Goal: Information Seeking & Learning: Learn about a topic

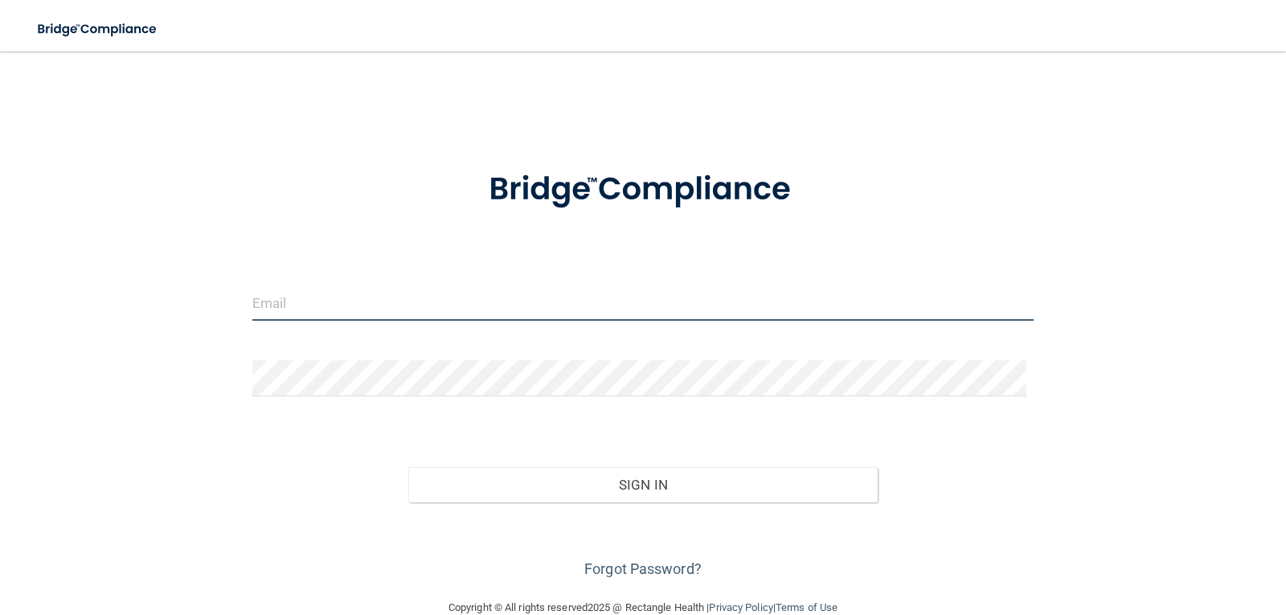
click at [441, 304] on input "email" at bounding box center [643, 303] width 782 height 36
type input "[PERSON_NAME][EMAIL_ADDRESS][DOMAIN_NAME]"
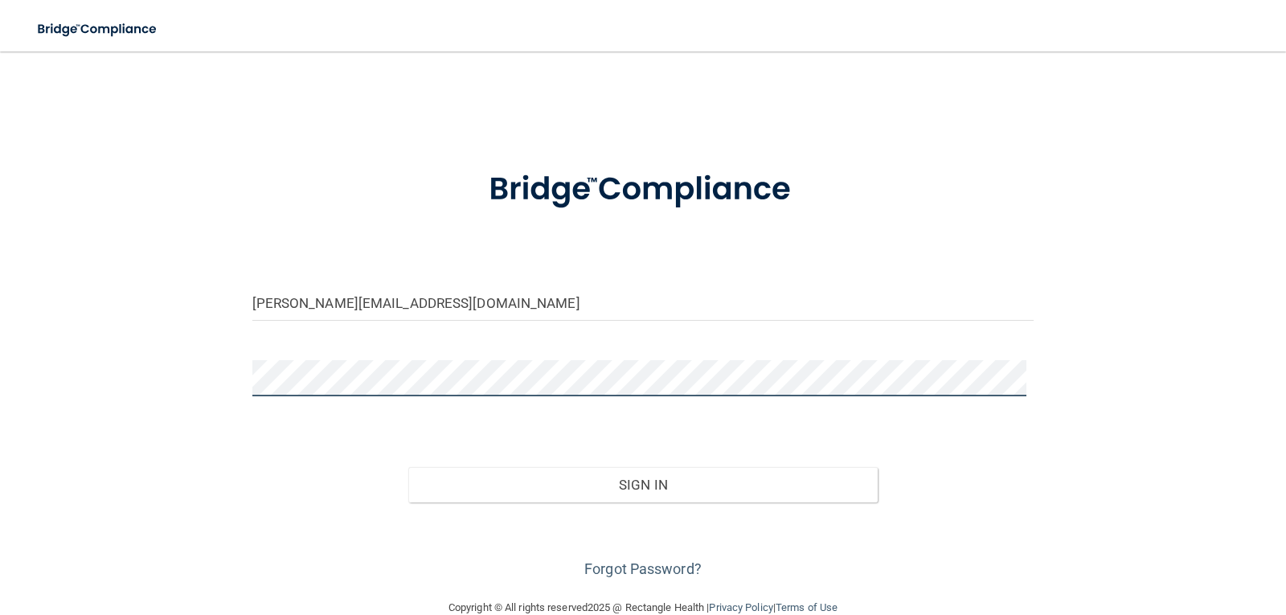
click at [408, 467] on button "Sign In" at bounding box center [642, 484] width 469 height 35
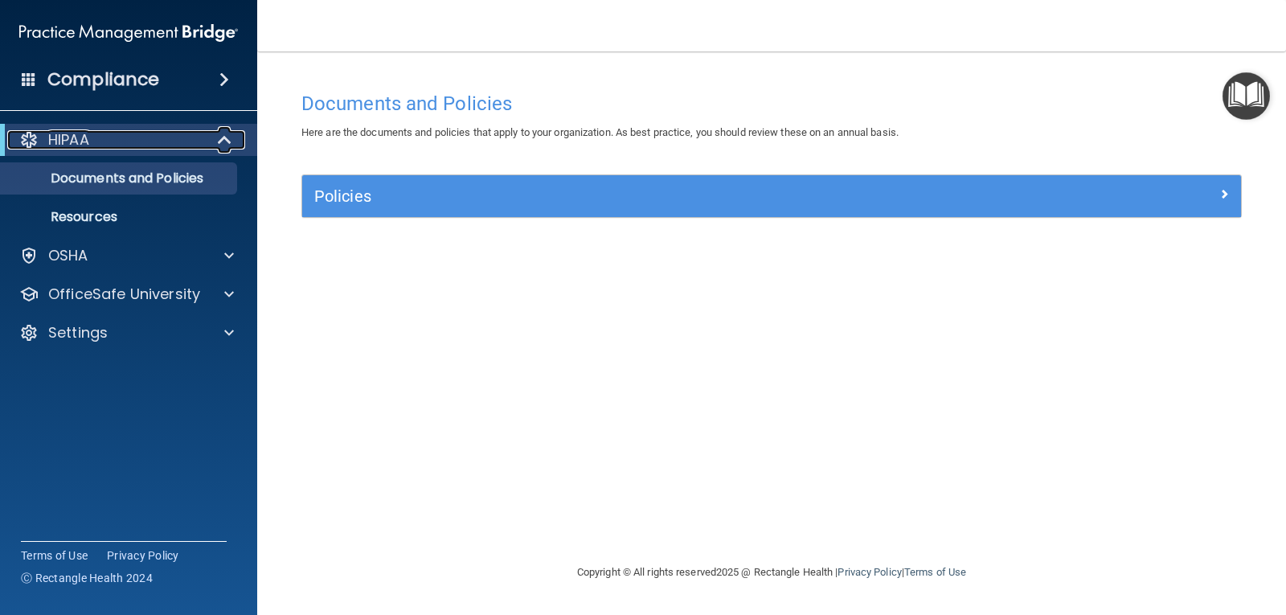
click at [102, 146] on div "HIPAA" at bounding box center [106, 139] width 199 height 19
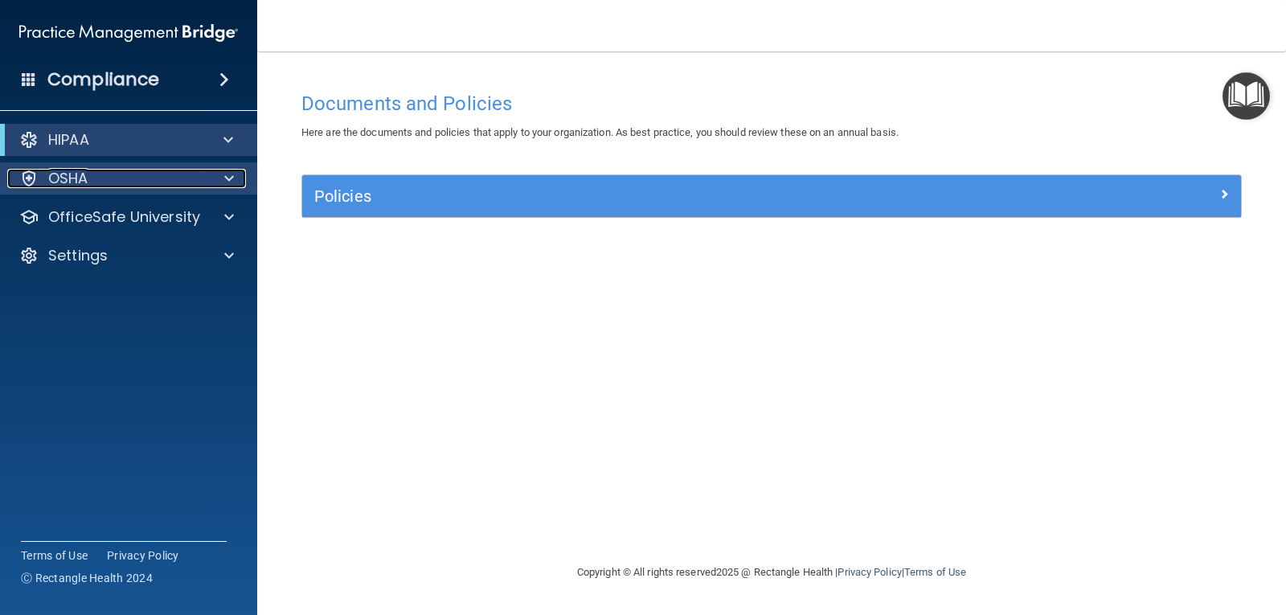
click at [102, 175] on div "OSHA" at bounding box center [106, 178] width 199 height 19
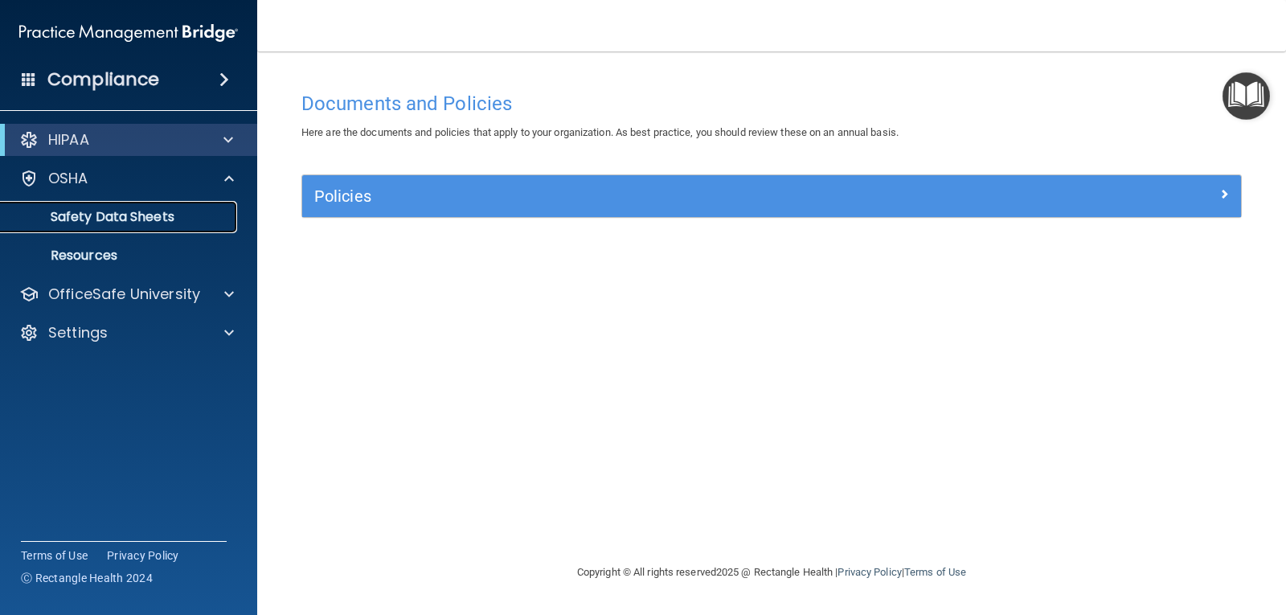
click at [96, 220] on p "Safety Data Sheets" at bounding box center [119, 217] width 219 height 16
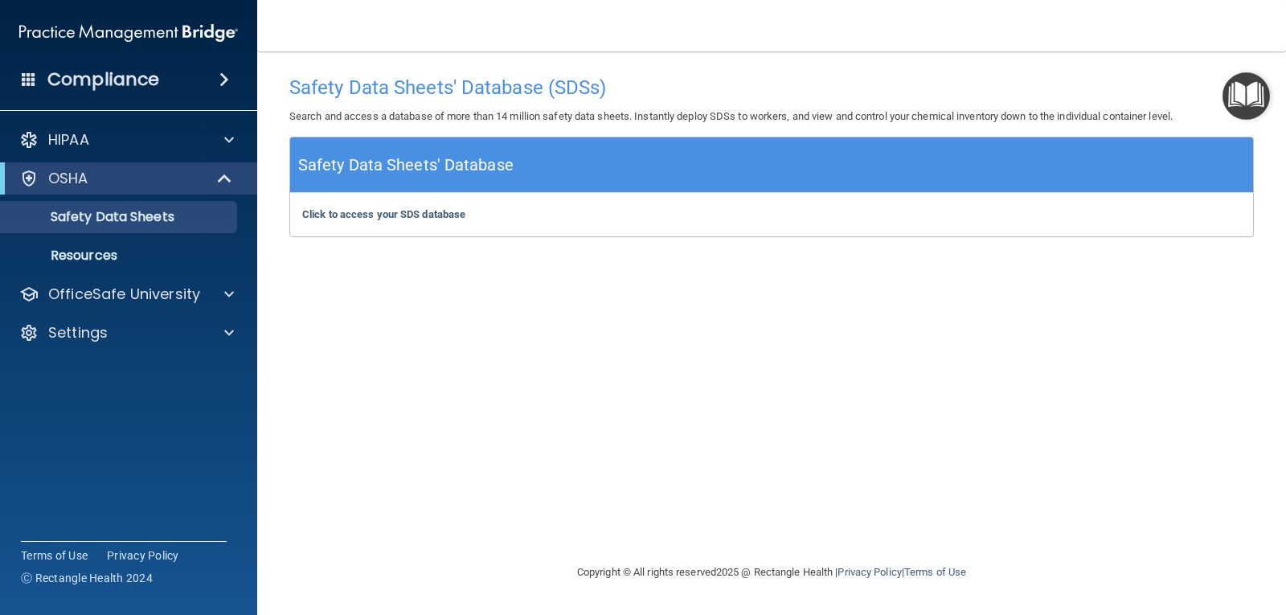
click at [790, 334] on div "Safety Data Sheets' Database (SDSs) Search and access a database of more than 1…" at bounding box center [771, 307] width 964 height 479
click at [220, 77] on span at bounding box center [224, 79] width 10 height 19
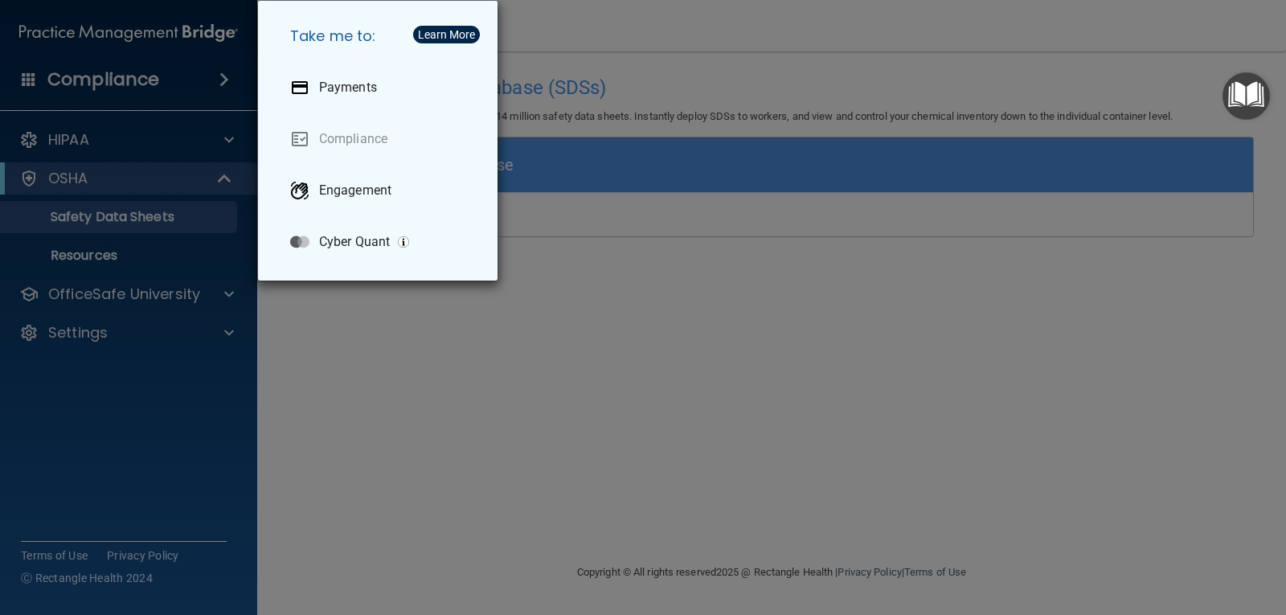
click at [403, 392] on div "Take me to: Payments Compliance Engagement Cyber Quant" at bounding box center [643, 307] width 1286 height 615
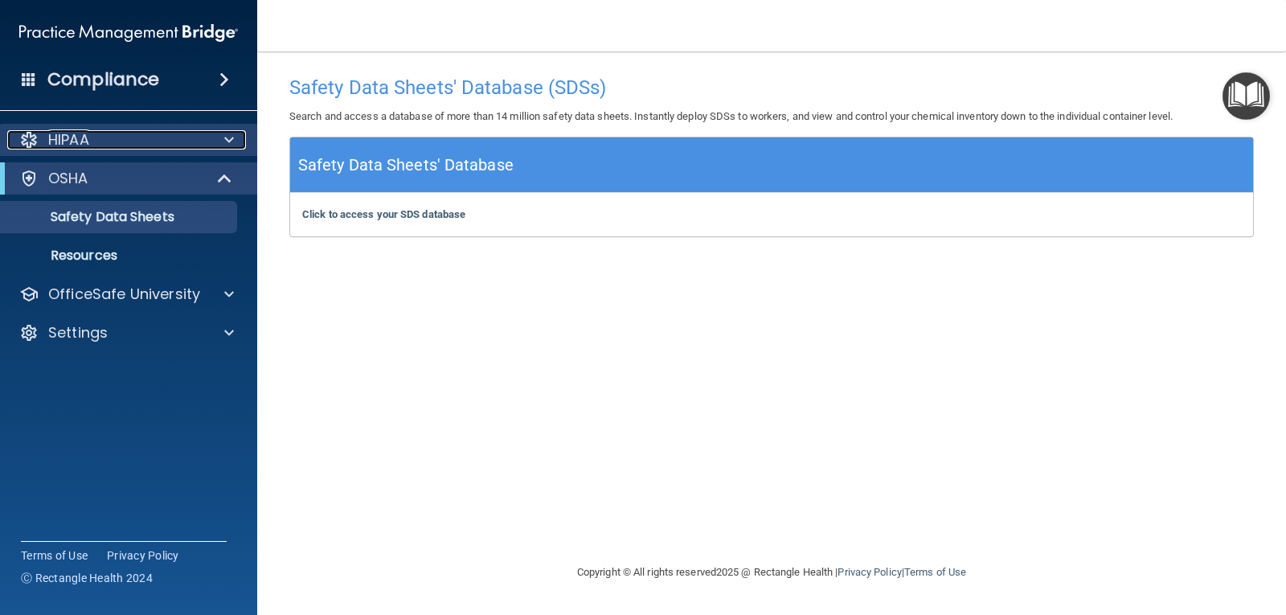
click at [110, 145] on div "HIPAA" at bounding box center [106, 139] width 199 height 19
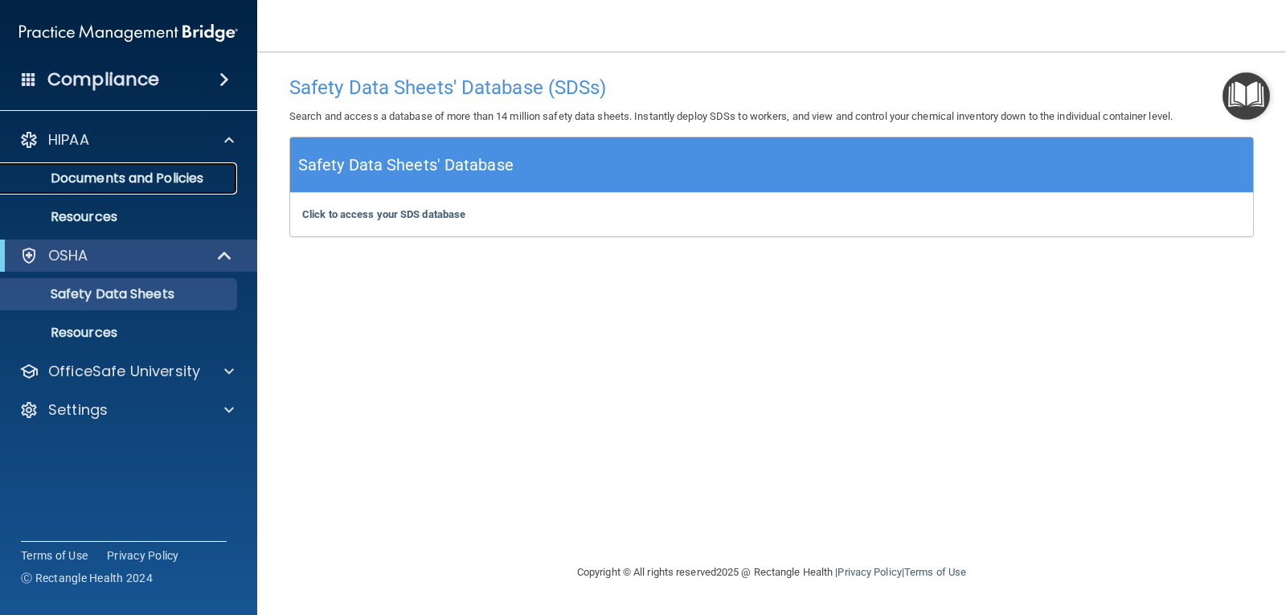
click at [103, 177] on p "Documents and Policies" at bounding box center [119, 178] width 219 height 16
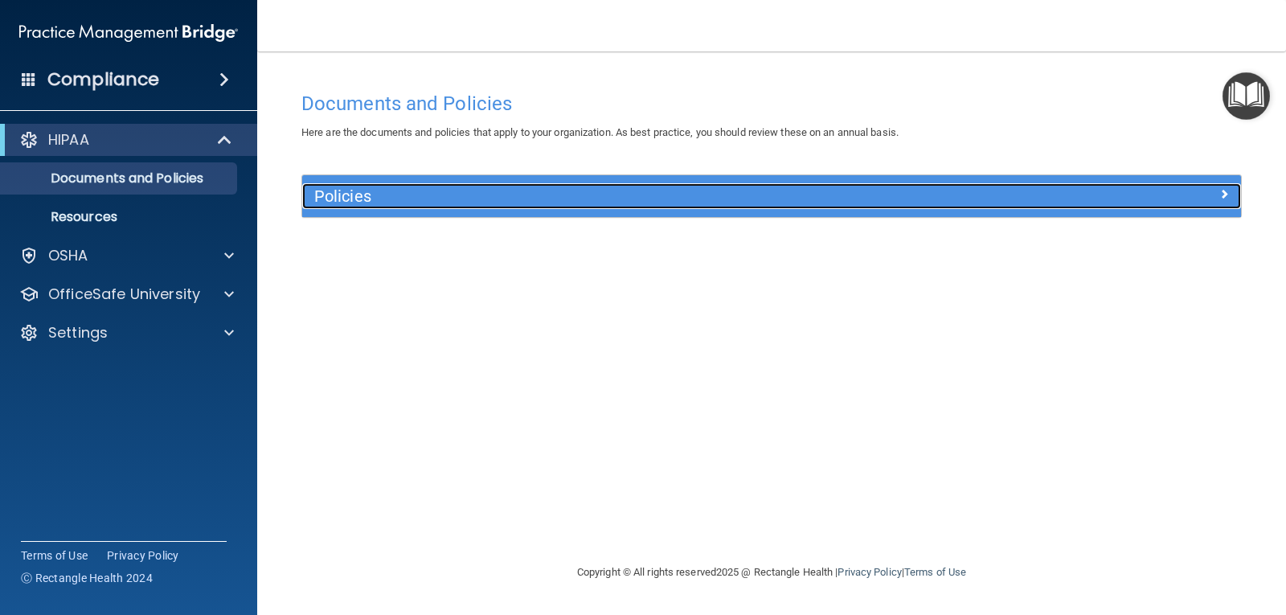
click at [384, 209] on div "Policies" at bounding box center [654, 196] width 704 height 26
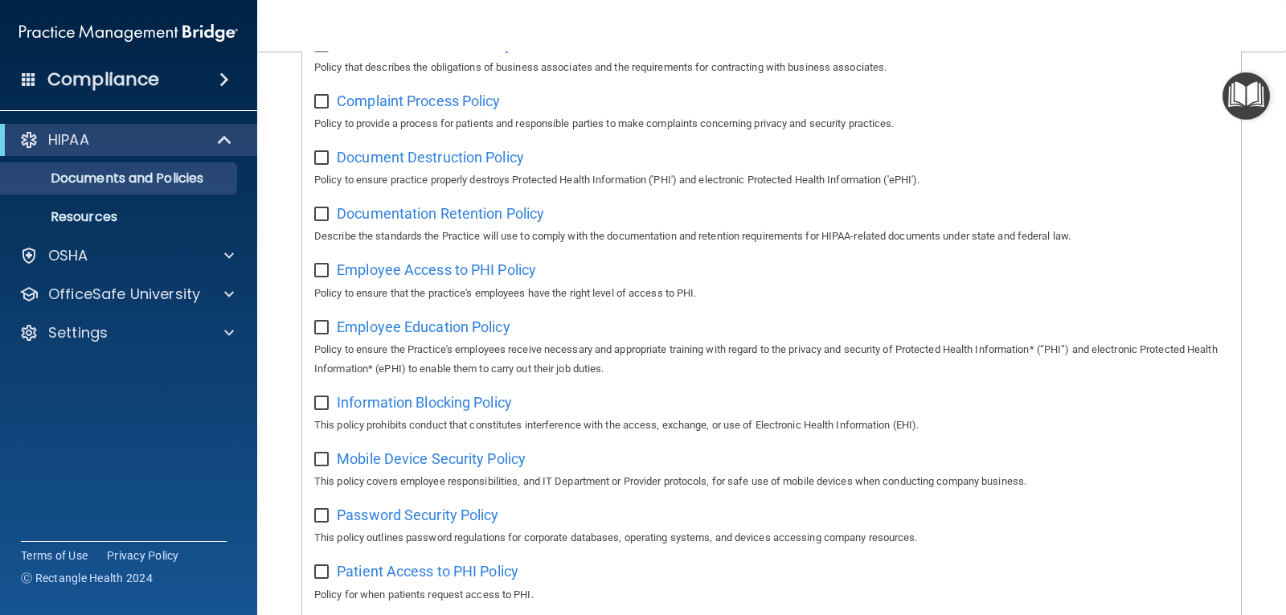
scroll to position [72, 0]
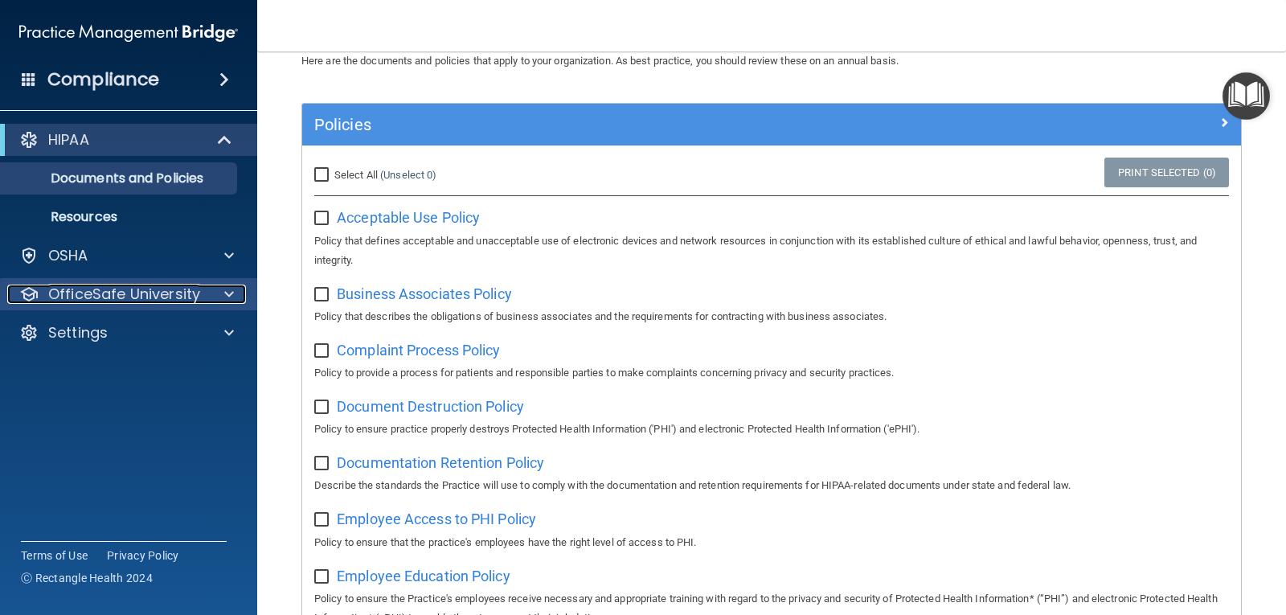
click at [194, 300] on p "OfficeSafe University" at bounding box center [124, 294] width 152 height 19
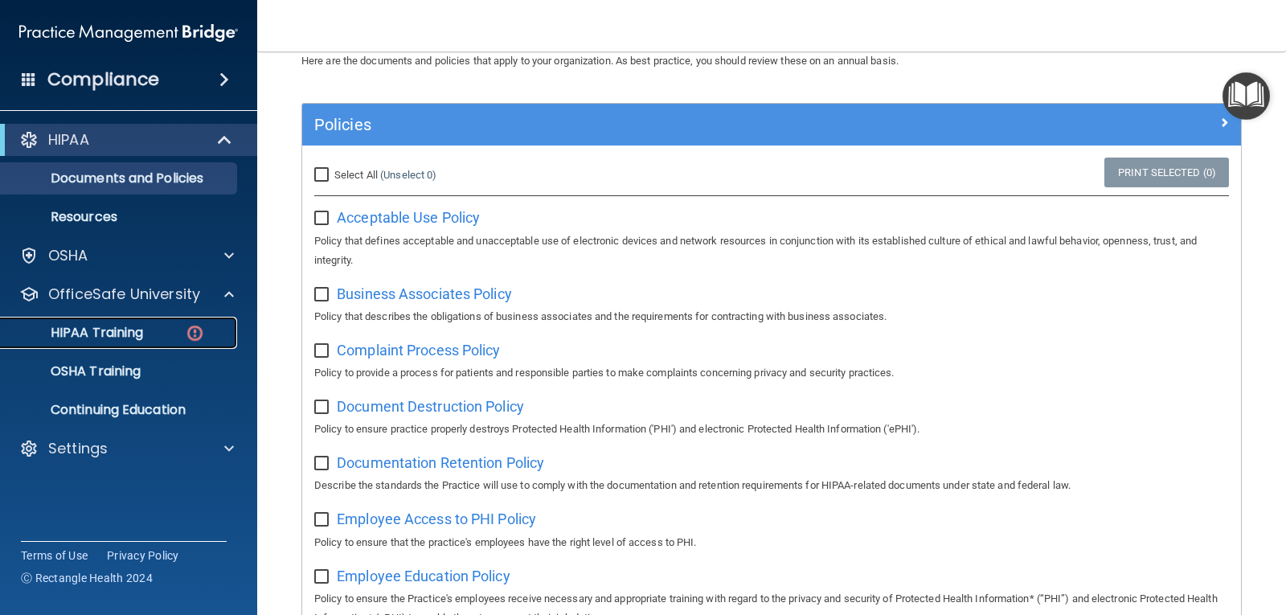
click at [158, 328] on div "HIPAA Training" at bounding box center [119, 333] width 219 height 16
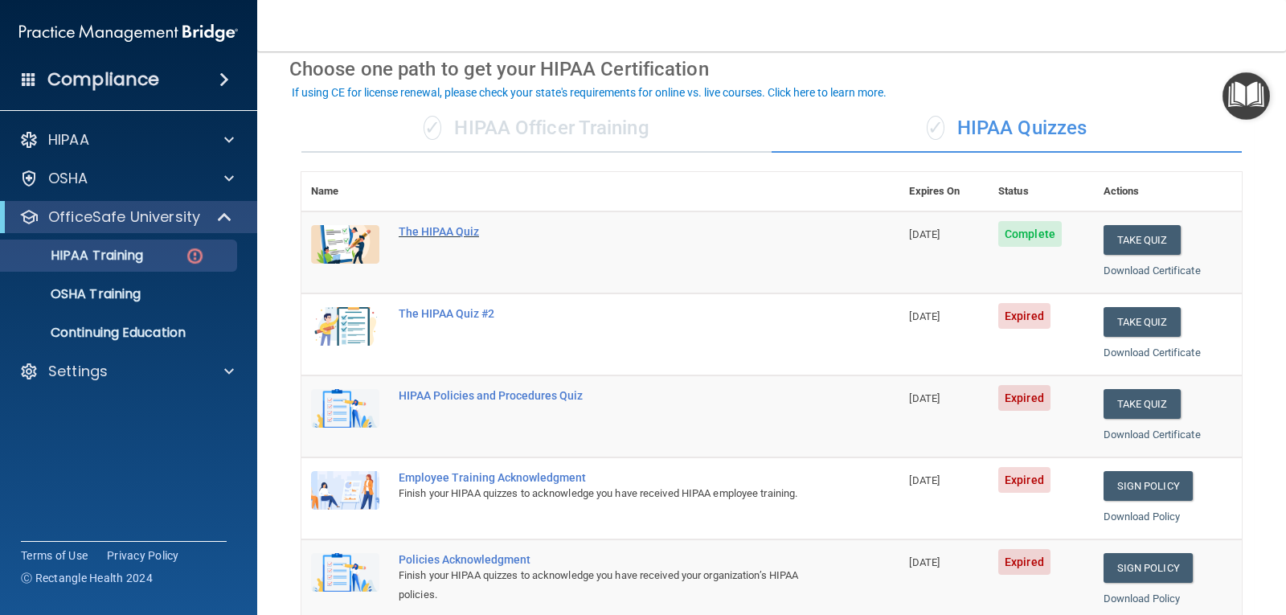
click at [461, 234] on div "The HIPAA Quiz" at bounding box center [609, 231] width 420 height 13
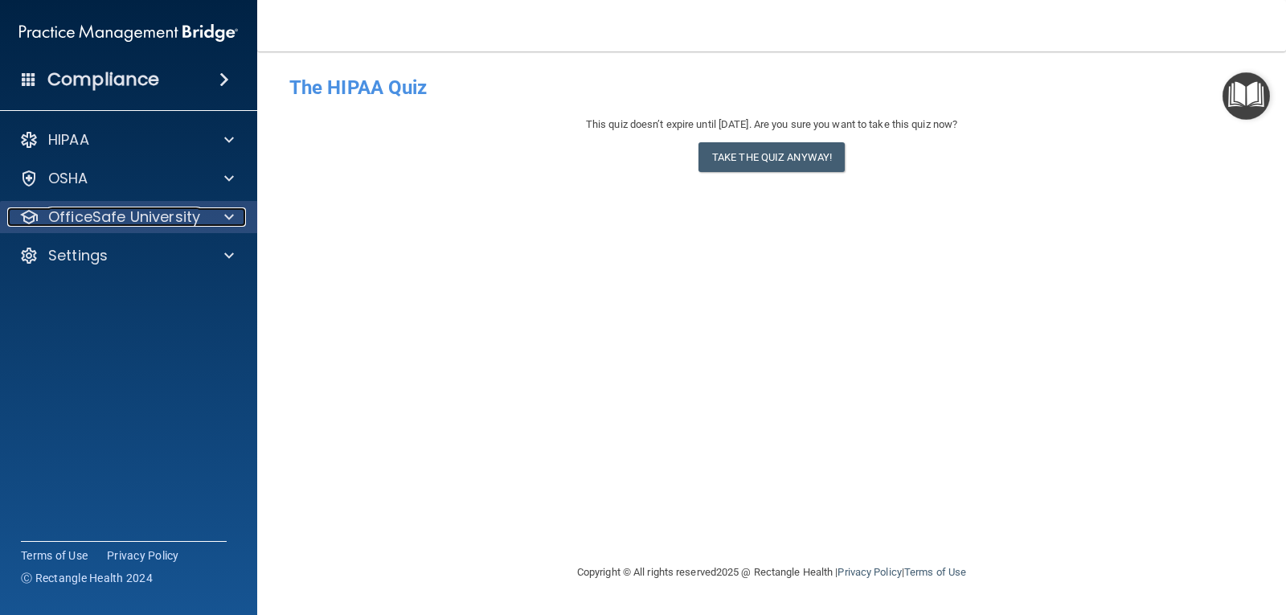
click at [117, 215] on p "OfficeSafe University" at bounding box center [124, 216] width 152 height 19
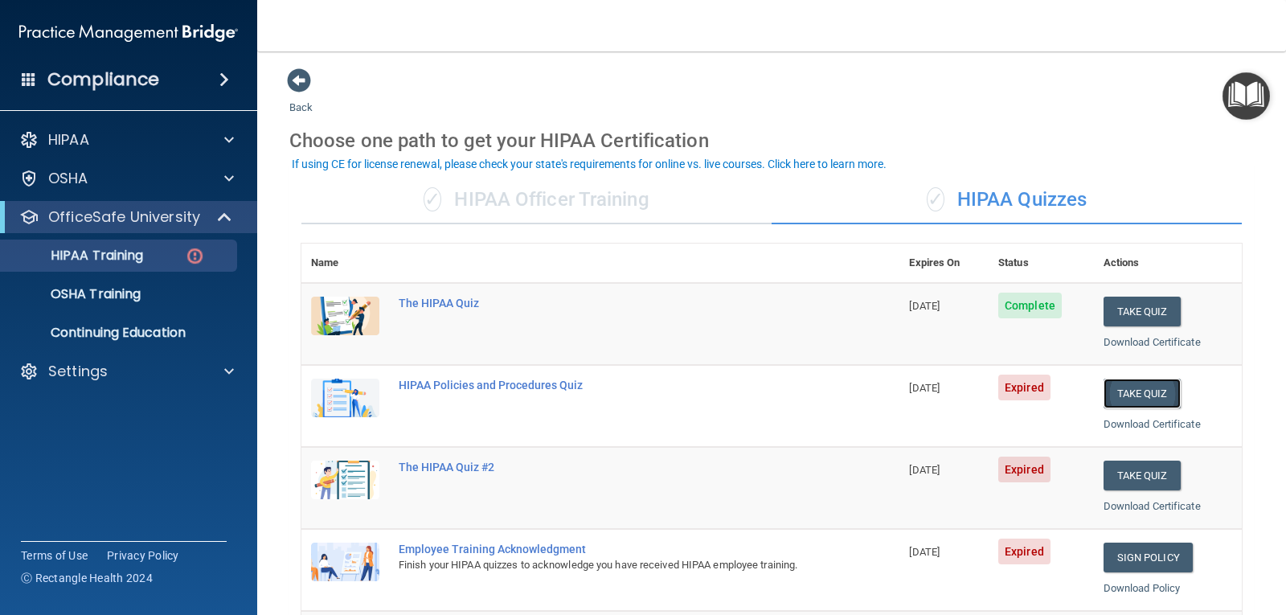
click at [1130, 392] on button "Take Quiz" at bounding box center [1141, 394] width 77 height 30
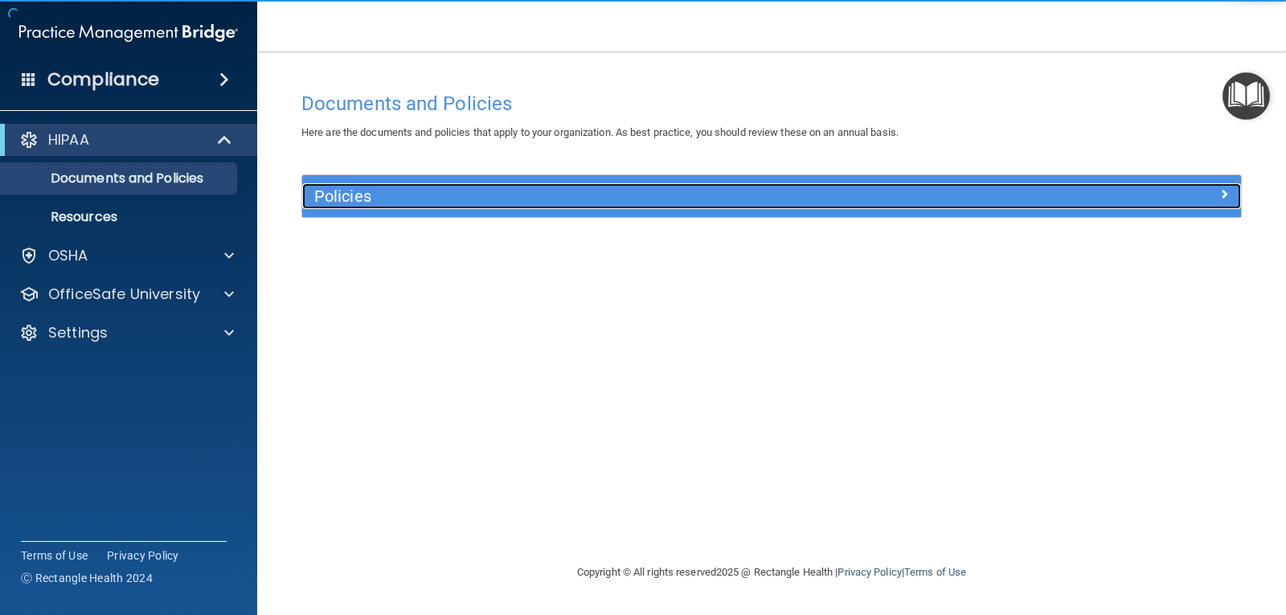
click at [1217, 194] on div at bounding box center [1123, 192] width 235 height 19
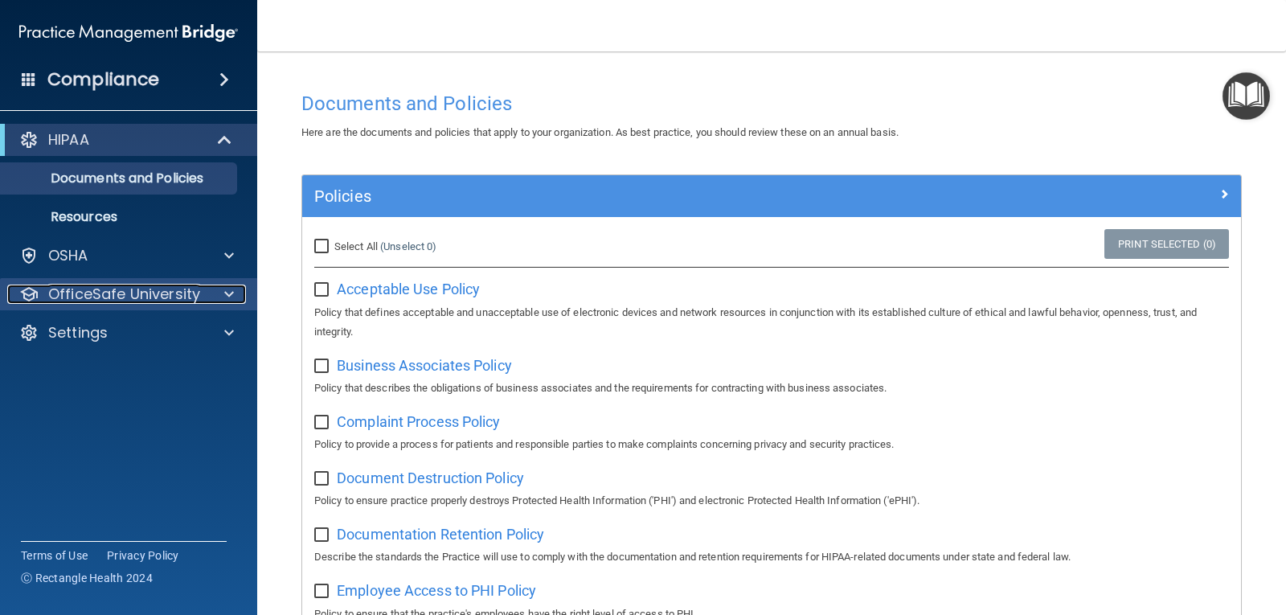
click at [162, 293] on p "OfficeSafe University" at bounding box center [124, 294] width 152 height 19
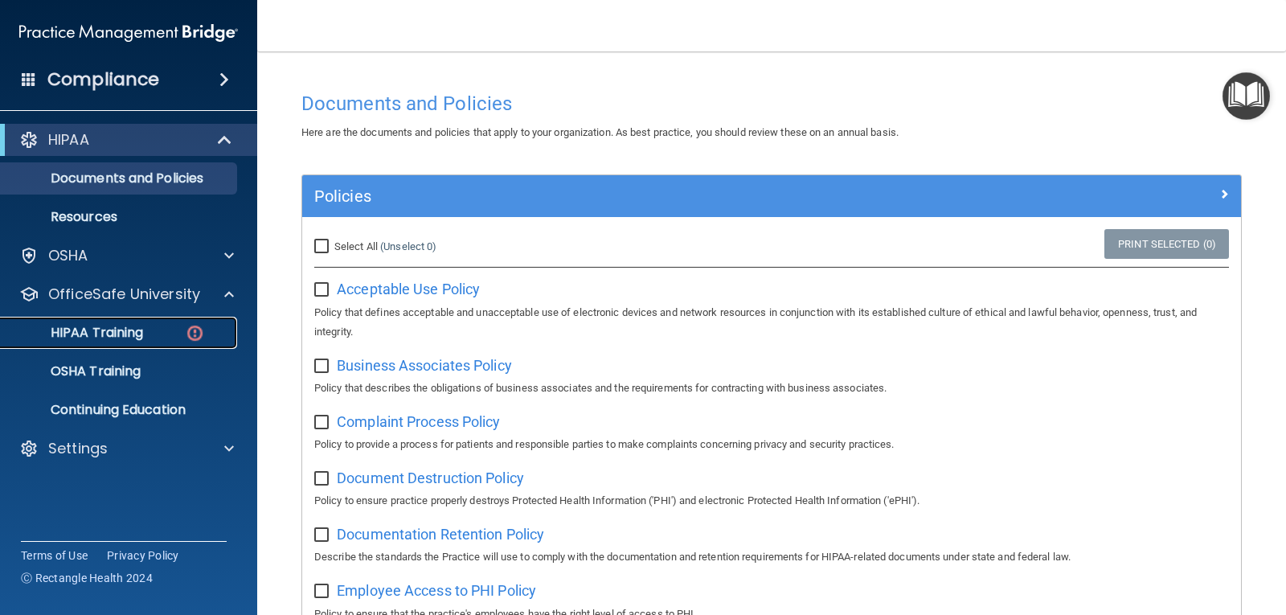
click at [134, 337] on p "HIPAA Training" at bounding box center [76, 333] width 133 height 16
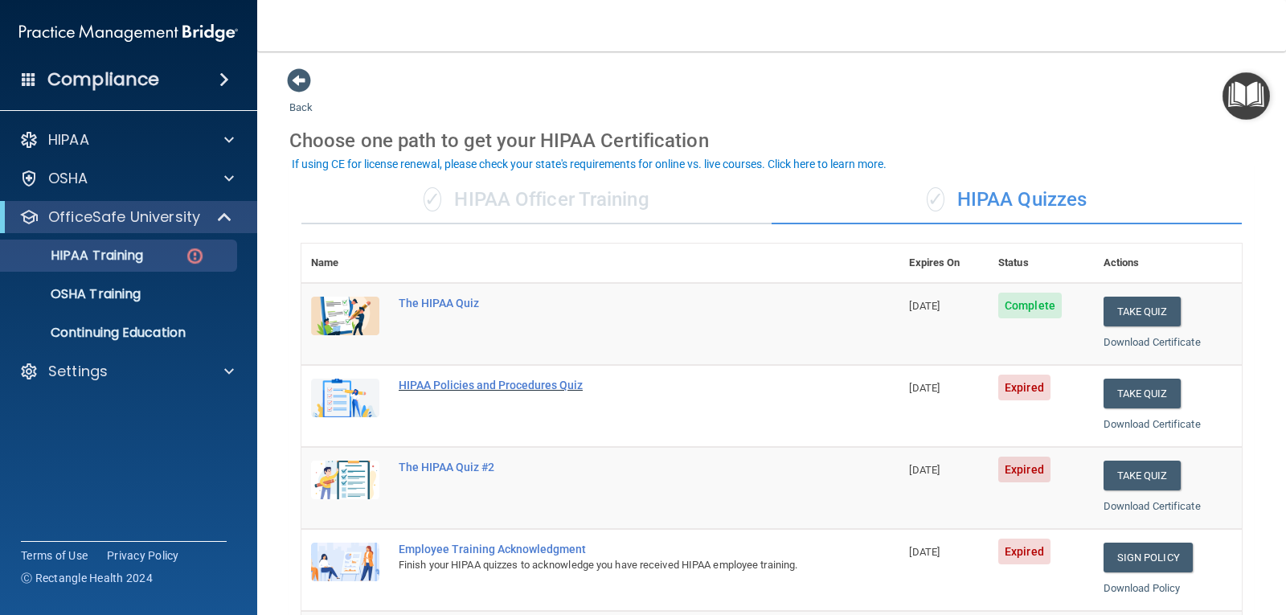
click at [548, 382] on div "HIPAA Policies and Procedures Quiz" at bounding box center [609, 385] width 420 height 13
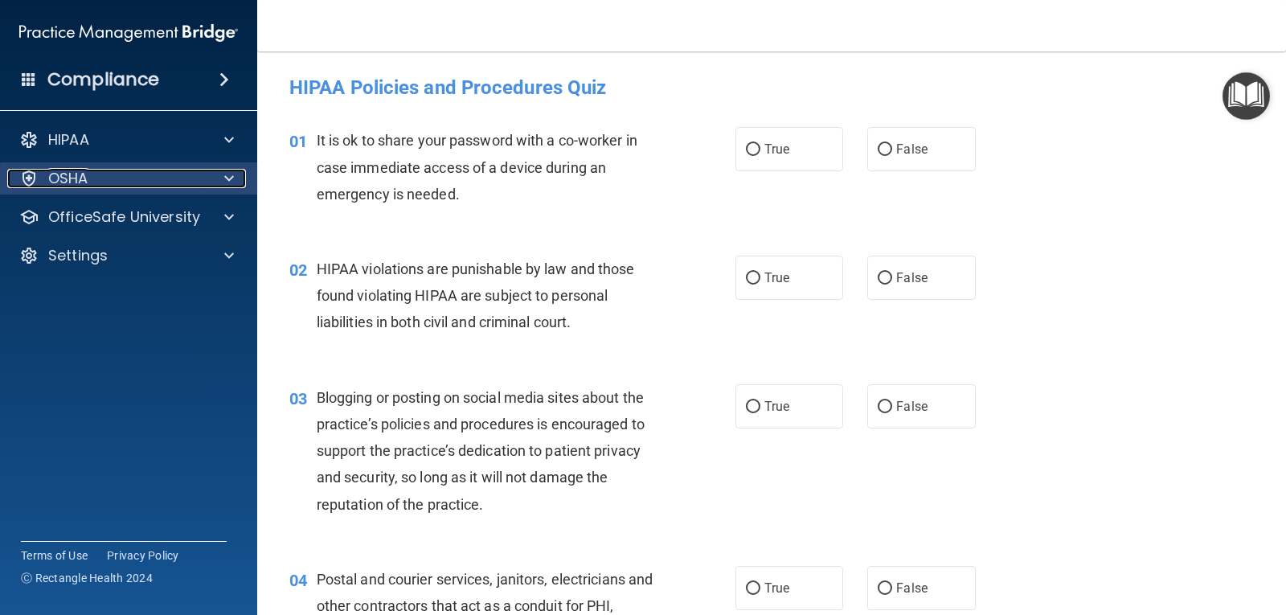
click at [143, 178] on div "OSHA" at bounding box center [106, 178] width 199 height 19
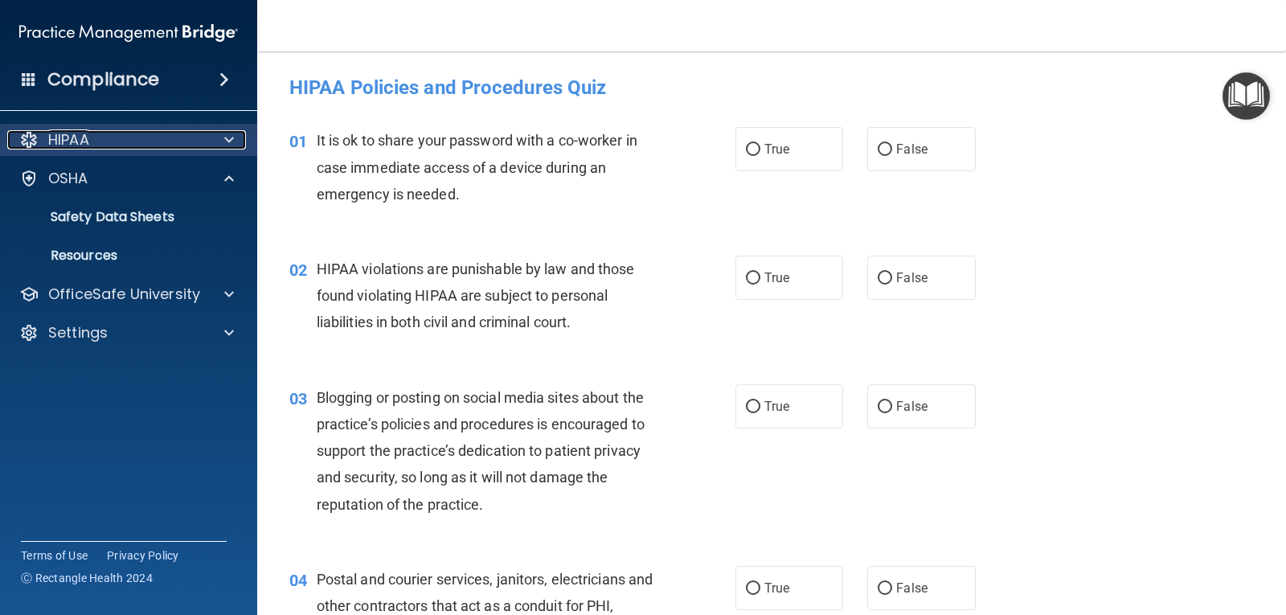
click at [204, 141] on div "HIPAA" at bounding box center [106, 139] width 199 height 19
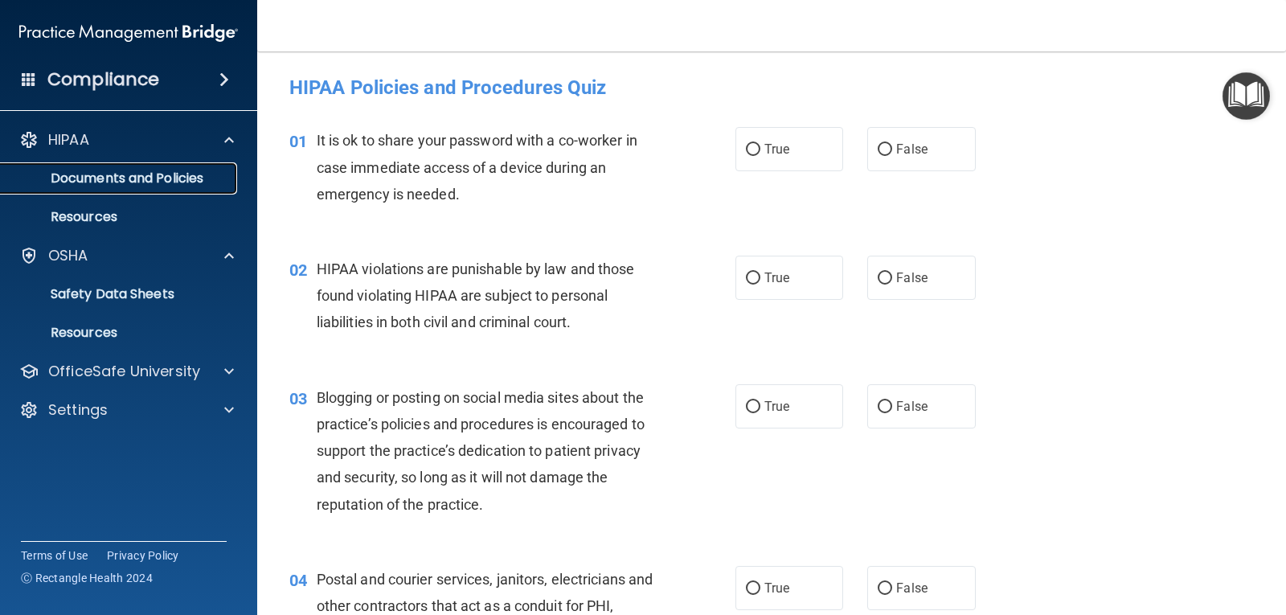
click at [148, 184] on p "Documents and Policies" at bounding box center [119, 178] width 219 height 16
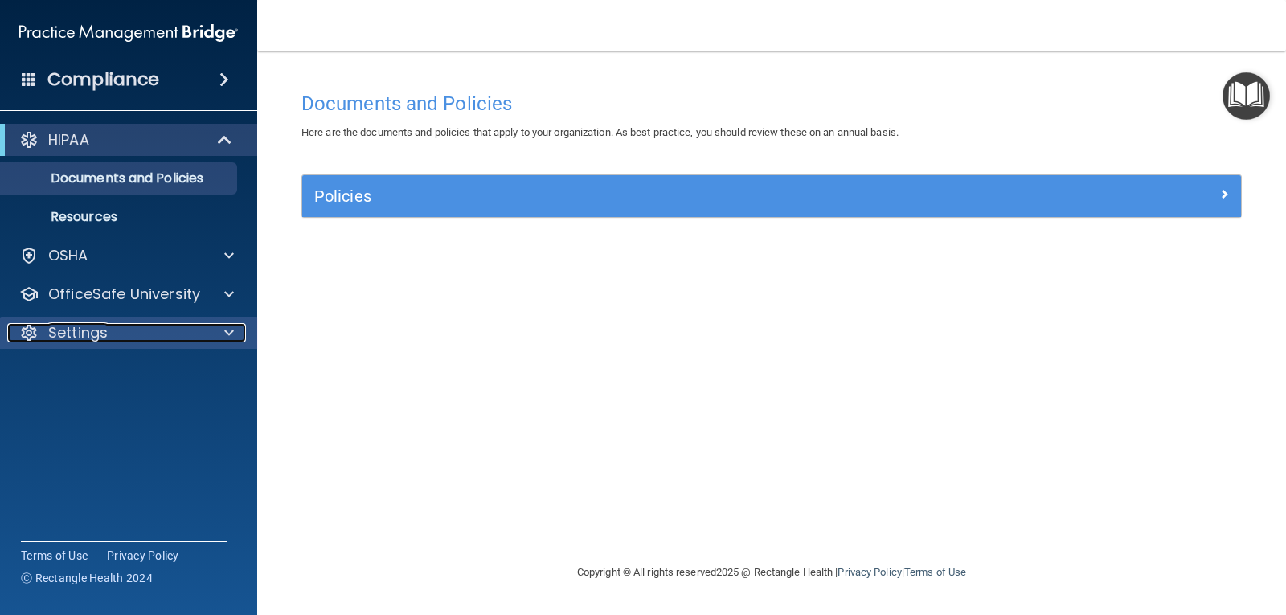
click at [88, 329] on p "Settings" at bounding box center [77, 332] width 59 height 19
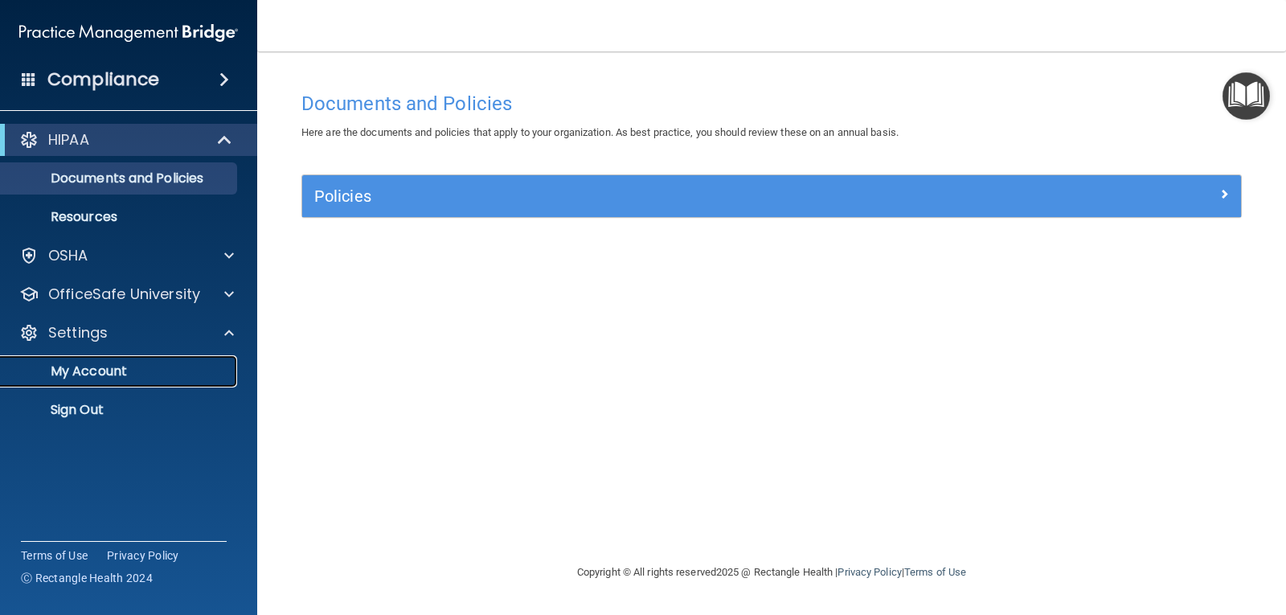
click at [87, 367] on p "My Account" at bounding box center [119, 371] width 219 height 16
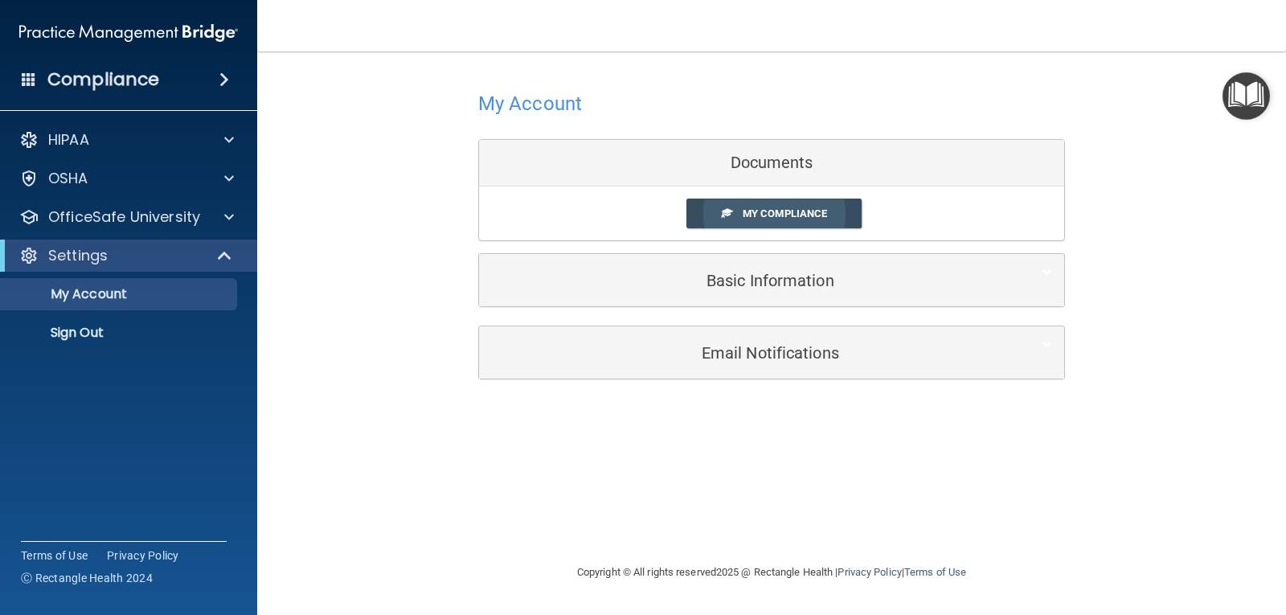
click at [780, 219] on span "My Compliance" at bounding box center [785, 213] width 84 height 12
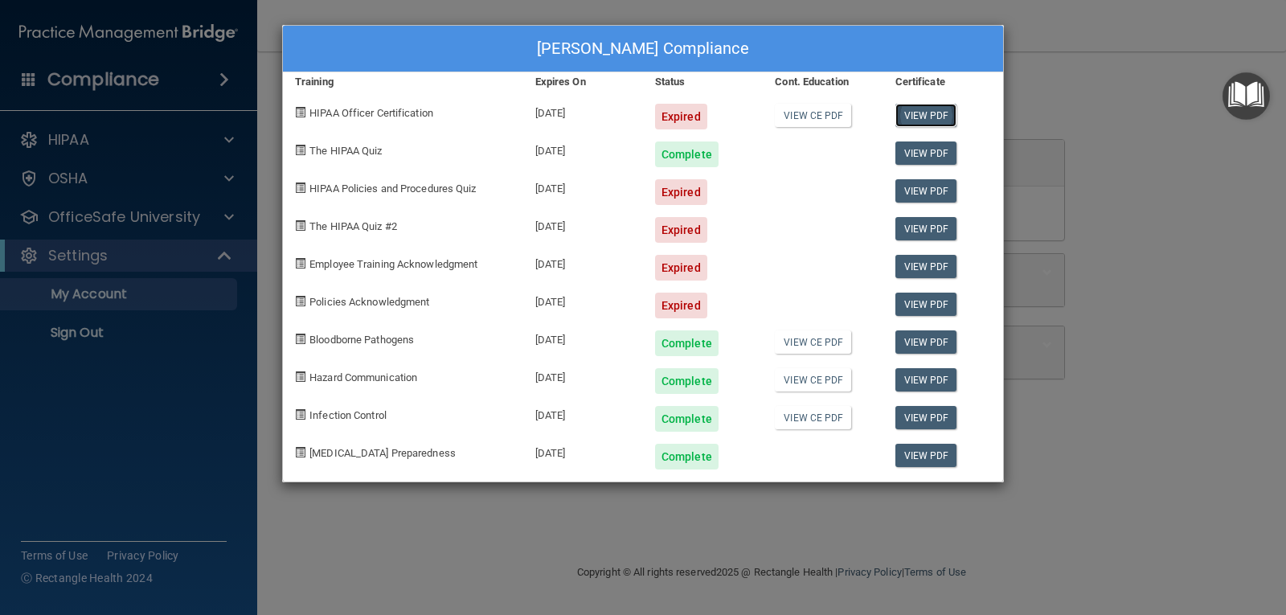
click at [915, 110] on link "View PDF" at bounding box center [926, 115] width 62 height 23
click at [437, 526] on div "Monica Hron's Compliance Training Expires On Status Cont. Education Certificate…" at bounding box center [643, 307] width 1286 height 615
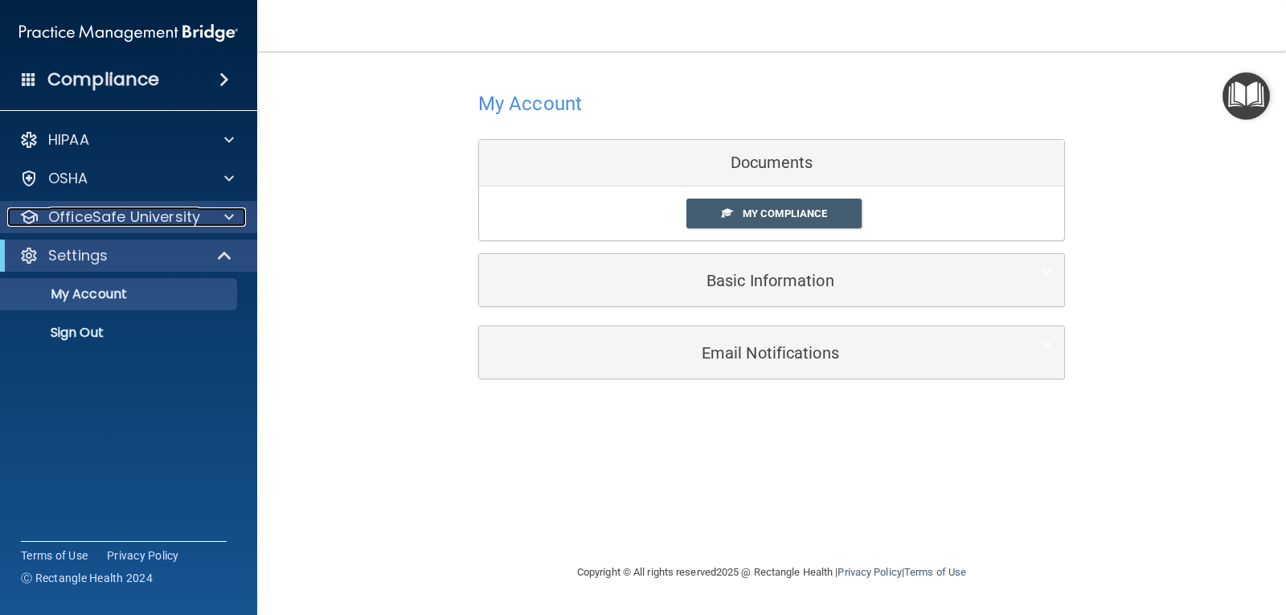
click at [221, 221] on div at bounding box center [227, 216] width 40 height 19
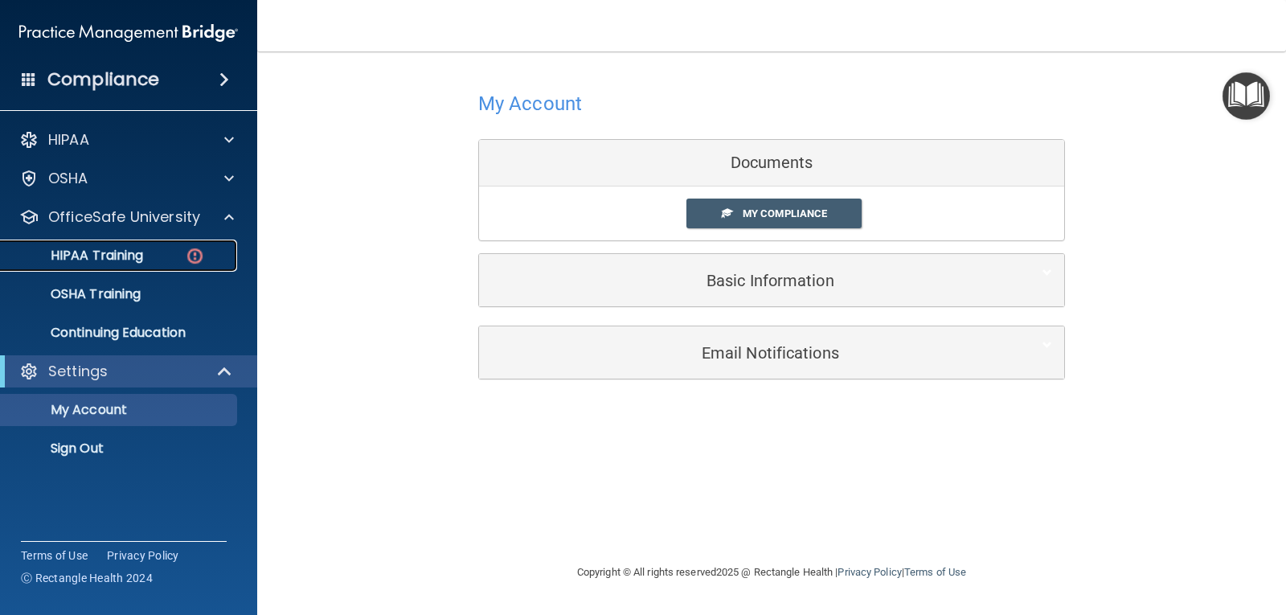
click at [150, 258] on div "HIPAA Training" at bounding box center [119, 256] width 219 height 16
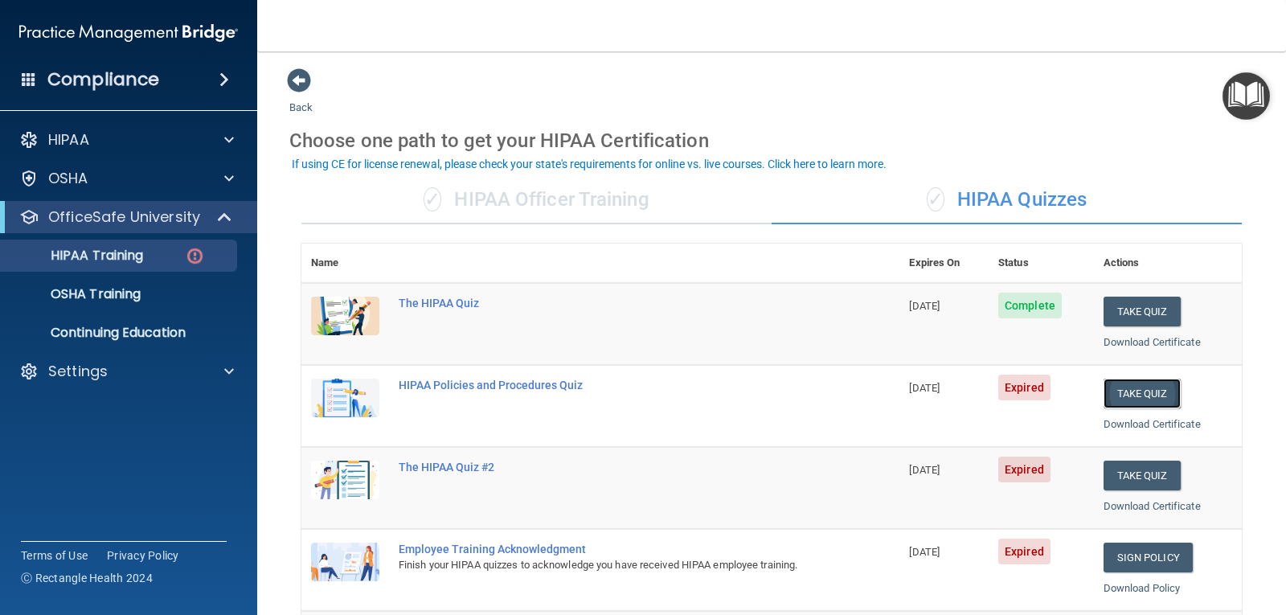
click at [1153, 399] on button "Take Quiz" at bounding box center [1141, 394] width 77 height 30
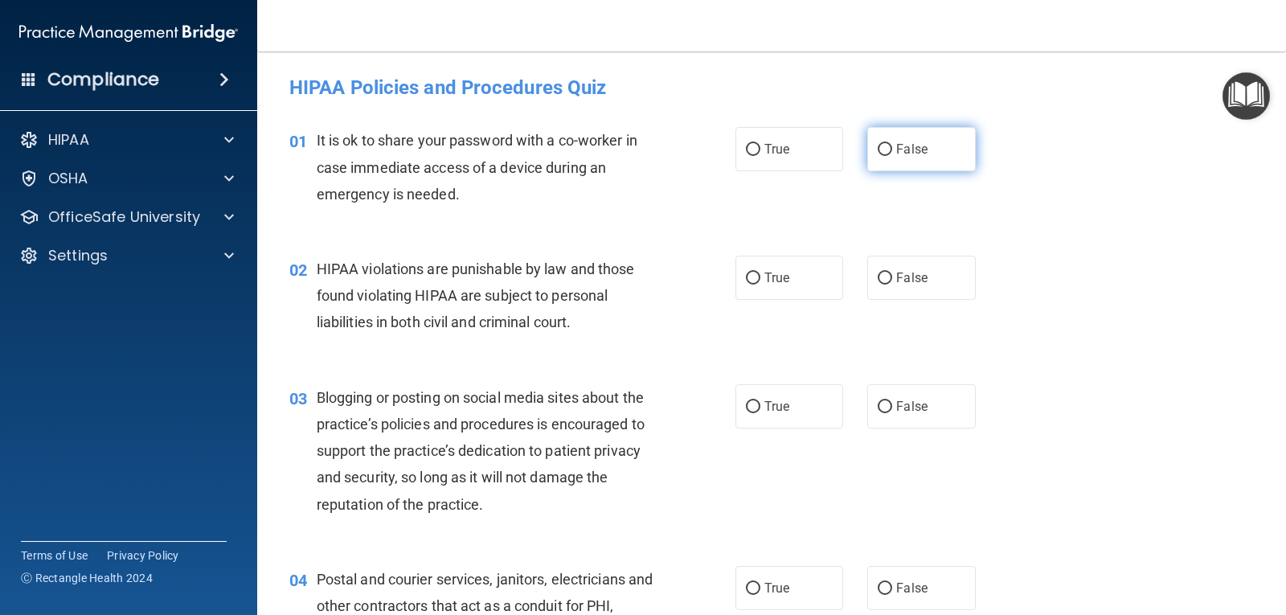
click at [879, 147] on input "False" at bounding box center [885, 150] width 14 height 12
radio input "true"
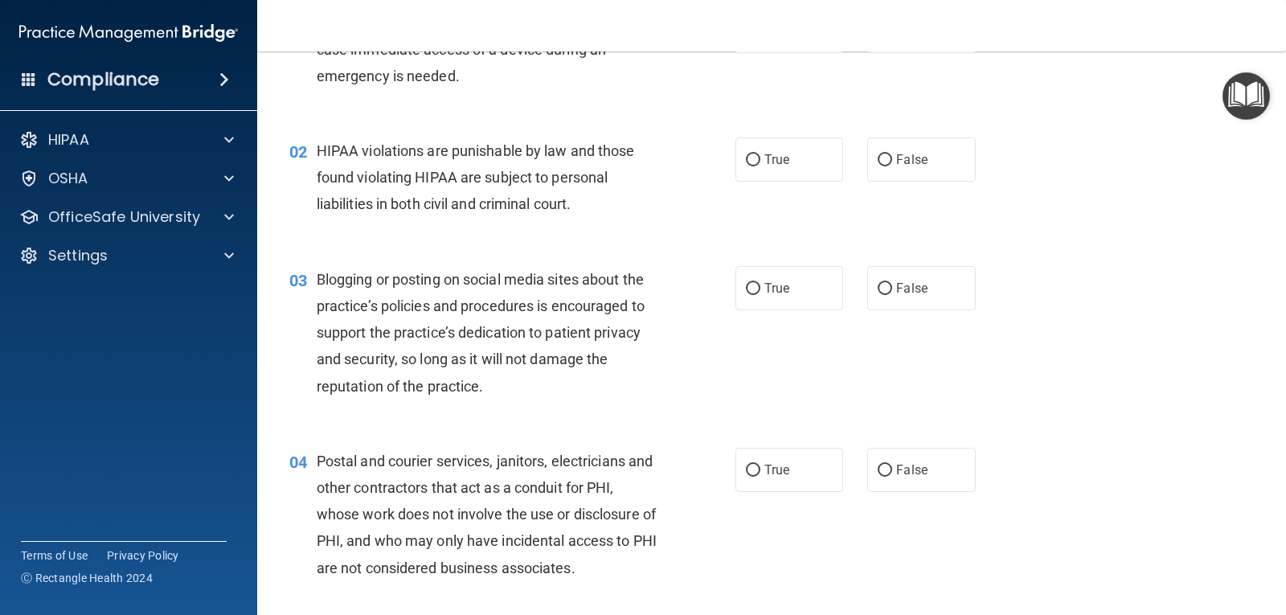
scroll to position [80, 0]
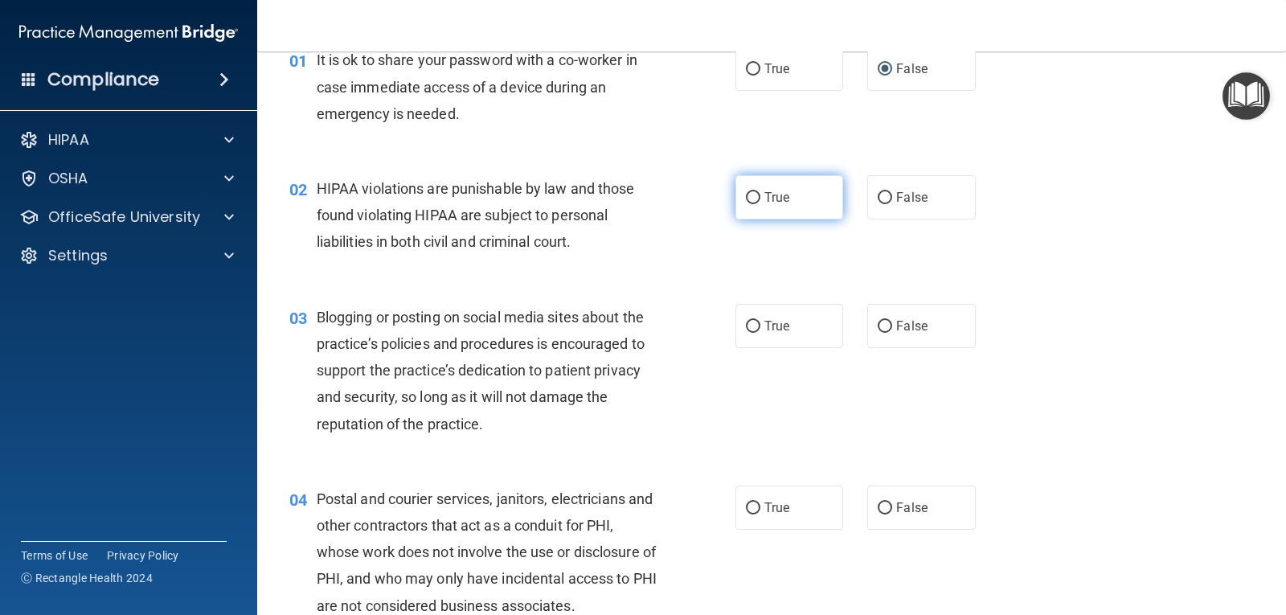
click at [746, 194] on input "True" at bounding box center [753, 198] width 14 height 12
radio input "true"
click at [878, 321] on input "False" at bounding box center [885, 327] width 14 height 12
radio input "true"
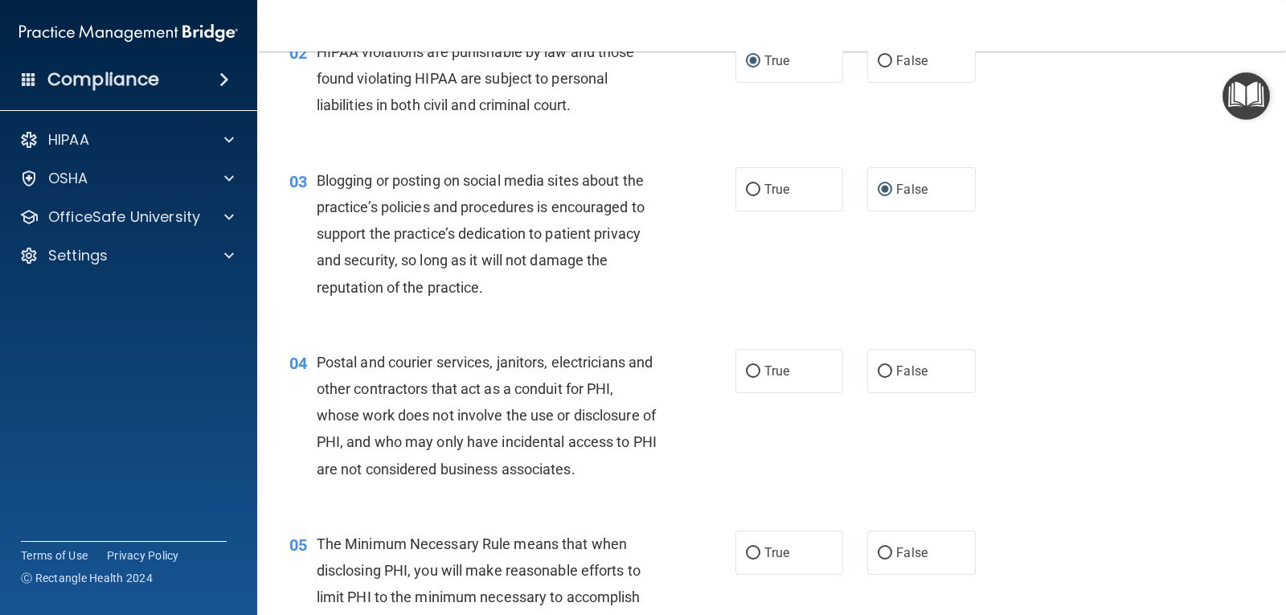
scroll to position [241, 0]
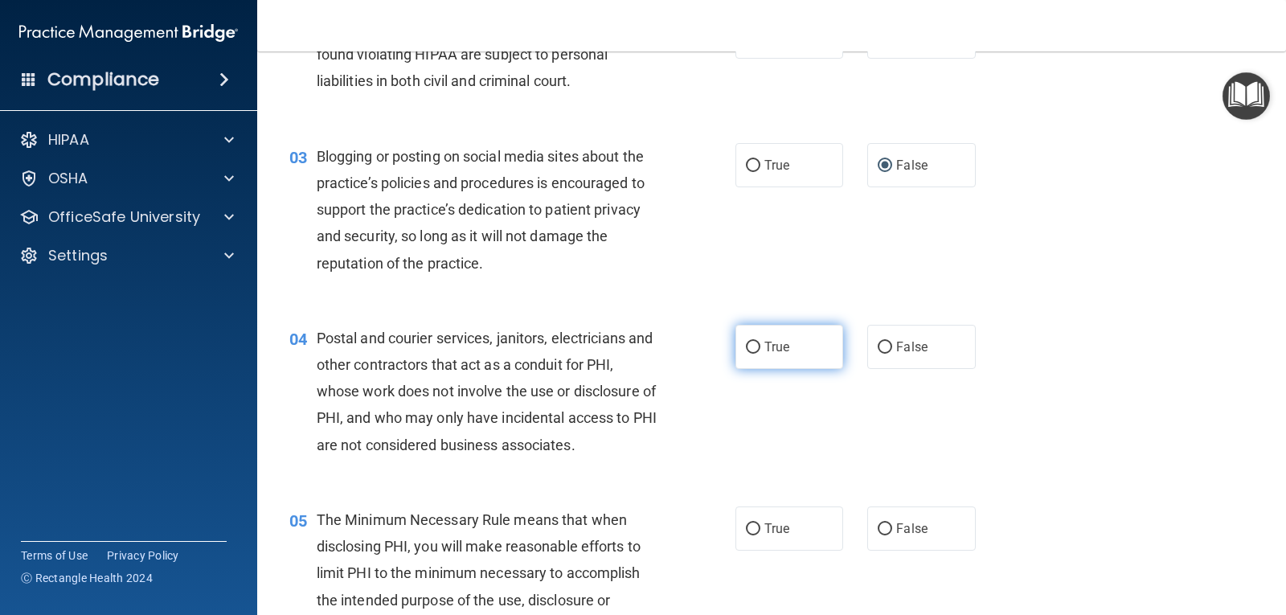
click at [751, 345] on input "True" at bounding box center [753, 348] width 14 height 12
radio input "true"
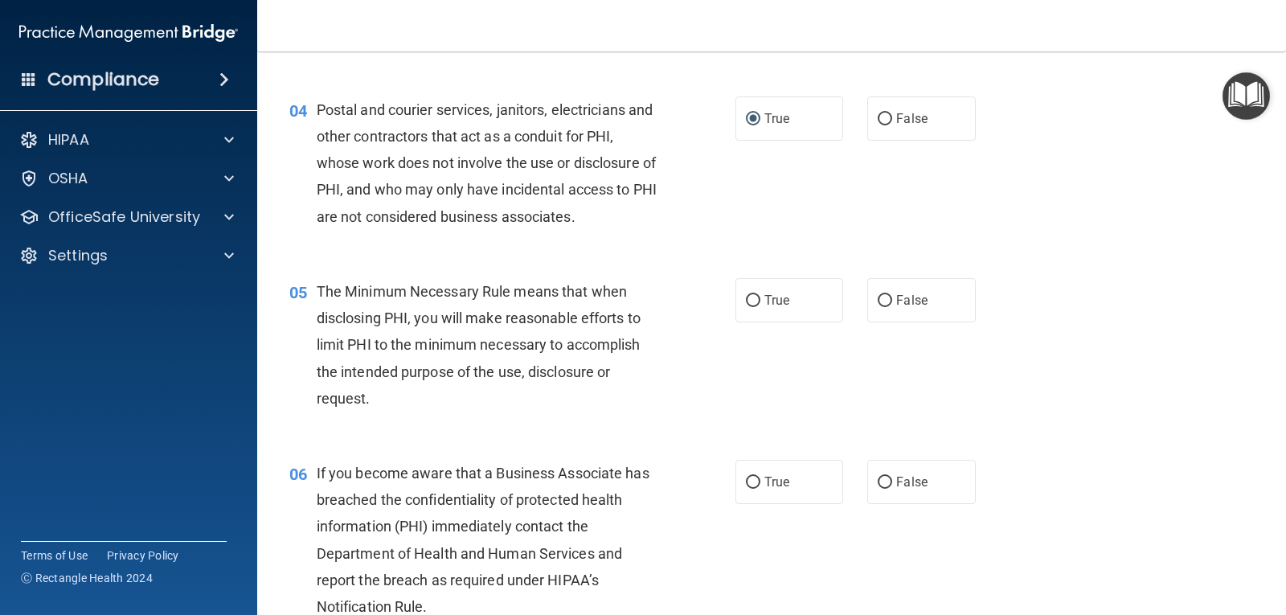
scroll to position [482, 0]
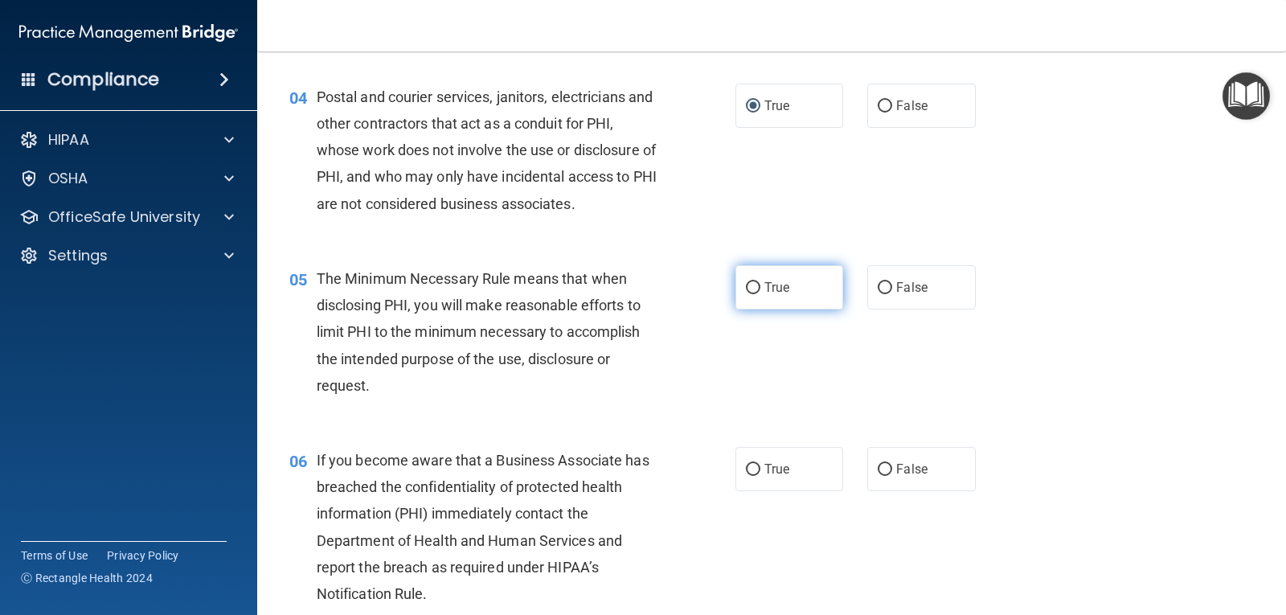
click at [758, 286] on label "True" at bounding box center [789, 287] width 108 height 44
click at [758, 286] on input "True" at bounding box center [753, 288] width 14 height 12
radio input "true"
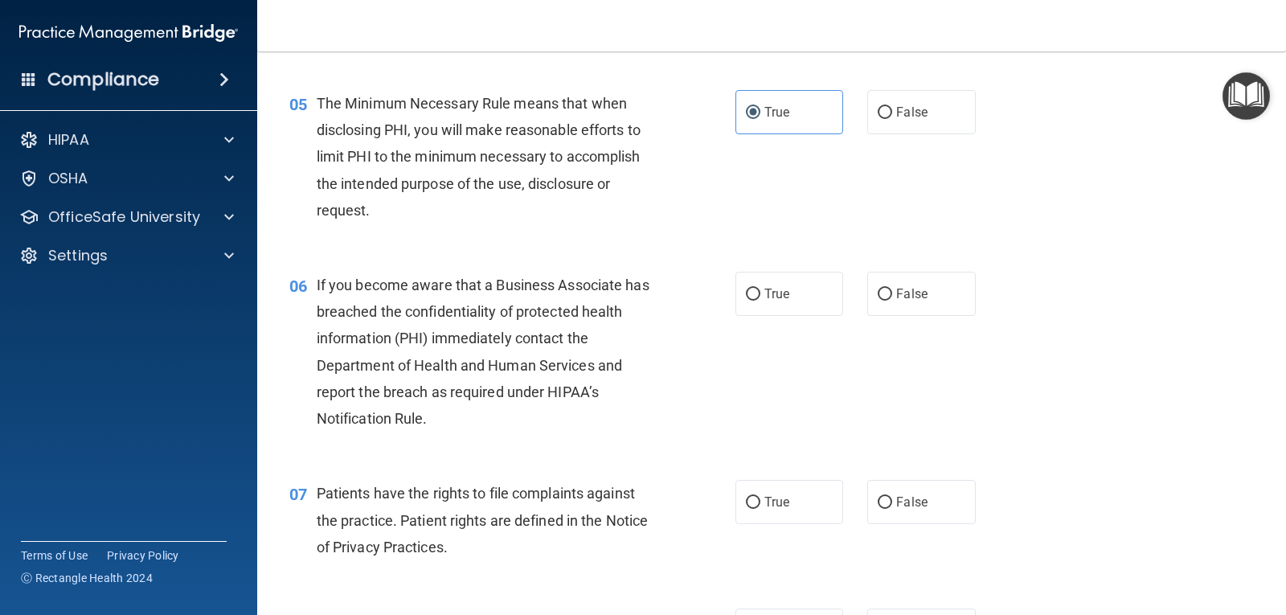
scroll to position [723, 0]
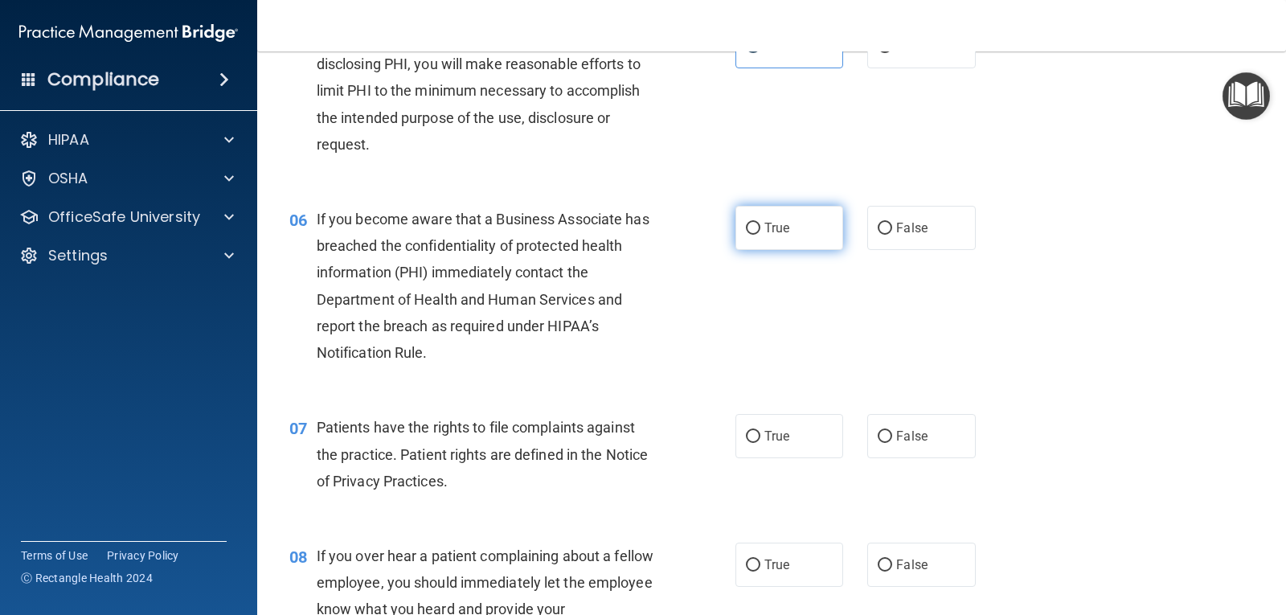
click at [748, 230] on input "True" at bounding box center [753, 229] width 14 height 12
radio input "true"
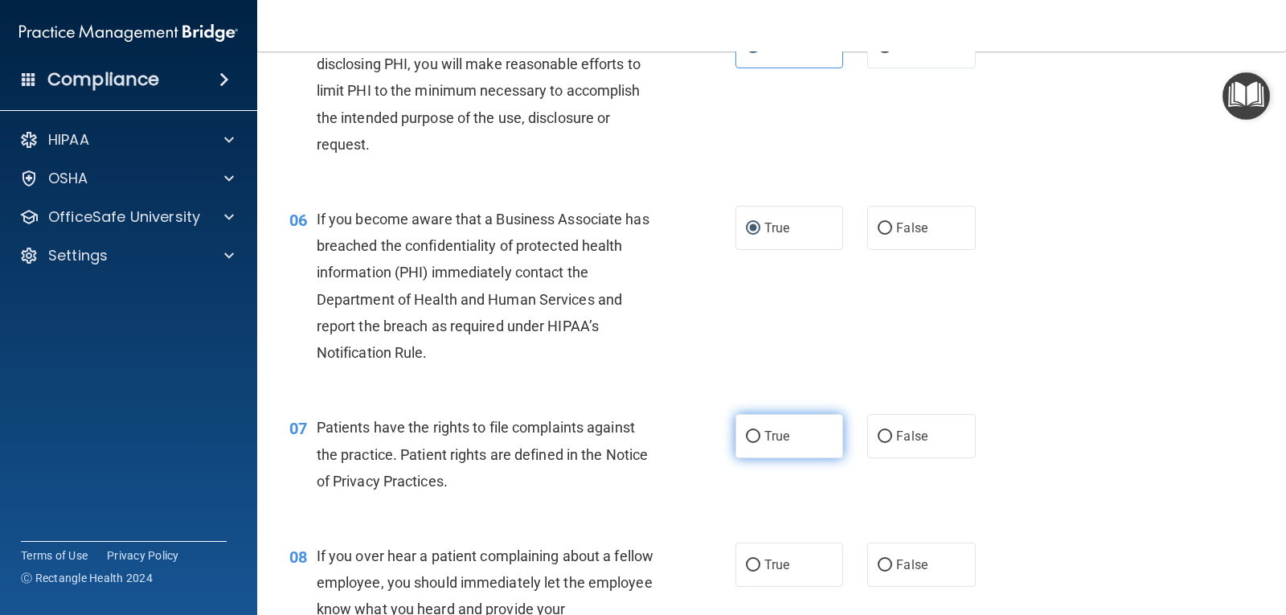
click at [764, 438] on span "True" at bounding box center [776, 435] width 25 height 15
click at [760, 438] on input "True" at bounding box center [753, 437] width 14 height 12
radio input "true"
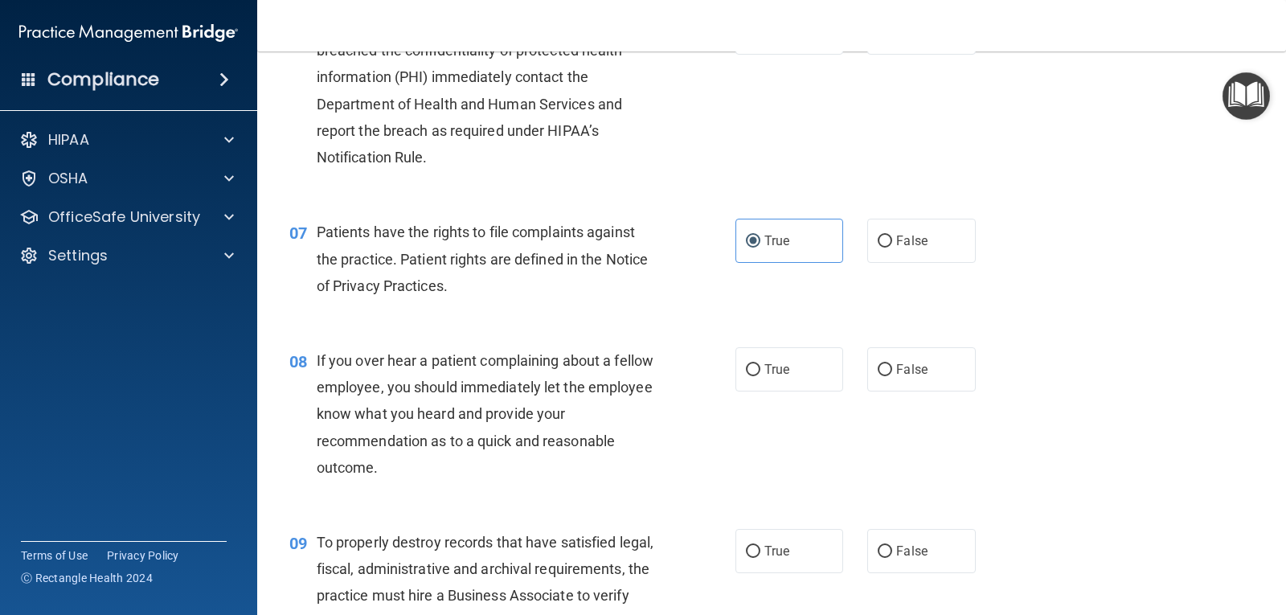
scroll to position [964, 0]
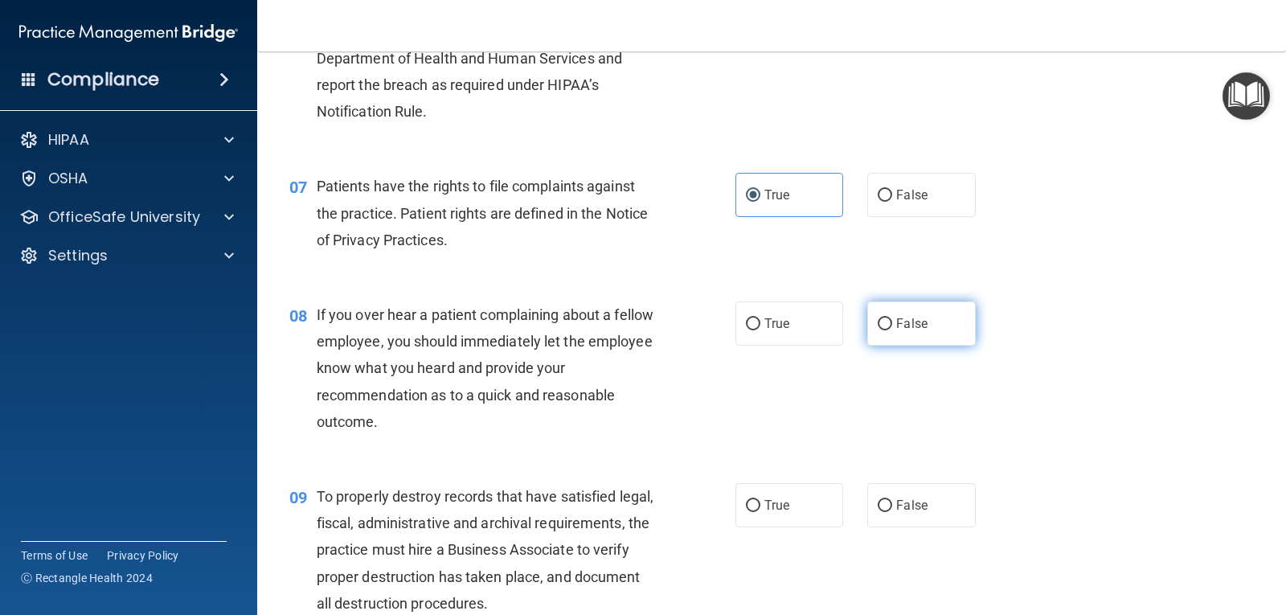
click at [883, 324] on input "False" at bounding box center [885, 324] width 14 height 12
radio input "true"
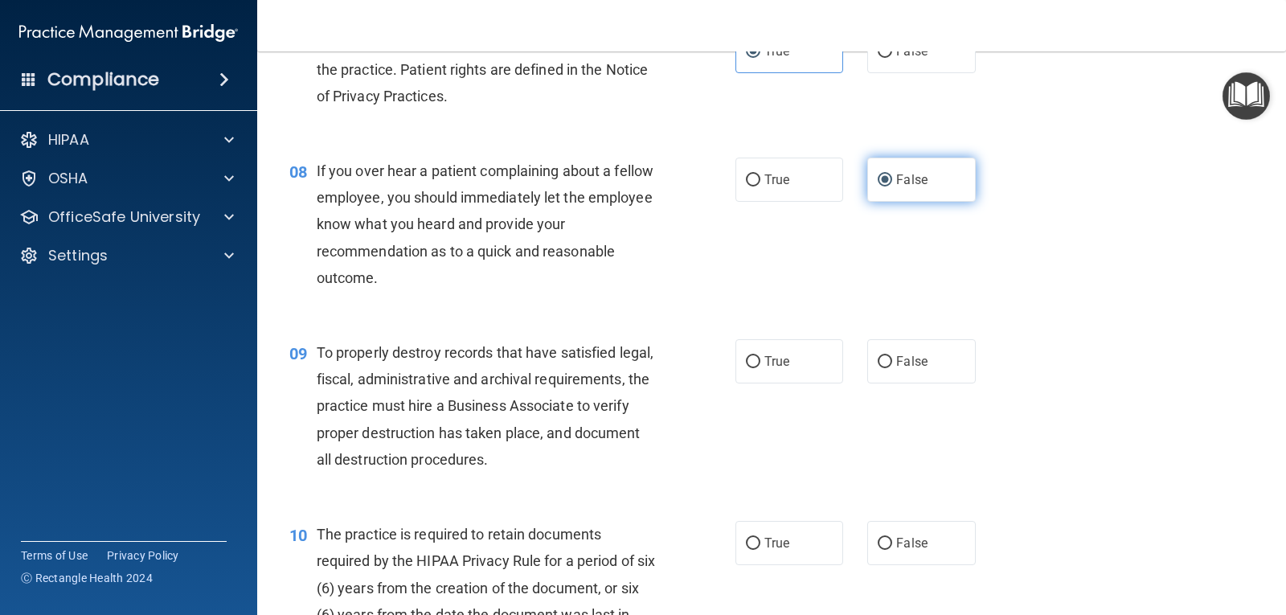
scroll to position [1125, 0]
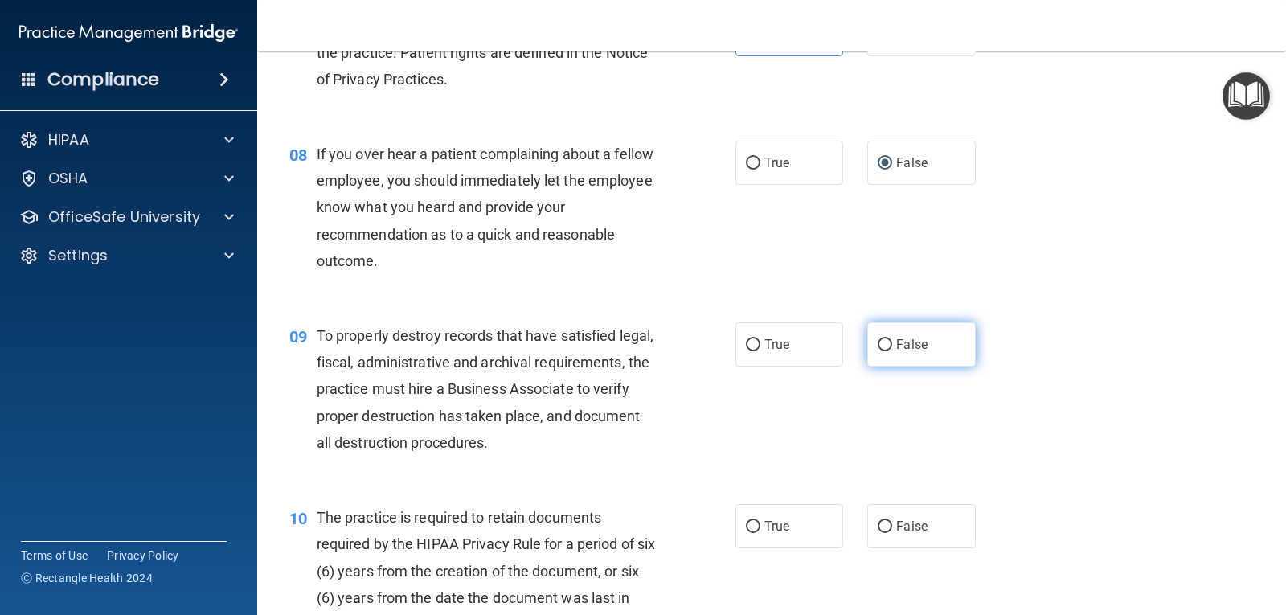
click at [885, 338] on label "False" at bounding box center [921, 344] width 108 height 44
click at [885, 339] on input "False" at bounding box center [885, 345] width 14 height 12
radio input "true"
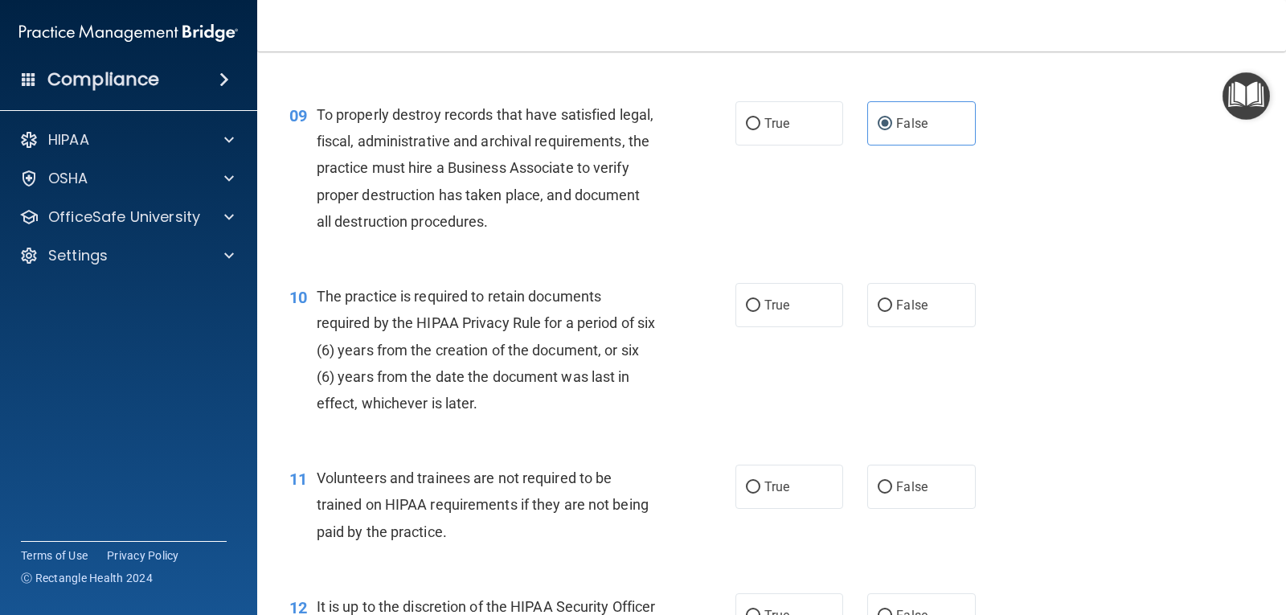
scroll to position [1366, 0]
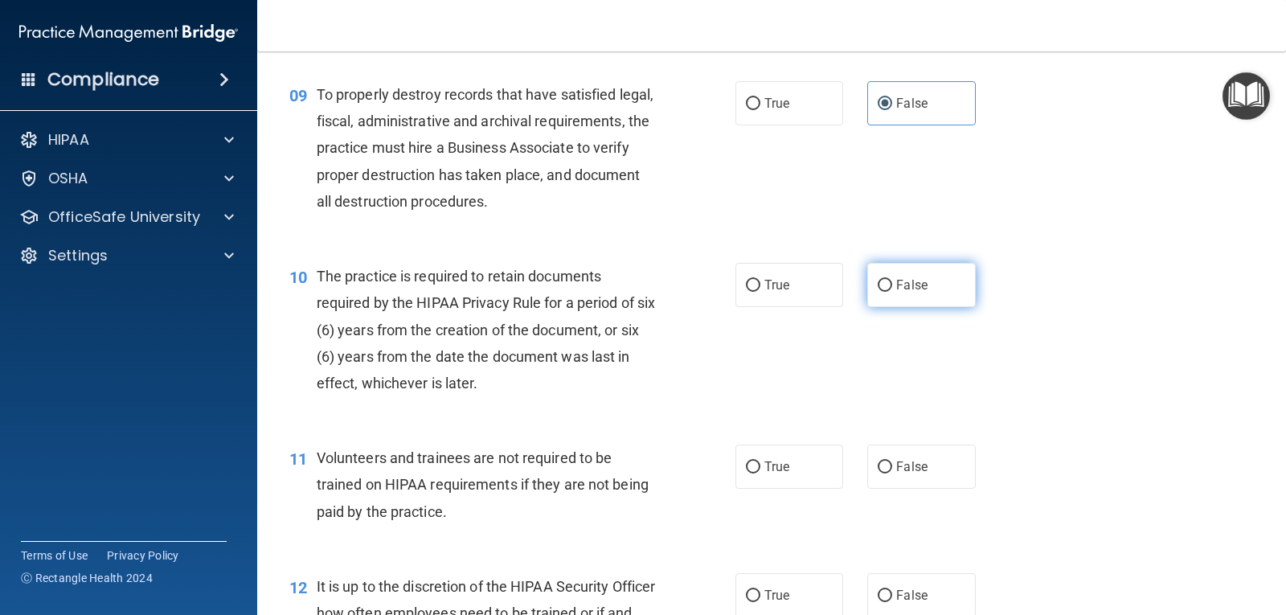
click at [884, 284] on input "False" at bounding box center [885, 286] width 14 height 12
radio input "true"
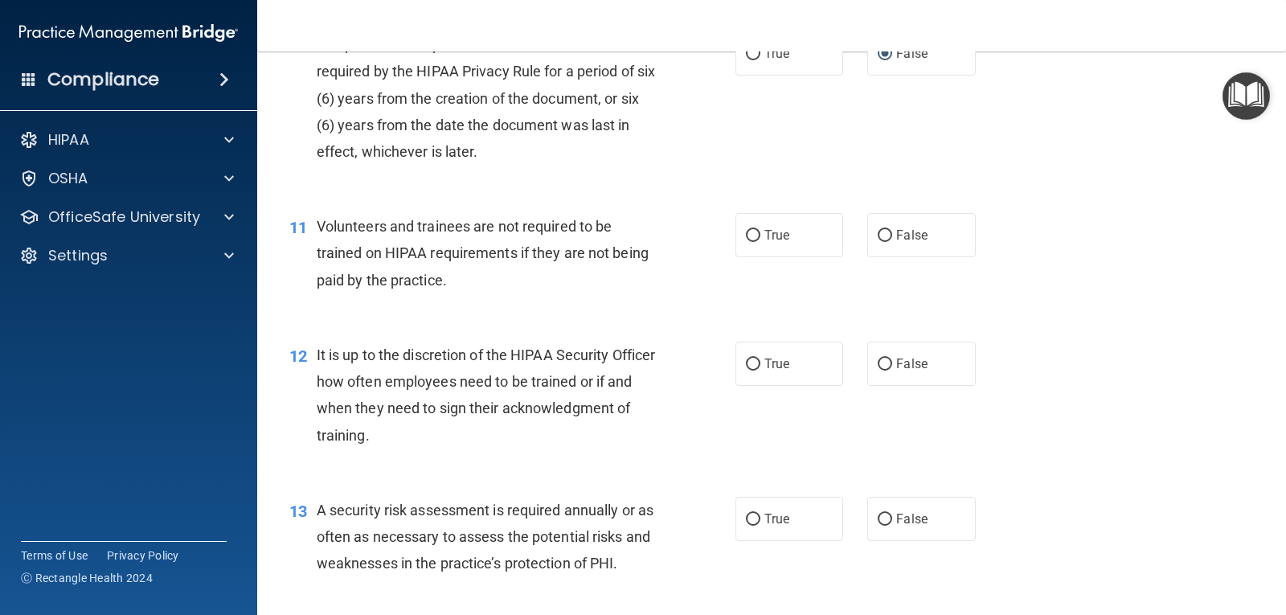
scroll to position [1607, 0]
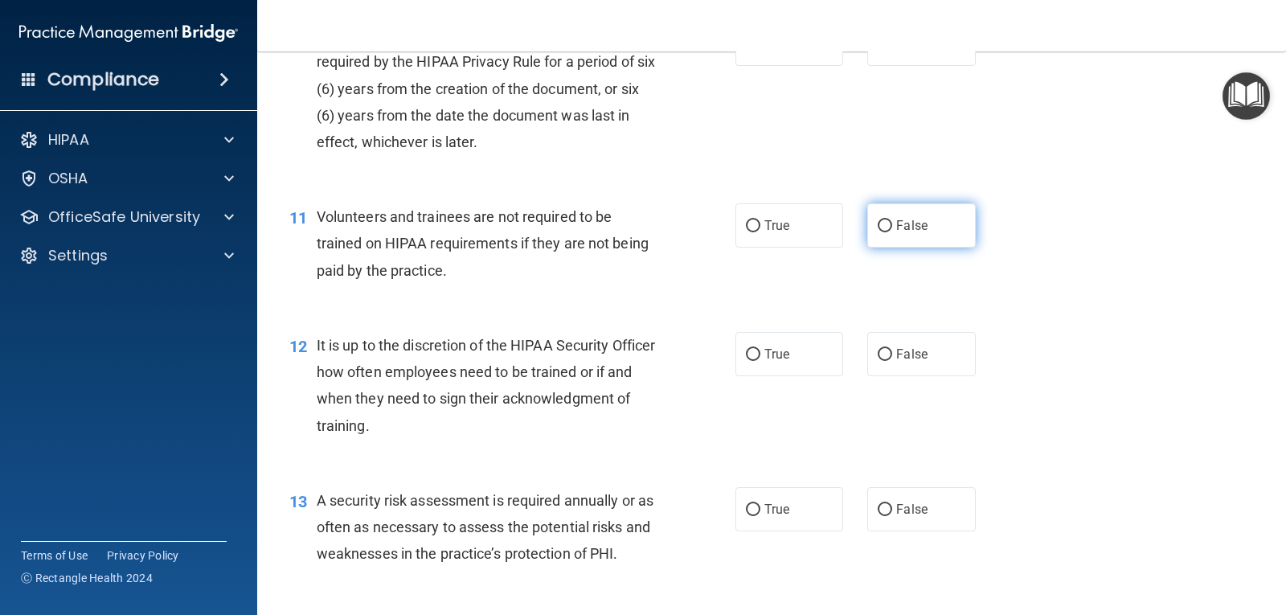
click at [882, 225] on input "False" at bounding box center [885, 226] width 14 height 12
radio input "true"
click at [879, 355] on input "False" at bounding box center [885, 355] width 14 height 12
radio input "true"
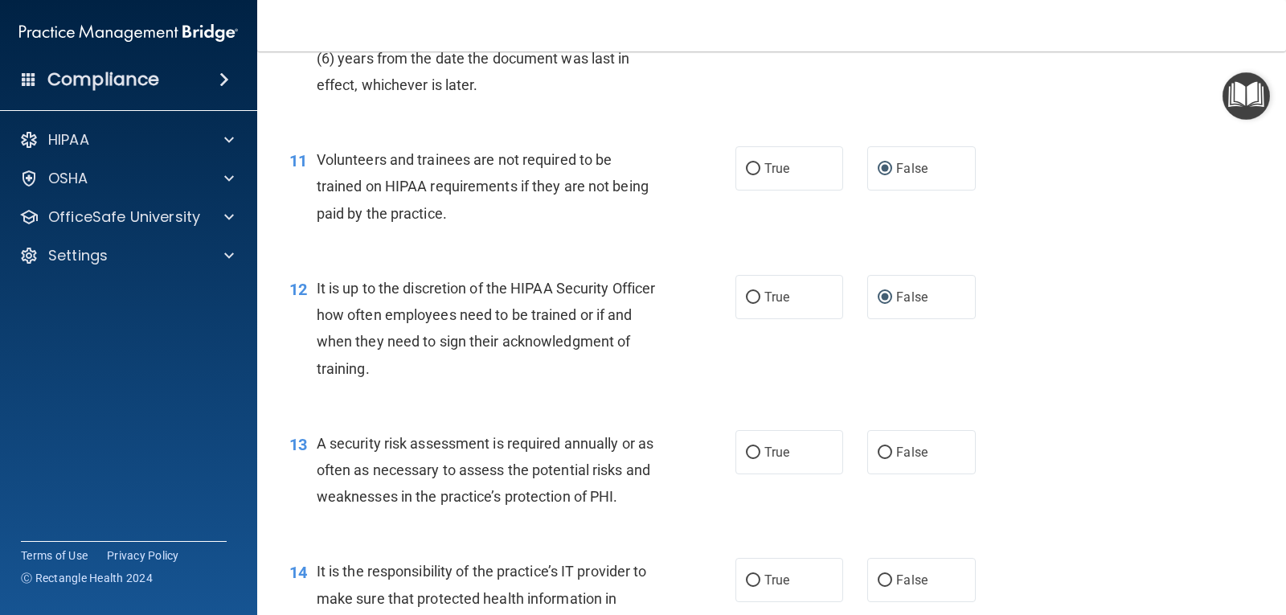
scroll to position [1768, 0]
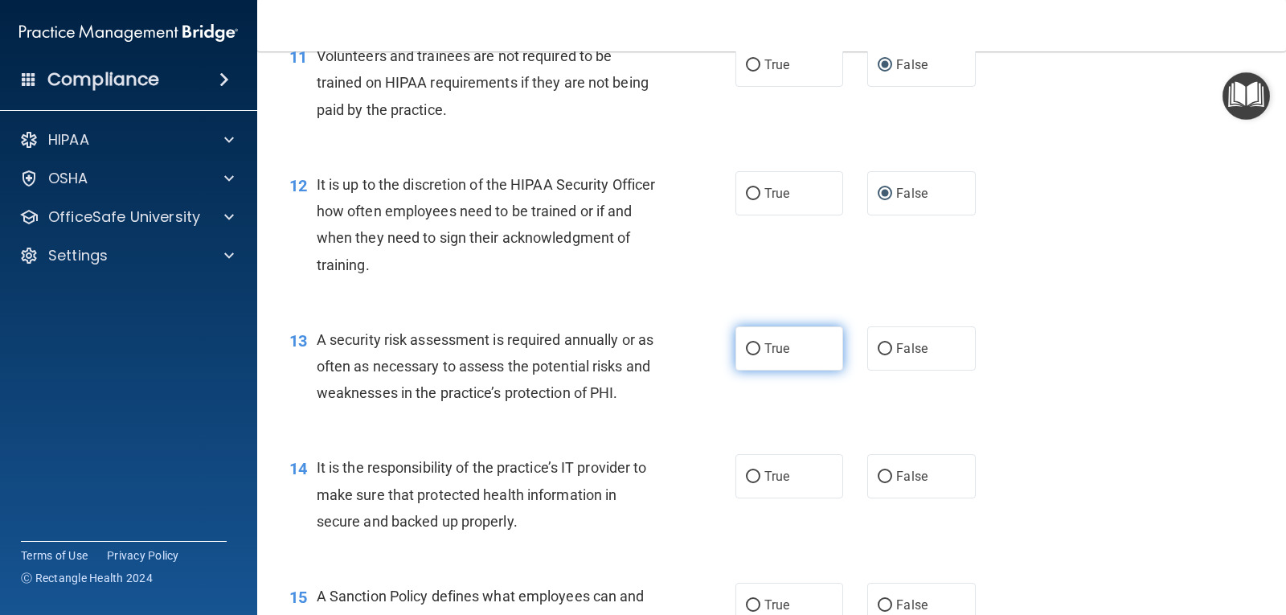
click at [773, 349] on span "True" at bounding box center [776, 348] width 25 height 15
click at [760, 349] on input "True" at bounding box center [753, 349] width 14 height 12
radio input "true"
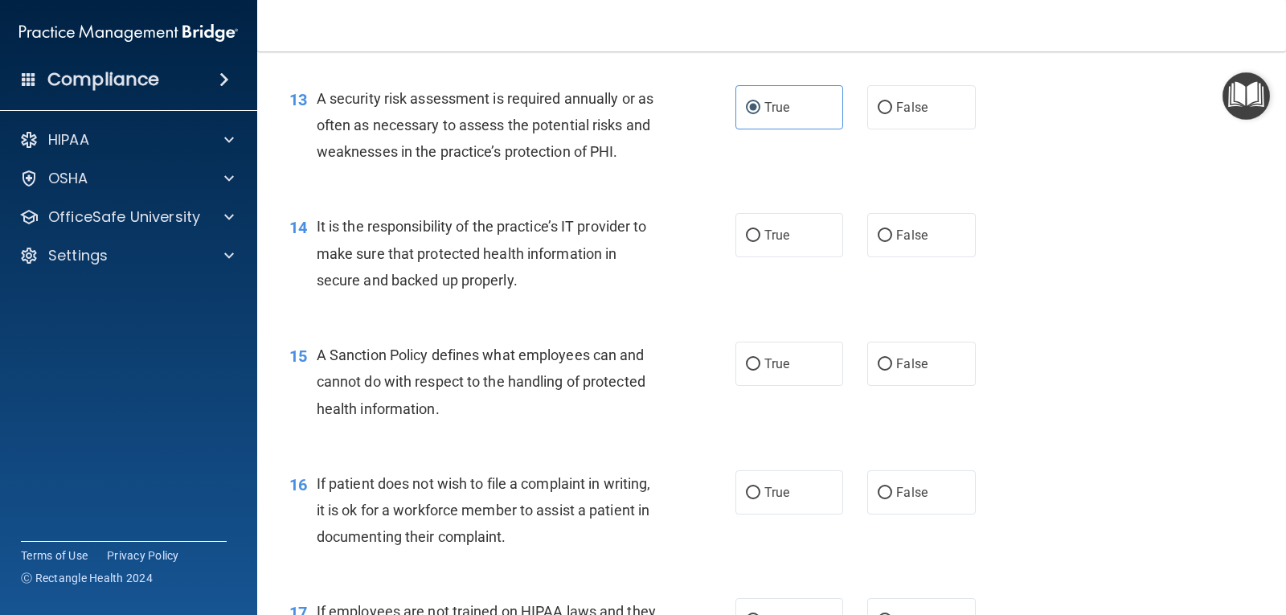
scroll to position [2090, 0]
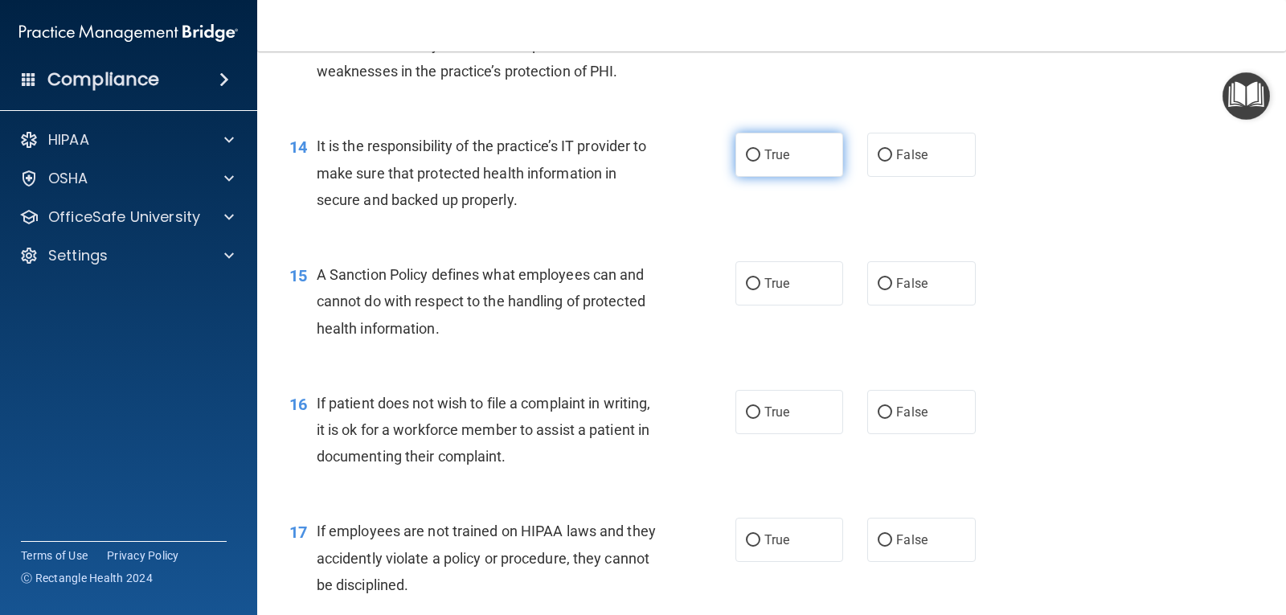
click at [764, 150] on span "True" at bounding box center [776, 154] width 25 height 15
click at [759, 150] on input "True" at bounding box center [753, 155] width 14 height 12
radio input "true"
click at [764, 285] on span "True" at bounding box center [776, 283] width 25 height 15
click at [760, 285] on input "True" at bounding box center [753, 284] width 14 height 12
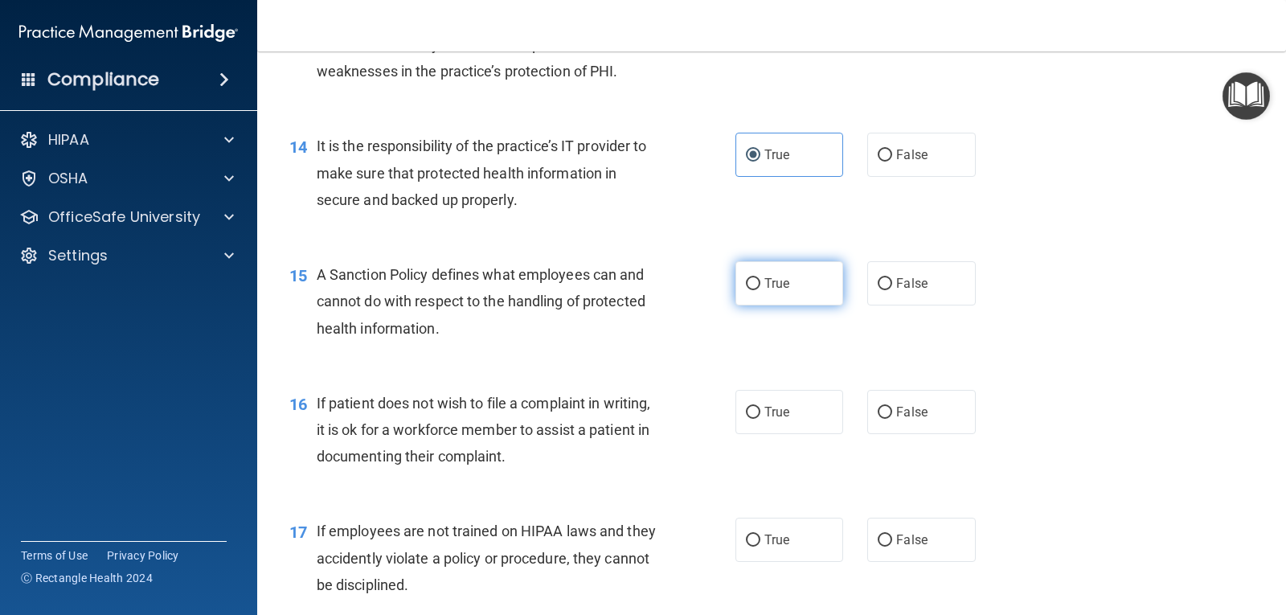
radio input "true"
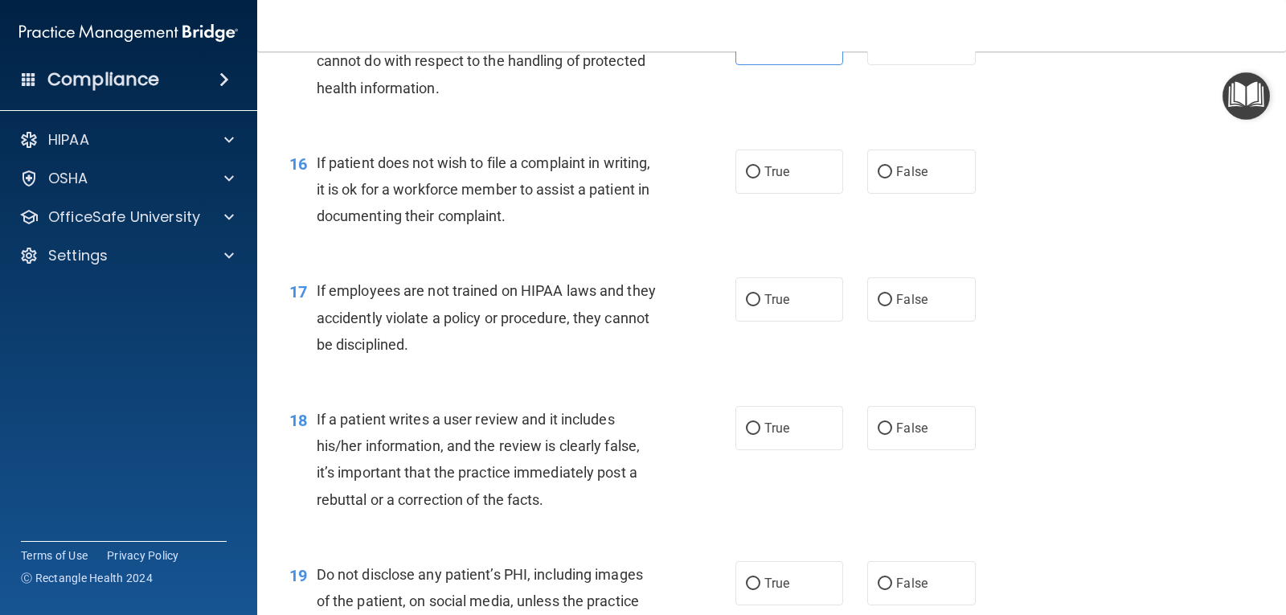
scroll to position [2331, 0]
click at [878, 173] on input "False" at bounding box center [885, 172] width 14 height 12
radio input "true"
click at [882, 288] on label "False" at bounding box center [921, 298] width 108 height 44
click at [882, 293] on input "False" at bounding box center [885, 299] width 14 height 12
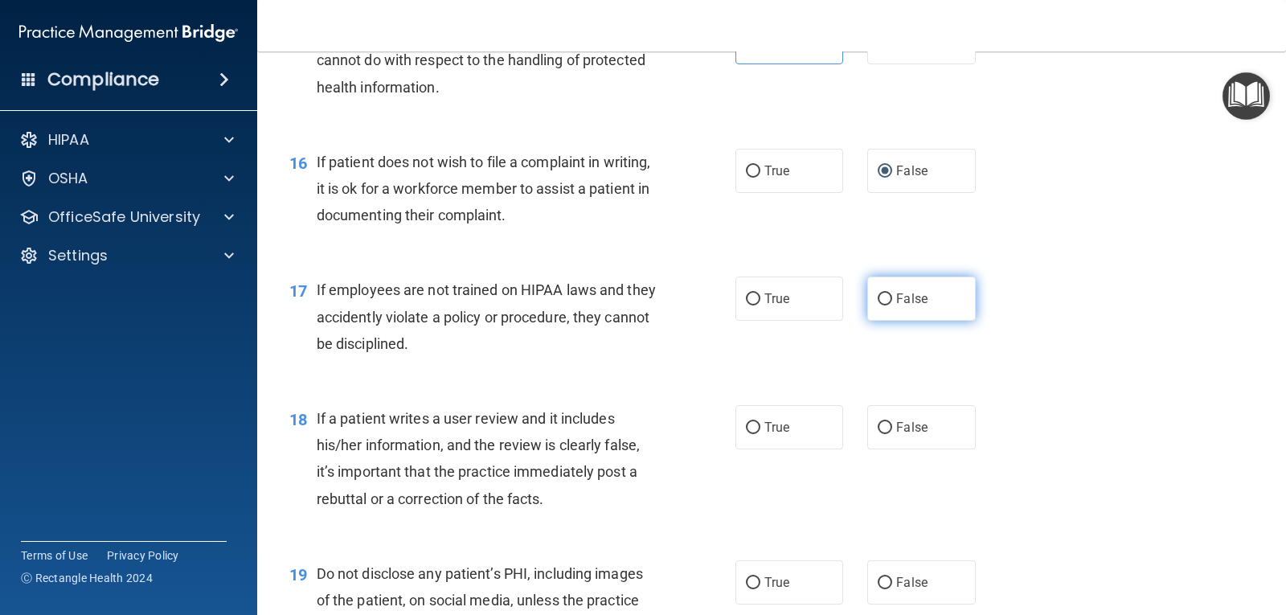
radio input "true"
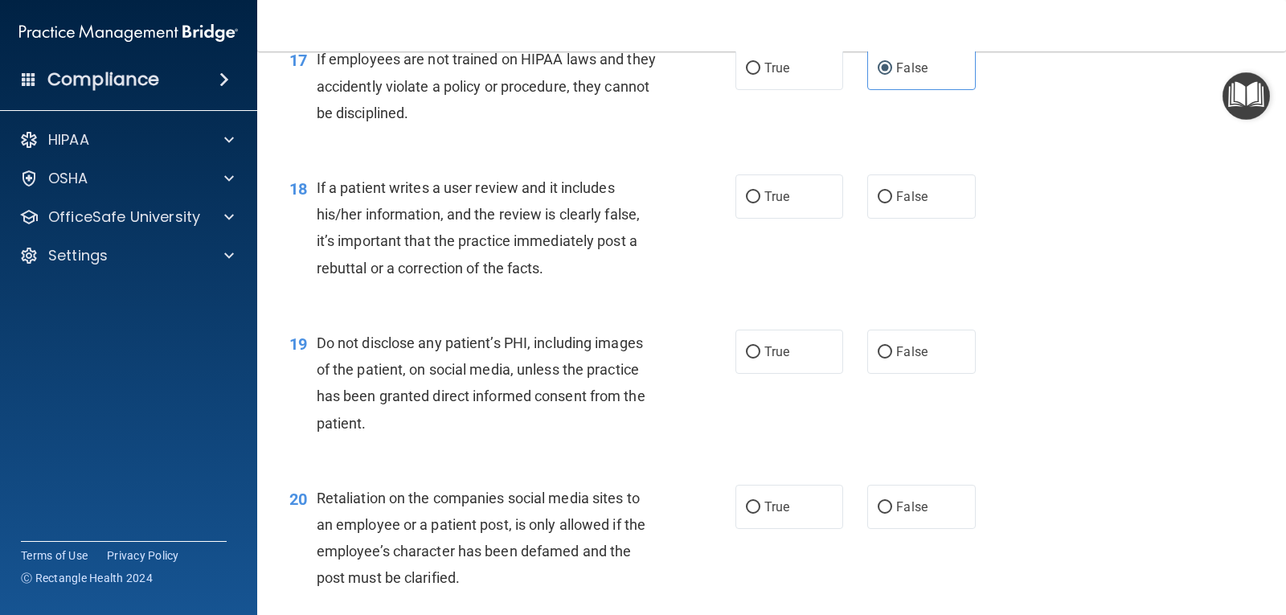
scroll to position [2572, 0]
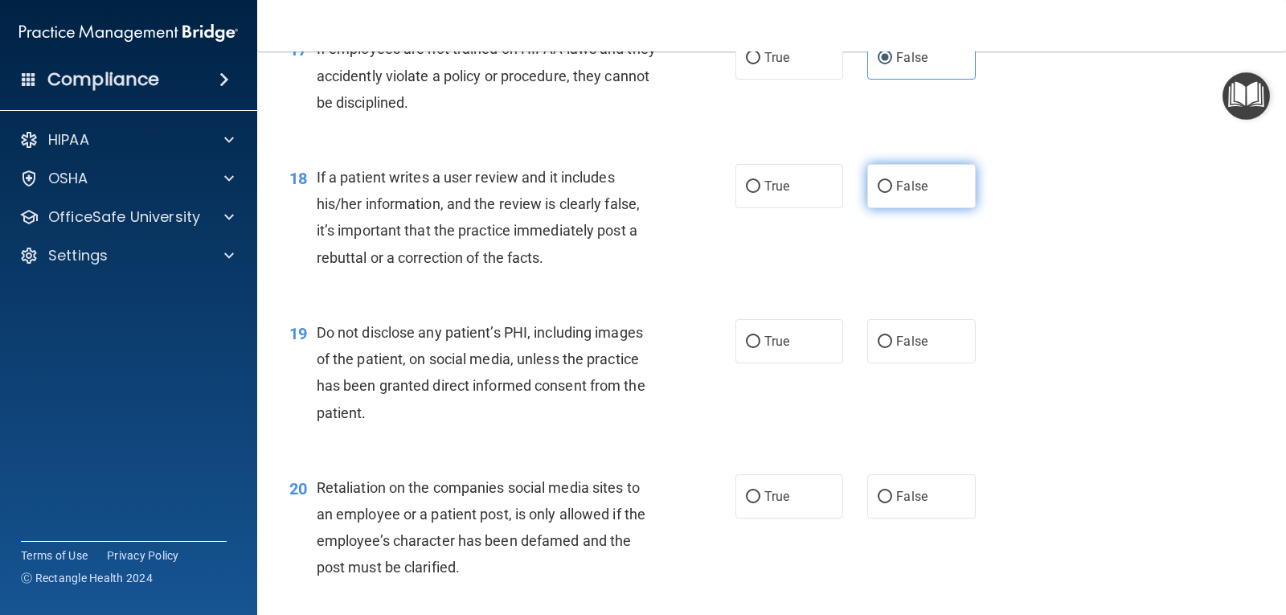
click at [878, 189] on input "False" at bounding box center [885, 187] width 14 height 12
radio input "true"
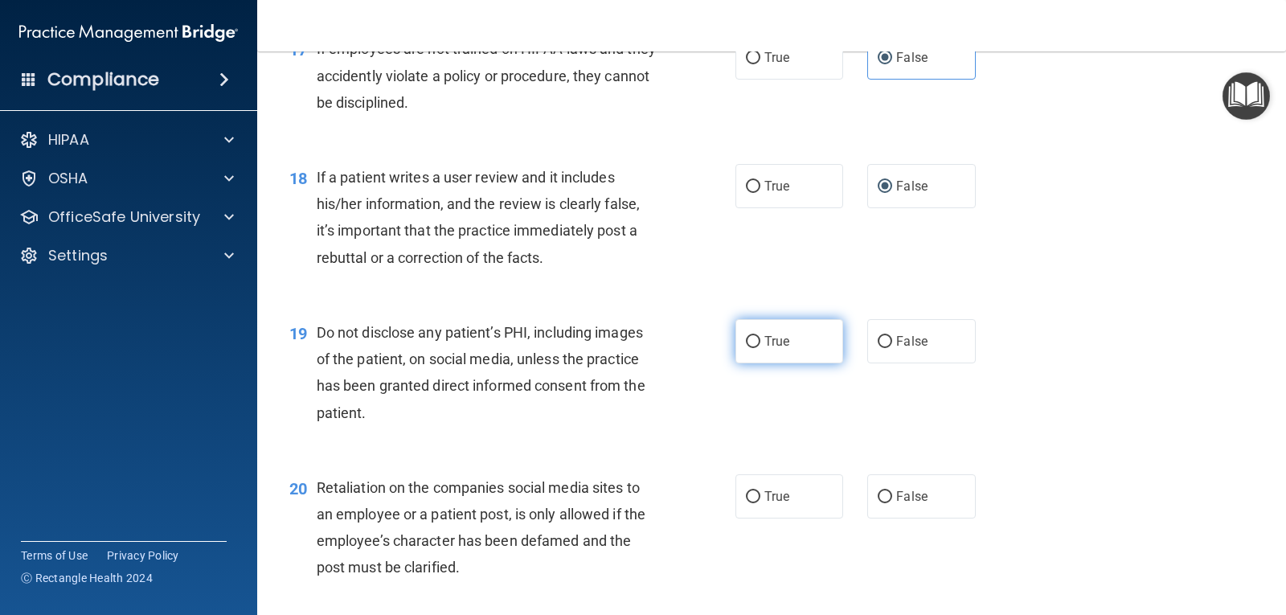
click at [759, 354] on label "True" at bounding box center [789, 341] width 108 height 44
click at [759, 348] on input "True" at bounding box center [753, 342] width 14 height 12
radio input "true"
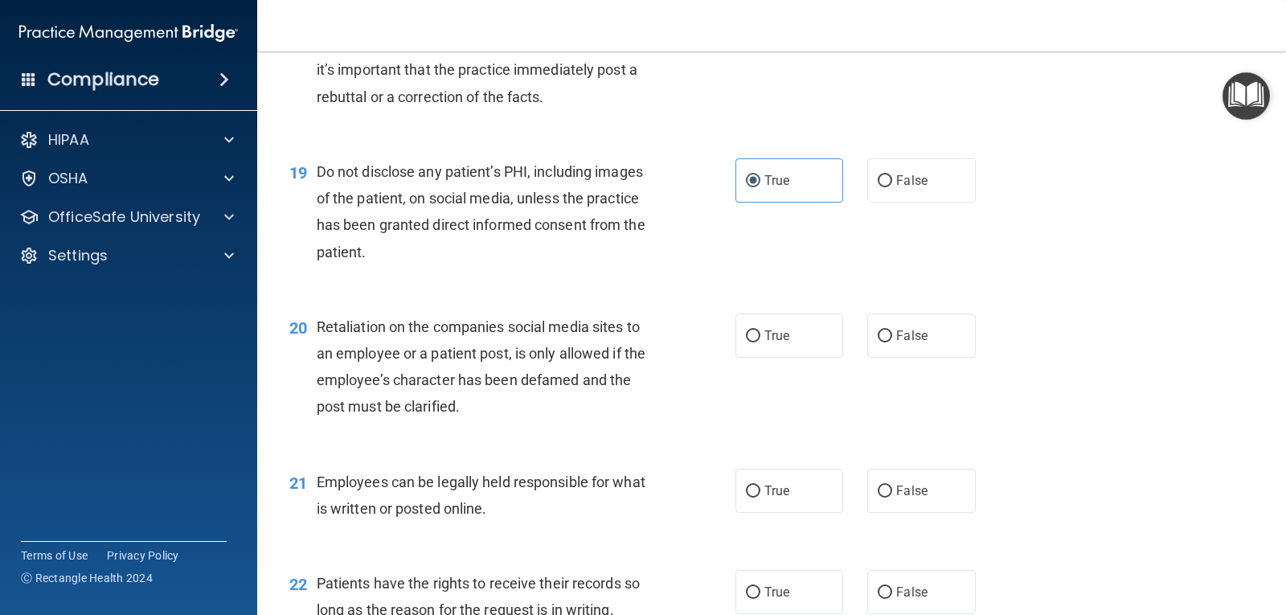
scroll to position [2813, 0]
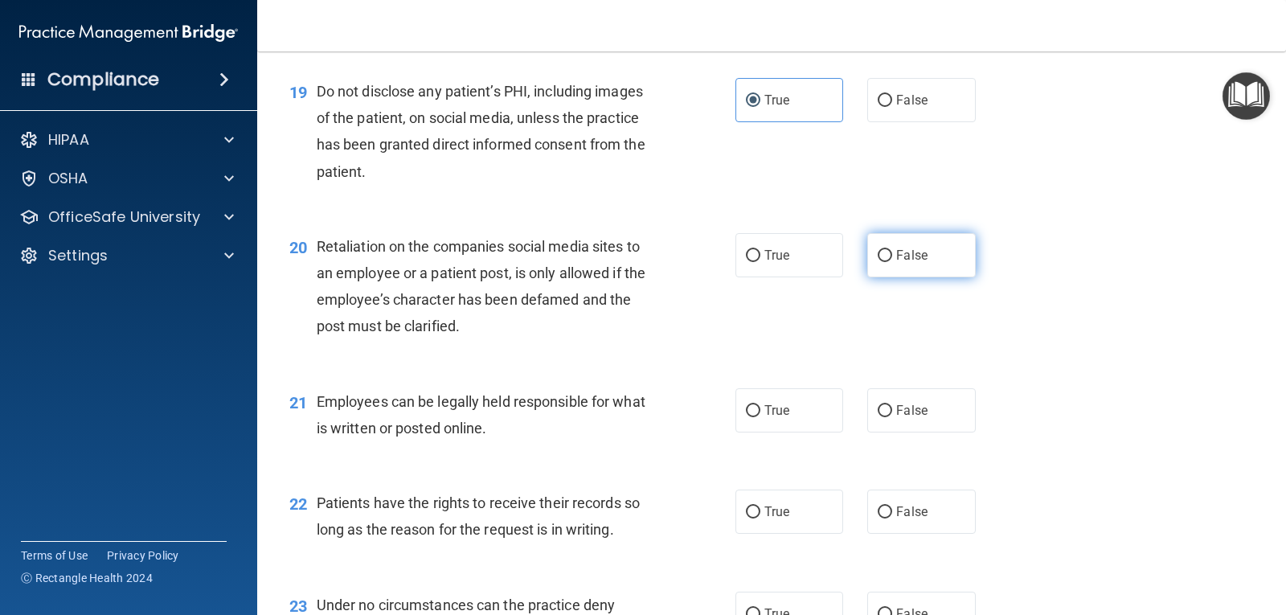
click at [878, 260] on input "False" at bounding box center [885, 256] width 14 height 12
radio input "true"
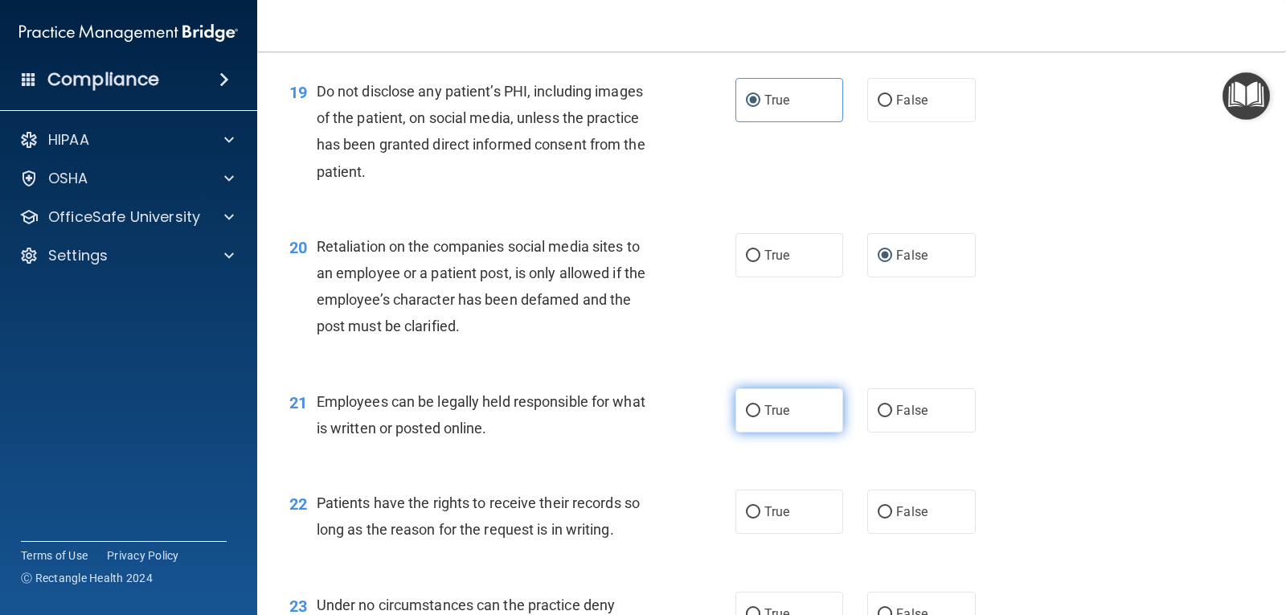
click at [753, 418] on label "True" at bounding box center [789, 410] width 108 height 44
click at [753, 417] on input "True" at bounding box center [753, 411] width 14 height 12
radio input "true"
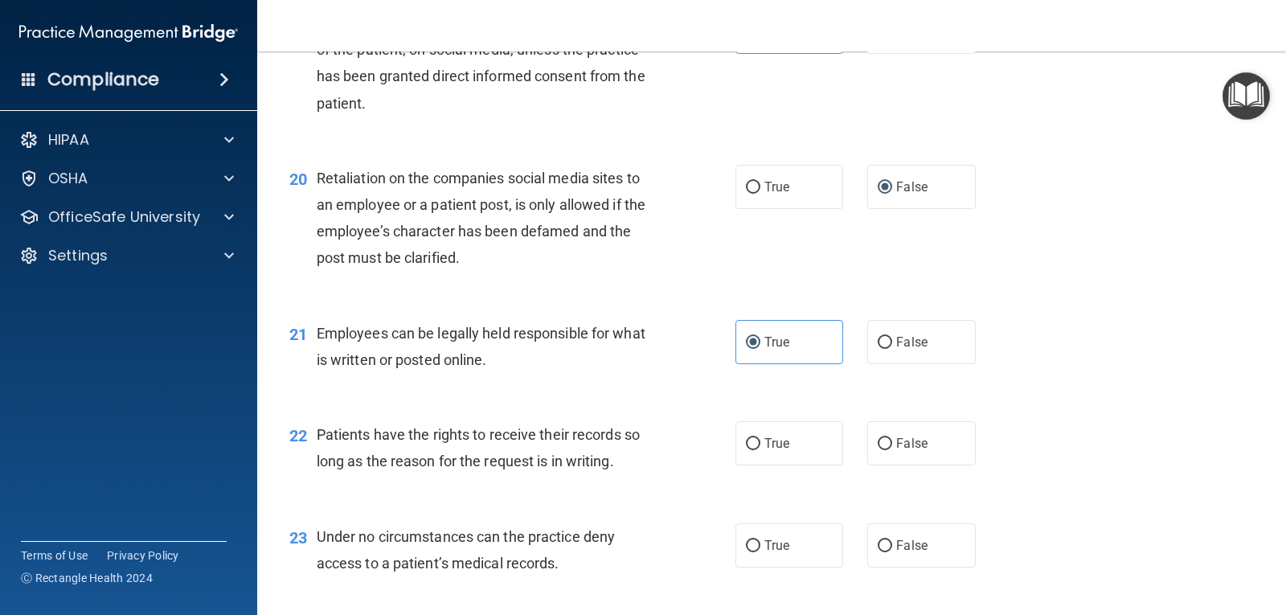
scroll to position [2974, 0]
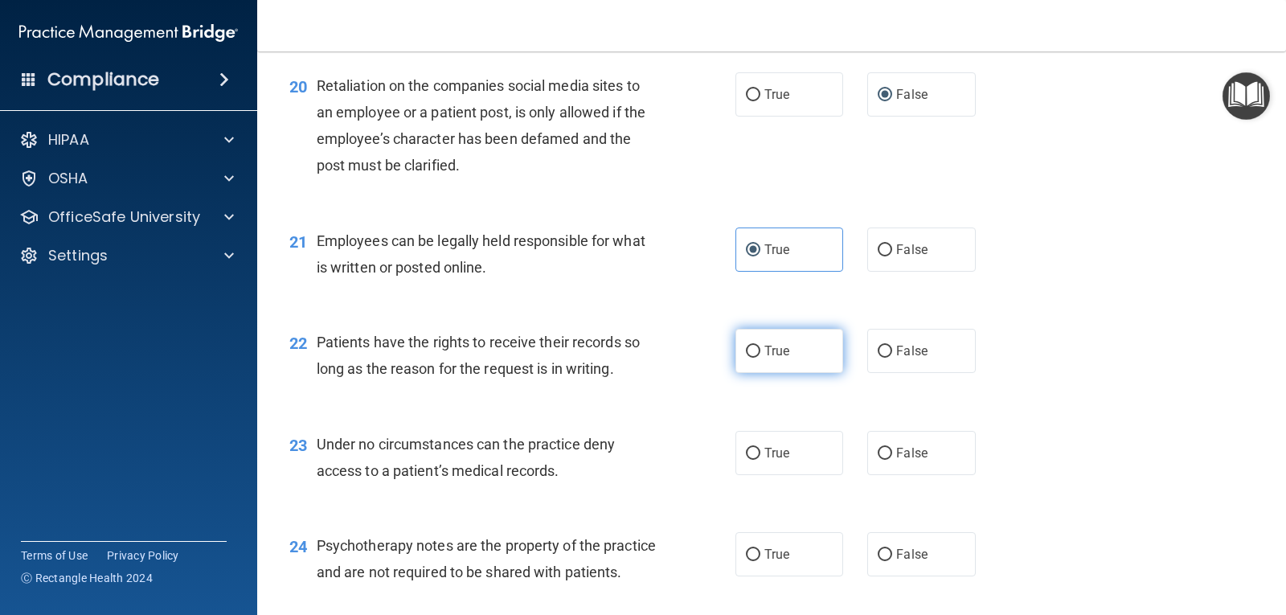
click at [747, 346] on input "True" at bounding box center [753, 352] width 14 height 12
radio input "true"
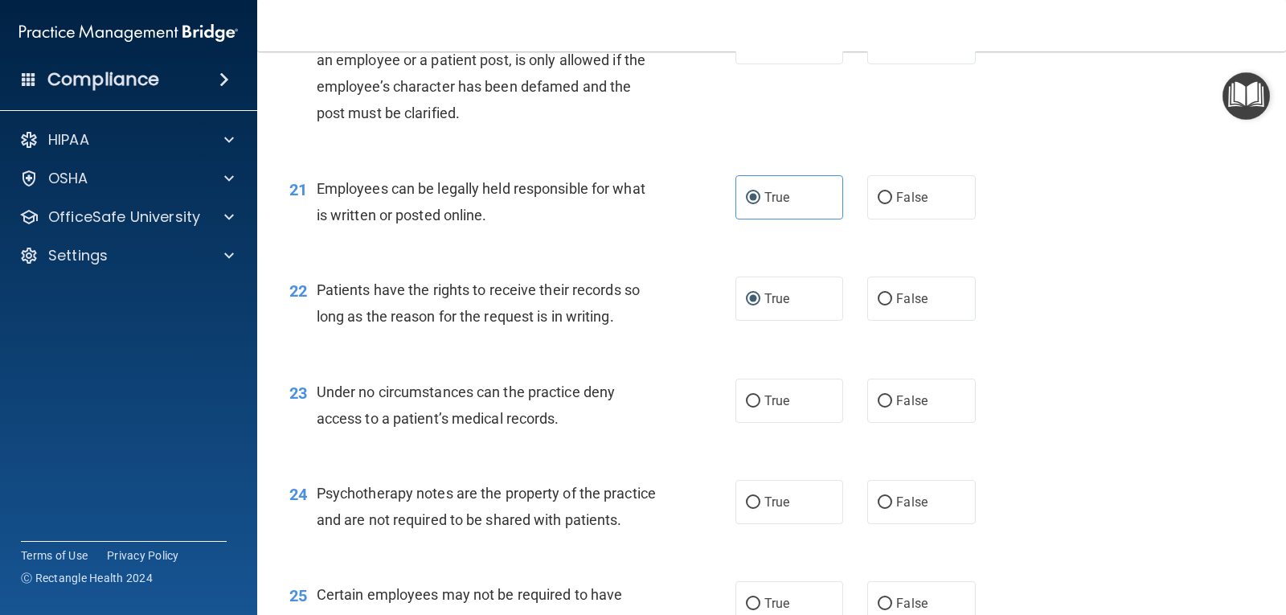
scroll to position [3054, 0]
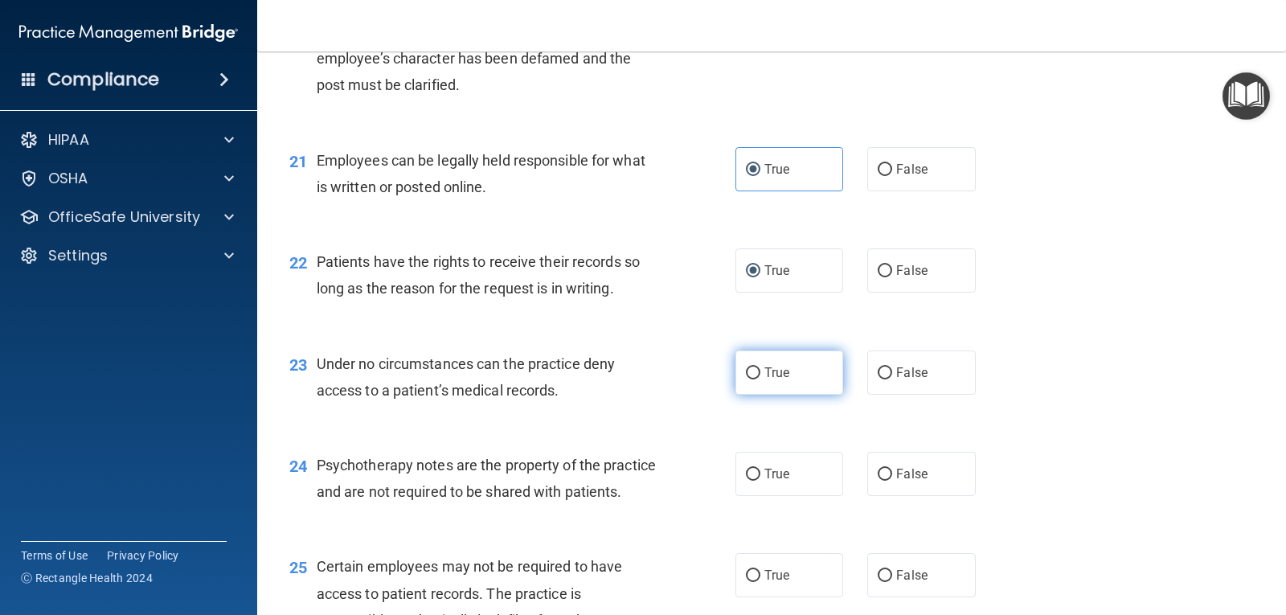
click at [783, 375] on span "True" at bounding box center [776, 372] width 25 height 15
click at [760, 375] on input "True" at bounding box center [753, 373] width 14 height 12
radio input "true"
click at [888, 471] on label "False" at bounding box center [921, 474] width 108 height 44
click at [888, 471] on input "False" at bounding box center [885, 475] width 14 height 12
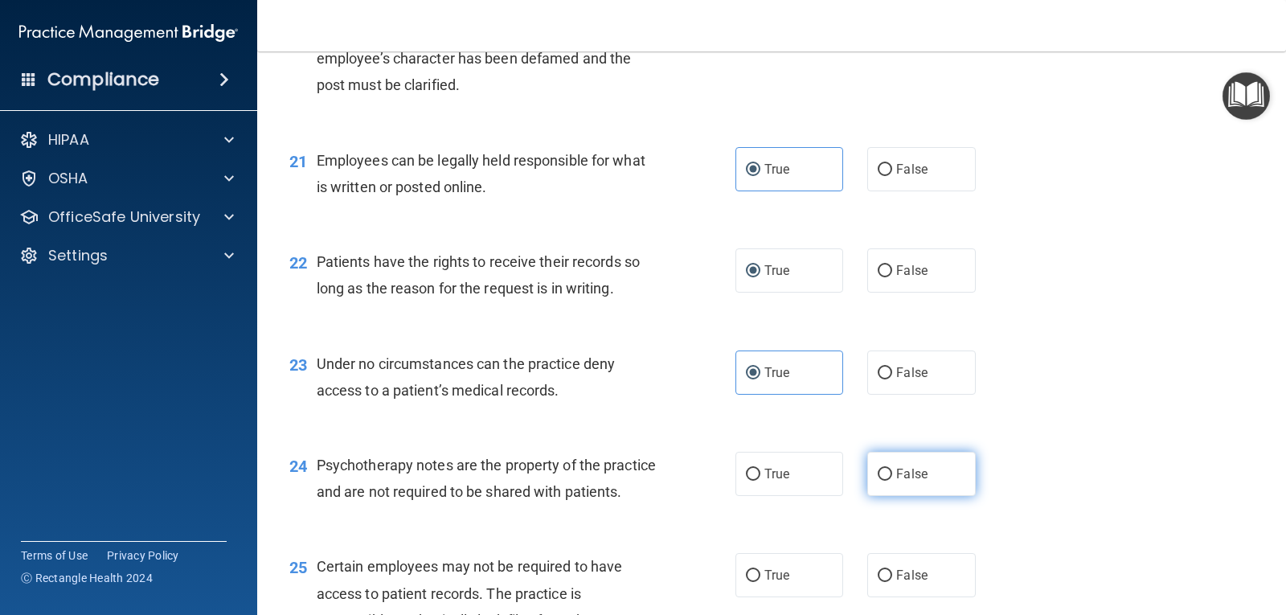
radio input "true"
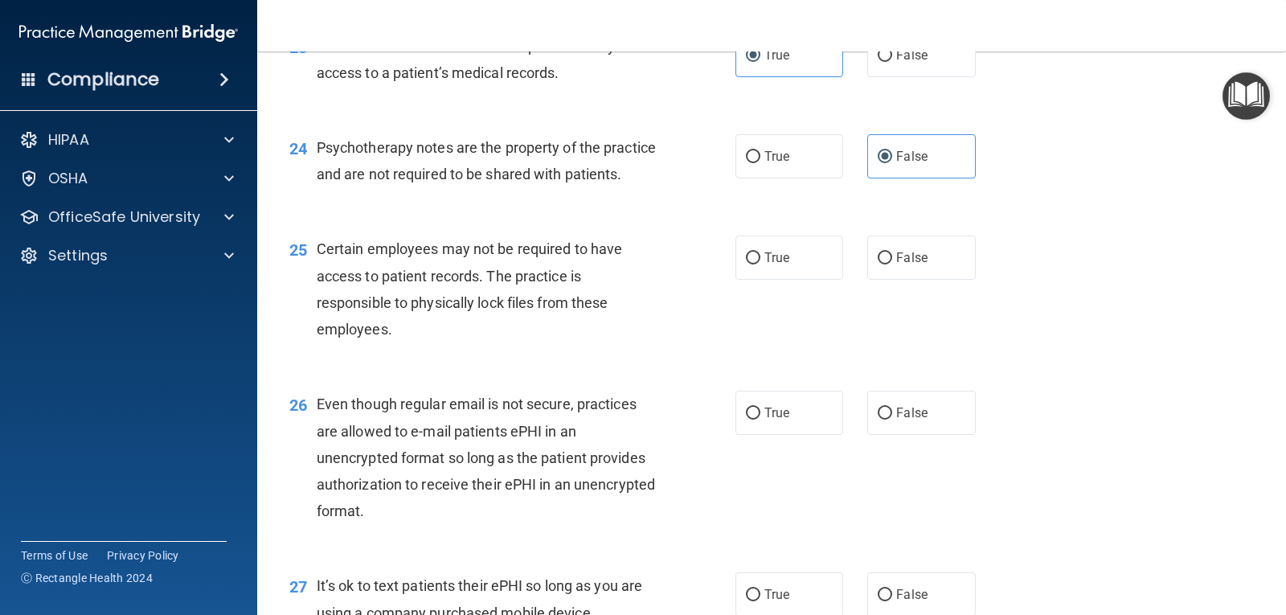
scroll to position [3376, 0]
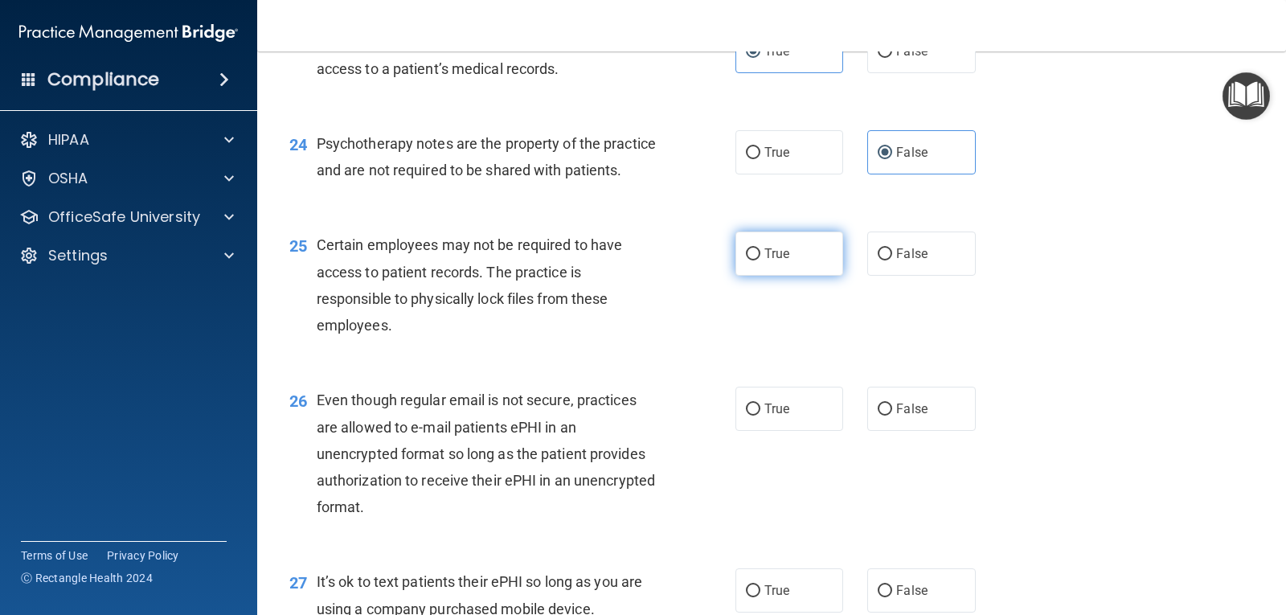
click at [757, 276] on label "True" at bounding box center [789, 253] width 108 height 44
click at [757, 260] on input "True" at bounding box center [753, 254] width 14 height 12
radio input "true"
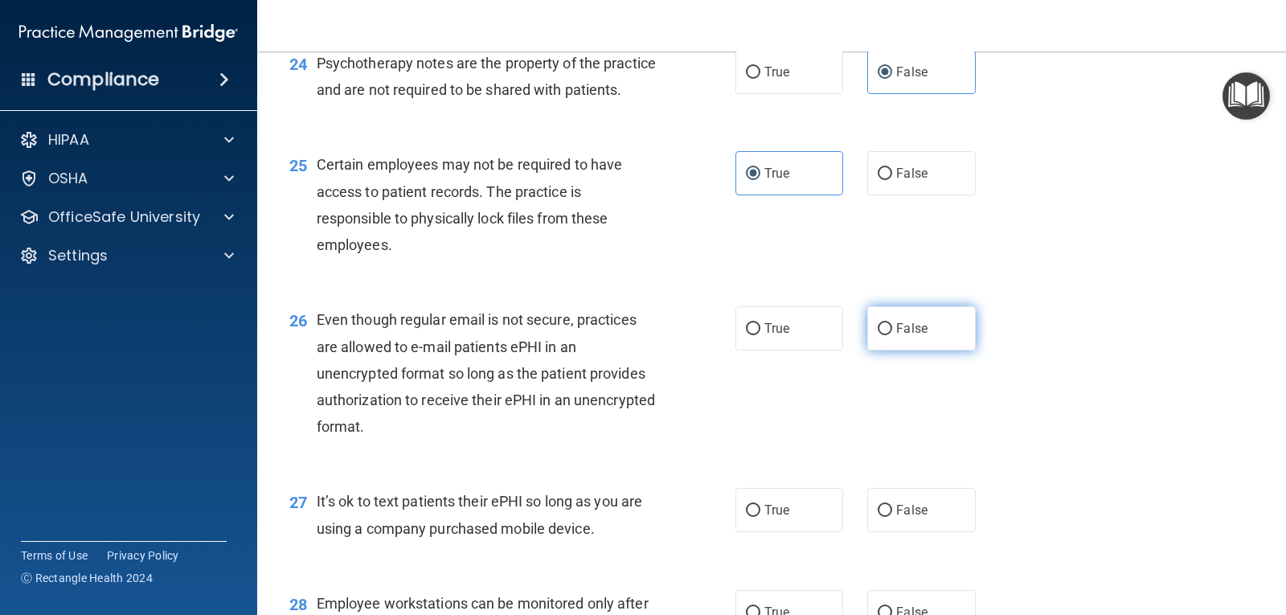
click at [896, 336] on span "False" at bounding box center [911, 328] width 31 height 15
click at [890, 335] on input "False" at bounding box center [885, 329] width 14 height 12
radio input "true"
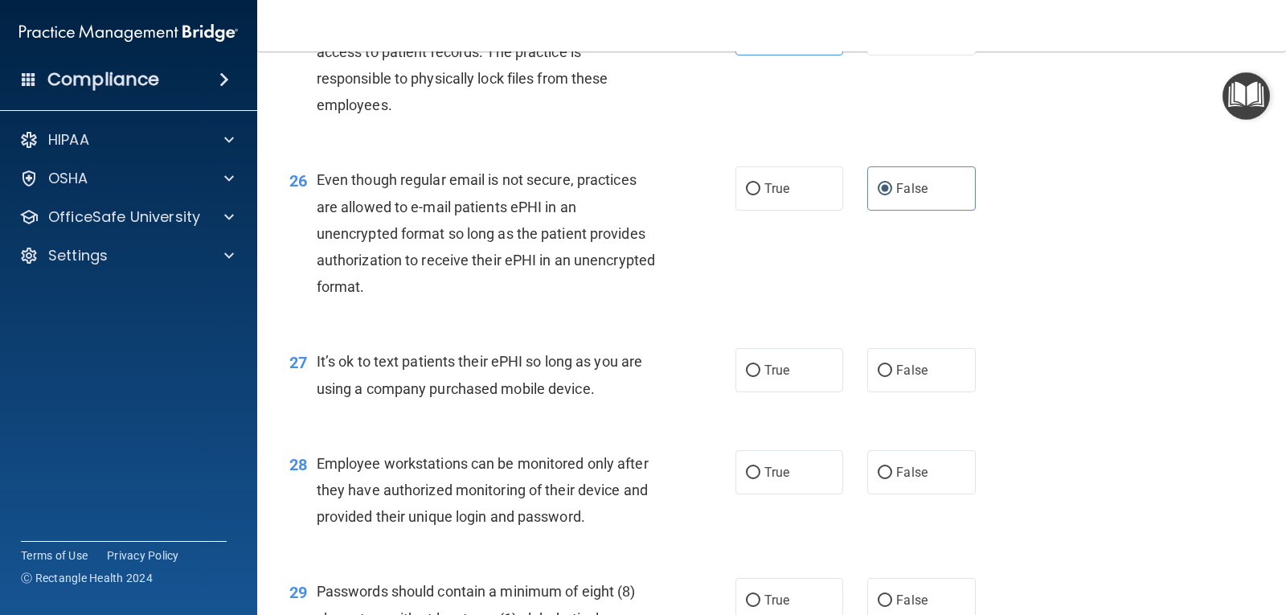
scroll to position [3617, 0]
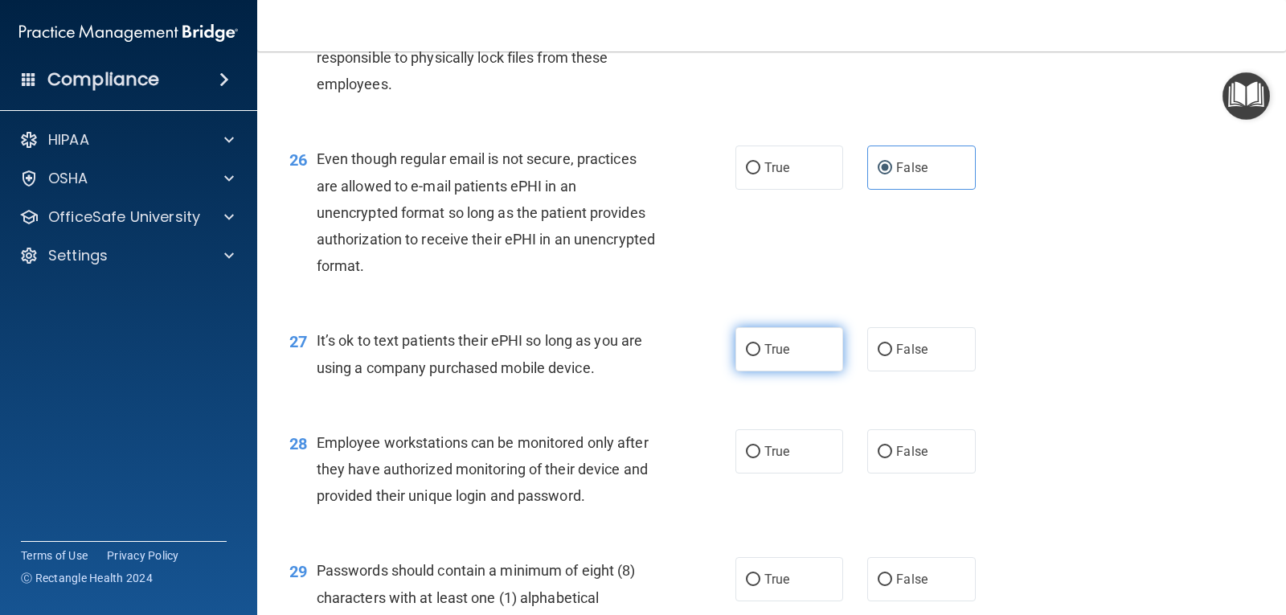
click at [768, 371] on label "True" at bounding box center [789, 349] width 108 height 44
click at [760, 356] on input "True" at bounding box center [753, 350] width 14 height 12
radio input "true"
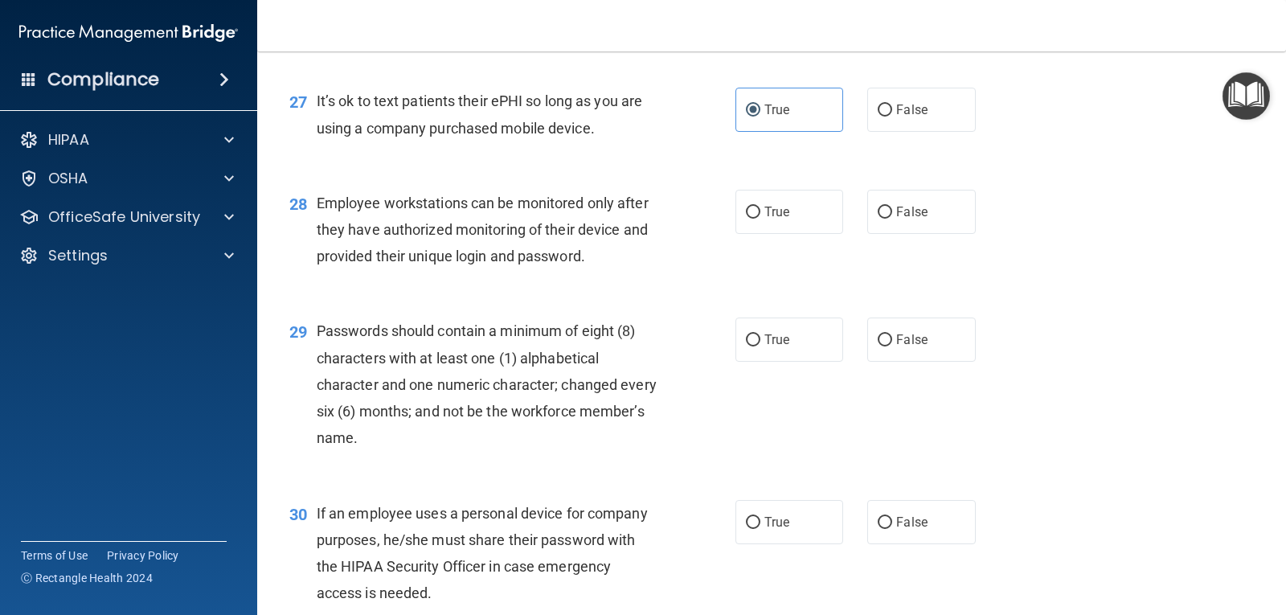
scroll to position [3858, 0]
click at [878, 217] on input "False" at bounding box center [885, 211] width 14 height 12
radio input "true"
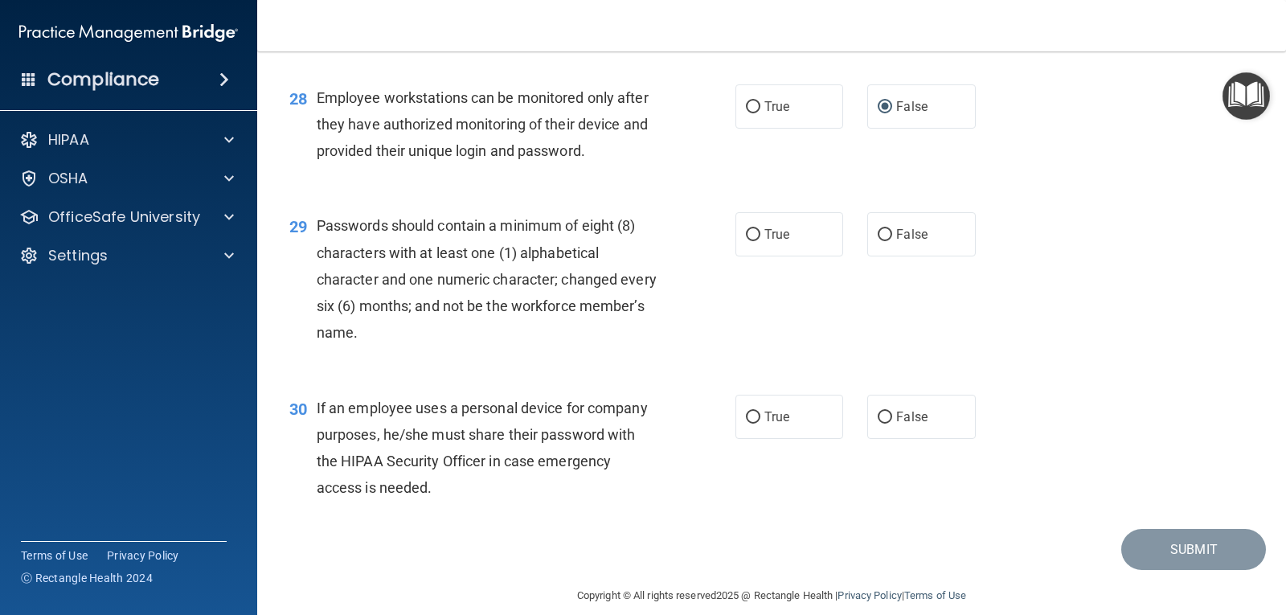
scroll to position [4007, 0]
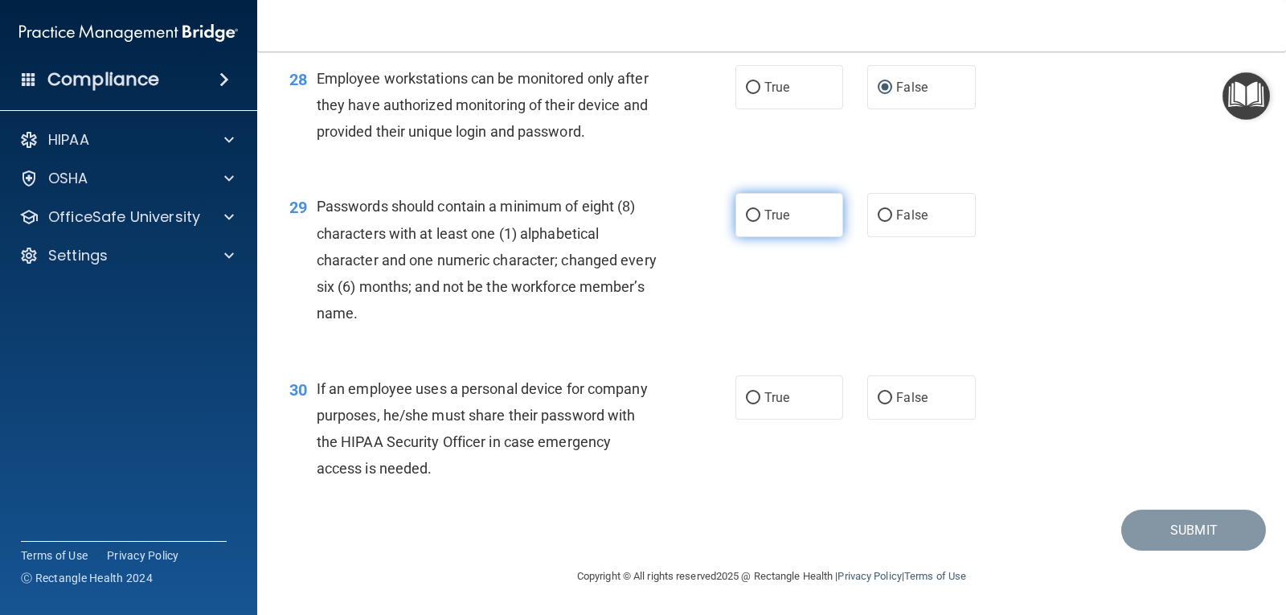
click at [748, 212] on input "True" at bounding box center [753, 216] width 14 height 12
radio input "true"
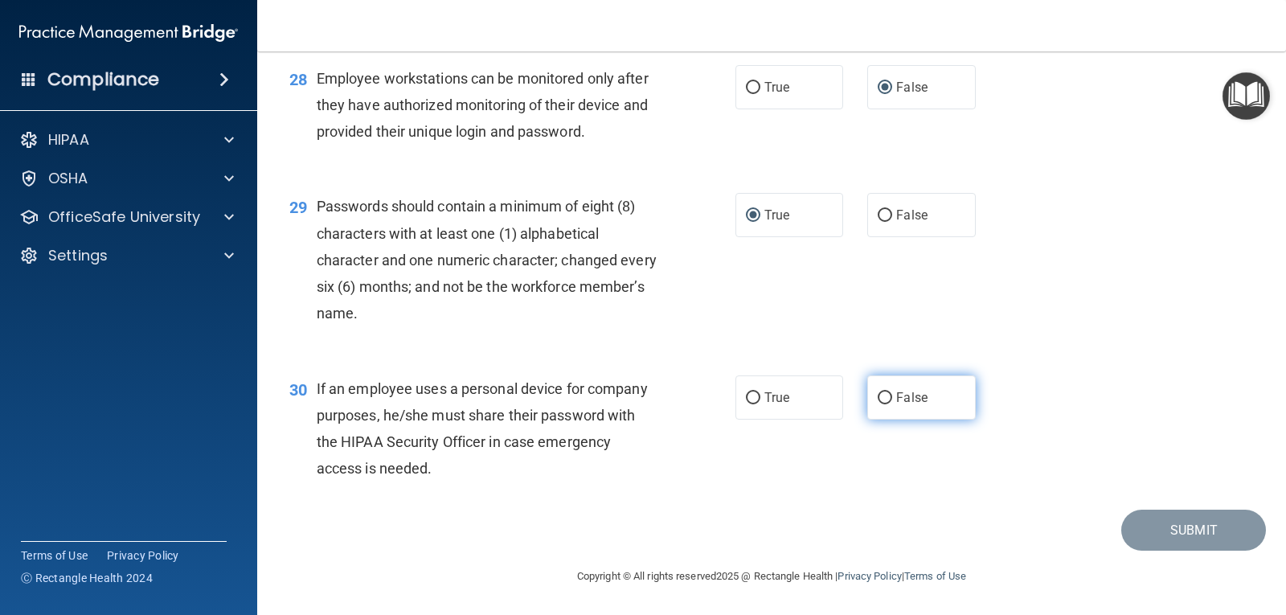
click at [896, 400] on span "False" at bounding box center [911, 397] width 31 height 15
click at [892, 400] on input "False" at bounding box center [885, 398] width 14 height 12
radio input "true"
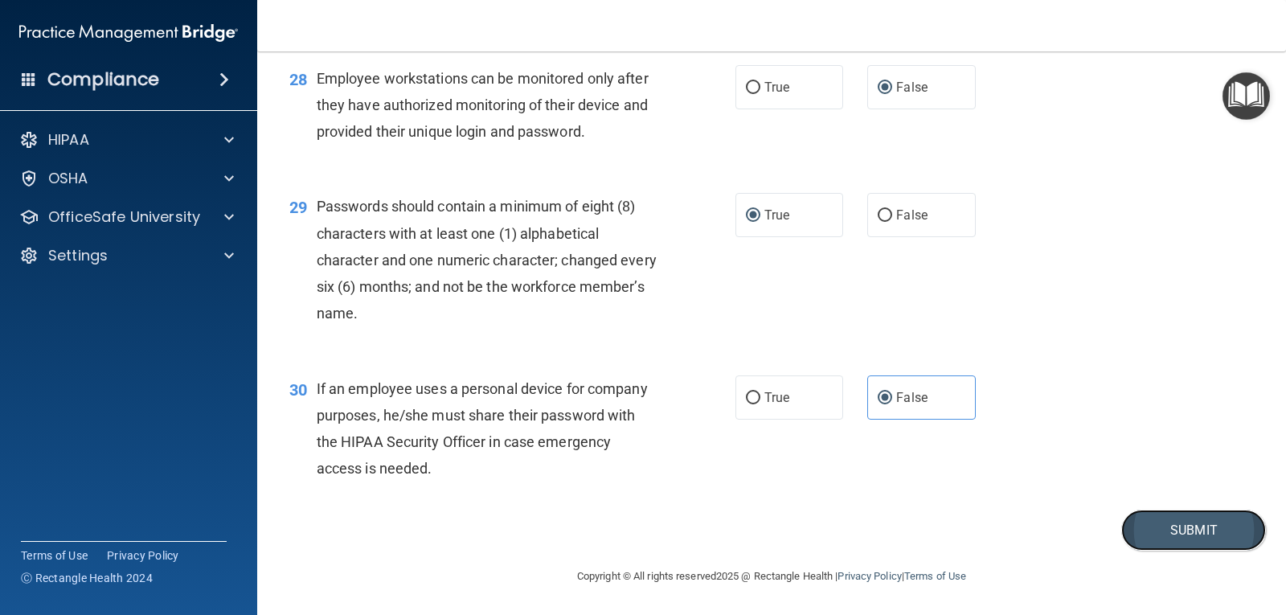
click at [1197, 529] on button "Submit" at bounding box center [1193, 530] width 145 height 41
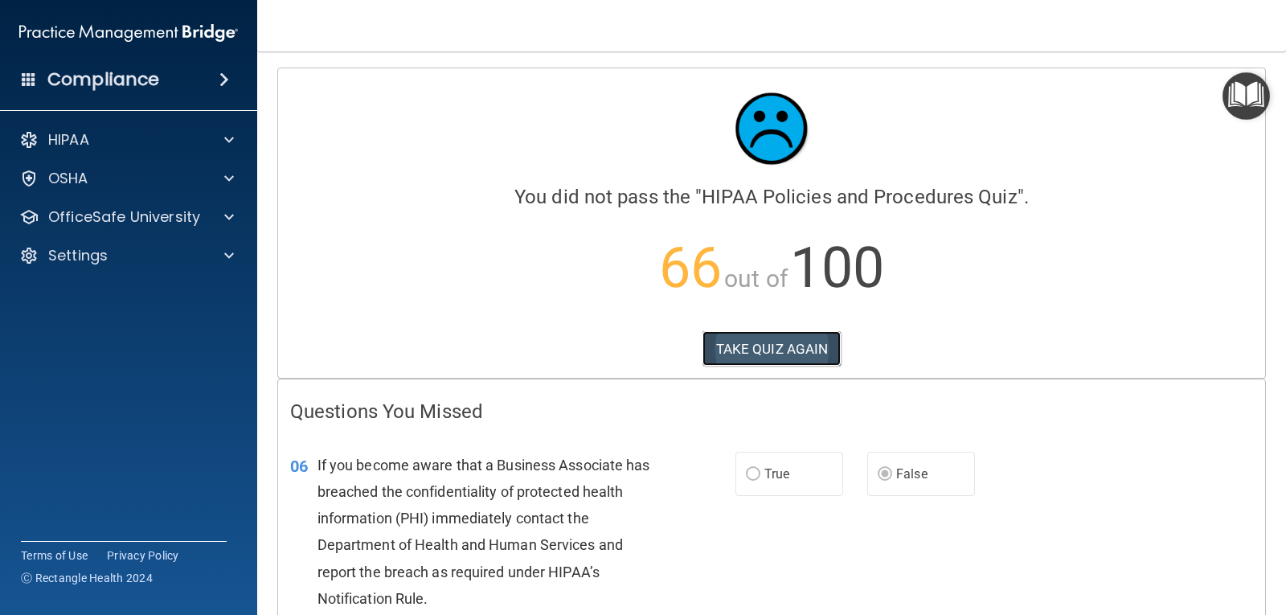
click at [747, 351] on button "TAKE QUIZ AGAIN" at bounding box center [771, 348] width 139 height 35
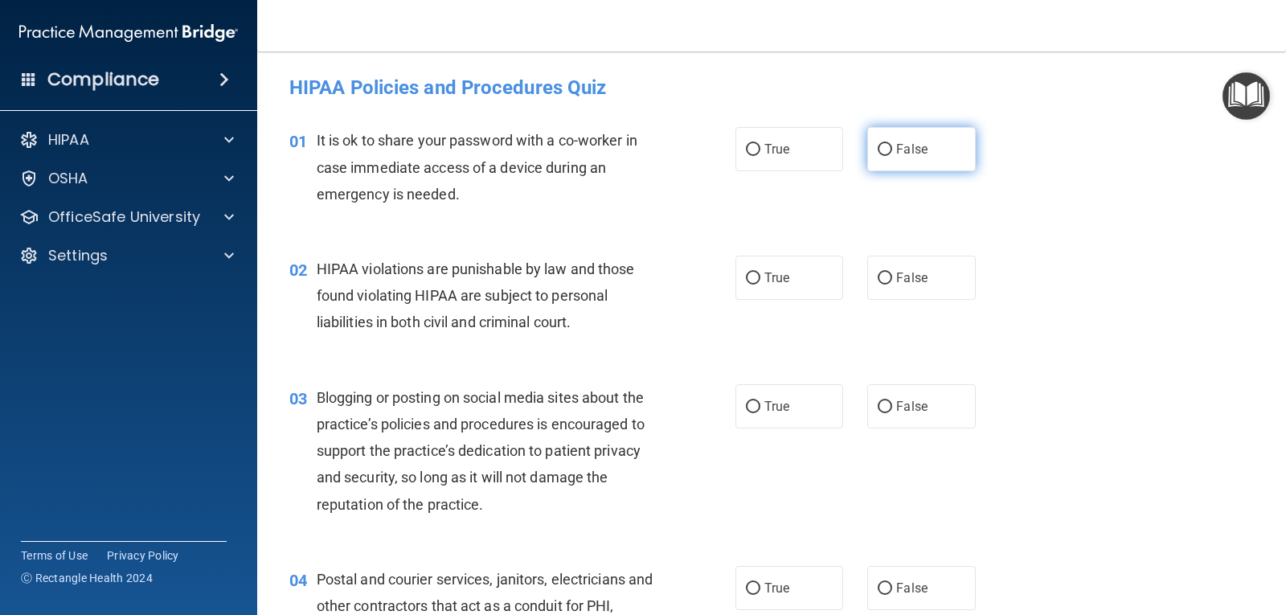
click at [875, 159] on label "False" at bounding box center [921, 149] width 108 height 44
click at [878, 156] on input "False" at bounding box center [885, 150] width 14 height 12
radio input "true"
click at [764, 285] on span "True" at bounding box center [776, 277] width 25 height 15
click at [760, 285] on input "True" at bounding box center [753, 278] width 14 height 12
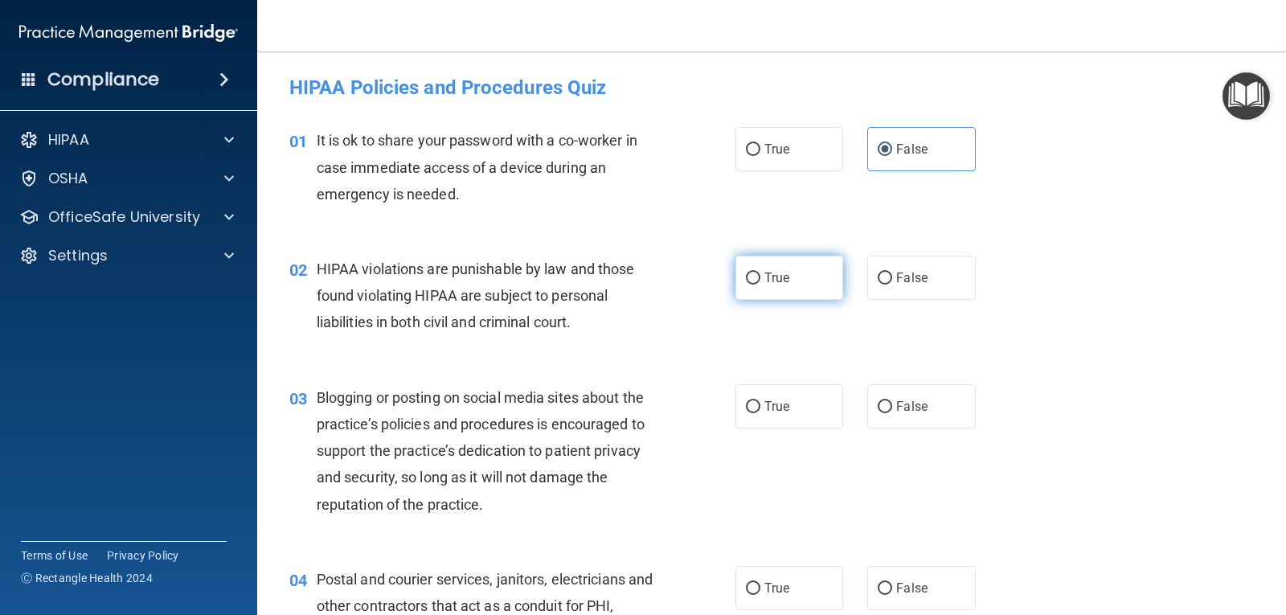
radio input "true"
click at [902, 291] on label "False" at bounding box center [921, 278] width 108 height 44
click at [892, 285] on input "False" at bounding box center [885, 278] width 14 height 12
radio input "true"
click at [781, 284] on span "True" at bounding box center [776, 277] width 25 height 15
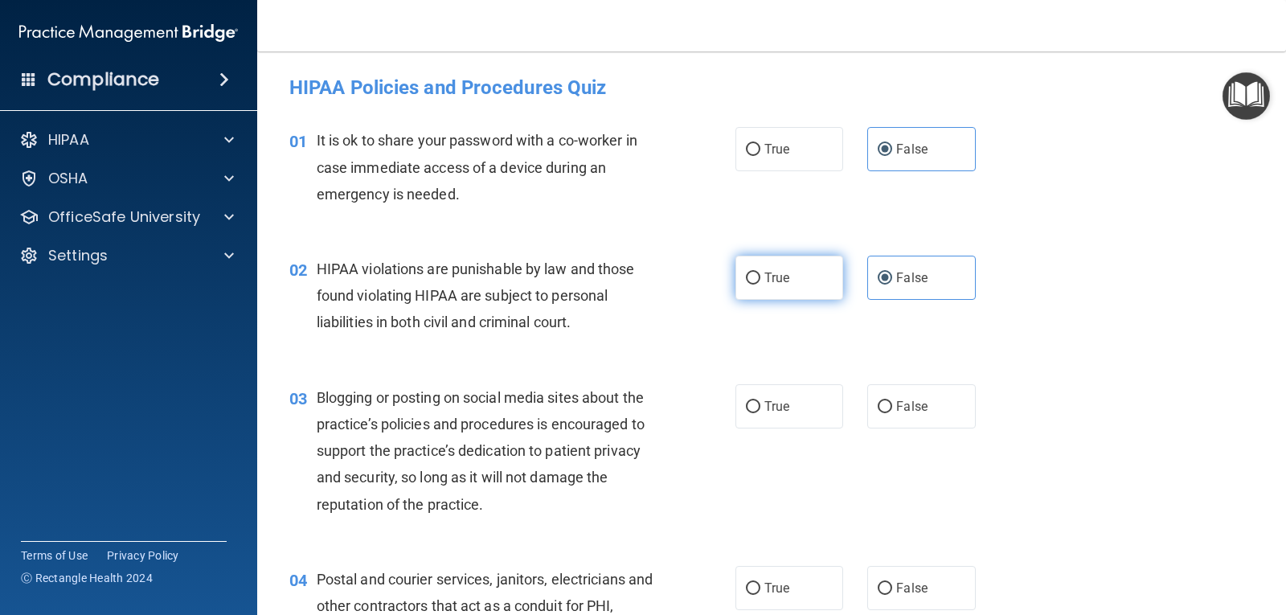
click at [760, 284] on input "True" at bounding box center [753, 278] width 14 height 12
radio input "true"
radio input "false"
click at [907, 407] on span "False" at bounding box center [911, 406] width 31 height 15
click at [892, 407] on input "False" at bounding box center [885, 407] width 14 height 12
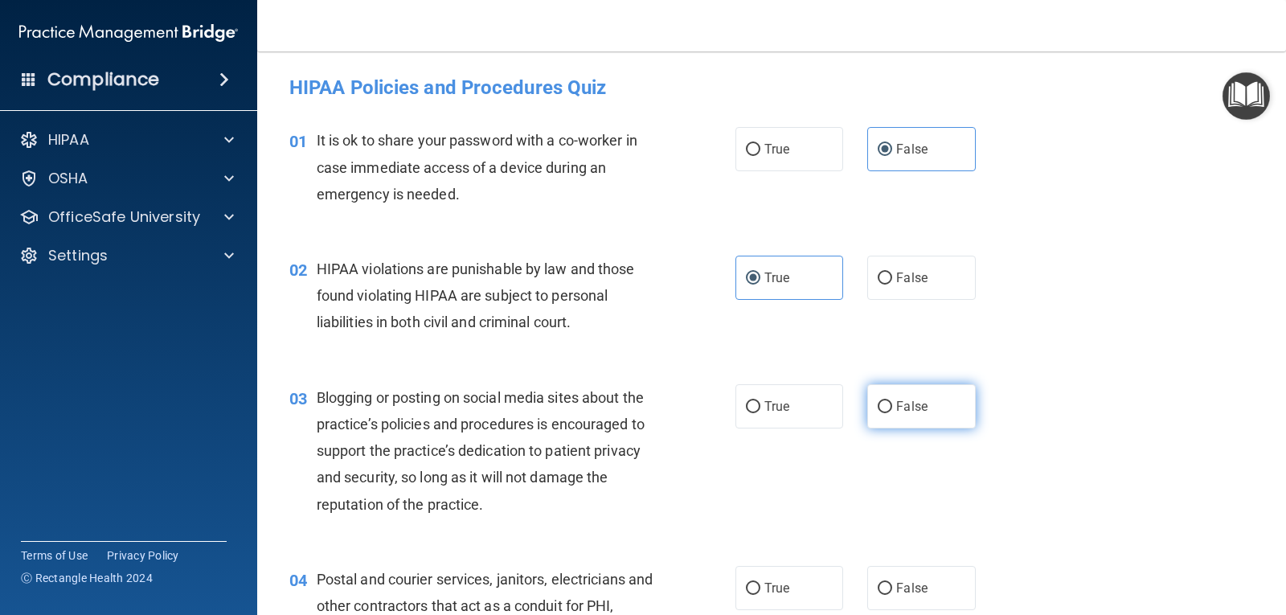
radio input "true"
click at [778, 604] on label "True" at bounding box center [789, 588] width 108 height 44
click at [760, 595] on input "True" at bounding box center [753, 589] width 14 height 12
radio input "true"
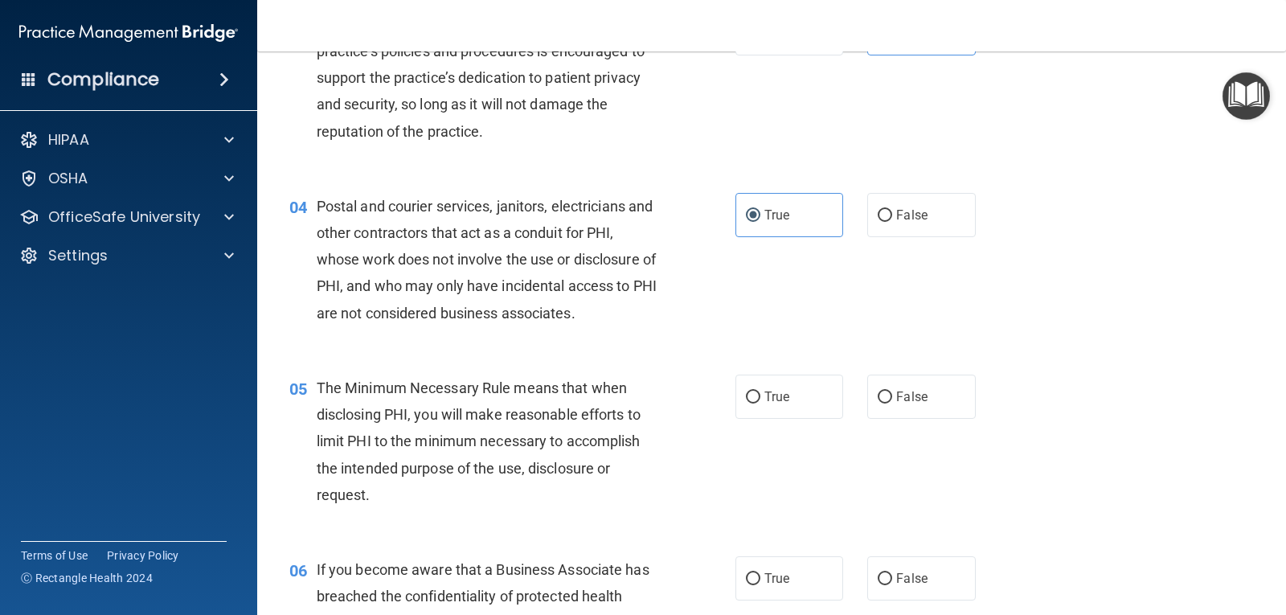
scroll to position [402, 0]
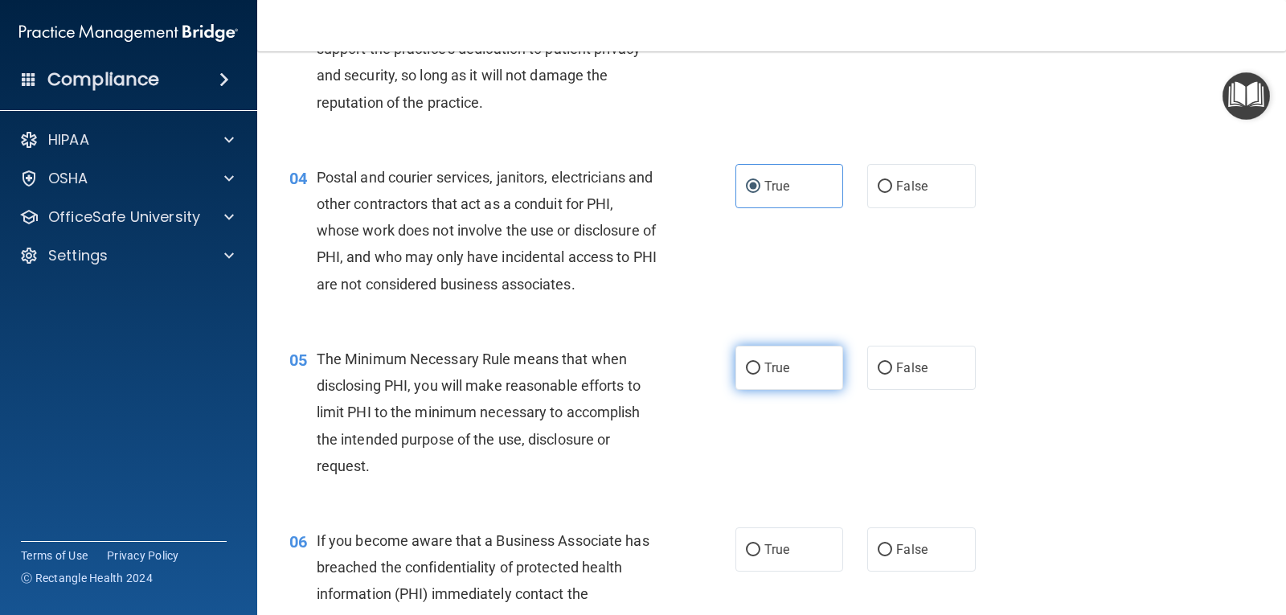
click at [778, 364] on span "True" at bounding box center [776, 367] width 25 height 15
click at [760, 364] on input "True" at bounding box center [753, 368] width 14 height 12
radio input "true"
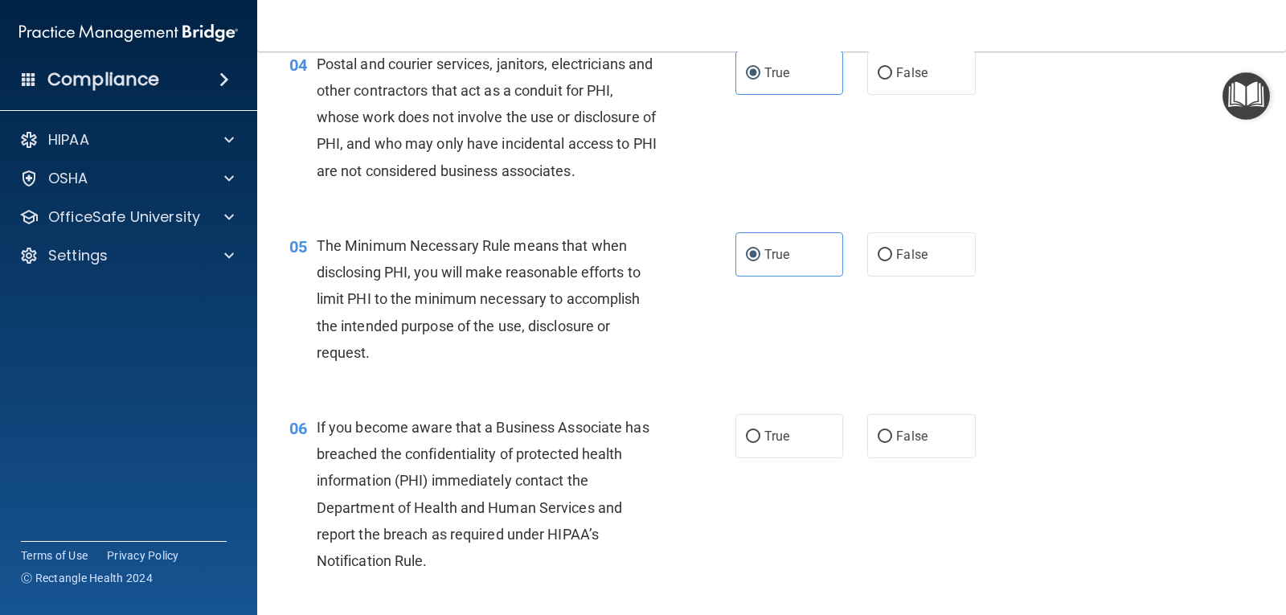
scroll to position [563, 0]
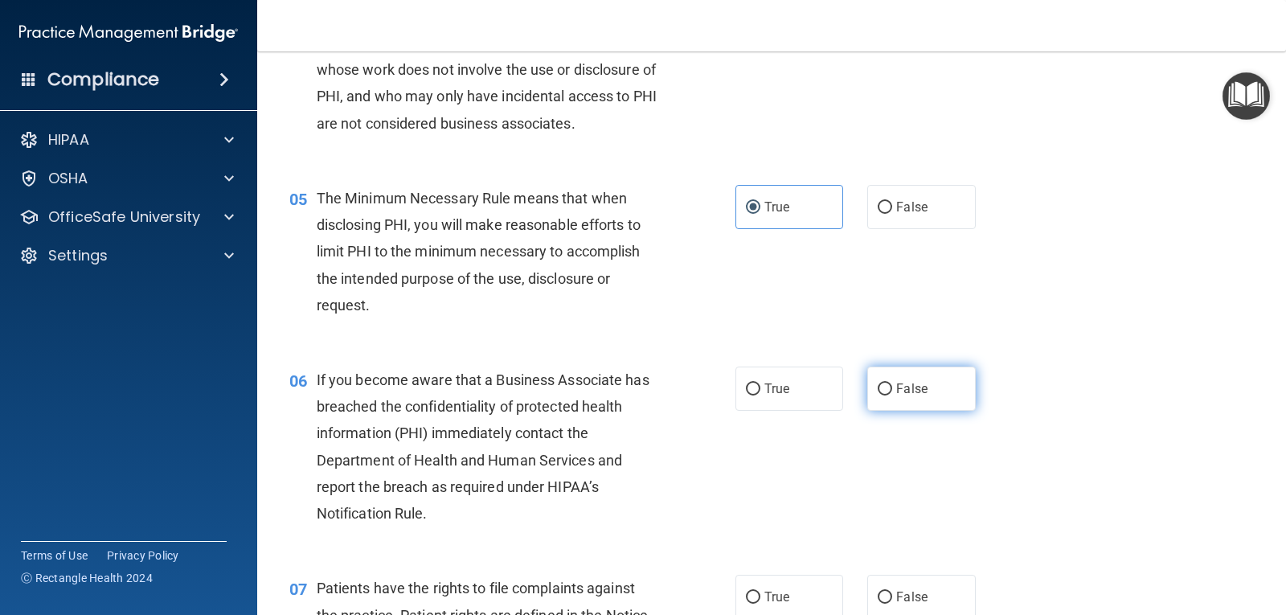
click at [898, 395] on span "False" at bounding box center [911, 388] width 31 height 15
click at [892, 395] on input "False" at bounding box center [885, 389] width 14 height 12
radio input "true"
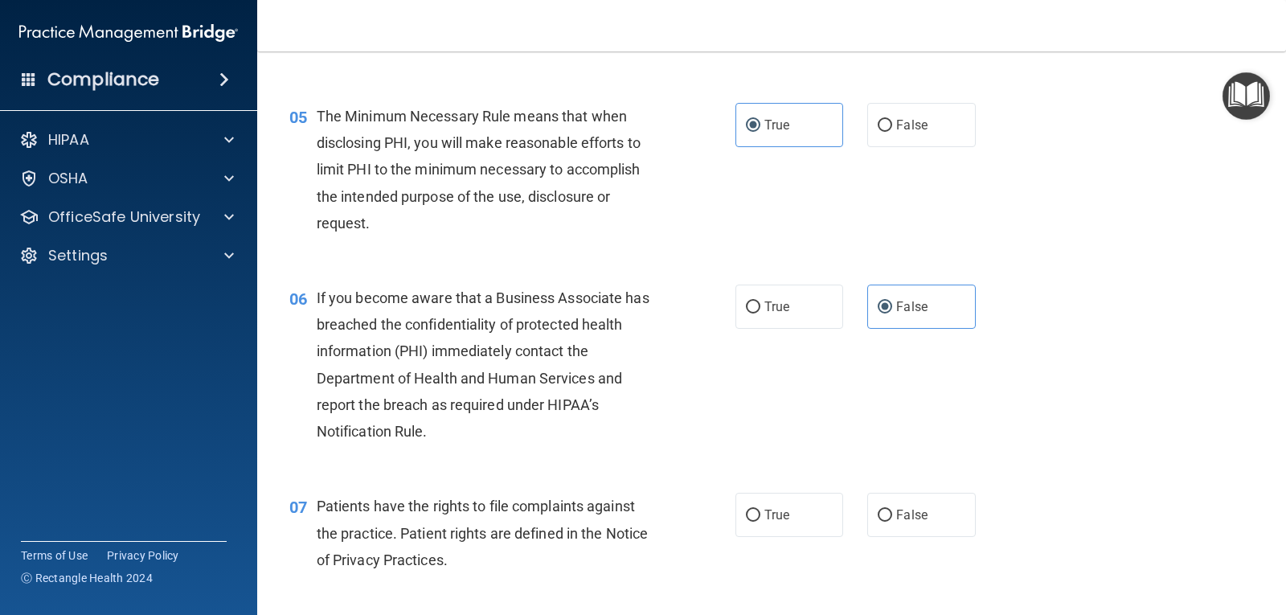
scroll to position [723, 0]
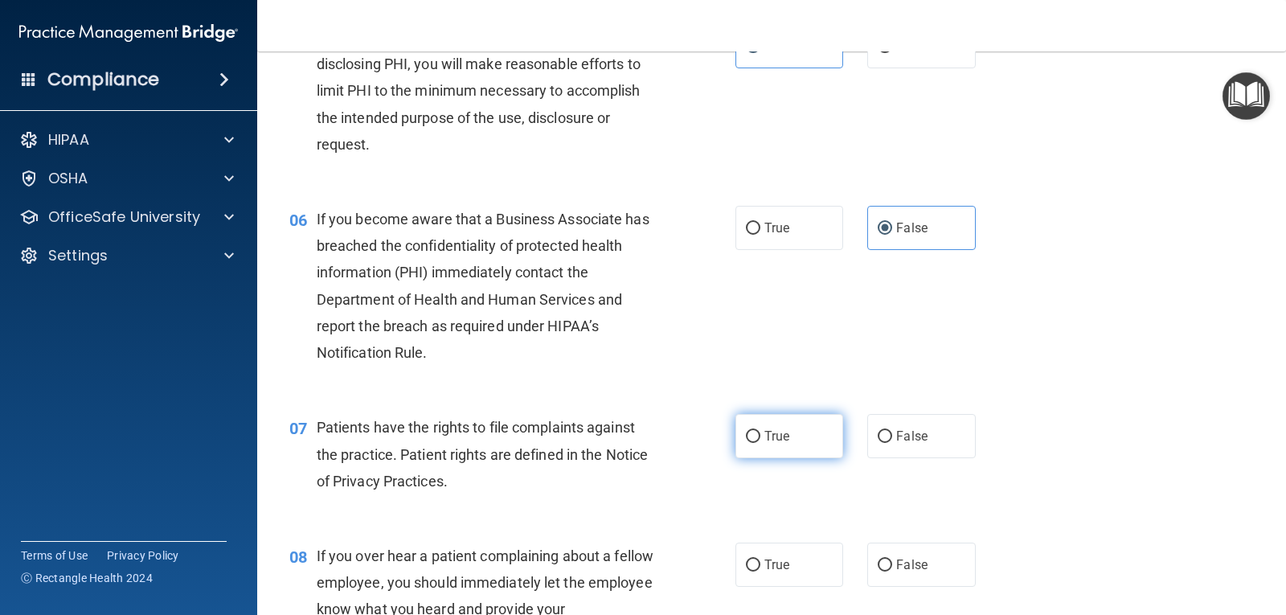
click at [747, 441] on input "True" at bounding box center [753, 437] width 14 height 12
radio input "true"
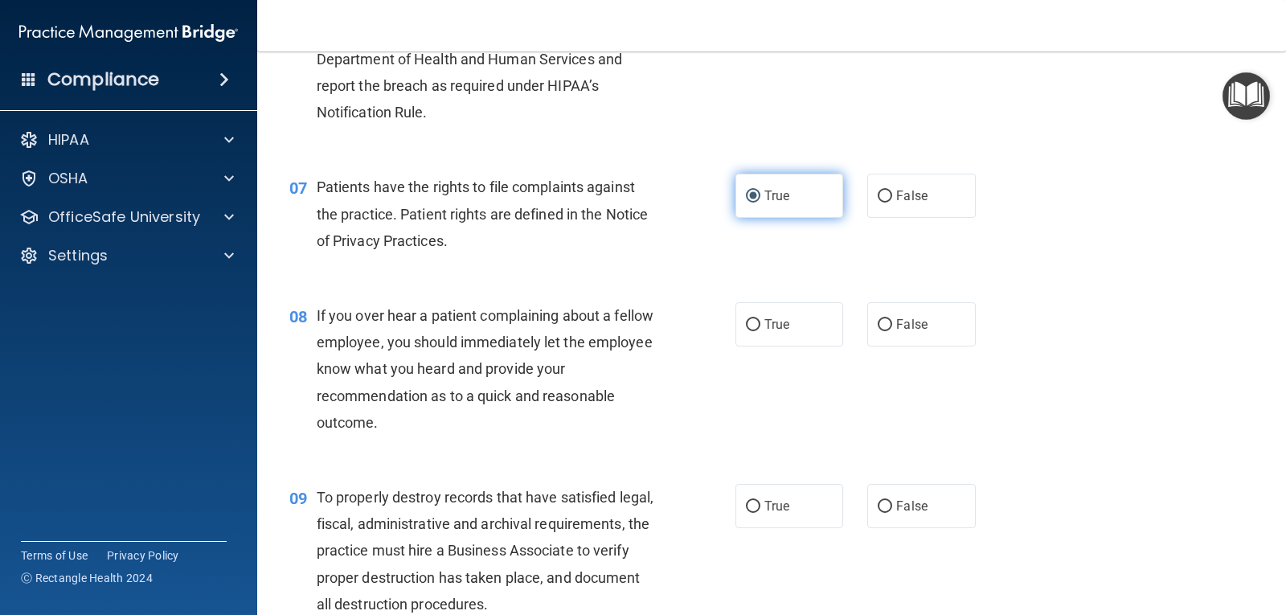
scroll to position [964, 0]
click at [888, 333] on label "False" at bounding box center [921, 323] width 108 height 44
click at [888, 330] on input "False" at bounding box center [885, 324] width 14 height 12
radio input "true"
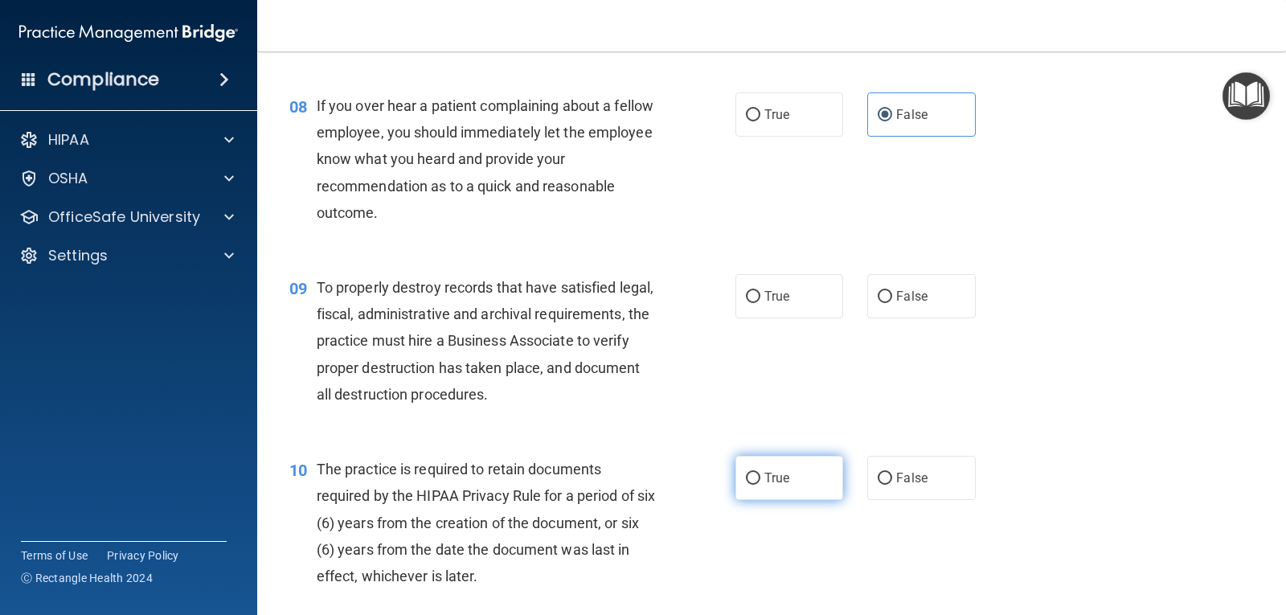
scroll to position [1206, 0]
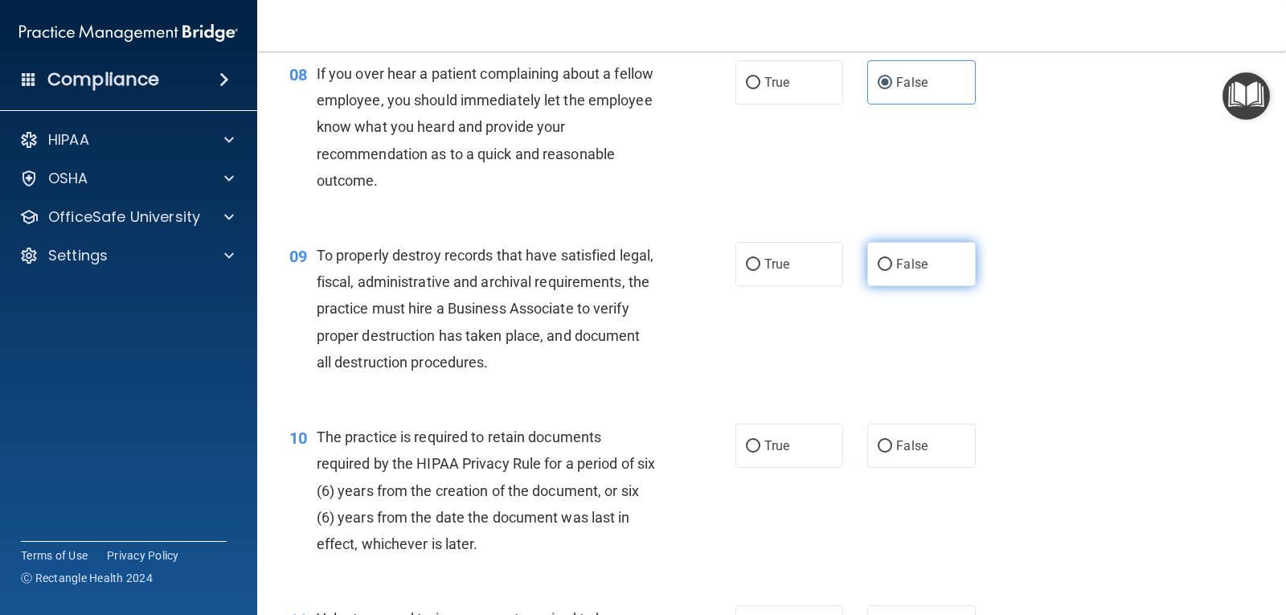
click at [887, 263] on label "False" at bounding box center [921, 264] width 108 height 44
click at [887, 263] on input "False" at bounding box center [885, 265] width 14 height 12
radio input "true"
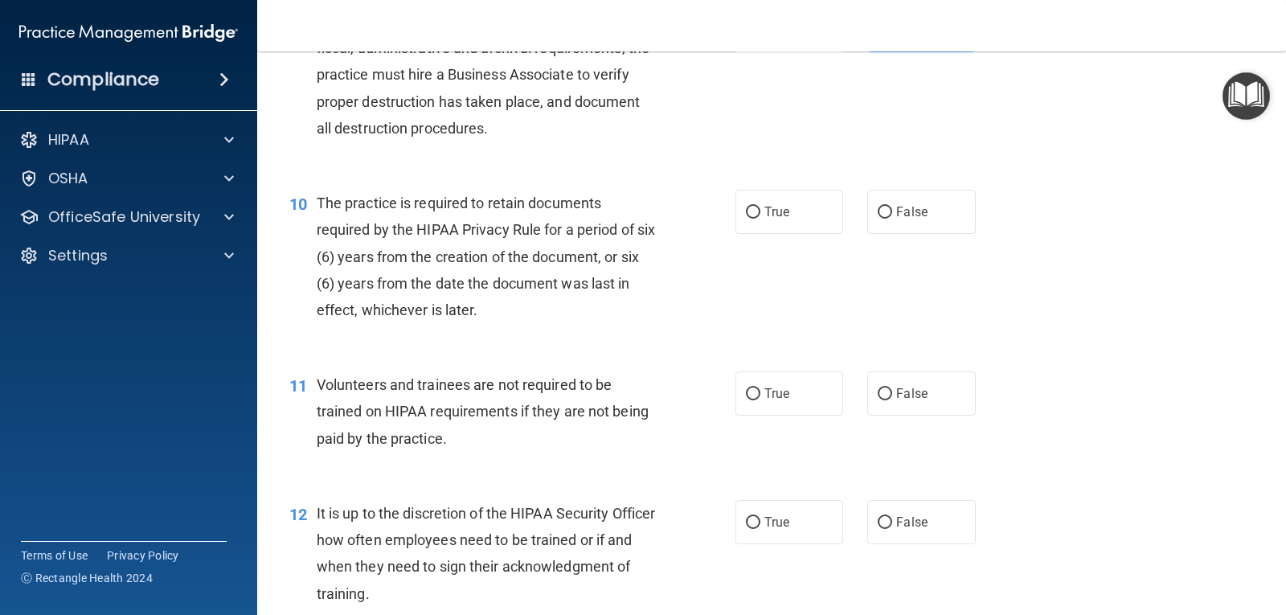
scroll to position [1447, 0]
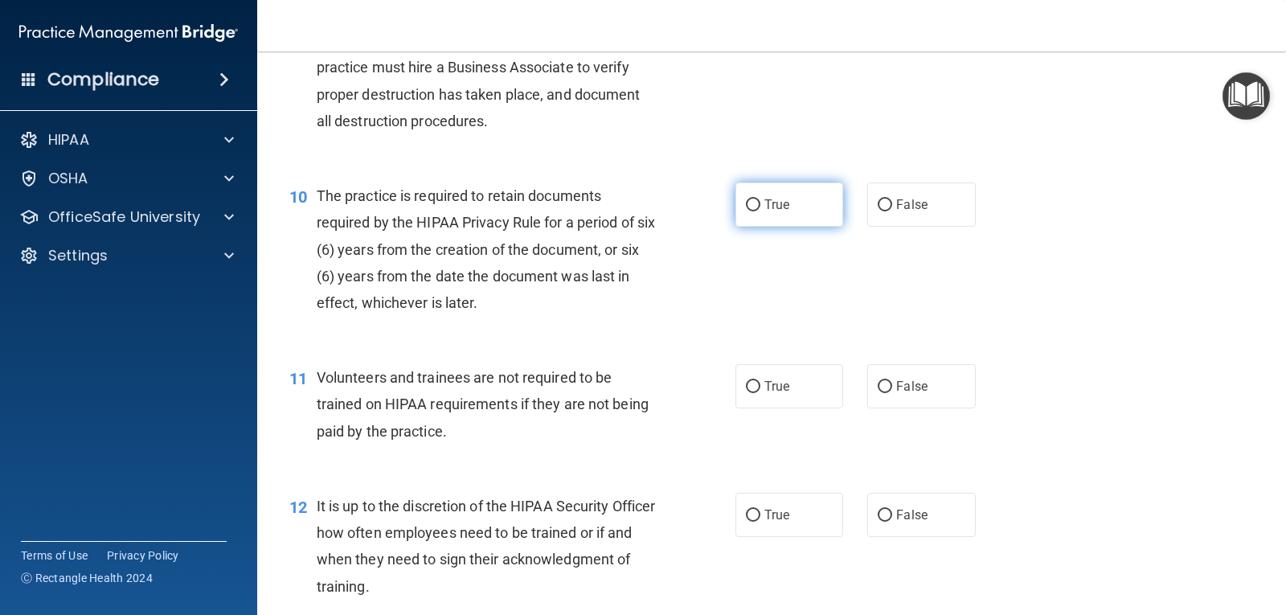
click at [746, 207] on input "True" at bounding box center [753, 205] width 14 height 12
radio input "true"
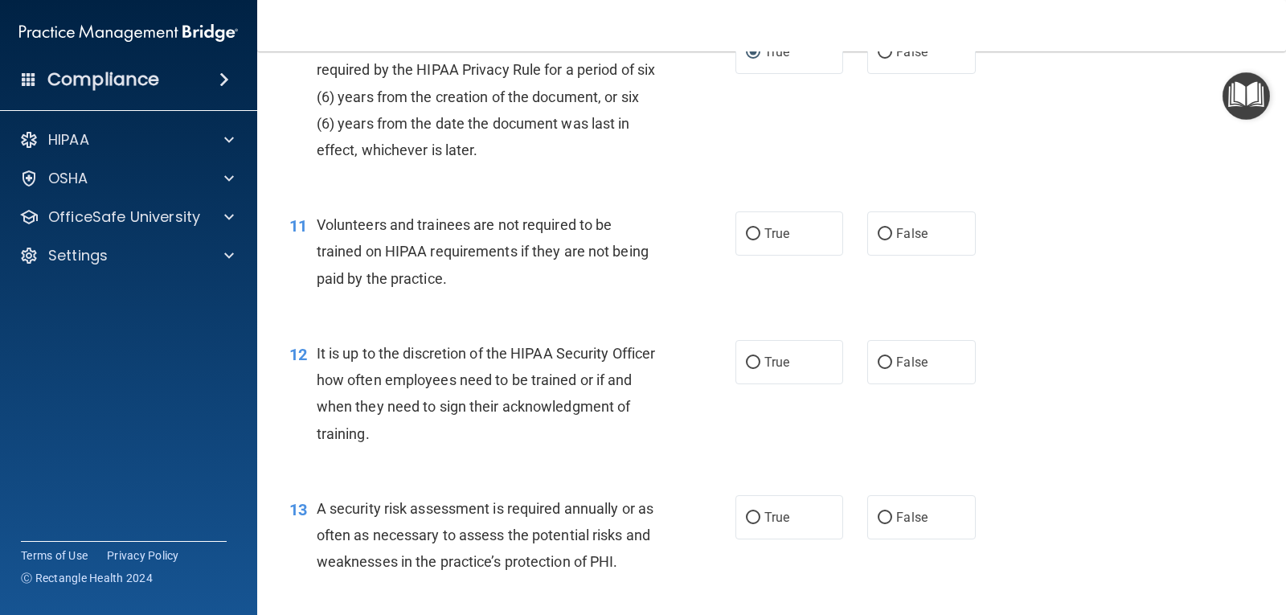
scroll to position [1607, 0]
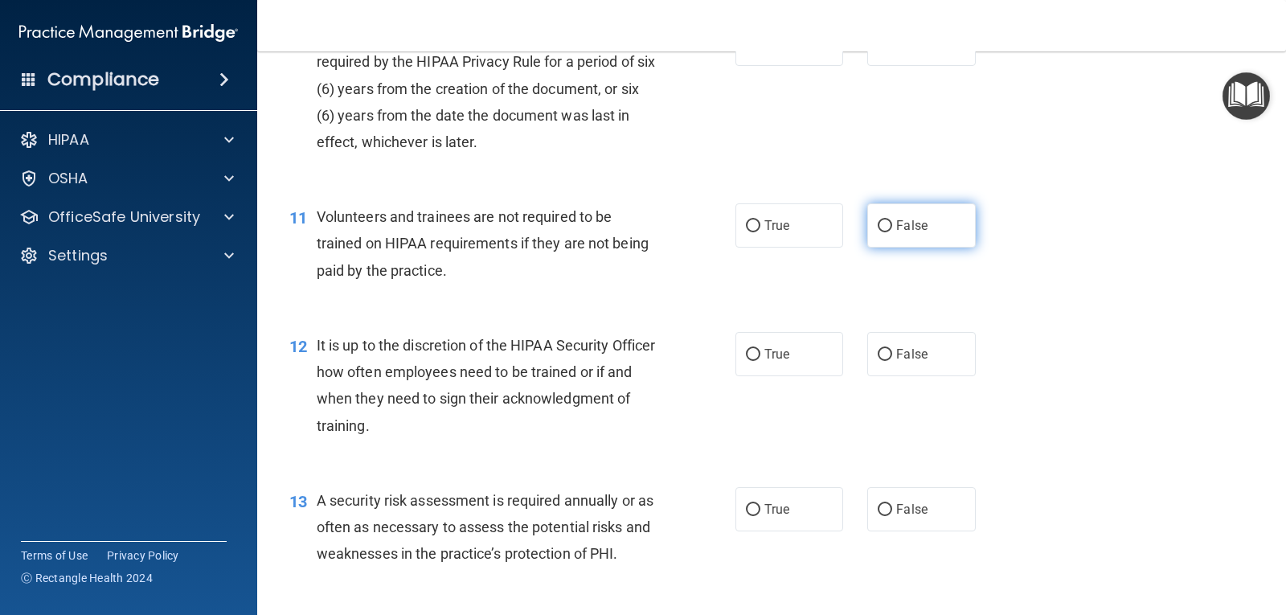
click at [896, 230] on span "False" at bounding box center [911, 225] width 31 height 15
click at [892, 230] on input "False" at bounding box center [885, 226] width 14 height 12
radio input "true"
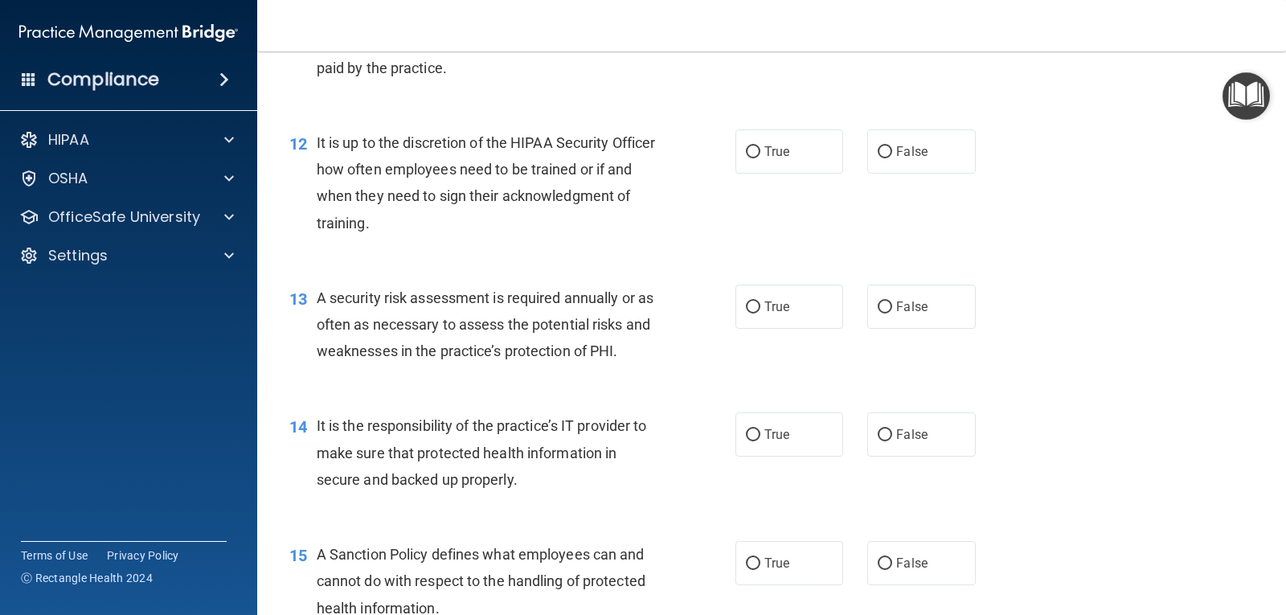
scroll to position [1849, 0]
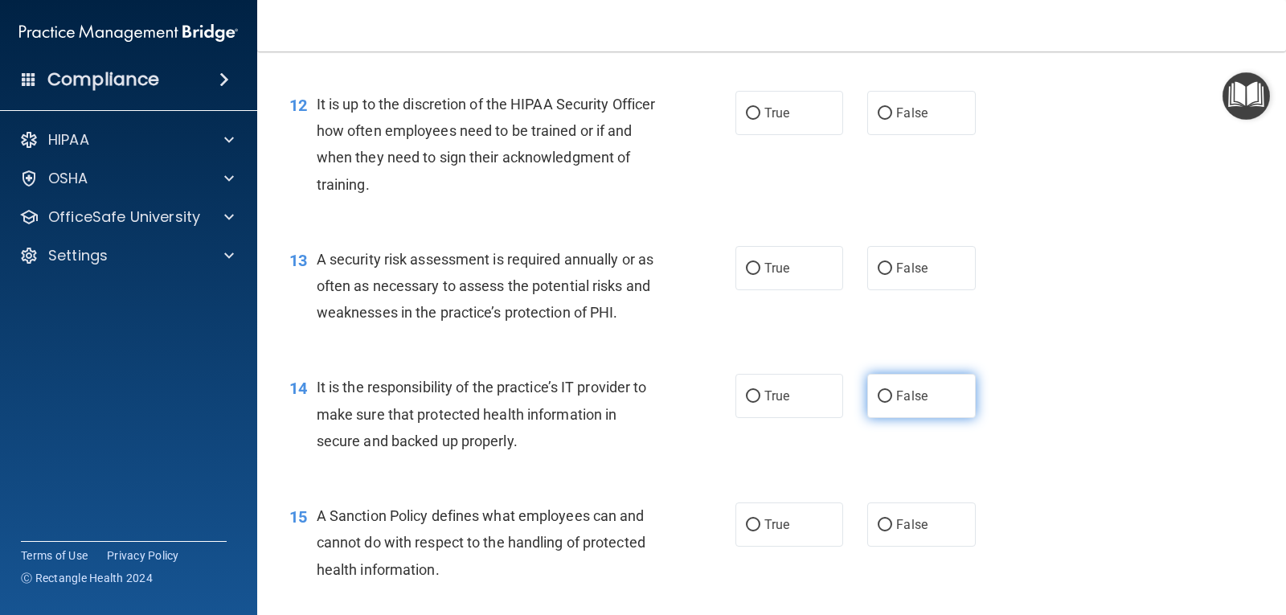
click at [899, 393] on span "False" at bounding box center [911, 395] width 31 height 15
click at [893, 122] on label "False" at bounding box center [921, 113] width 108 height 44
click at [892, 120] on input "False" at bounding box center [885, 114] width 14 height 12
radio input "true"
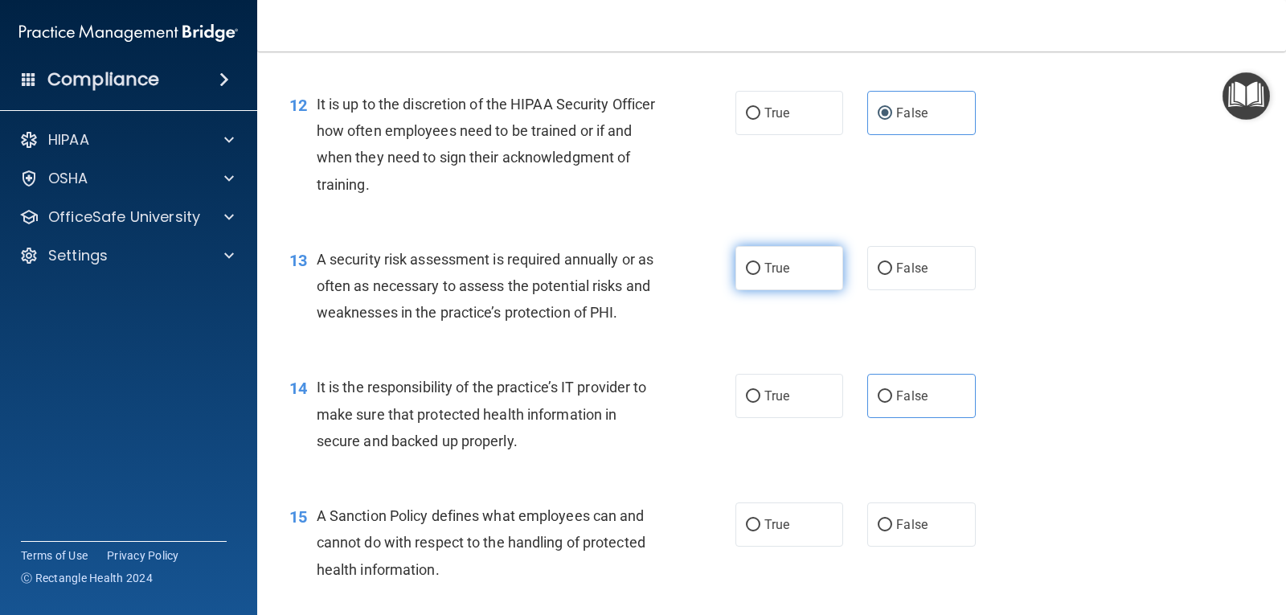
click at [785, 266] on label "True" at bounding box center [789, 268] width 108 height 44
click at [760, 266] on input "True" at bounding box center [753, 269] width 14 height 12
radio input "true"
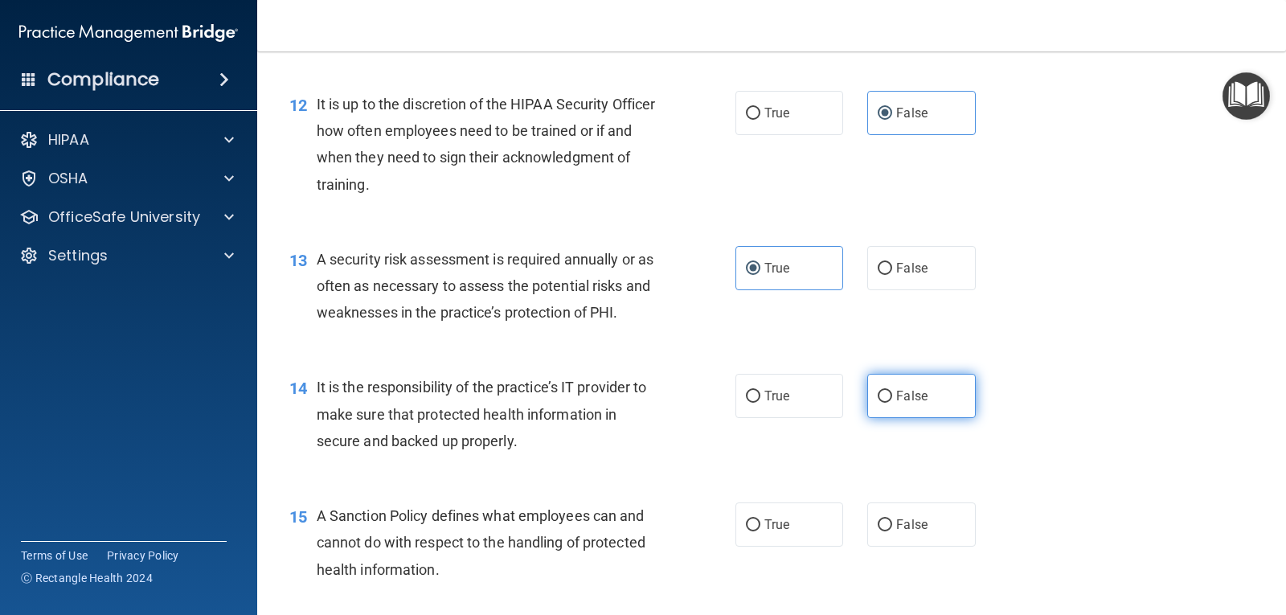
click at [896, 402] on span "False" at bounding box center [911, 395] width 31 height 15
click at [892, 402] on input "False" at bounding box center [885, 397] width 14 height 12
radio input "true"
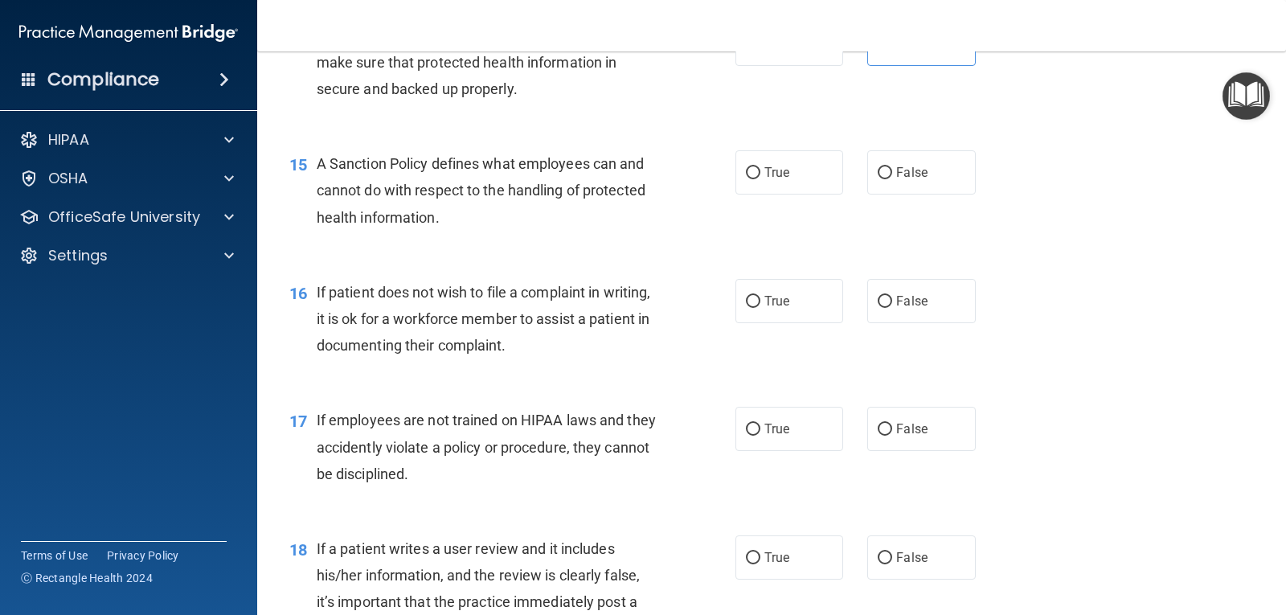
scroll to position [2250, 0]
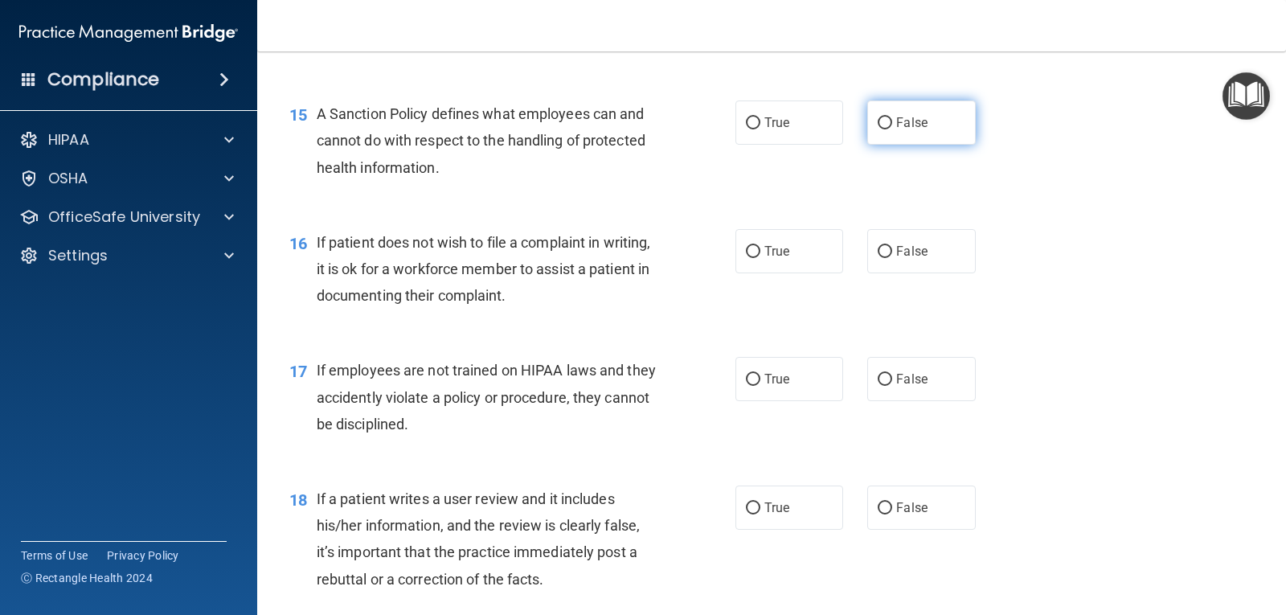
click at [878, 125] on input "False" at bounding box center [885, 123] width 14 height 12
radio input "true"
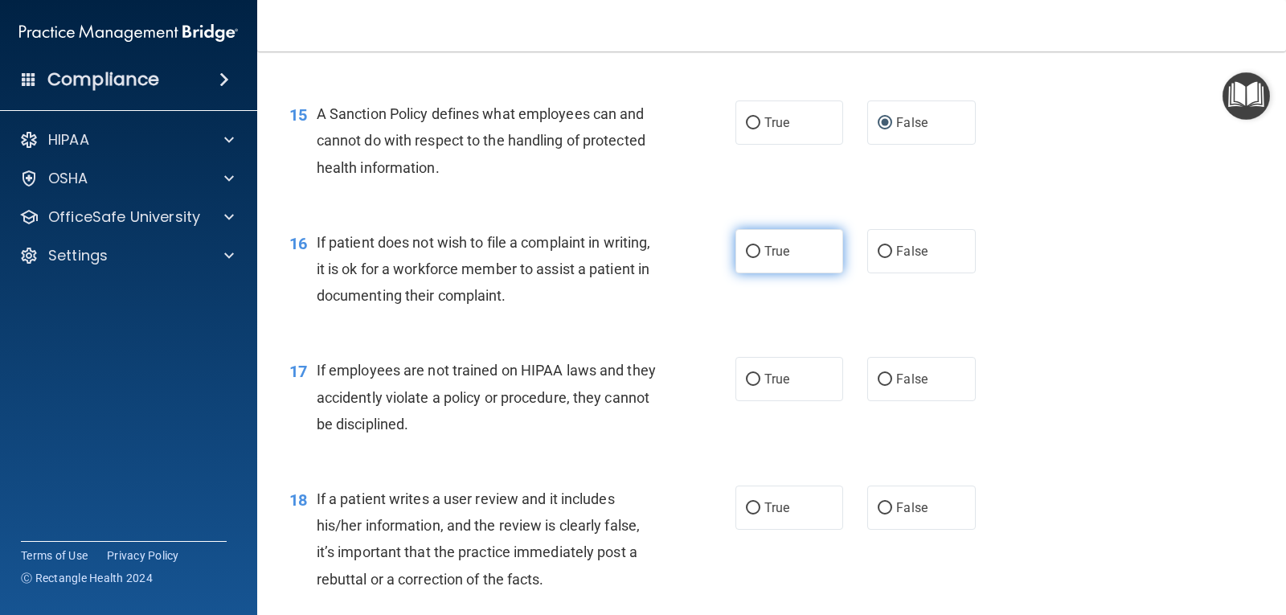
click at [792, 252] on label "True" at bounding box center [789, 251] width 108 height 44
click at [760, 252] on input "True" at bounding box center [753, 252] width 14 height 12
radio input "true"
drag, startPoint x: 919, startPoint y: 380, endPoint x: 913, endPoint y: 389, distance: 10.5
click at [919, 383] on span "False" at bounding box center [911, 378] width 31 height 15
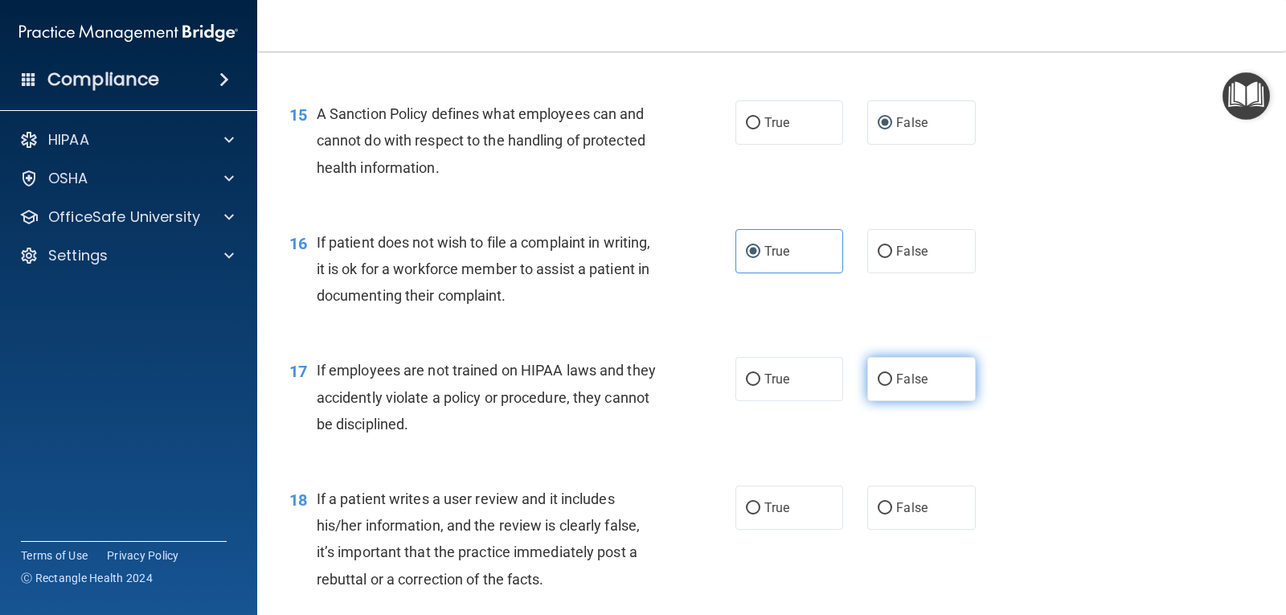
click at [892, 383] on input "False" at bounding box center [885, 380] width 14 height 12
radio input "true"
click at [913, 510] on span "False" at bounding box center [911, 507] width 31 height 15
click at [892, 510] on input "False" at bounding box center [885, 508] width 14 height 12
radio input "true"
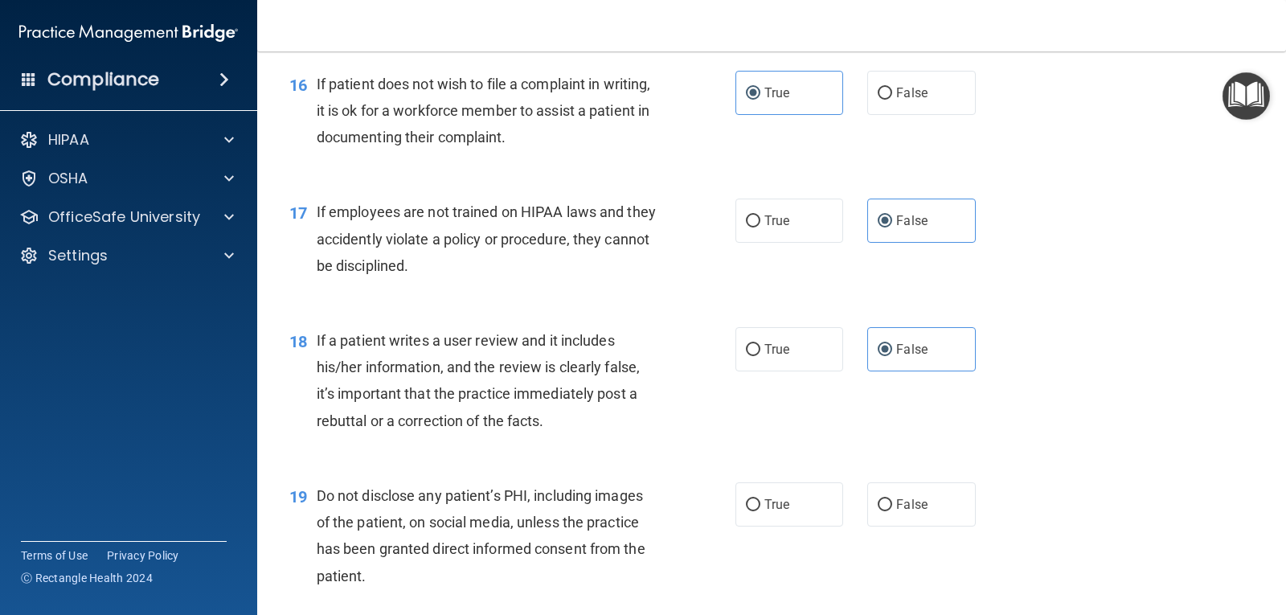
scroll to position [2572, 0]
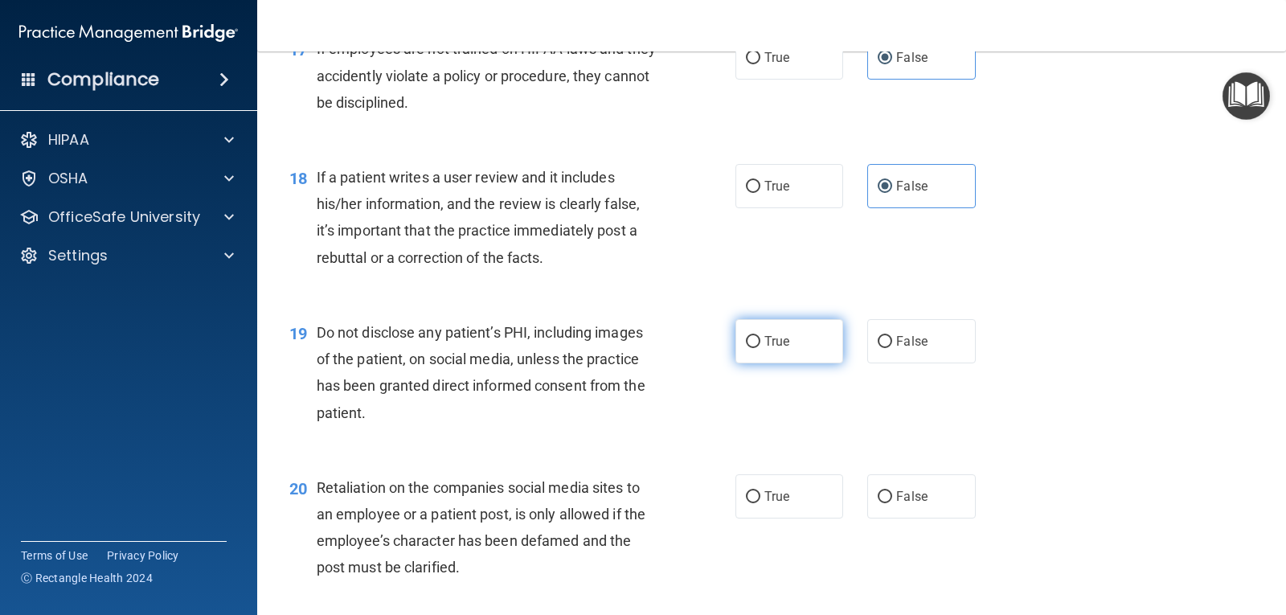
click at [764, 348] on span "True" at bounding box center [776, 341] width 25 height 15
click at [760, 348] on input "True" at bounding box center [753, 342] width 14 height 12
radio input "true"
click at [878, 493] on input "False" at bounding box center [885, 497] width 14 height 12
radio input "true"
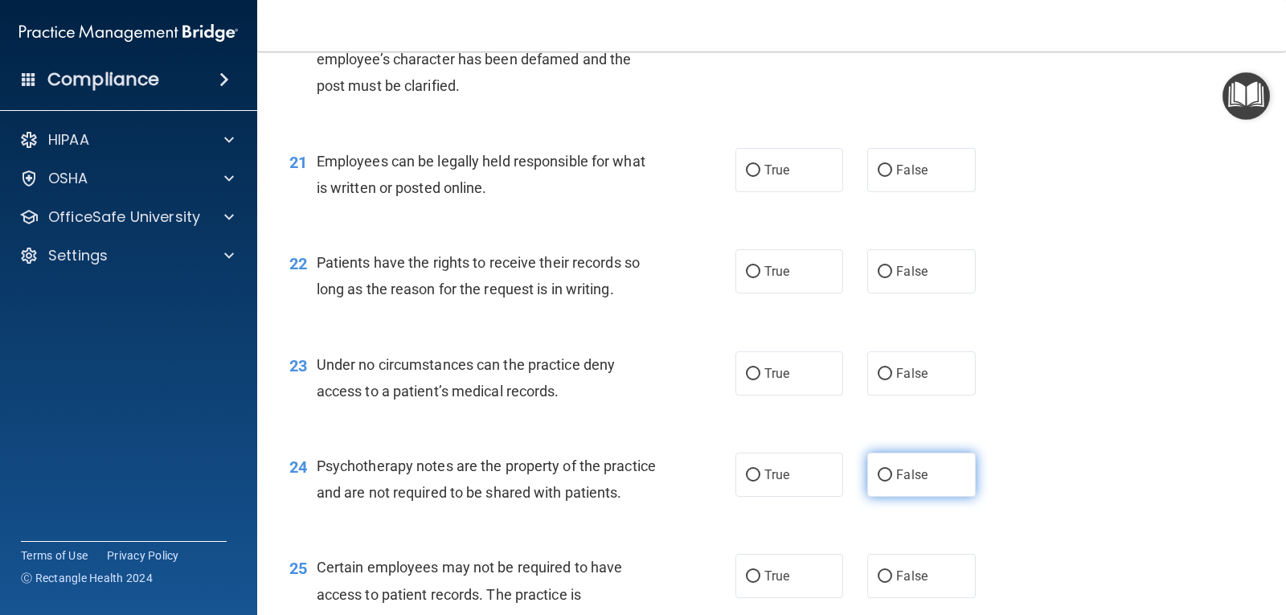
scroll to position [3054, 0]
click at [755, 173] on label "True" at bounding box center [789, 169] width 108 height 44
click at [755, 173] on input "True" at bounding box center [753, 170] width 14 height 12
radio input "true"
click at [870, 268] on label "False" at bounding box center [921, 270] width 108 height 44
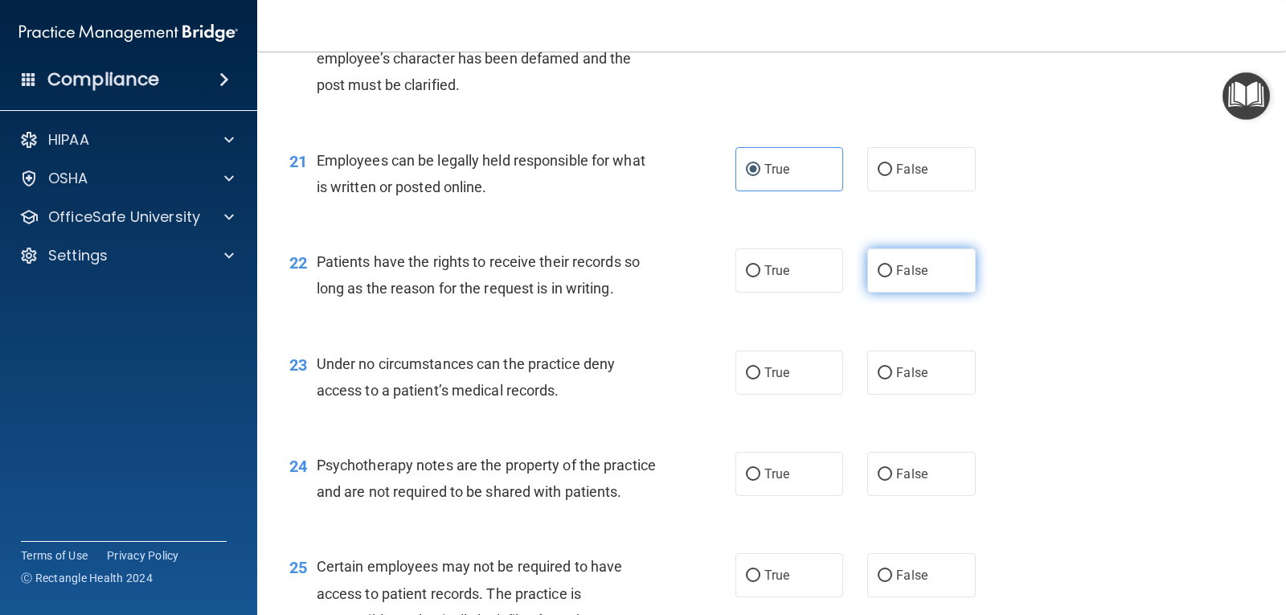
click at [878, 268] on input "False" at bounding box center [885, 271] width 14 height 12
radio input "true"
click at [900, 372] on span "False" at bounding box center [911, 372] width 31 height 15
click at [892, 372] on input "False" at bounding box center [885, 373] width 14 height 12
radio input "true"
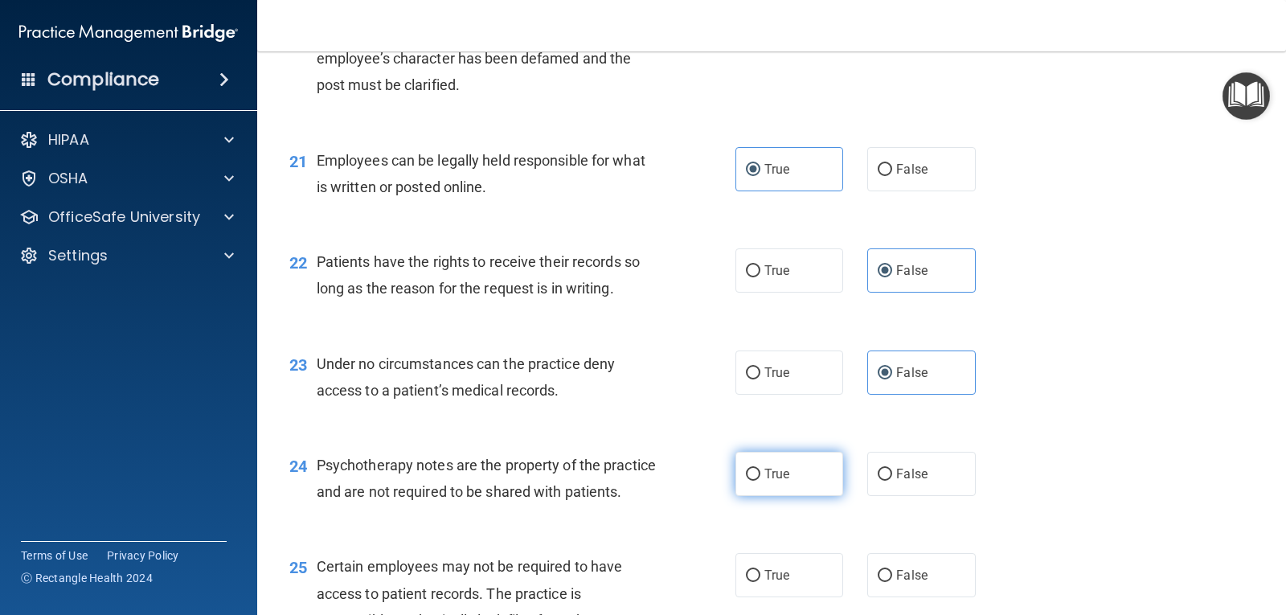
click at [769, 478] on span "True" at bounding box center [776, 473] width 25 height 15
click at [760, 478] on input "True" at bounding box center [753, 475] width 14 height 12
radio input "true"
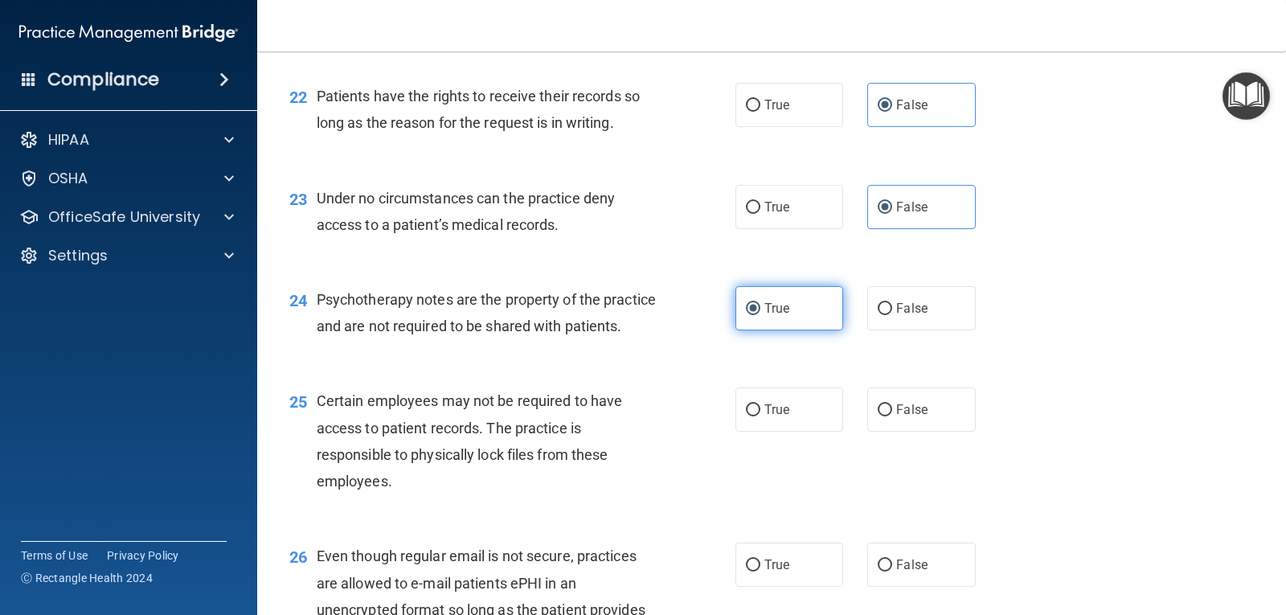
scroll to position [3295, 0]
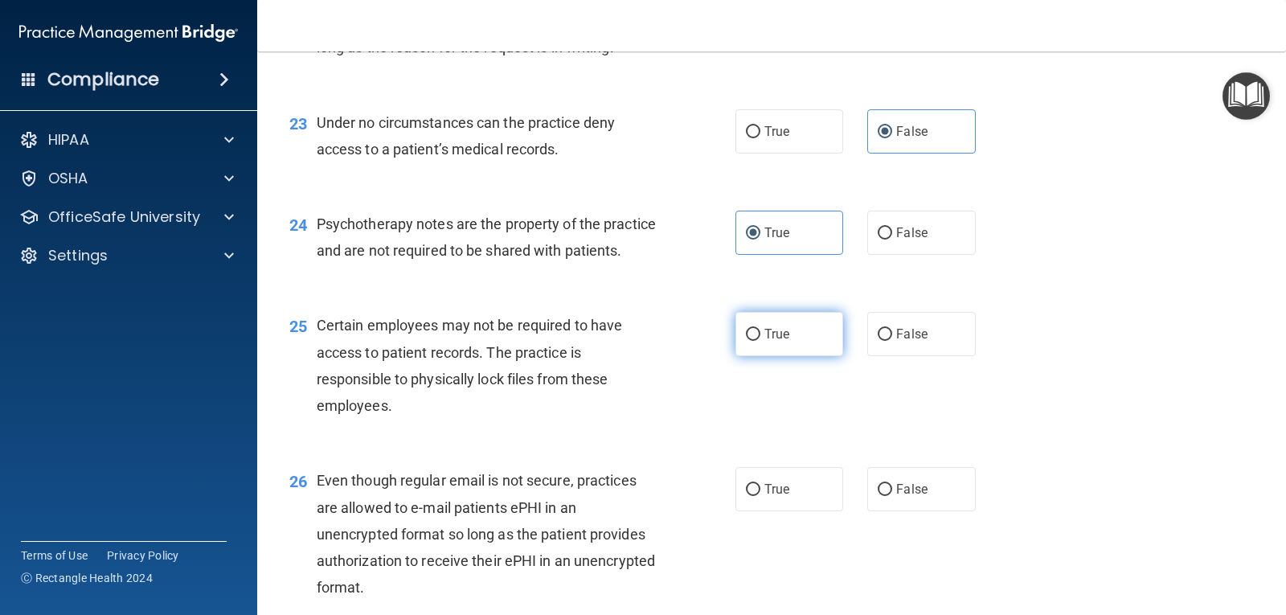
click at [795, 356] on label "True" at bounding box center [789, 334] width 108 height 44
click at [760, 341] on input "True" at bounding box center [753, 335] width 14 height 12
radio input "true"
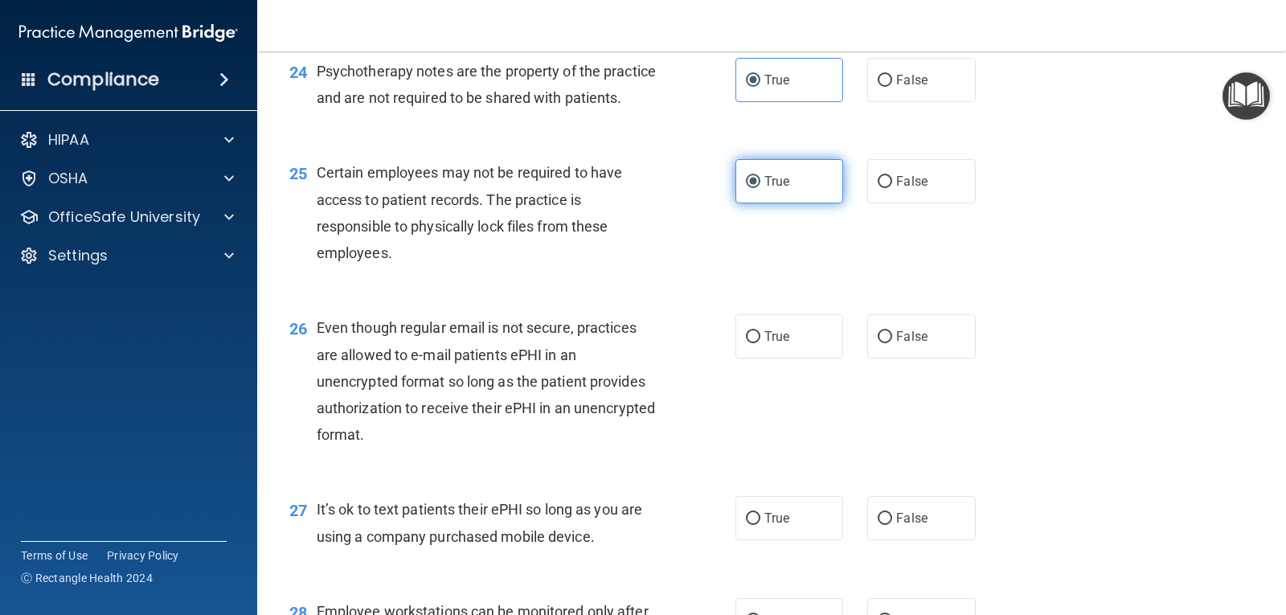
scroll to position [3536, 0]
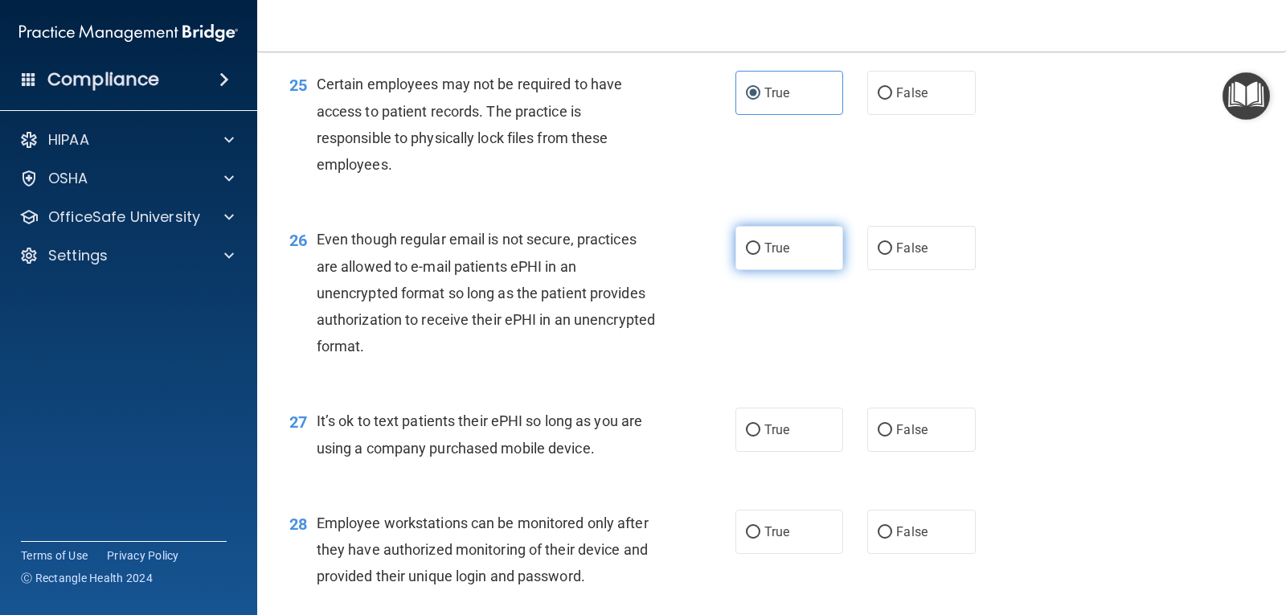
click at [805, 270] on label "True" at bounding box center [789, 248] width 108 height 44
click at [760, 255] on input "True" at bounding box center [753, 249] width 14 height 12
radio input "true"
click at [912, 452] on label "False" at bounding box center [921, 429] width 108 height 44
click at [892, 436] on input "False" at bounding box center [885, 430] width 14 height 12
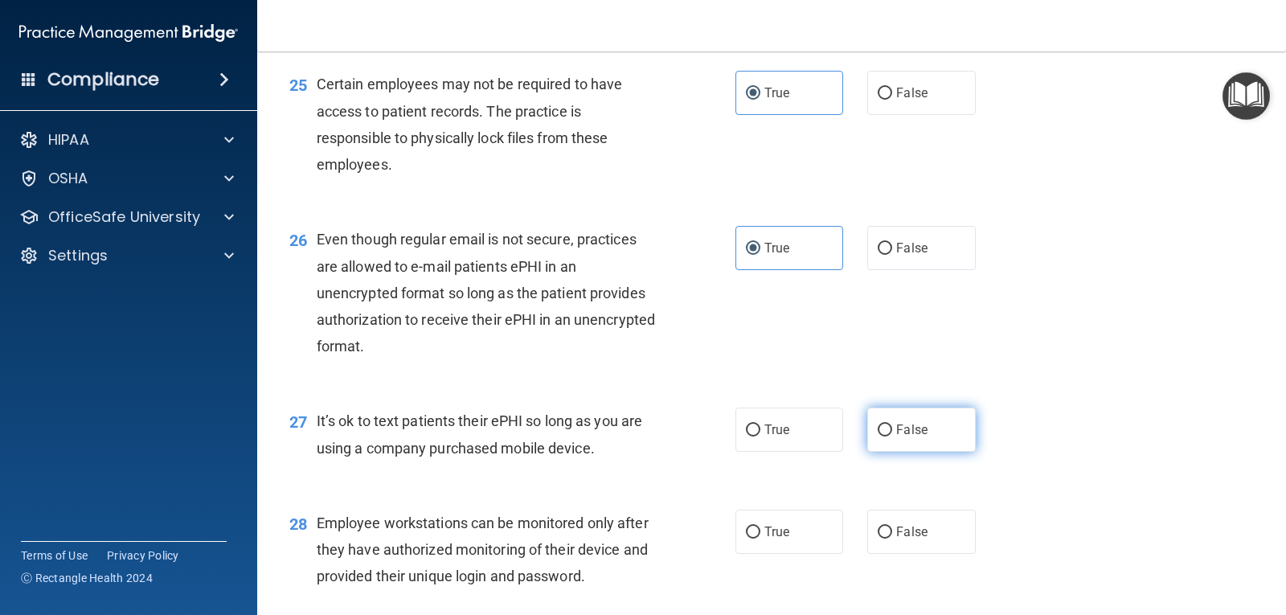
radio input "true"
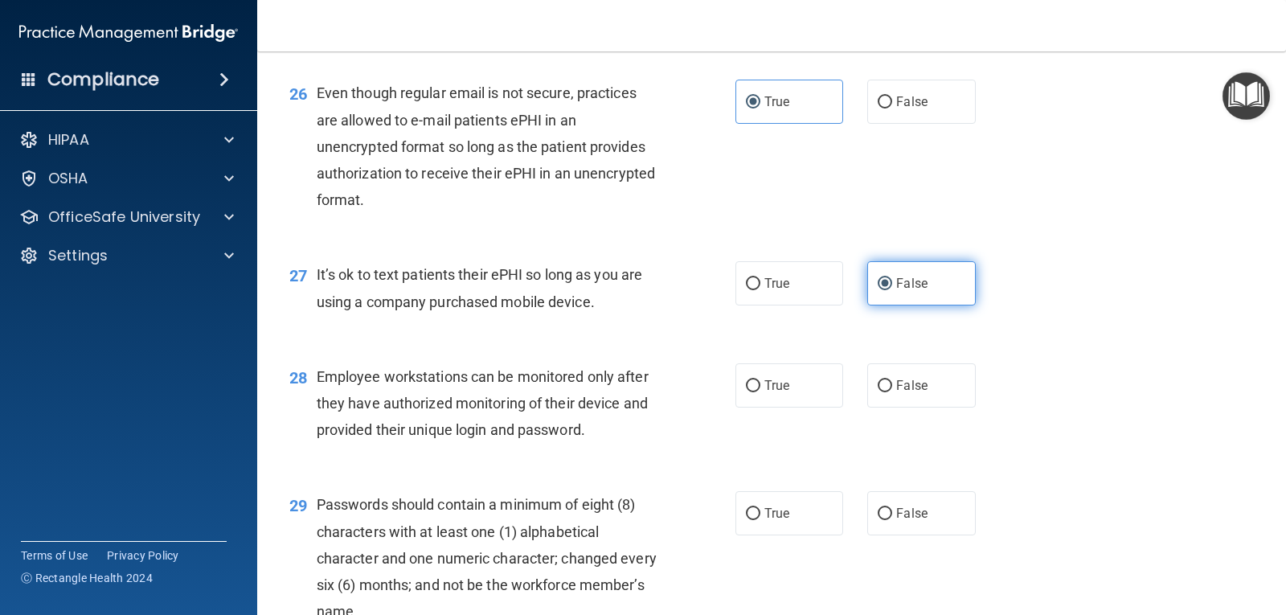
scroll to position [3697, 0]
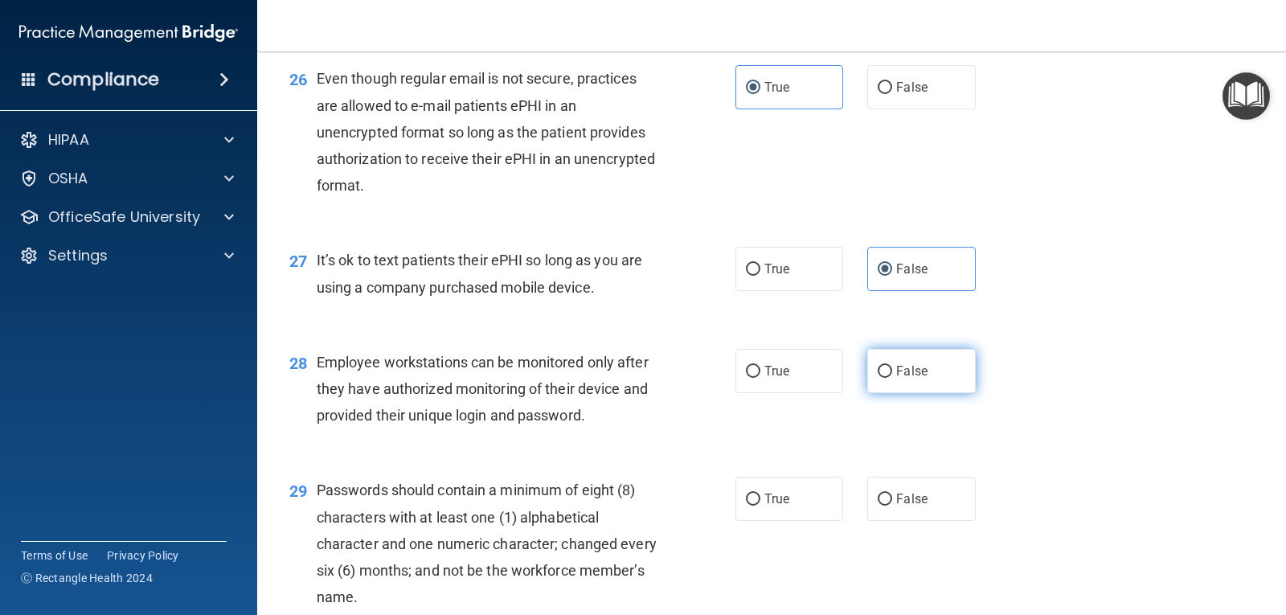
click at [886, 393] on label "False" at bounding box center [921, 371] width 108 height 44
click at [886, 378] on input "False" at bounding box center [885, 372] width 14 height 12
radio input "true"
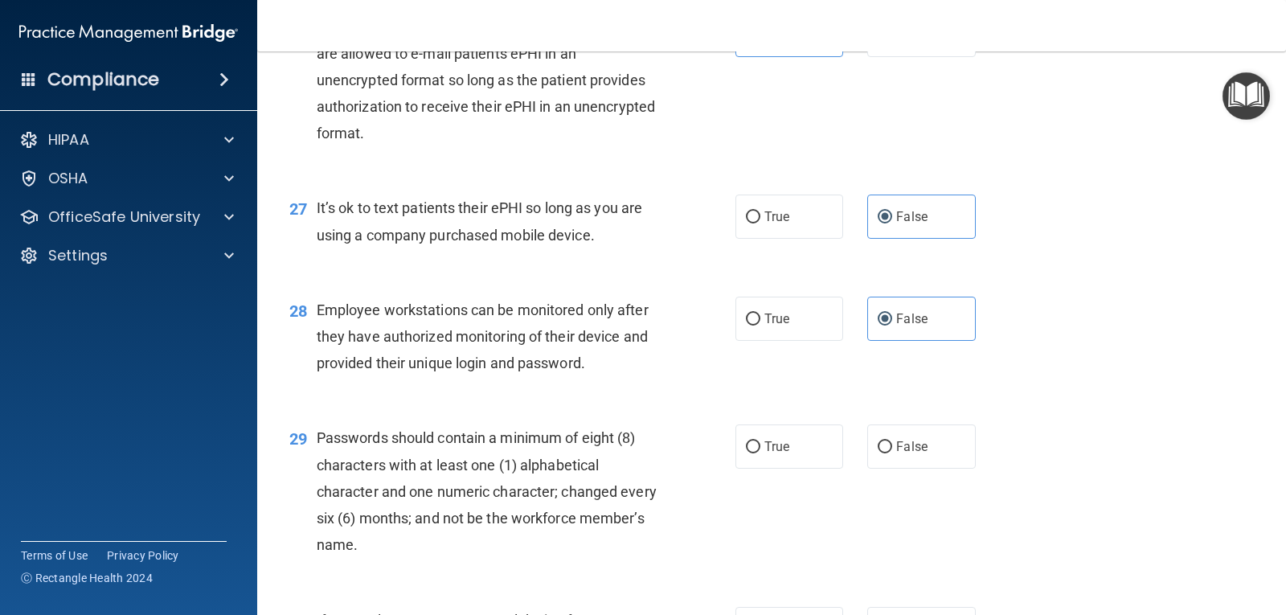
scroll to position [3858, 0]
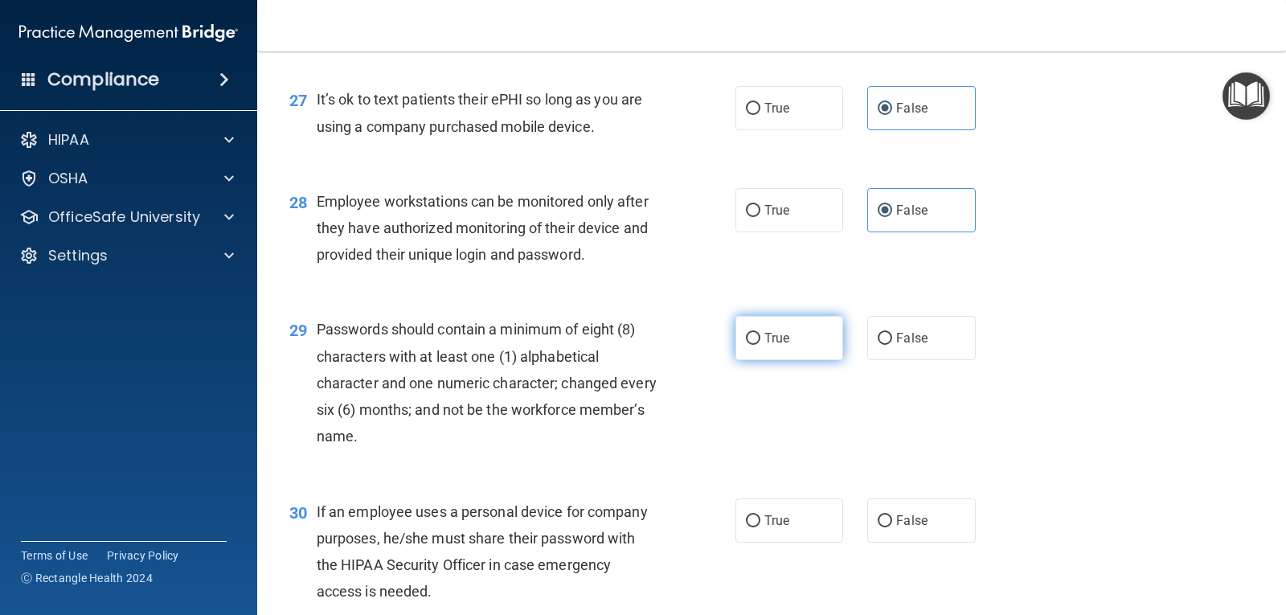
click at [806, 360] on label "True" at bounding box center [789, 338] width 108 height 44
click at [760, 345] on input "True" at bounding box center [753, 339] width 14 height 12
radio input "true"
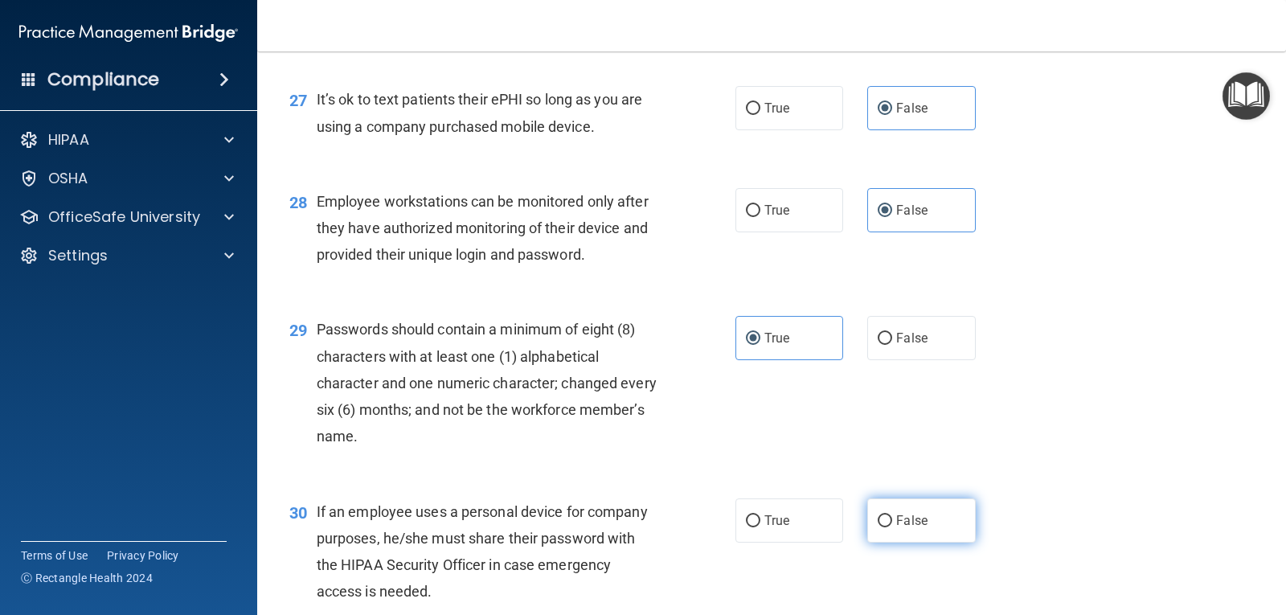
click at [915, 528] on span "False" at bounding box center [911, 520] width 31 height 15
click at [892, 527] on input "False" at bounding box center [885, 521] width 14 height 12
radio input "true"
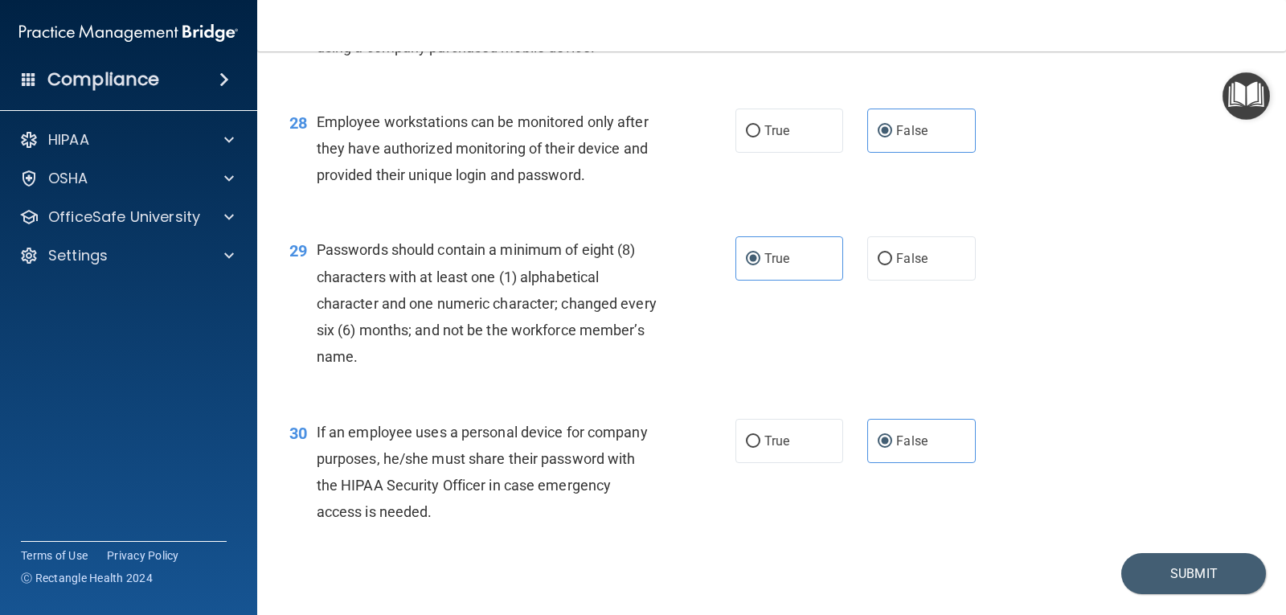
scroll to position [4007, 0]
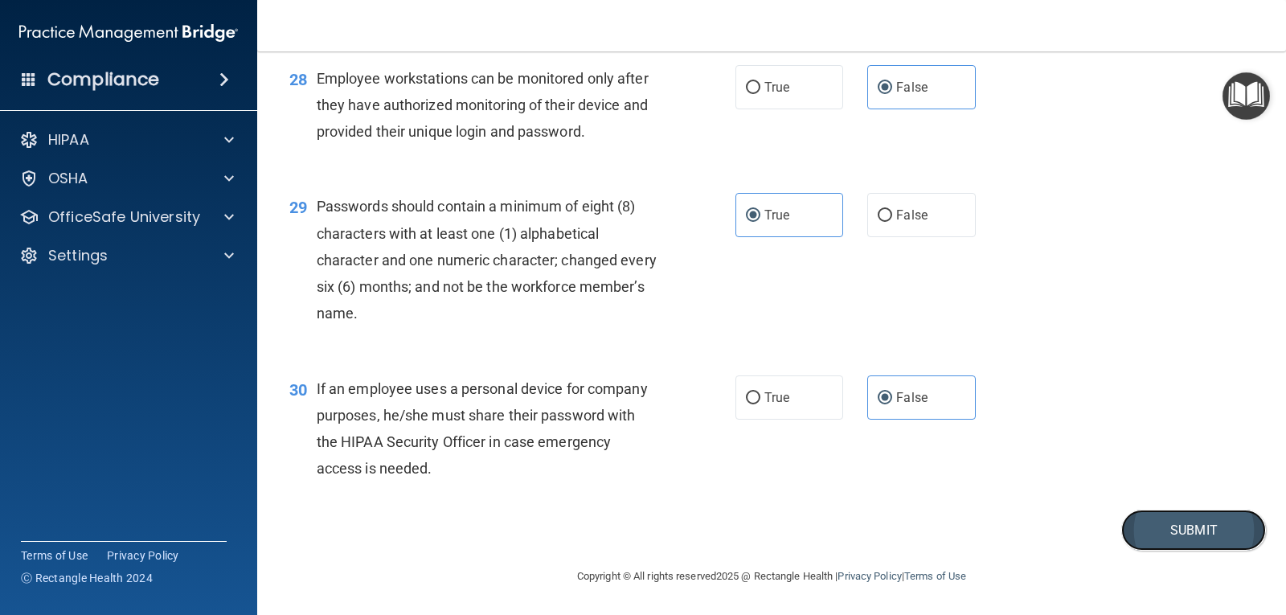
click at [1197, 537] on button "Submit" at bounding box center [1193, 530] width 145 height 41
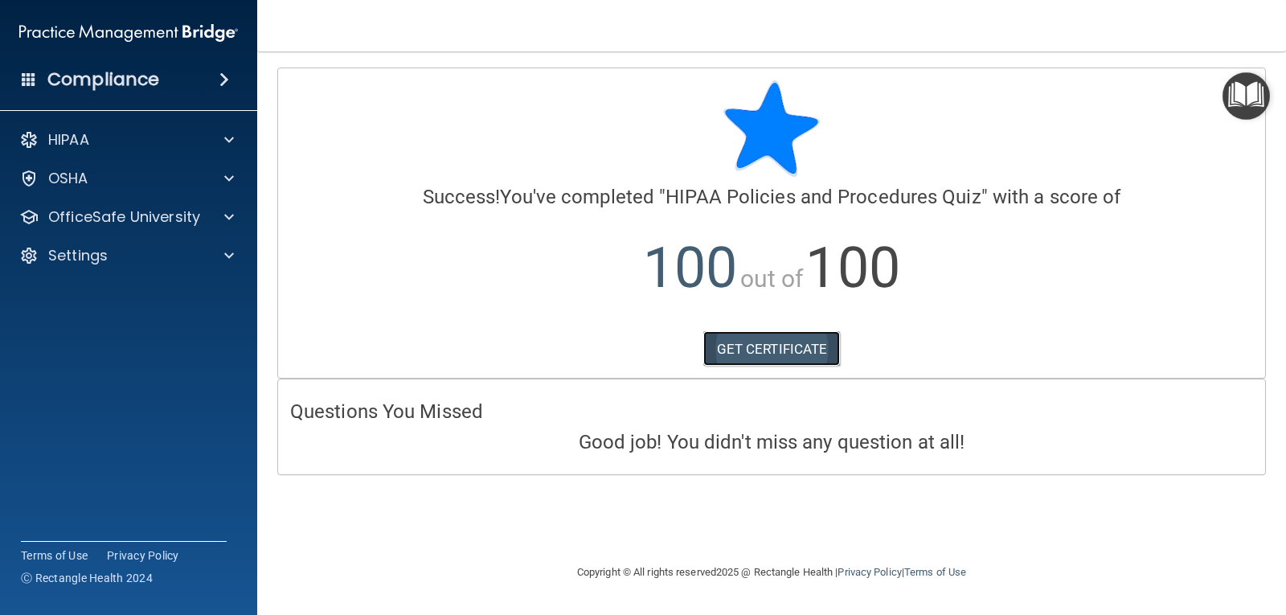
click at [800, 349] on link "GET CERTIFICATE" at bounding box center [771, 348] width 137 height 35
click at [232, 221] on span at bounding box center [229, 216] width 10 height 19
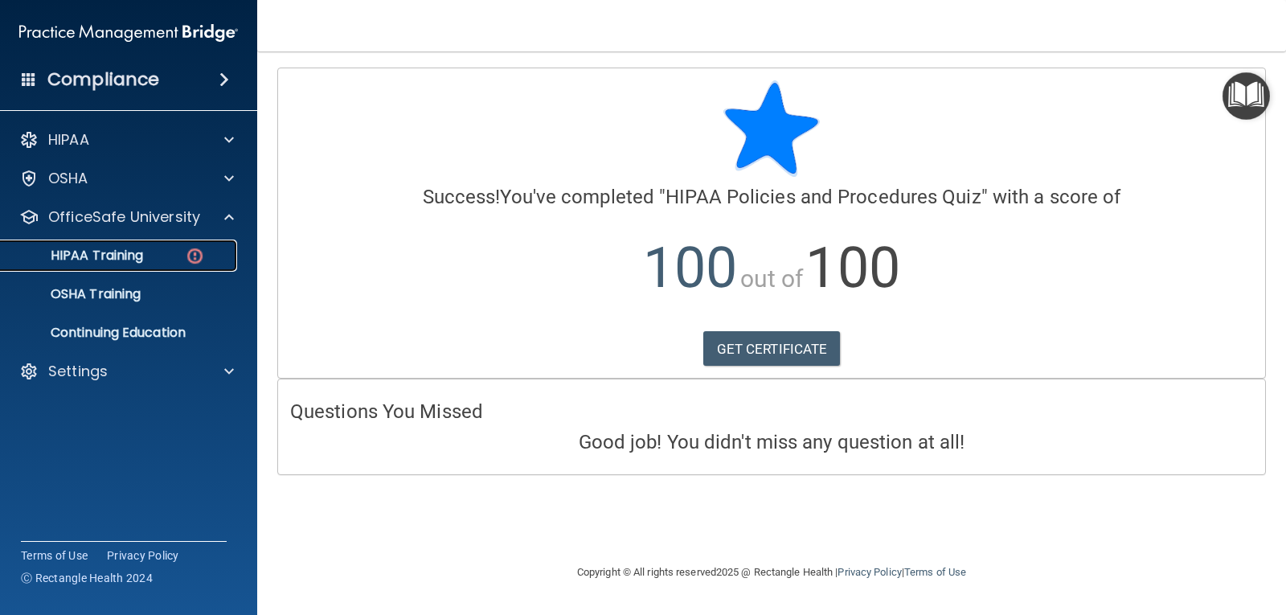
click at [162, 264] on link "HIPAA Training" at bounding box center [110, 256] width 253 height 32
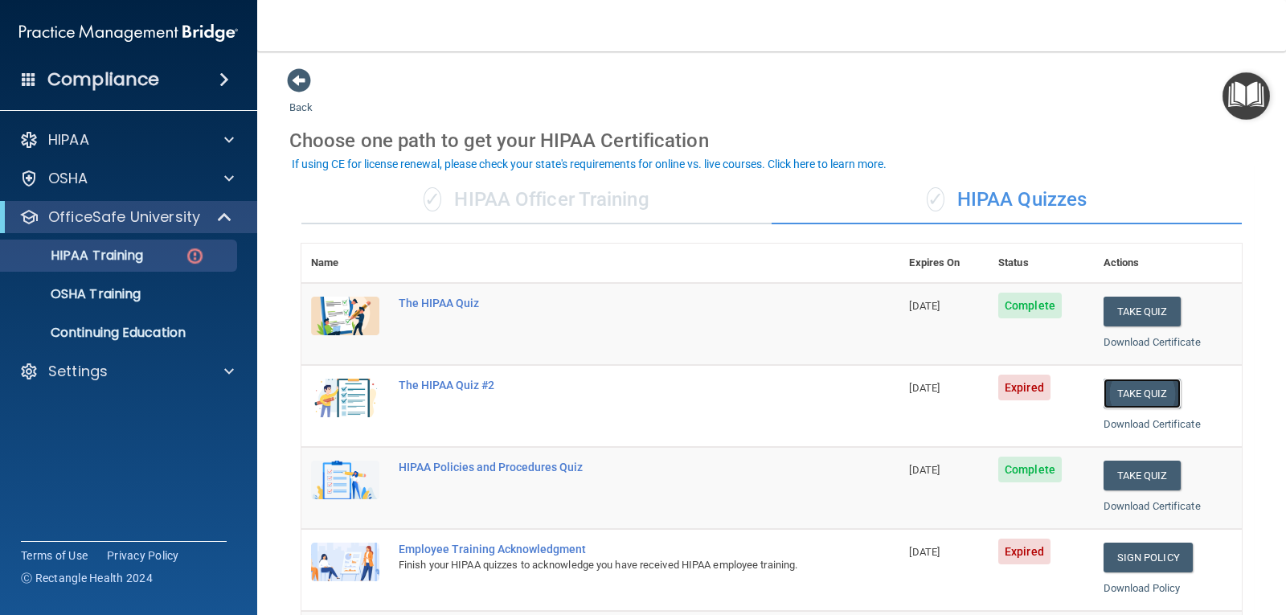
click at [1148, 401] on button "Take Quiz" at bounding box center [1141, 394] width 77 height 30
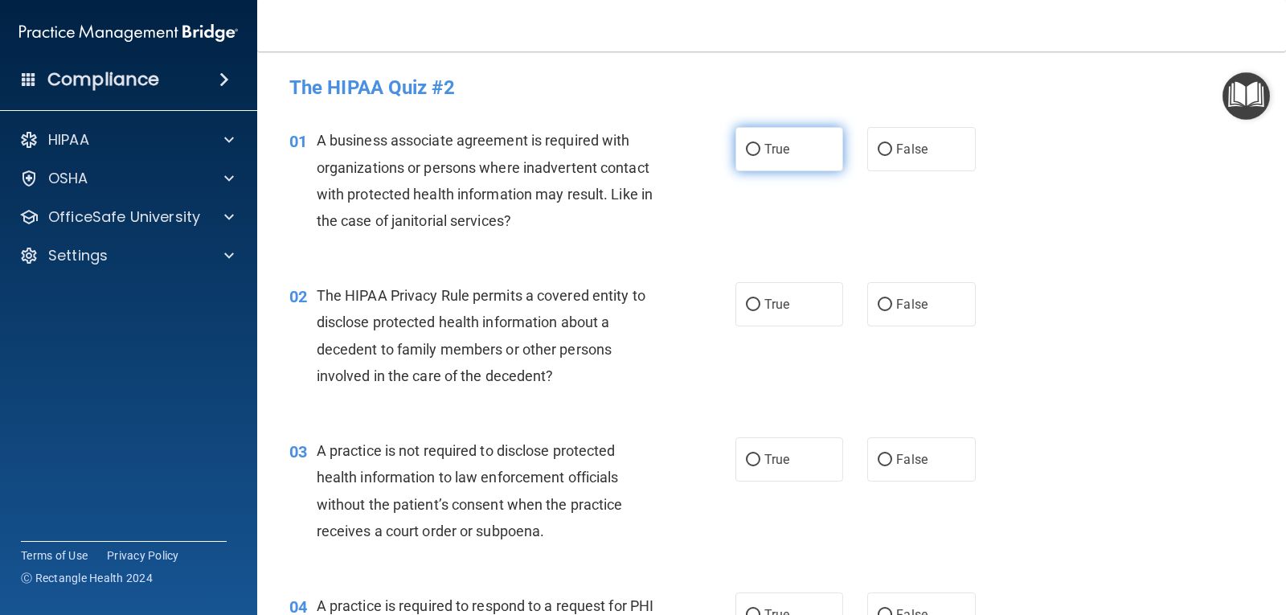
click at [749, 150] on input "True" at bounding box center [753, 150] width 14 height 12
radio input "true"
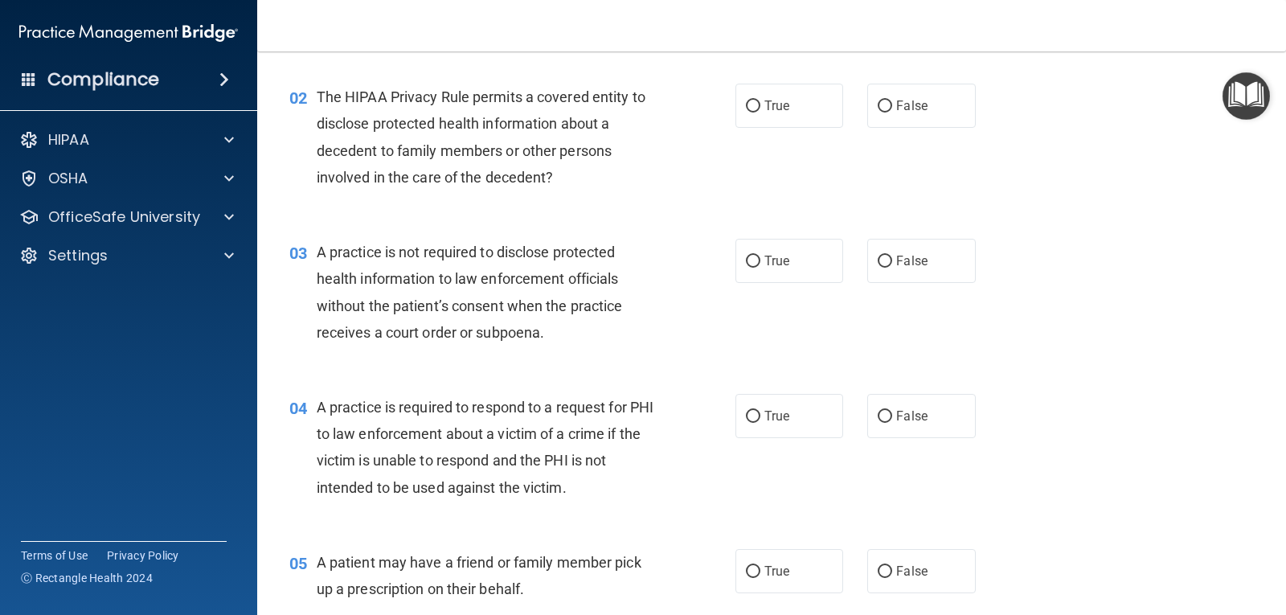
scroll to position [161, 0]
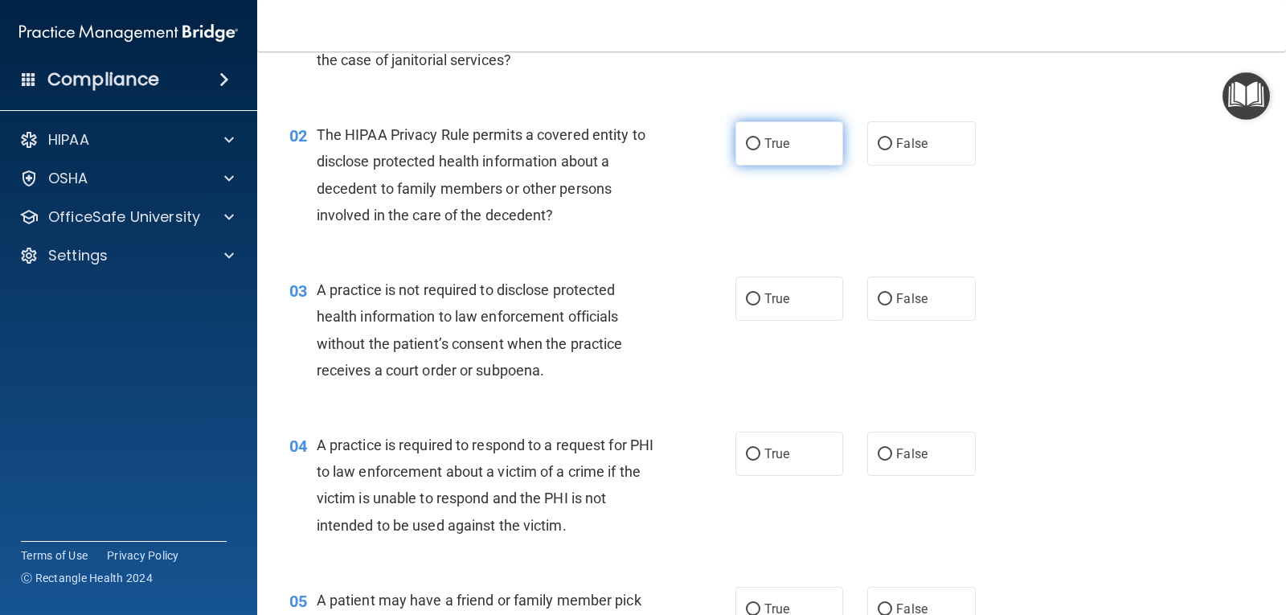
click at [767, 148] on span "True" at bounding box center [776, 143] width 25 height 15
click at [760, 148] on input "True" at bounding box center [753, 144] width 14 height 12
radio input "true"
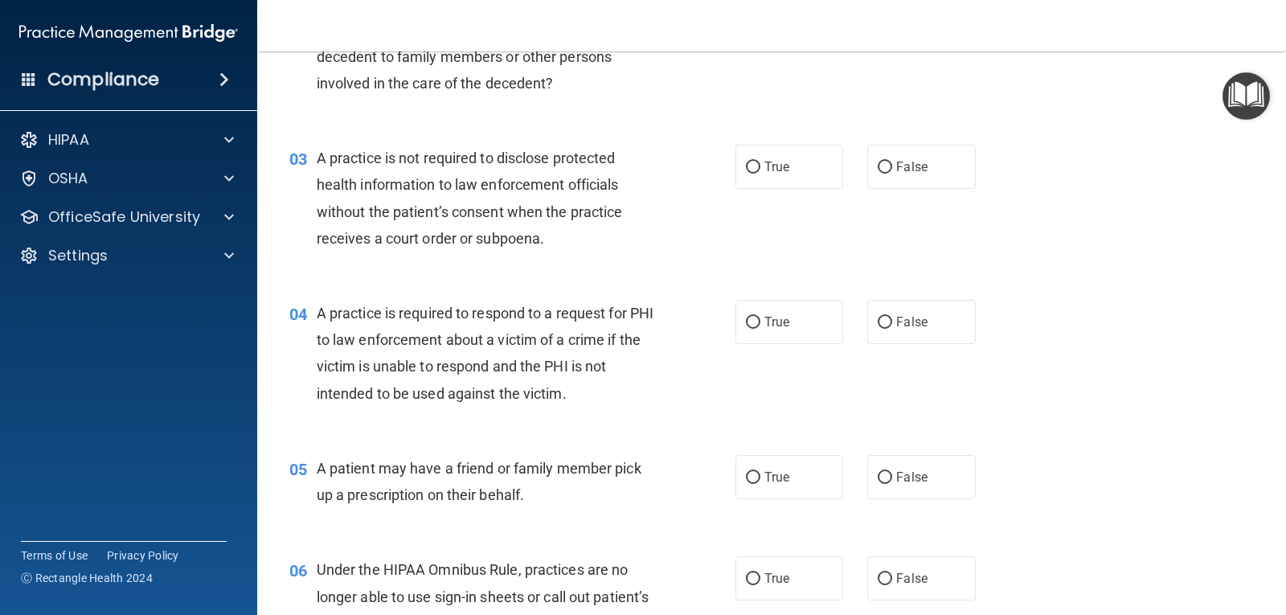
scroll to position [321, 0]
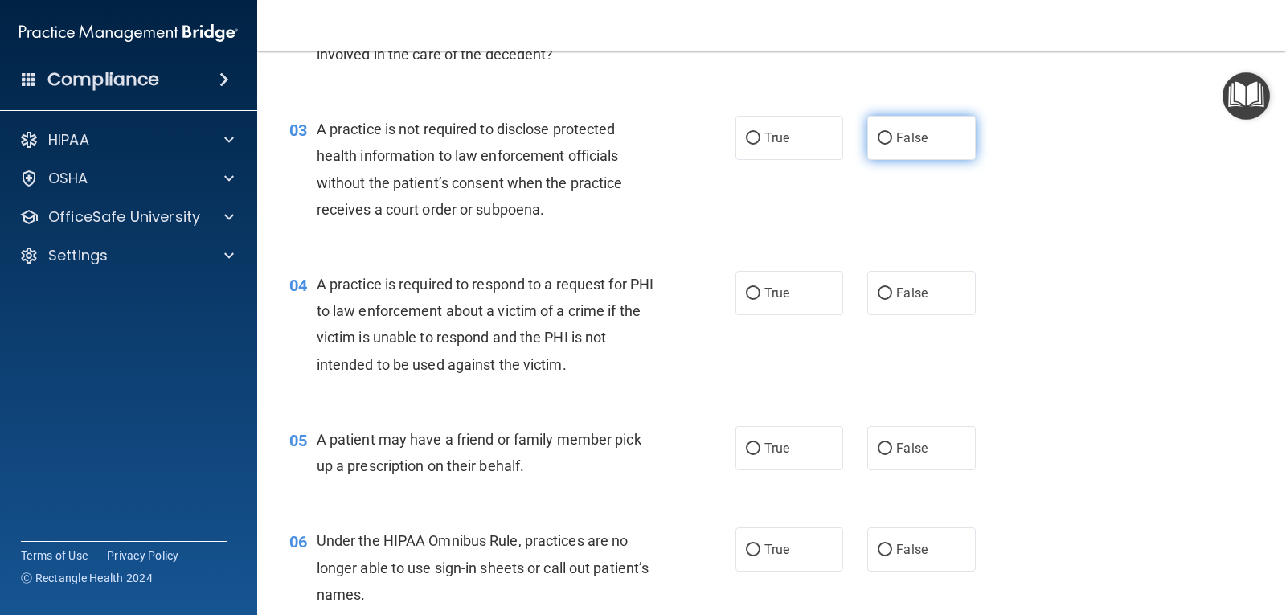
click at [896, 131] on span "False" at bounding box center [911, 137] width 31 height 15
click at [892, 133] on input "False" at bounding box center [885, 139] width 14 height 12
radio input "true"
click at [878, 294] on input "False" at bounding box center [885, 294] width 14 height 12
radio input "true"
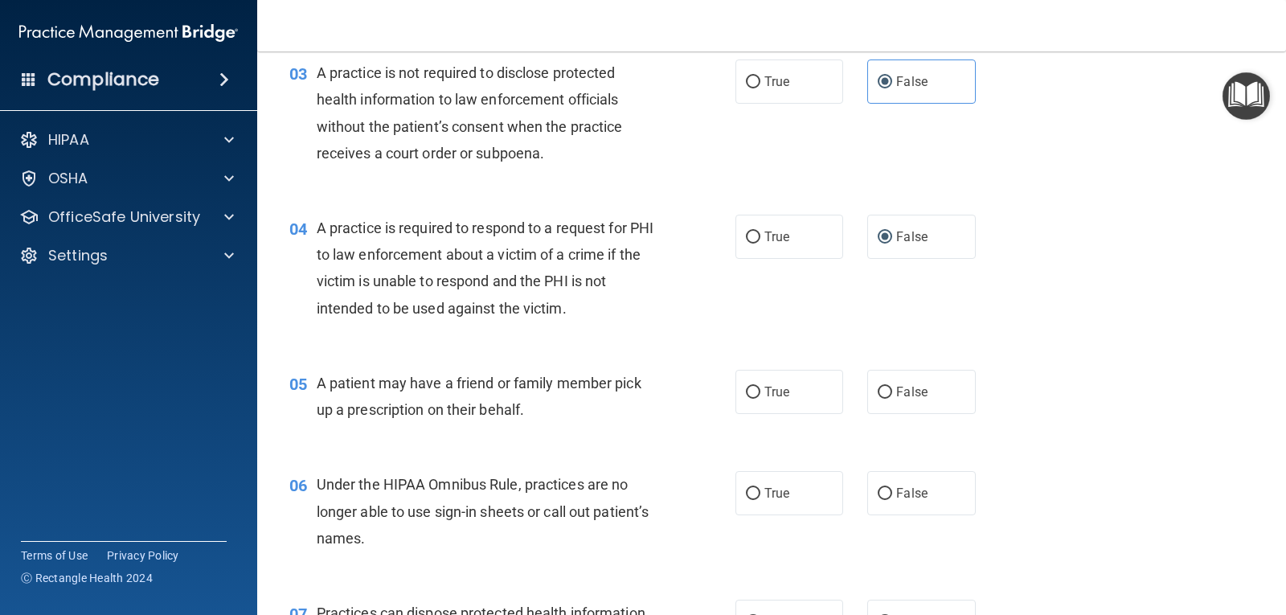
scroll to position [563, 0]
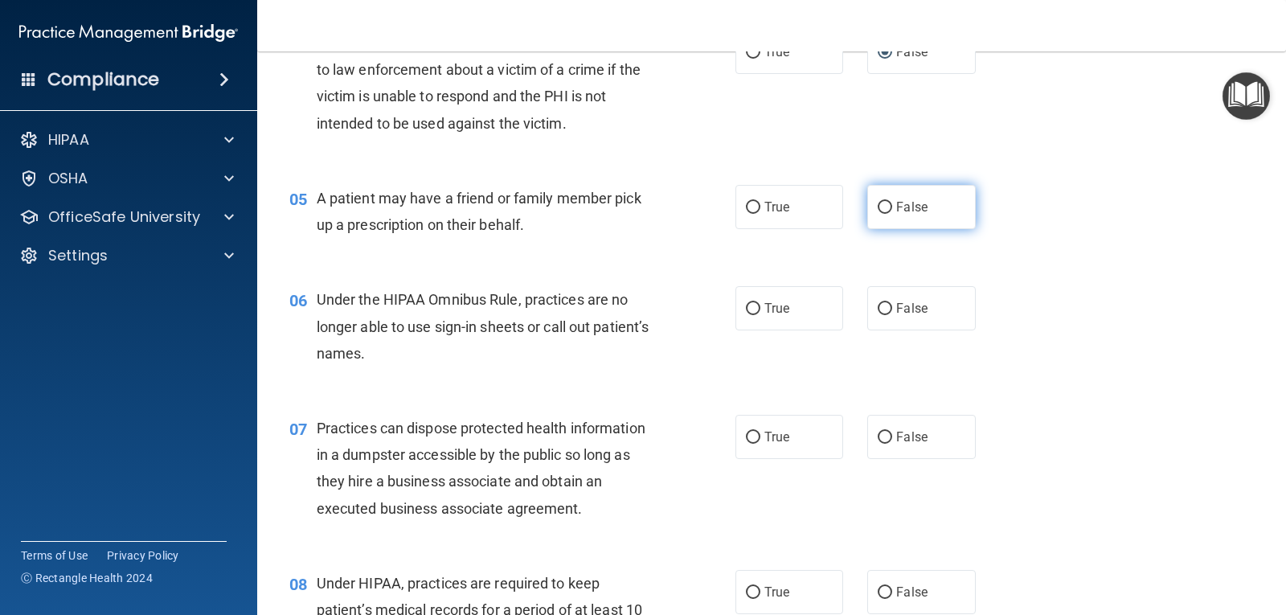
click at [878, 209] on input "False" at bounding box center [885, 208] width 14 height 12
radio input "true"
click at [764, 210] on span "True" at bounding box center [776, 206] width 25 height 15
click at [759, 210] on input "True" at bounding box center [753, 208] width 14 height 12
radio input "true"
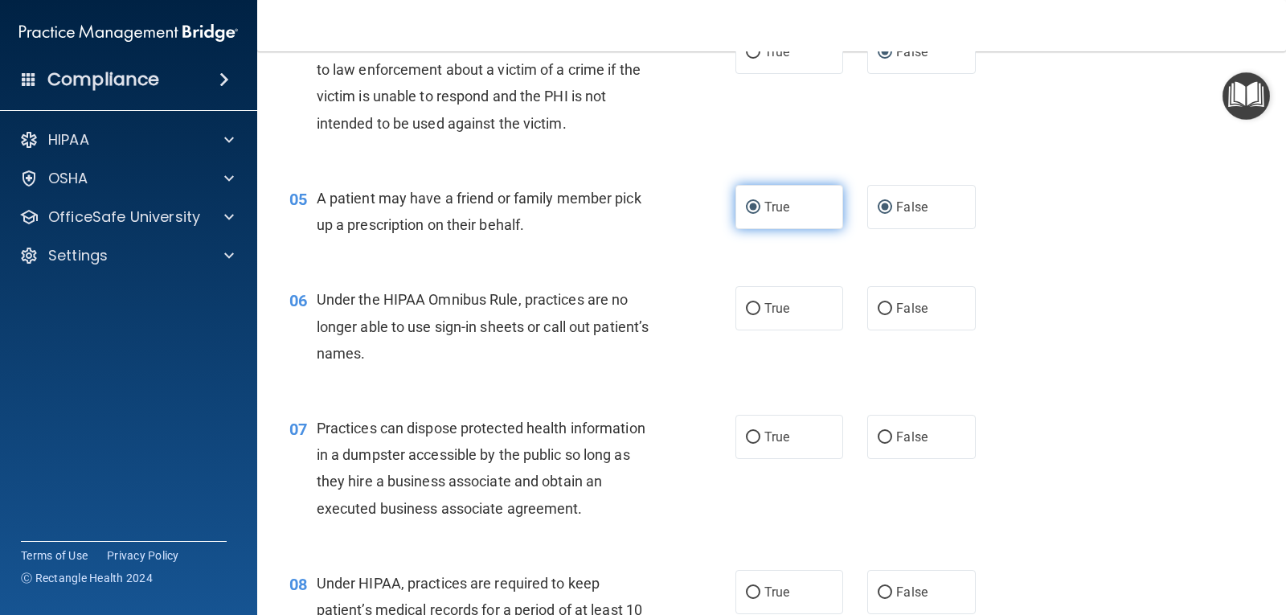
radio input "false"
click at [882, 316] on label "False" at bounding box center [921, 308] width 108 height 44
click at [882, 315] on input "False" at bounding box center [885, 309] width 14 height 12
radio input "true"
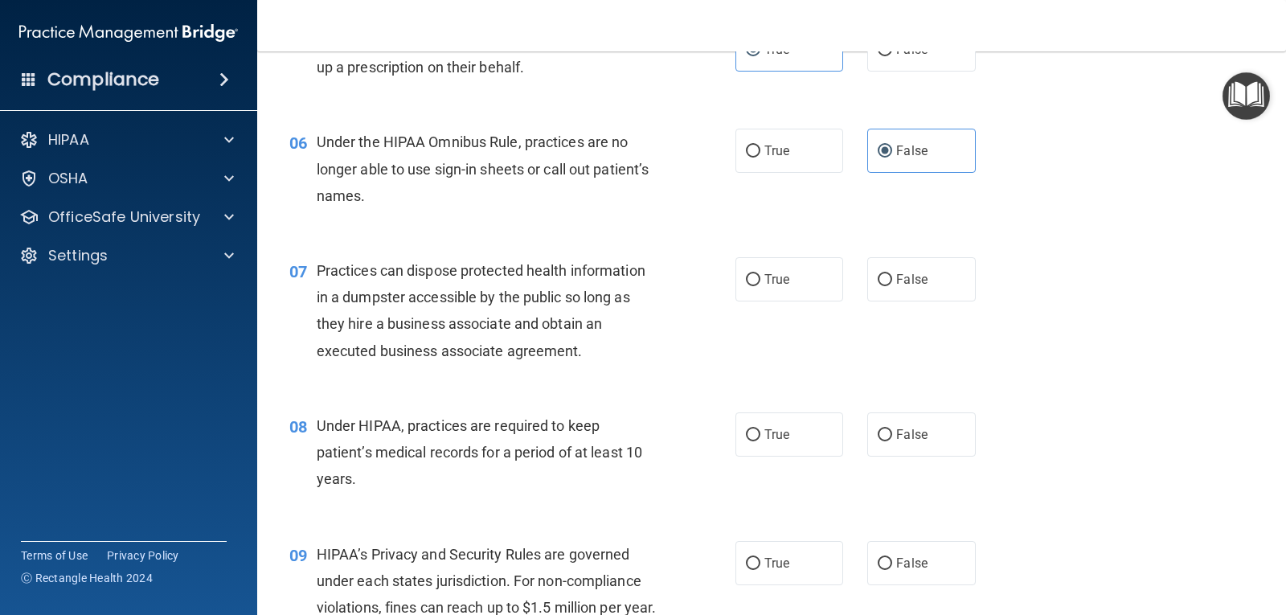
scroll to position [723, 0]
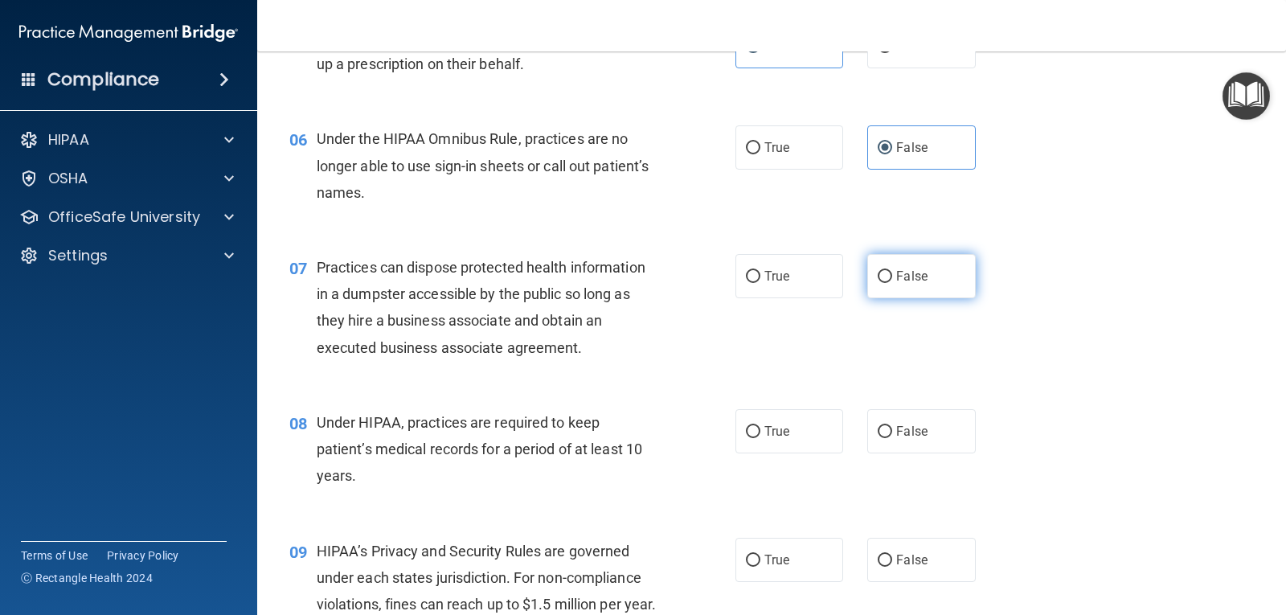
click at [910, 276] on span "False" at bounding box center [911, 275] width 31 height 15
click at [892, 276] on input "False" at bounding box center [885, 277] width 14 height 12
radio input "true"
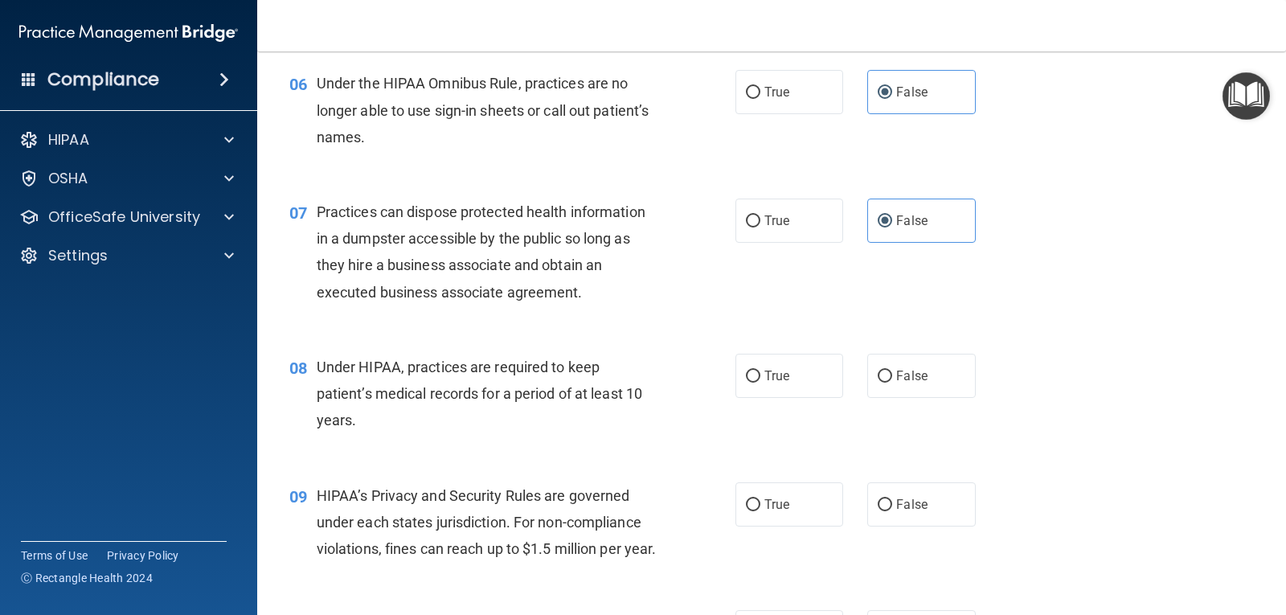
scroll to position [884, 0]
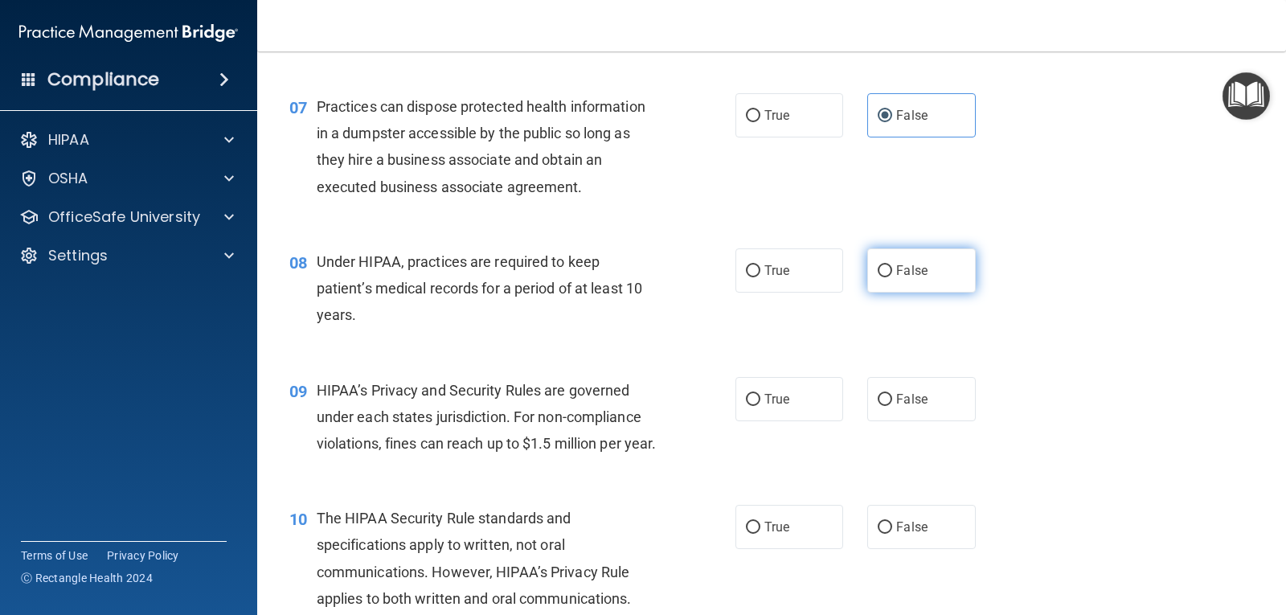
click at [884, 278] on label "False" at bounding box center [921, 270] width 108 height 44
click at [884, 277] on input "False" at bounding box center [885, 271] width 14 height 12
radio input "true"
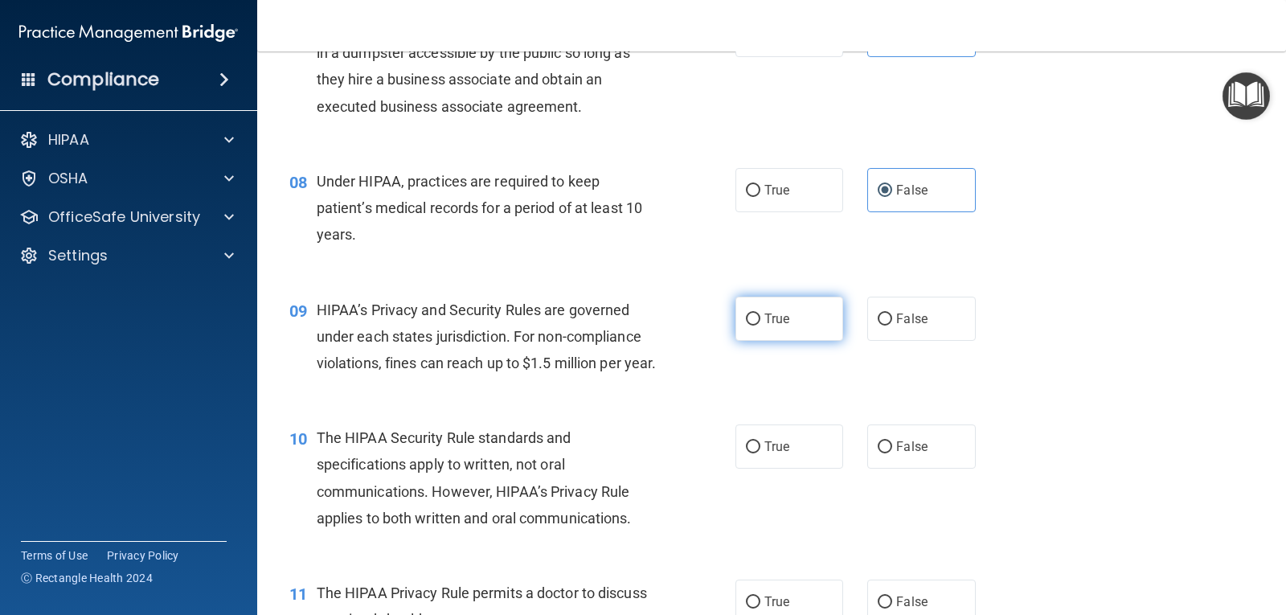
click at [791, 311] on label "True" at bounding box center [789, 319] width 108 height 44
click at [760, 313] on input "True" at bounding box center [753, 319] width 14 height 12
radio input "true"
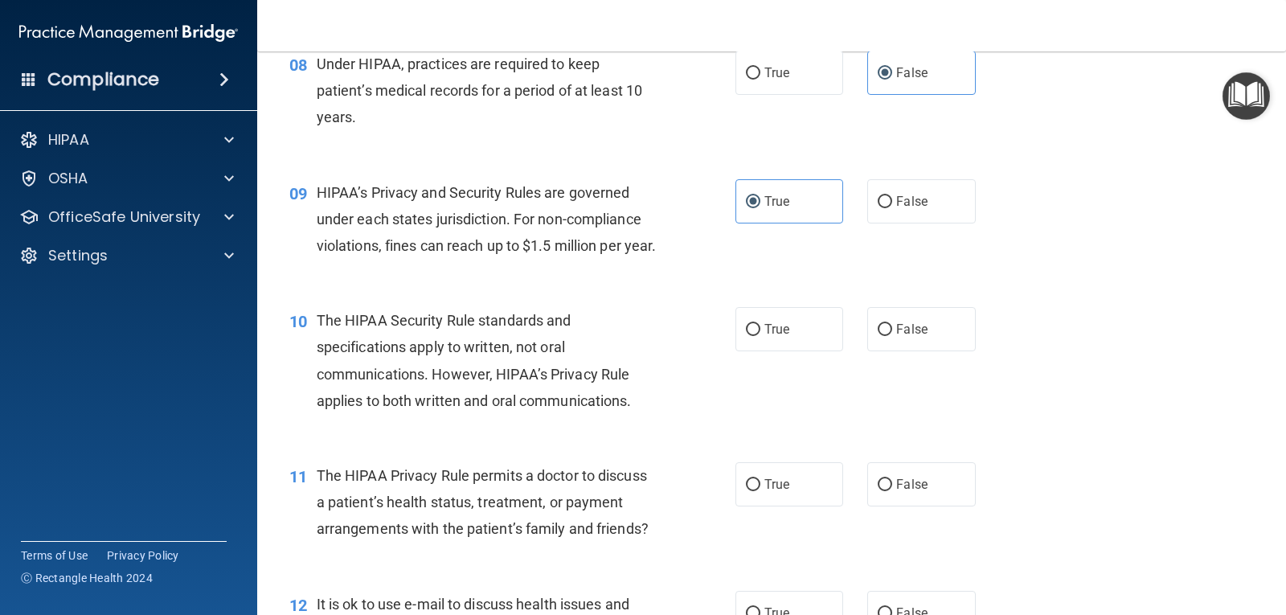
scroll to position [1125, 0]
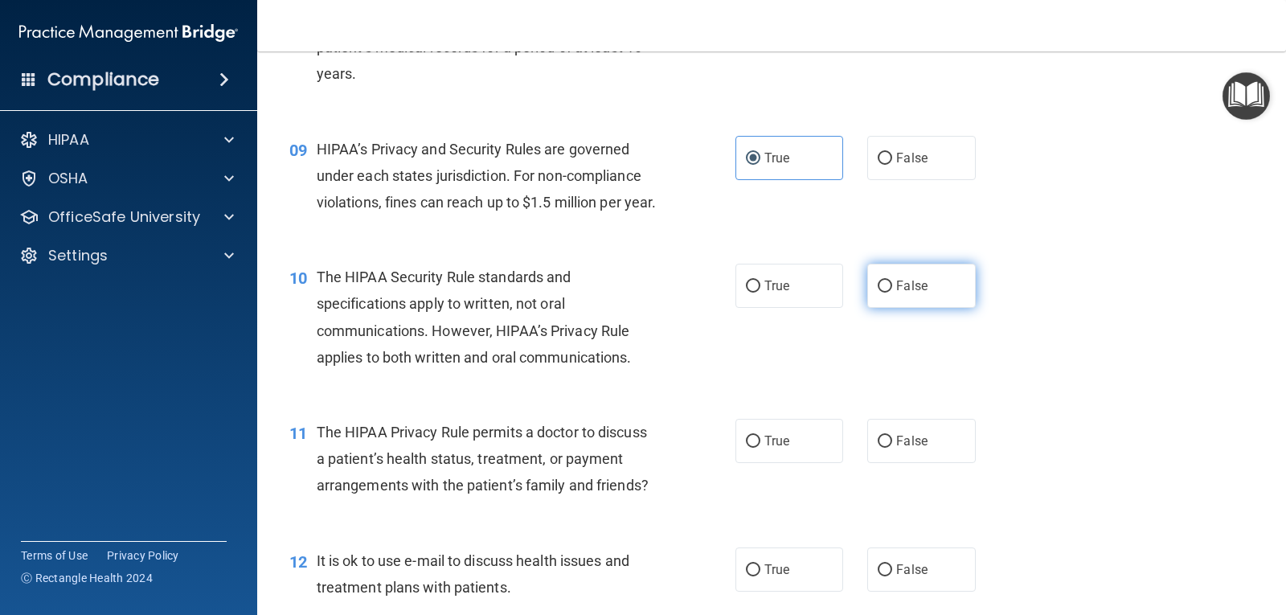
click at [902, 293] on span "False" at bounding box center [911, 285] width 31 height 15
click at [892, 293] on input "False" at bounding box center [885, 286] width 14 height 12
radio input "true"
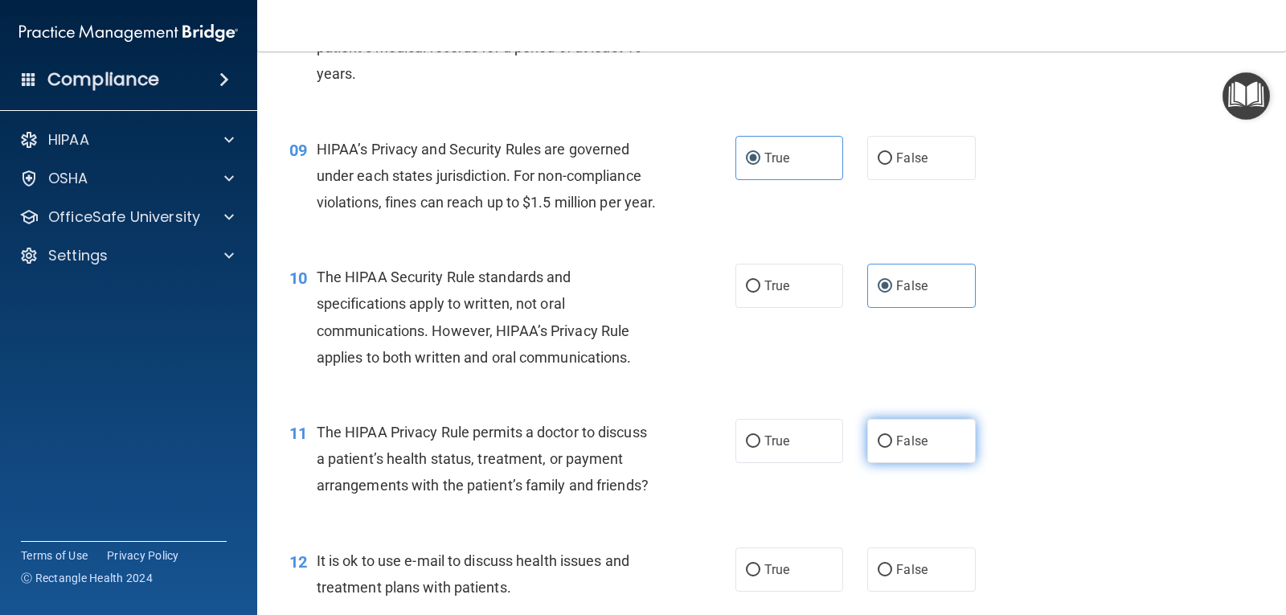
click at [913, 448] on span "False" at bounding box center [911, 440] width 31 height 15
click at [892, 448] on input "False" at bounding box center [885, 442] width 14 height 12
radio input "true"
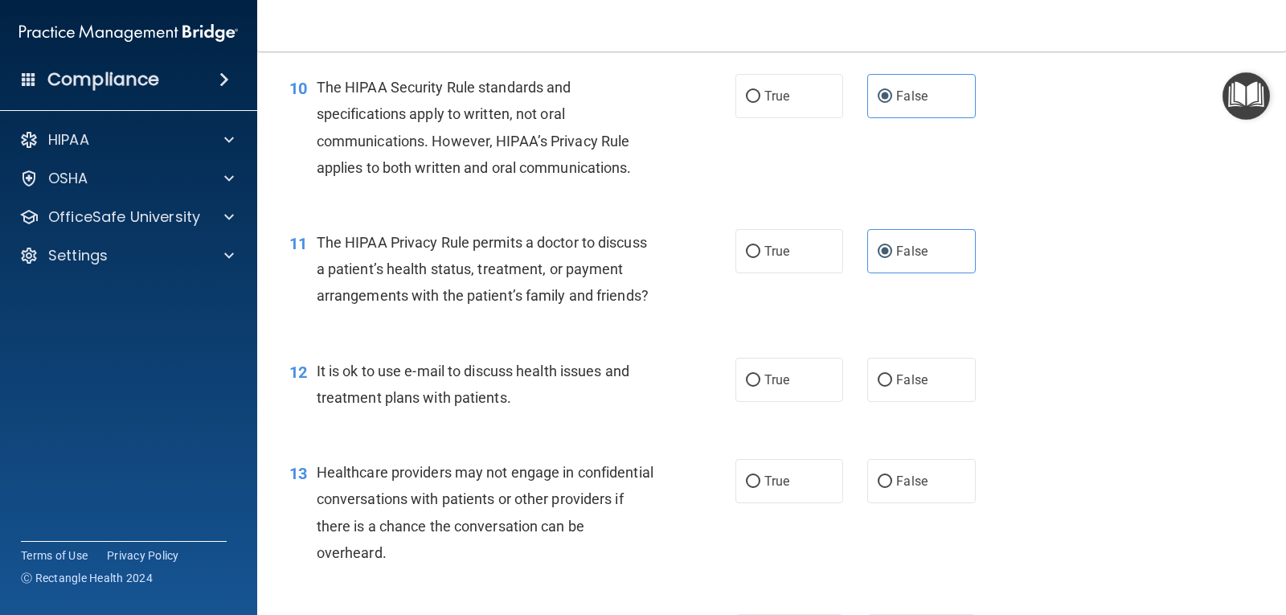
scroll to position [1366, 0]
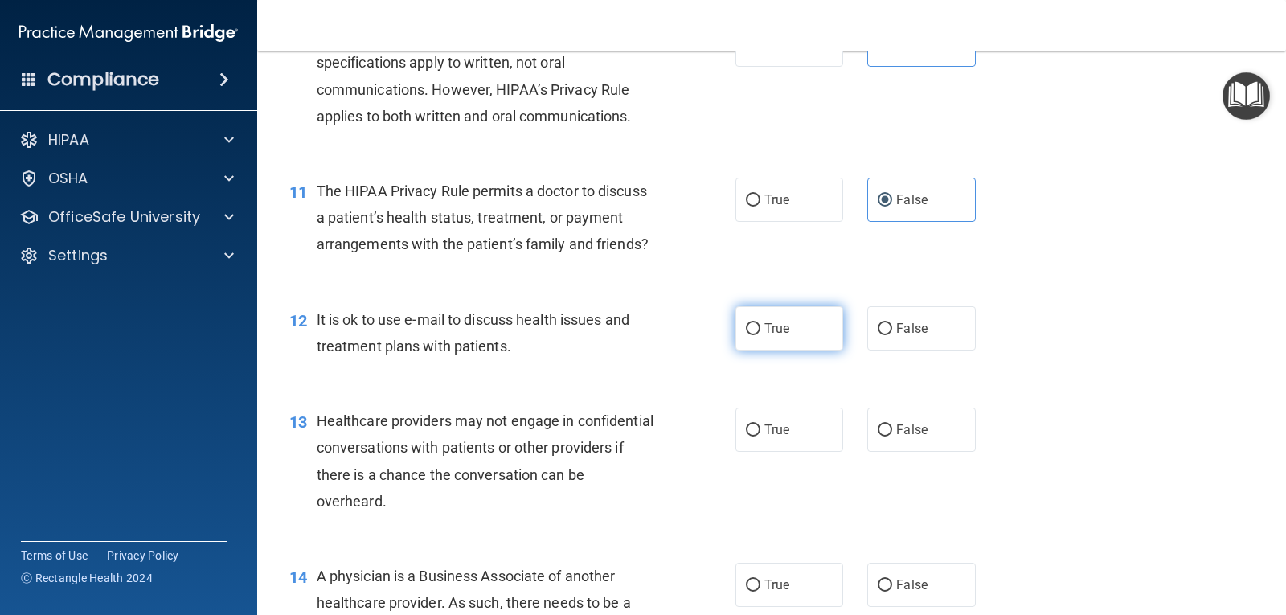
click at [809, 350] on label "True" at bounding box center [789, 328] width 108 height 44
click at [760, 335] on input "True" at bounding box center [753, 329] width 14 height 12
radio input "true"
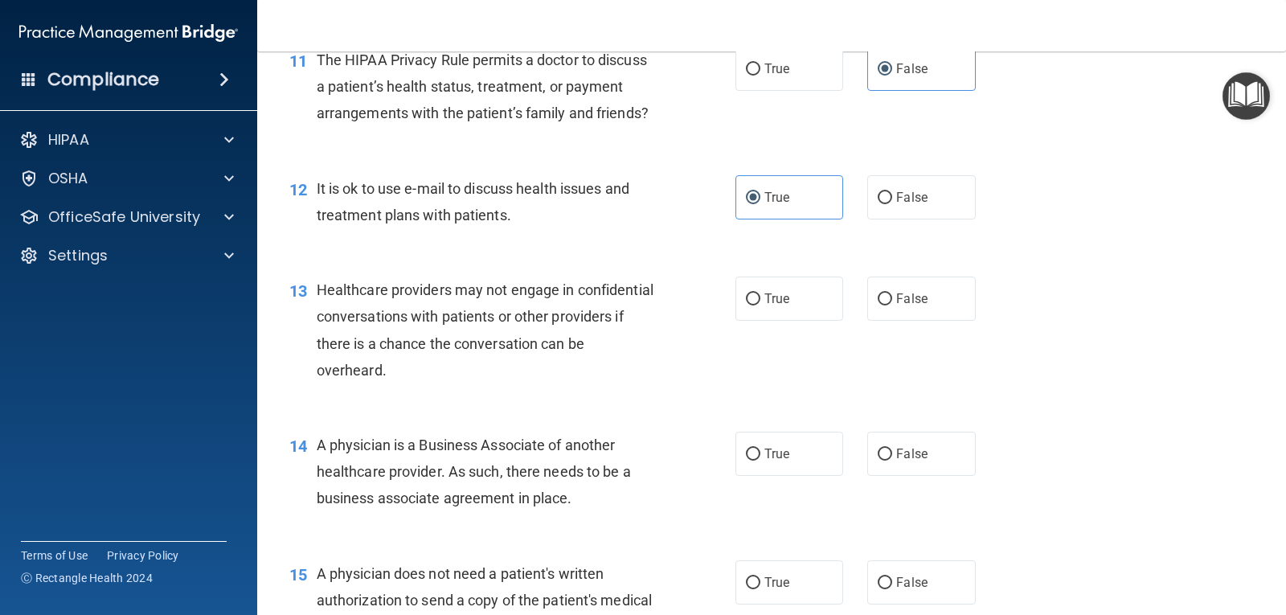
scroll to position [1527, 0]
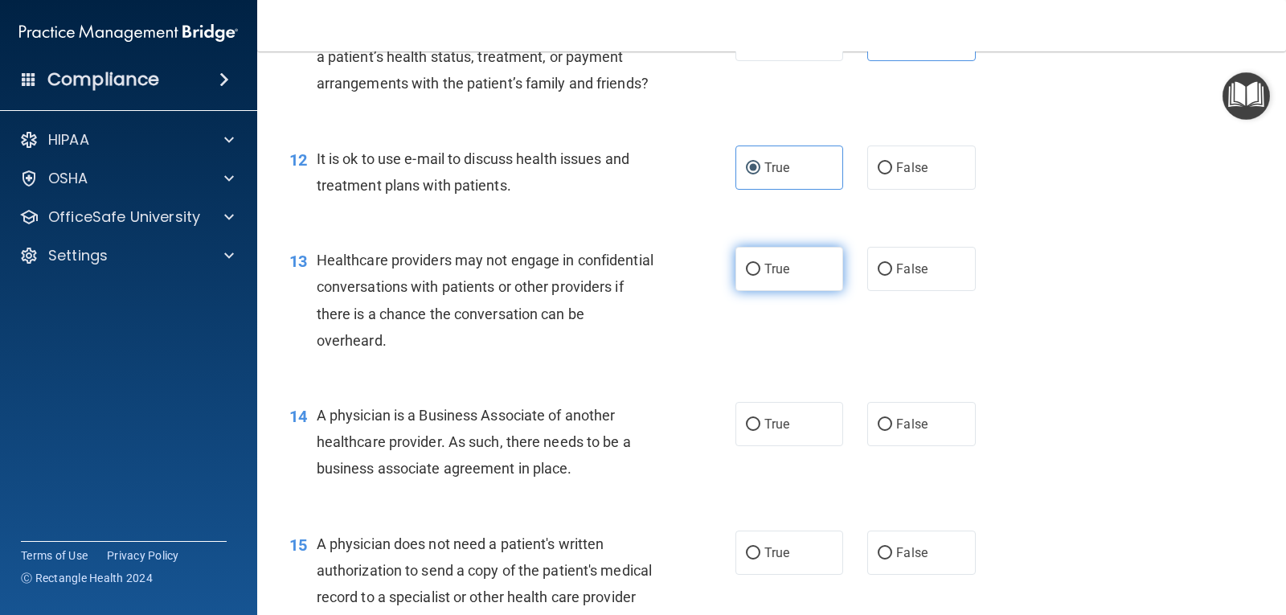
click at [773, 291] on label "True" at bounding box center [789, 269] width 108 height 44
click at [760, 276] on input "True" at bounding box center [753, 270] width 14 height 12
radio input "true"
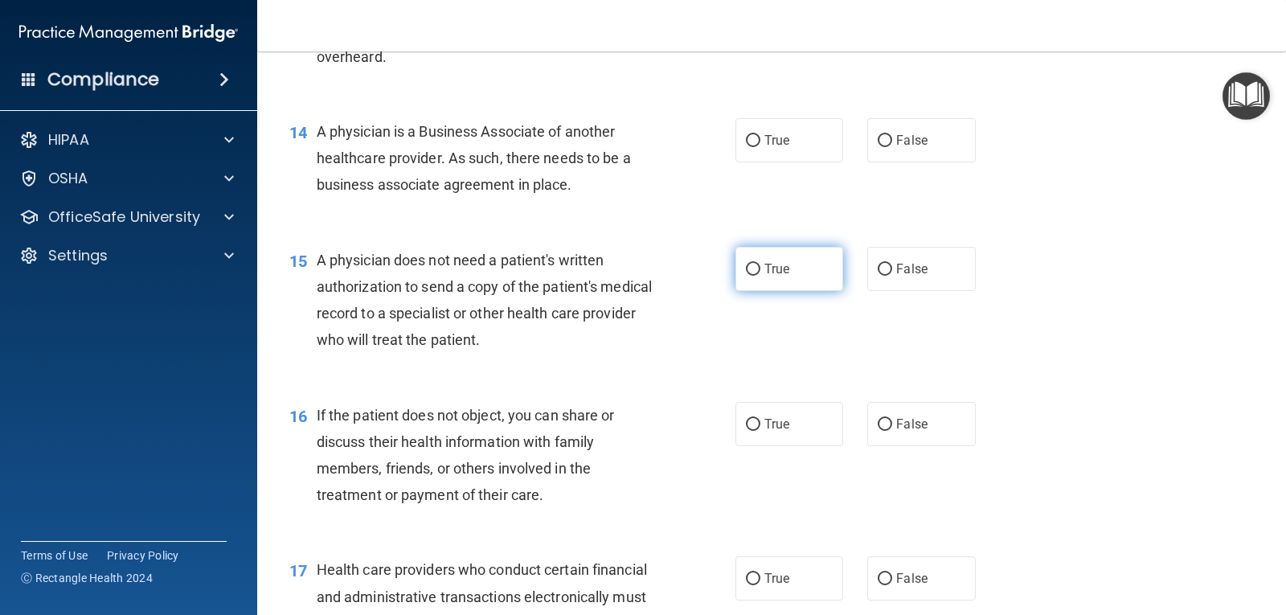
scroll to position [1849, 0]
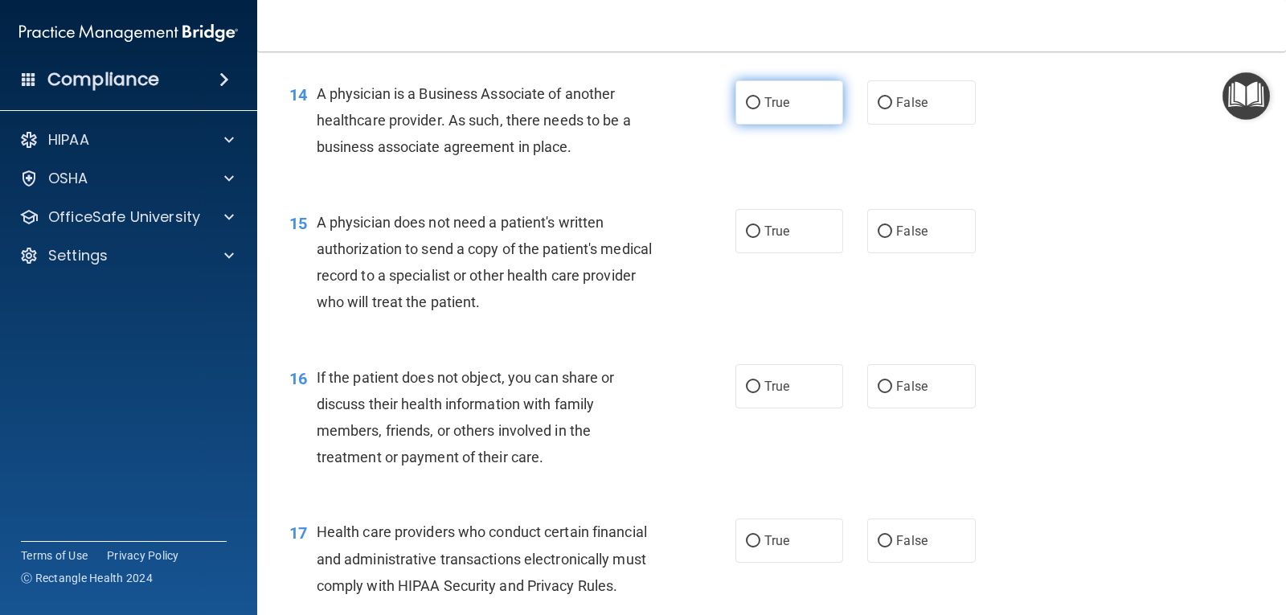
click at [759, 125] on label "True" at bounding box center [789, 102] width 108 height 44
click at [759, 109] on input "True" at bounding box center [753, 103] width 14 height 12
radio input "true"
click at [878, 238] on input "False" at bounding box center [885, 232] width 14 height 12
radio input "true"
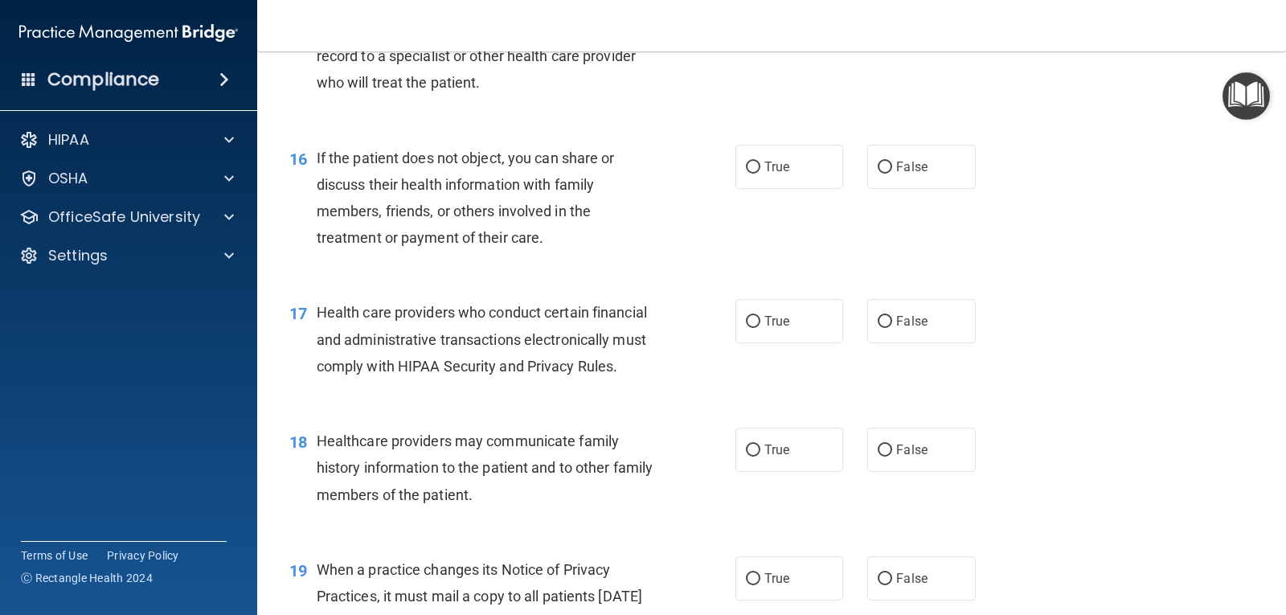
scroll to position [2090, 0]
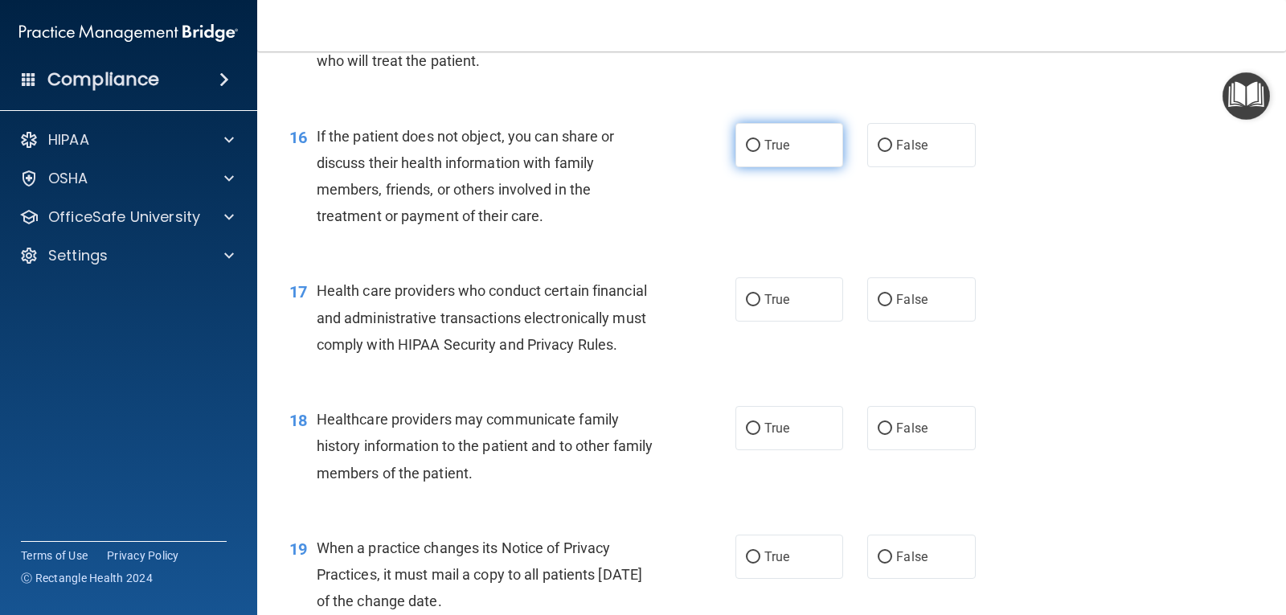
click at [735, 167] on label "True" at bounding box center [789, 145] width 108 height 44
click at [746, 152] on input "True" at bounding box center [753, 146] width 14 height 12
radio input "true"
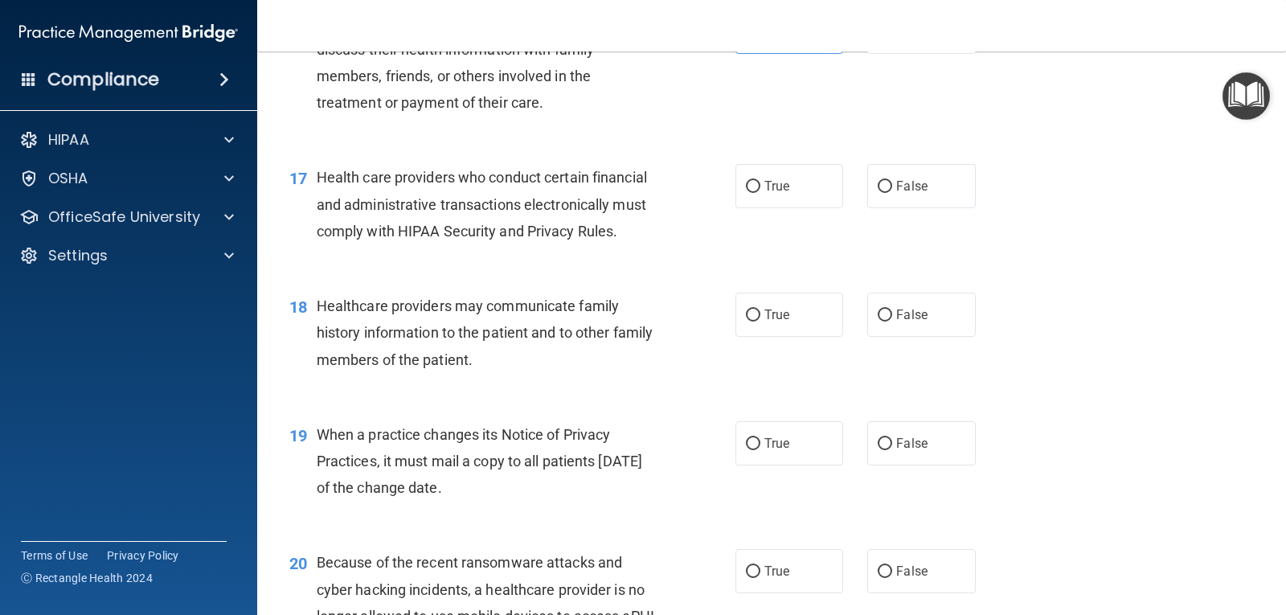
scroll to position [2250, 0]
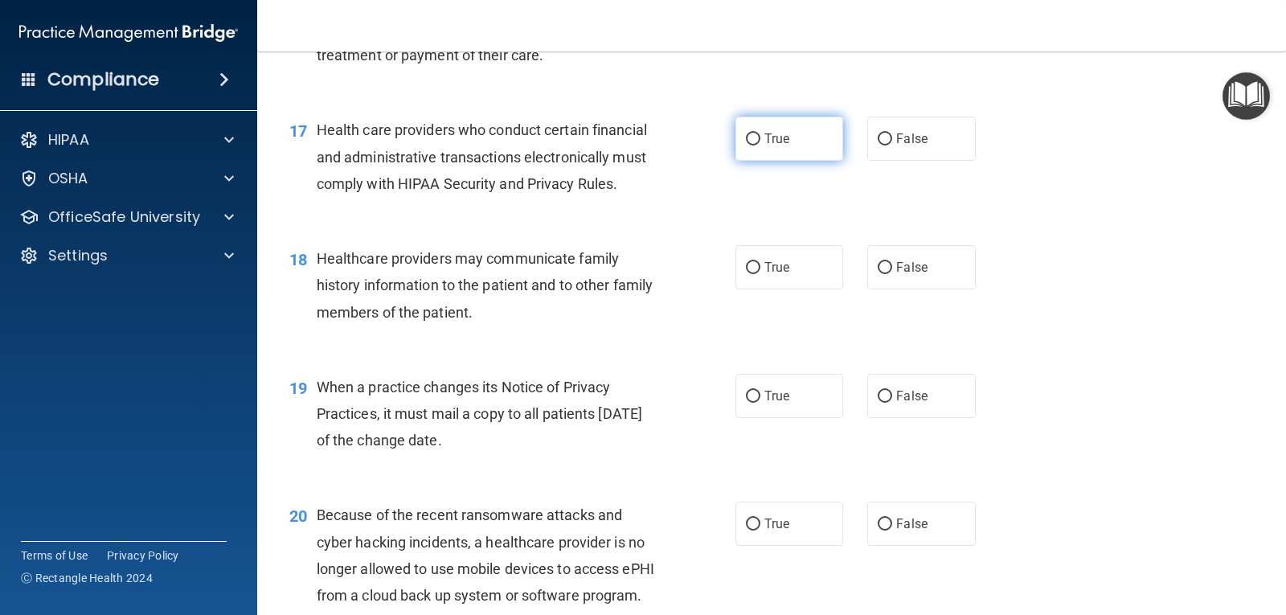
click at [785, 161] on label "True" at bounding box center [789, 139] width 108 height 44
click at [760, 145] on input "True" at bounding box center [753, 139] width 14 height 12
radio input "true"
click at [878, 274] on input "False" at bounding box center [885, 268] width 14 height 12
radio input "true"
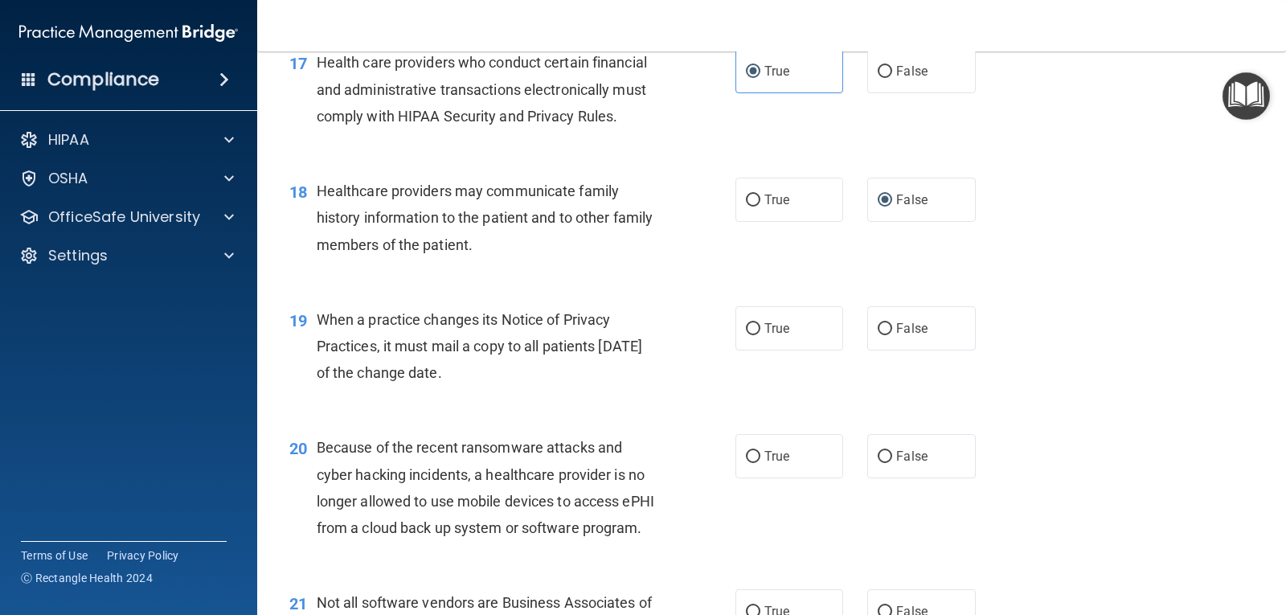
scroll to position [2411, 0]
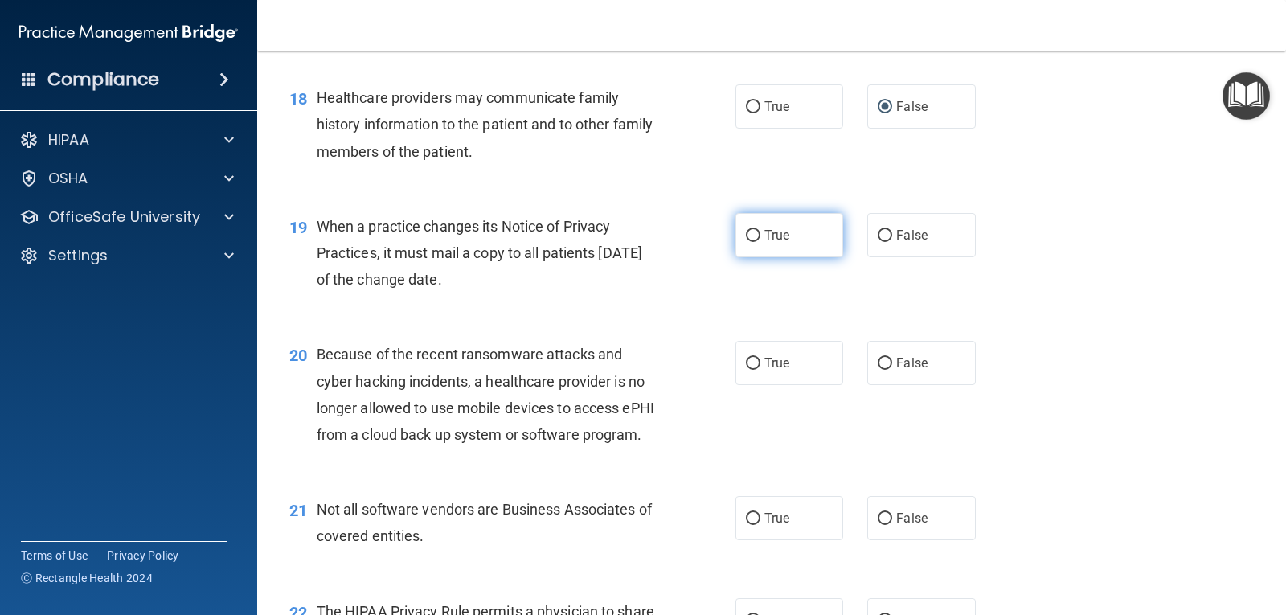
click at [780, 243] on span "True" at bounding box center [776, 234] width 25 height 15
click at [760, 242] on input "True" at bounding box center [753, 236] width 14 height 12
radio input "true"
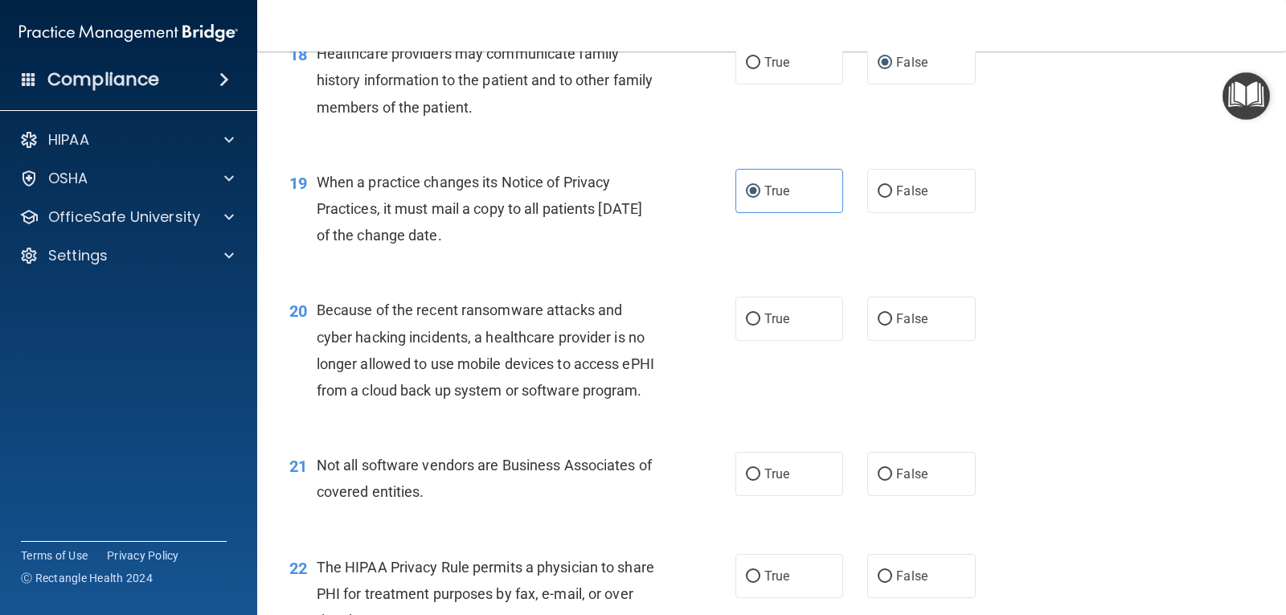
scroll to position [2572, 0]
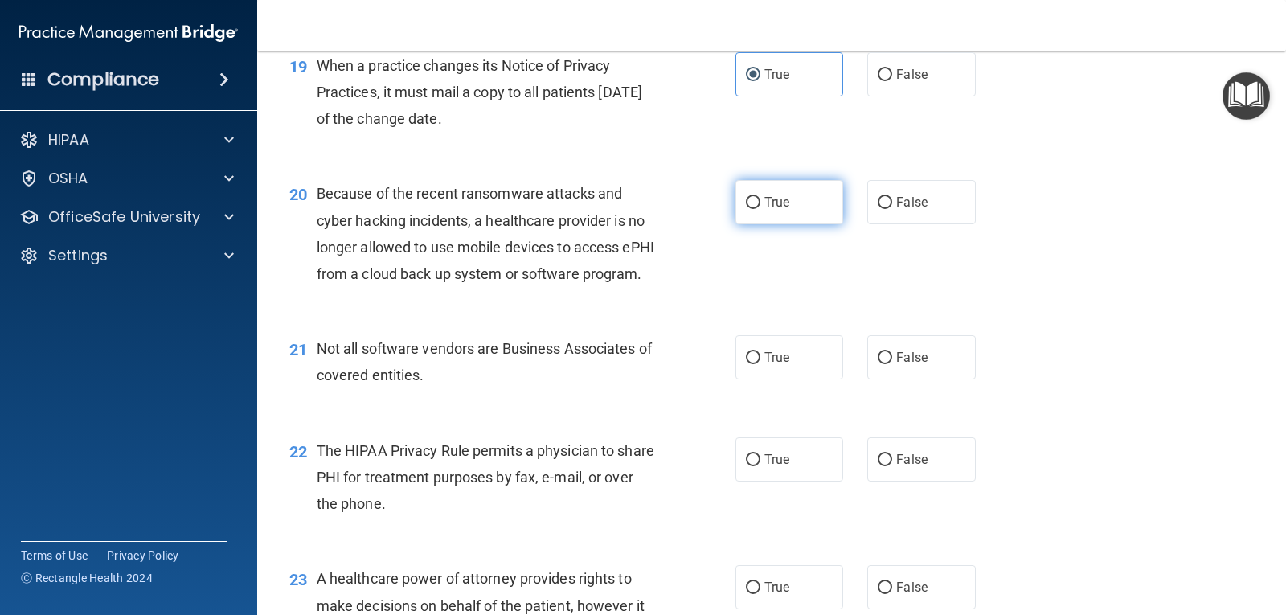
click at [746, 209] on input "True" at bounding box center [753, 203] width 14 height 12
radio input "true"
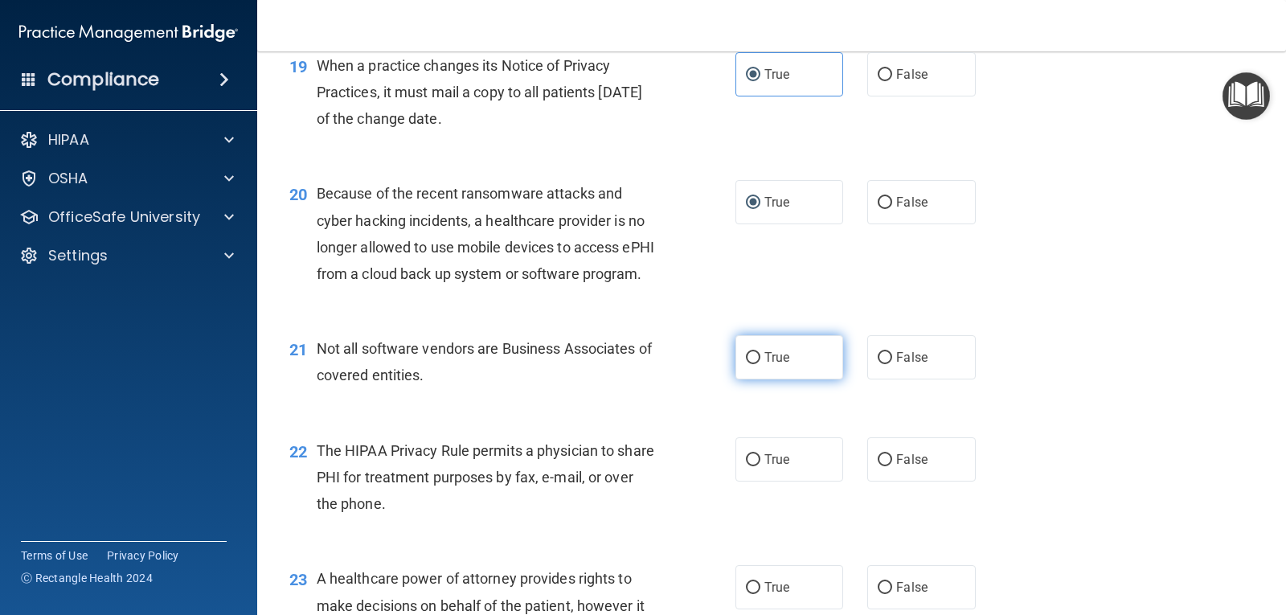
click at [764, 365] on span "True" at bounding box center [776, 357] width 25 height 15
click at [760, 364] on input "True" at bounding box center [753, 358] width 14 height 12
radio input "true"
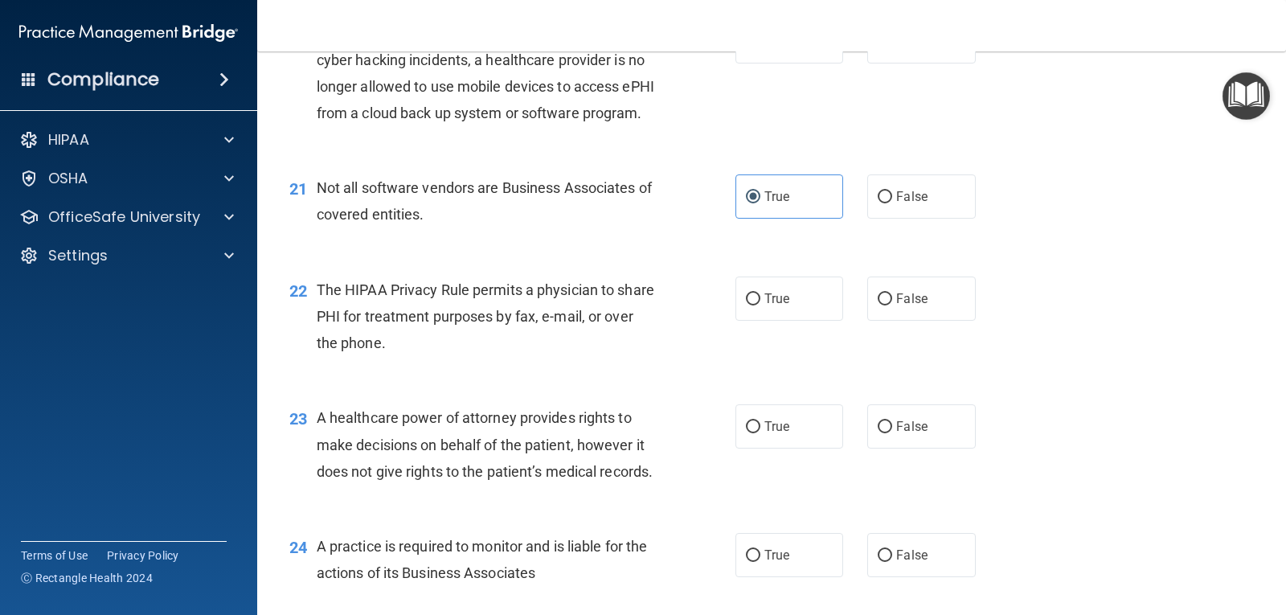
scroll to position [2813, 0]
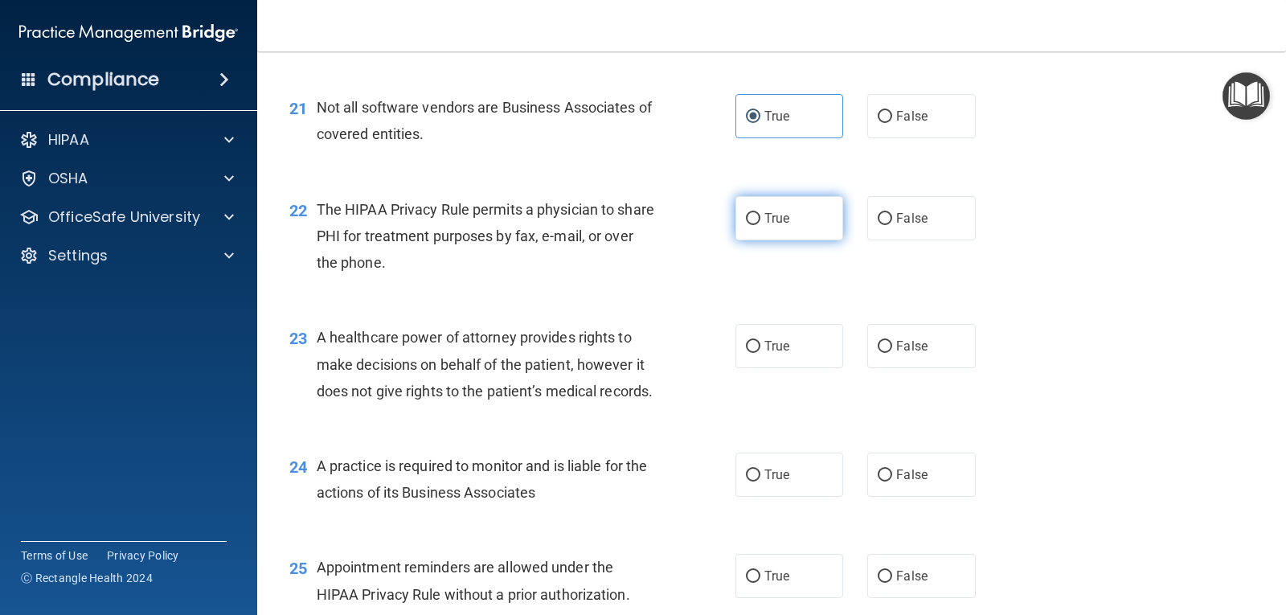
click at [772, 226] on span "True" at bounding box center [776, 218] width 25 height 15
click at [760, 225] on input "True" at bounding box center [753, 219] width 14 height 12
radio input "true"
click at [896, 354] on span "False" at bounding box center [911, 345] width 31 height 15
click at [891, 353] on input "False" at bounding box center [885, 347] width 14 height 12
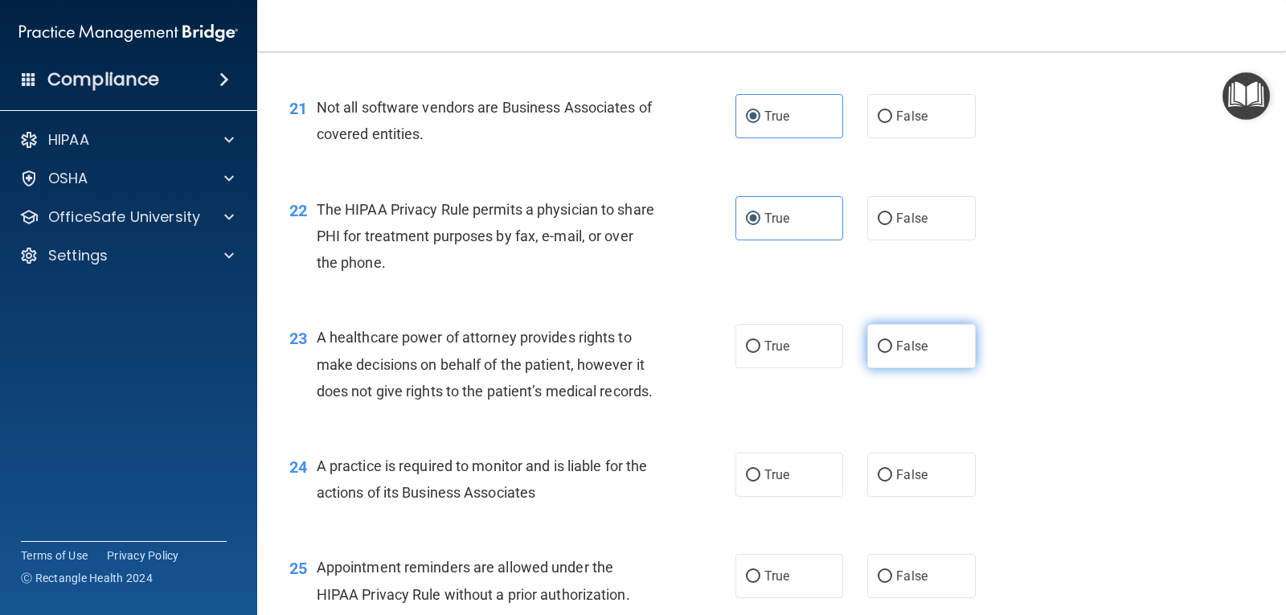
radio input "true"
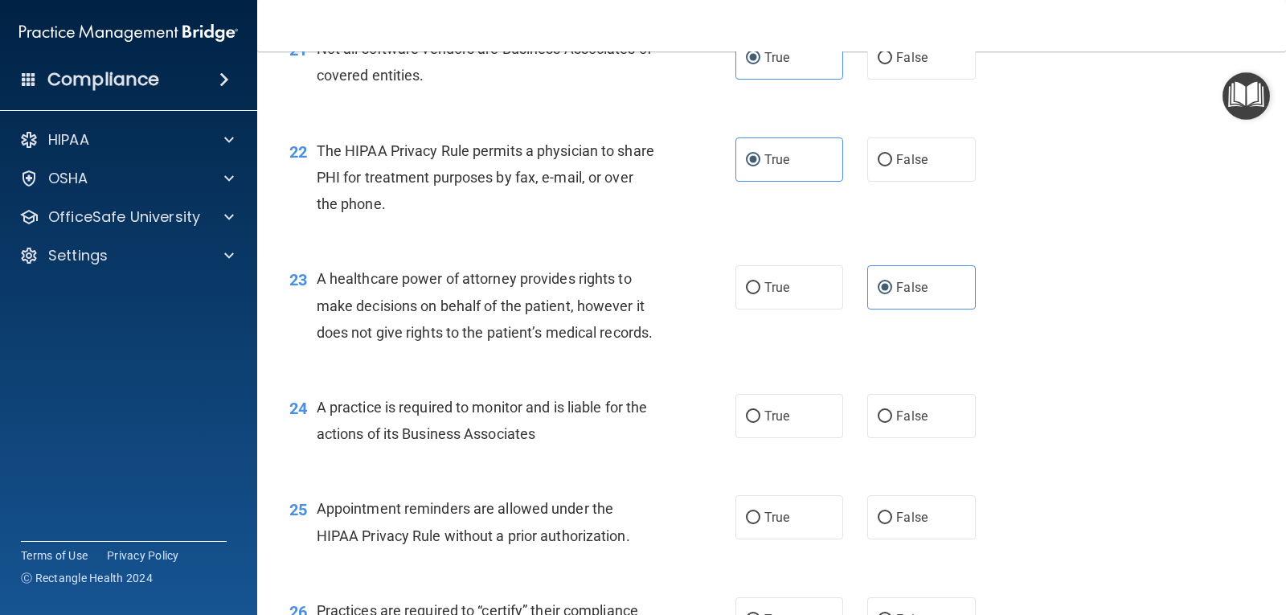
scroll to position [3054, 0]
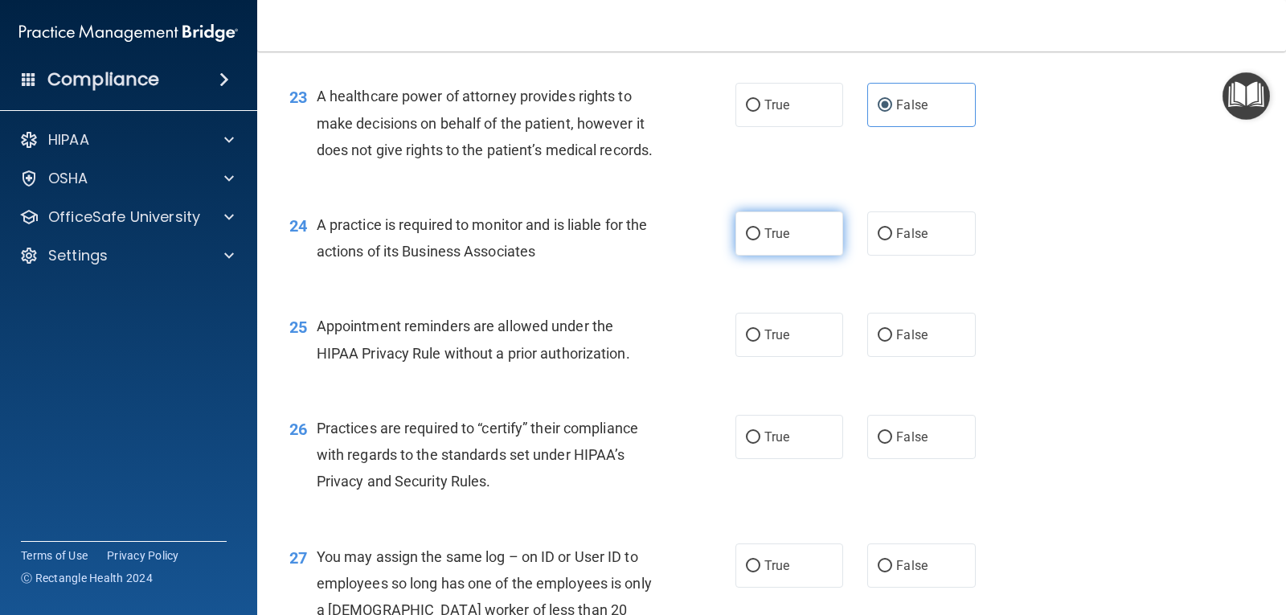
click at [764, 241] on span "True" at bounding box center [776, 233] width 25 height 15
click at [760, 240] on input "True" at bounding box center [753, 234] width 14 height 12
radio input "true"
click at [907, 256] on label "False" at bounding box center [921, 233] width 108 height 44
click at [892, 240] on input "False" at bounding box center [885, 234] width 14 height 12
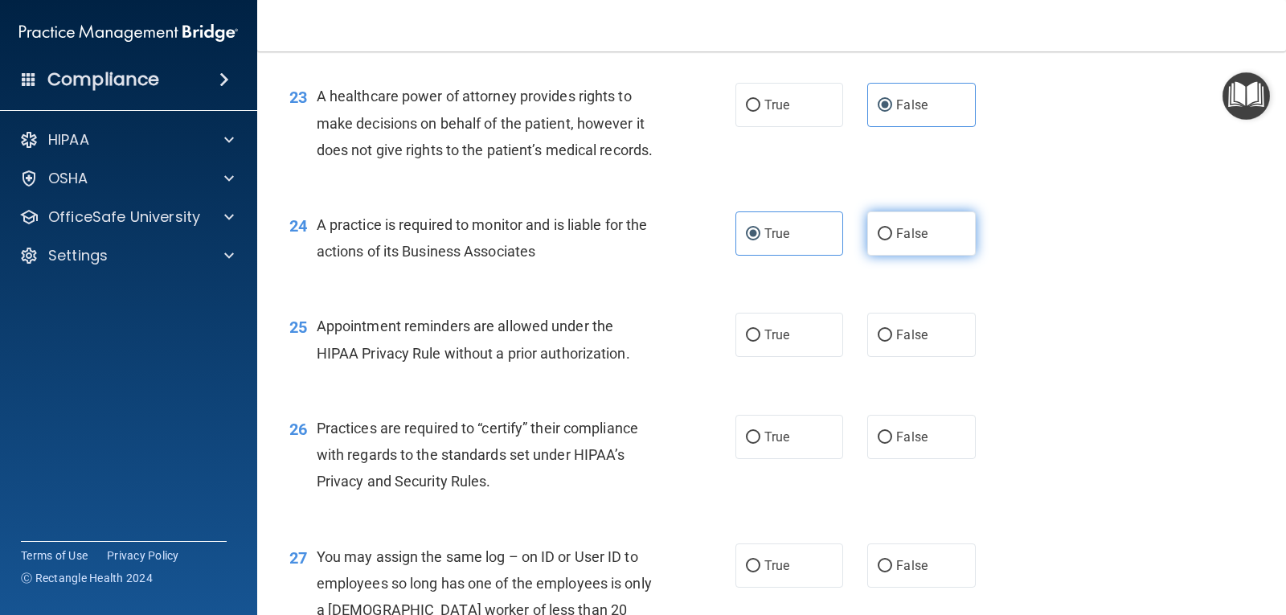
radio input "true"
radio input "false"
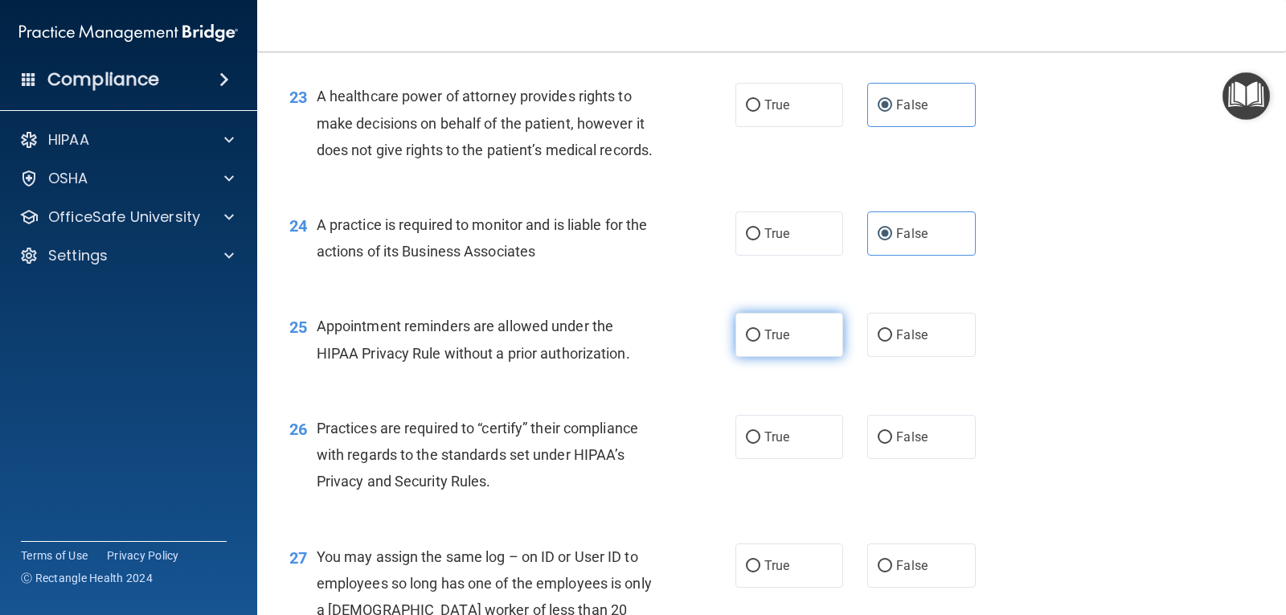
click at [756, 357] on label "True" at bounding box center [789, 335] width 108 height 44
click at [756, 342] on input "True" at bounding box center [753, 336] width 14 height 12
radio input "true"
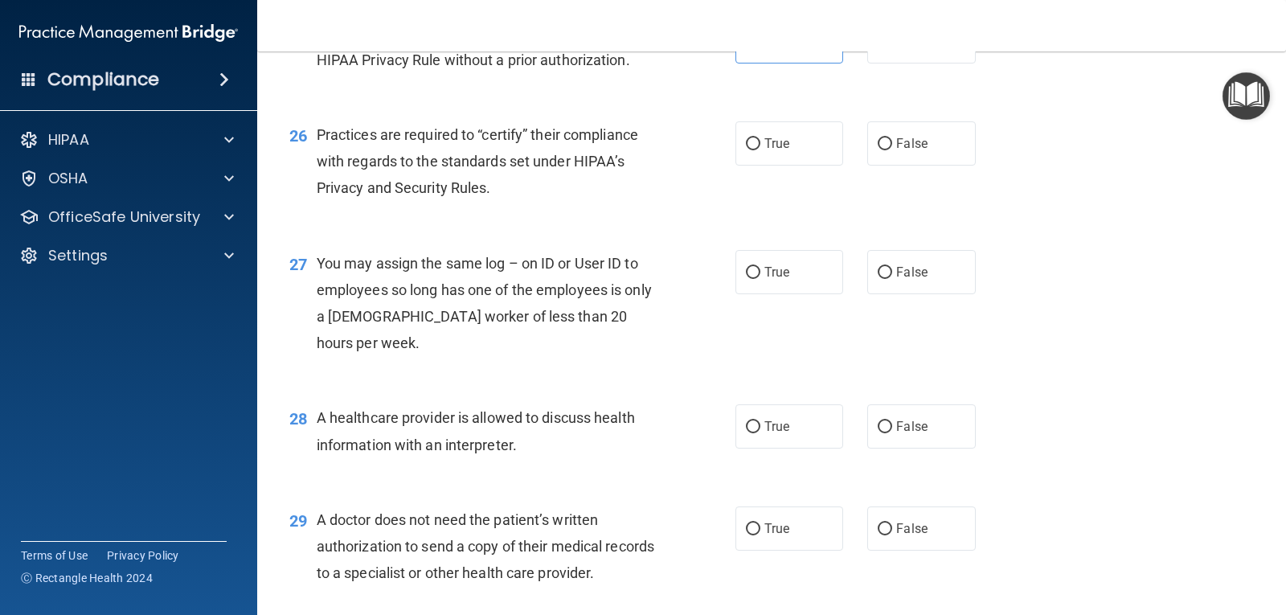
scroll to position [3376, 0]
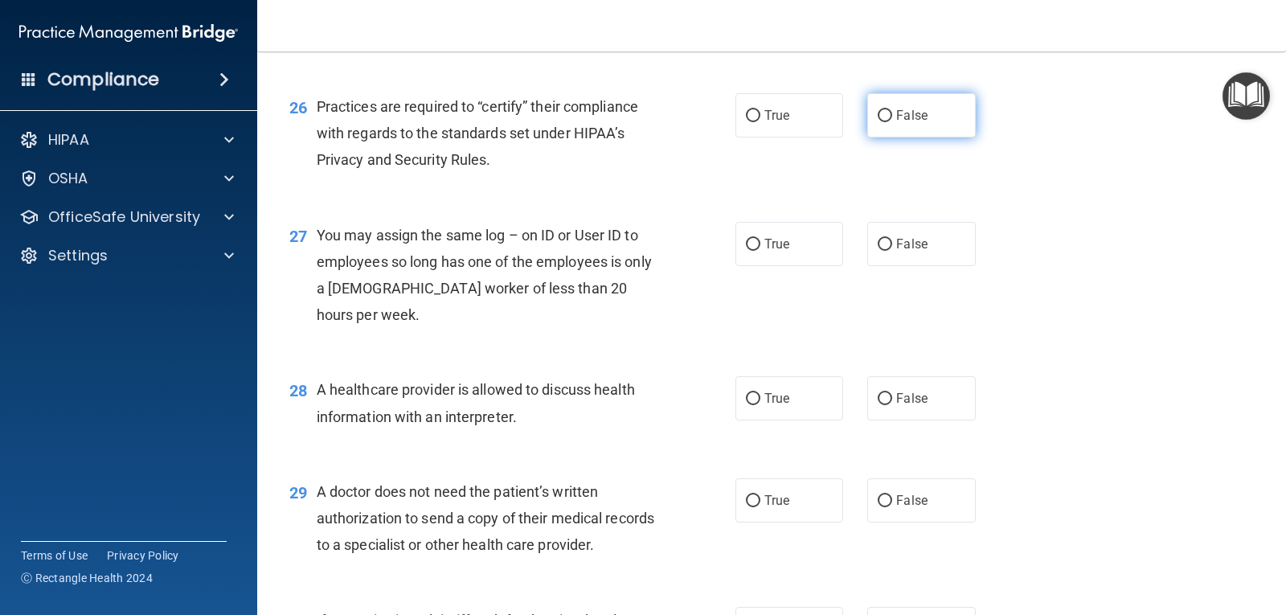
click at [882, 122] on input "False" at bounding box center [885, 116] width 14 height 12
radio input "true"
click at [879, 251] on input "False" at bounding box center [885, 245] width 14 height 12
radio input "true"
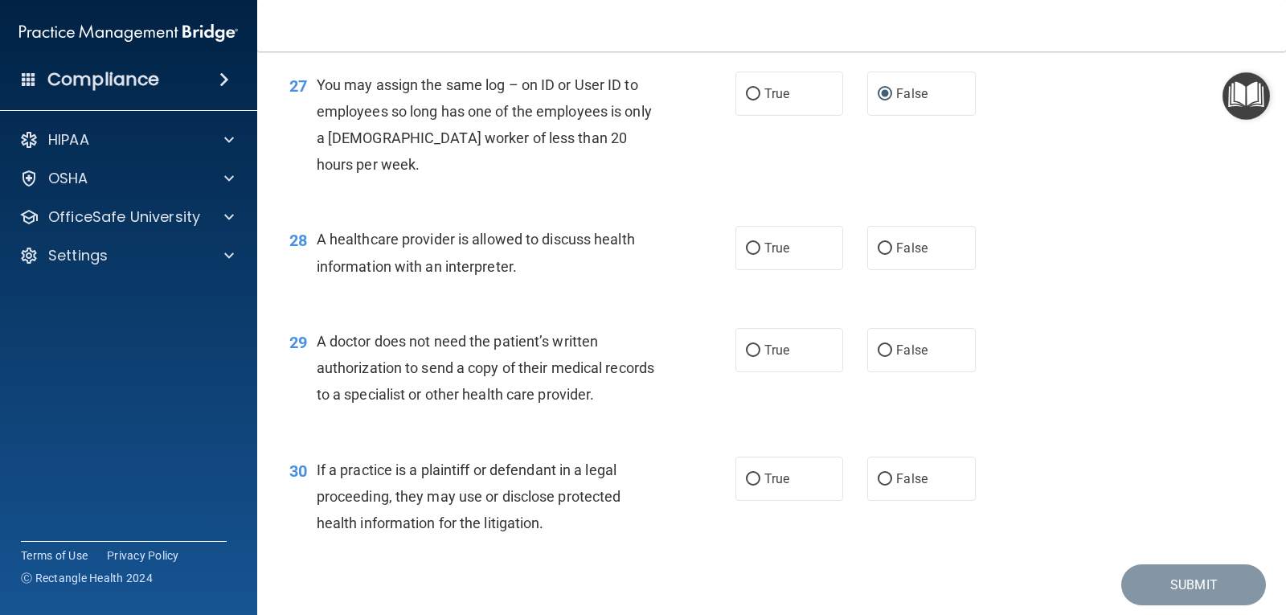
scroll to position [3536, 0]
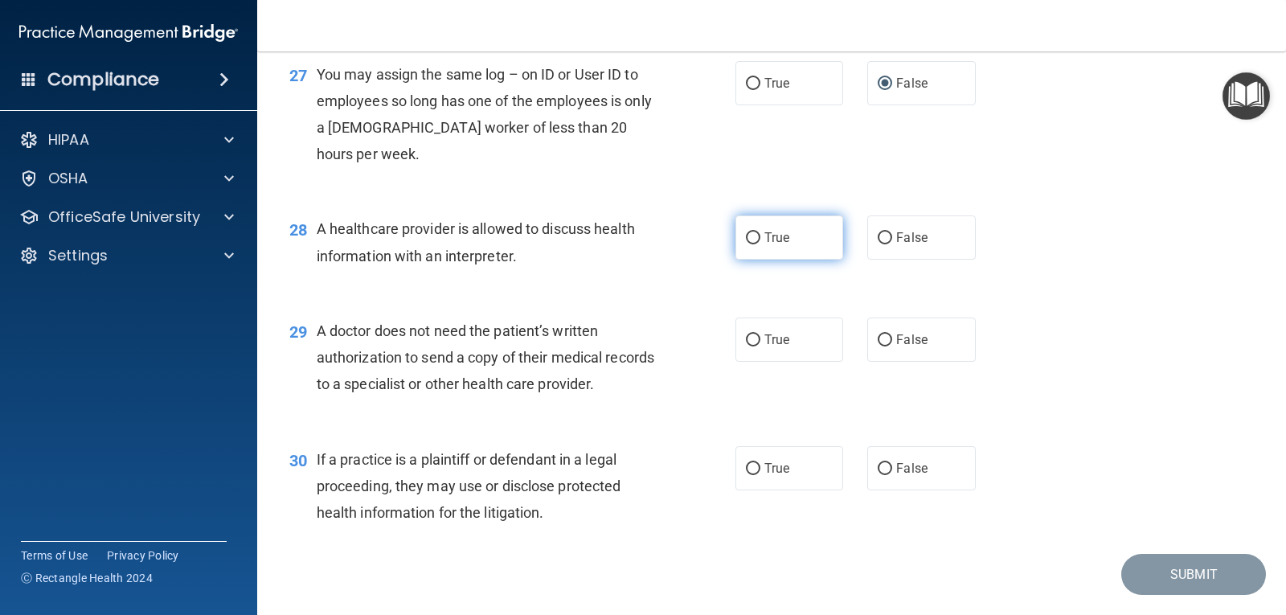
click at [748, 244] on input "True" at bounding box center [753, 238] width 14 height 12
radio input "true"
click at [903, 362] on label "False" at bounding box center [921, 339] width 108 height 44
click at [892, 346] on input "False" at bounding box center [885, 340] width 14 height 12
radio input "true"
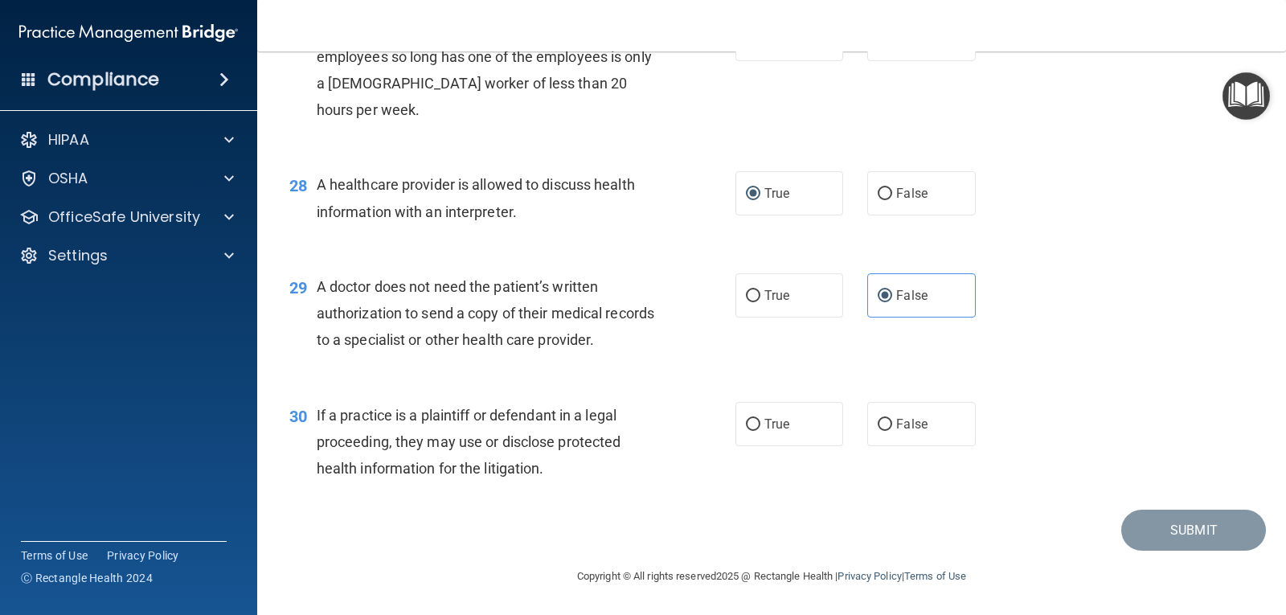
scroll to position [3660, 0]
click at [782, 432] on label "True" at bounding box center [789, 424] width 108 height 44
click at [760, 431] on input "True" at bounding box center [753, 425] width 14 height 12
radio input "true"
click at [1179, 522] on button "Submit" at bounding box center [1193, 530] width 145 height 41
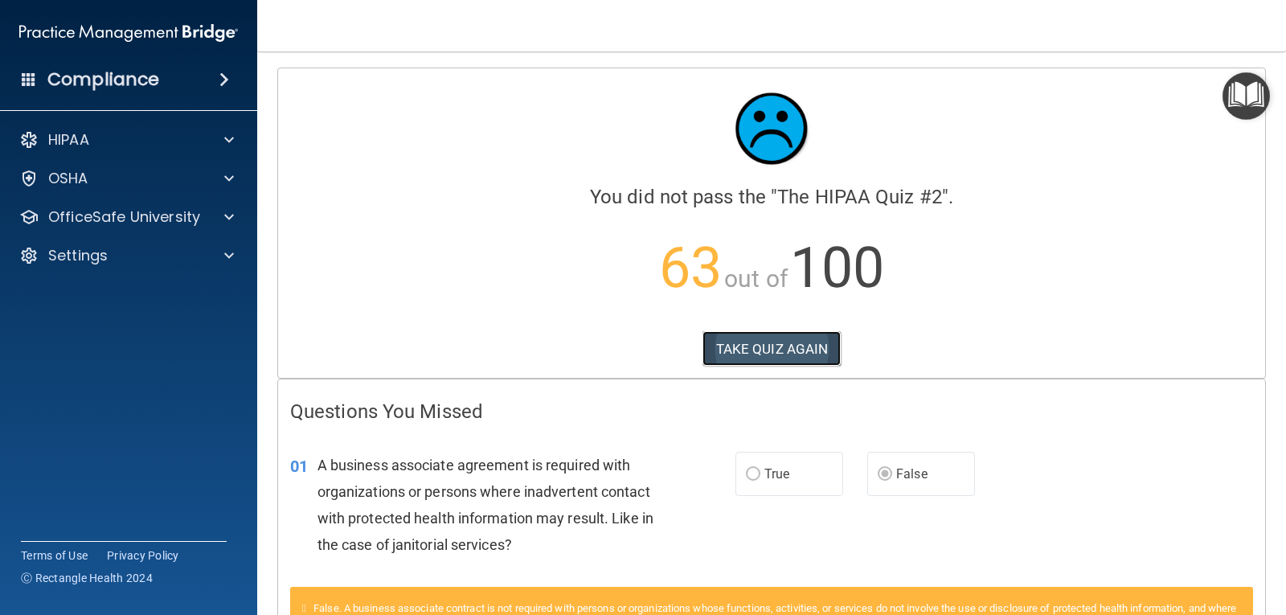
click at [751, 353] on button "TAKE QUIZ AGAIN" at bounding box center [771, 348] width 139 height 35
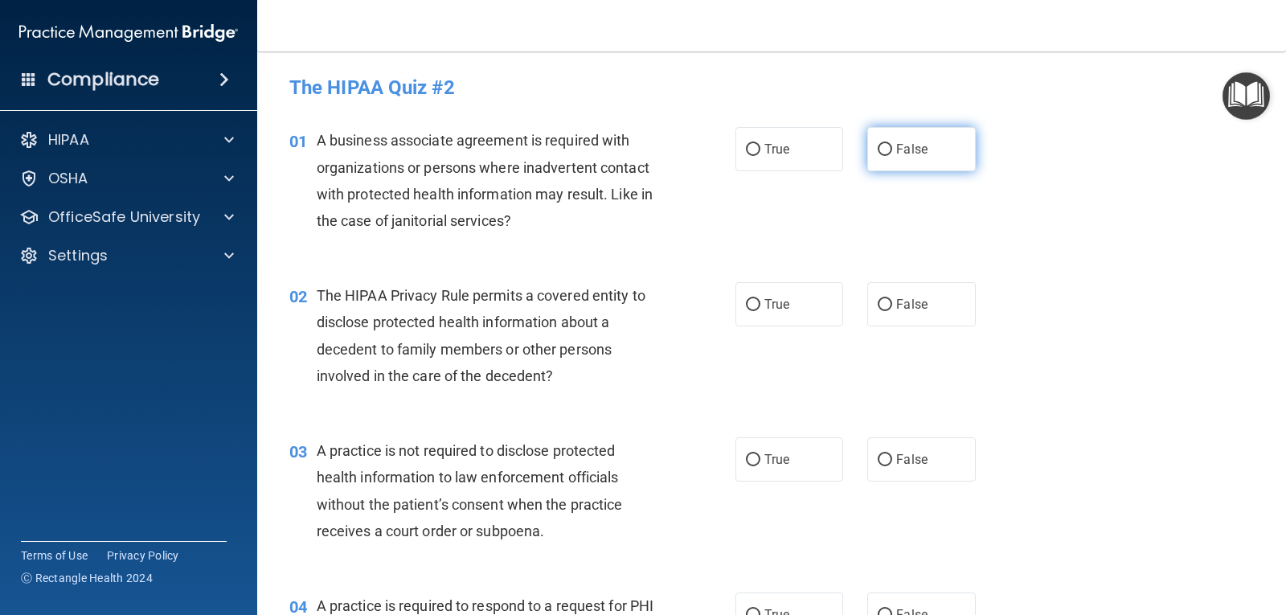
click at [896, 156] on span "False" at bounding box center [911, 148] width 31 height 15
click at [892, 156] on input "False" at bounding box center [885, 150] width 14 height 12
radio input "true"
click at [752, 311] on input "True" at bounding box center [753, 305] width 14 height 12
radio input "true"
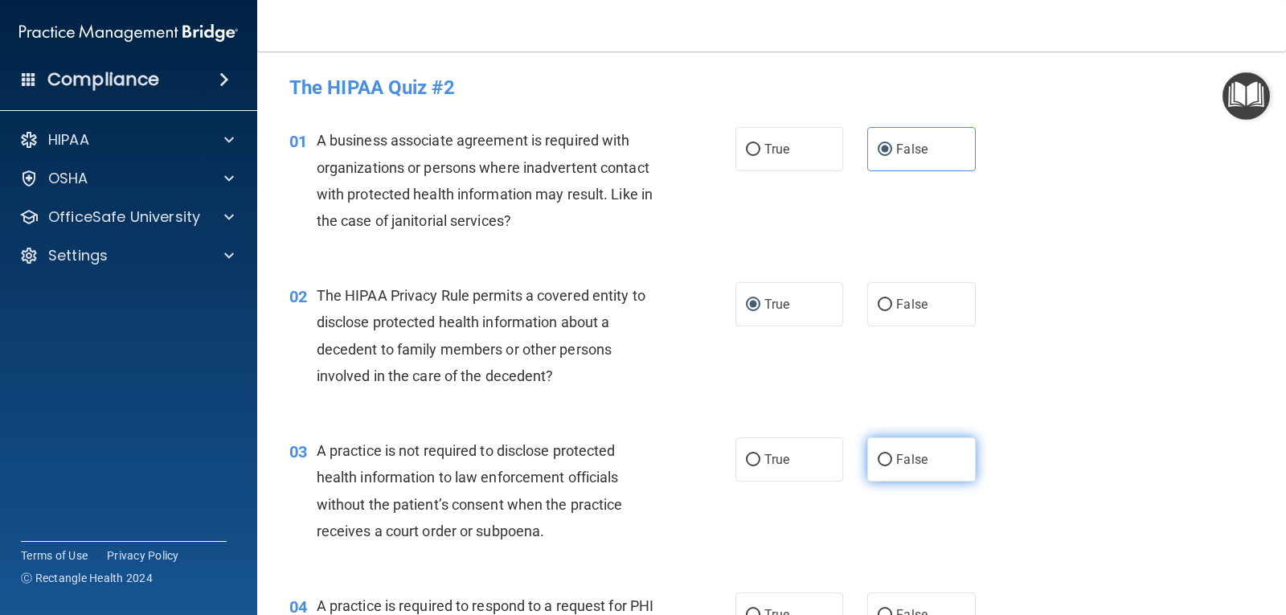
click at [899, 460] on span "False" at bounding box center [911, 459] width 31 height 15
click at [892, 460] on input "False" at bounding box center [885, 460] width 14 height 12
radio input "true"
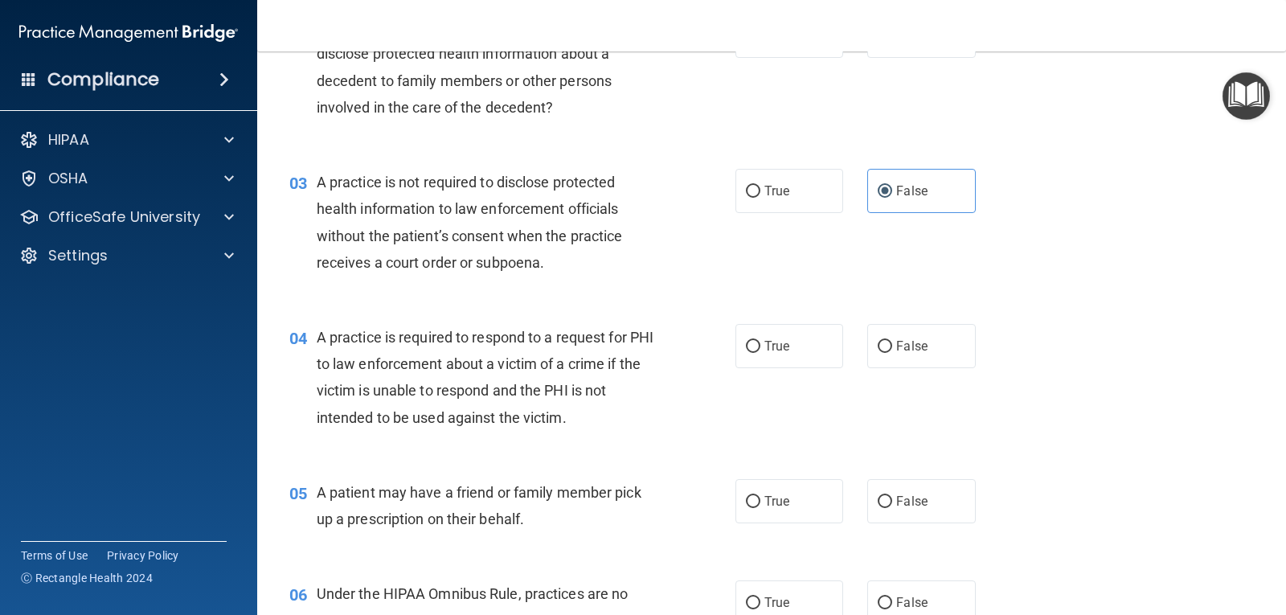
scroll to position [321, 0]
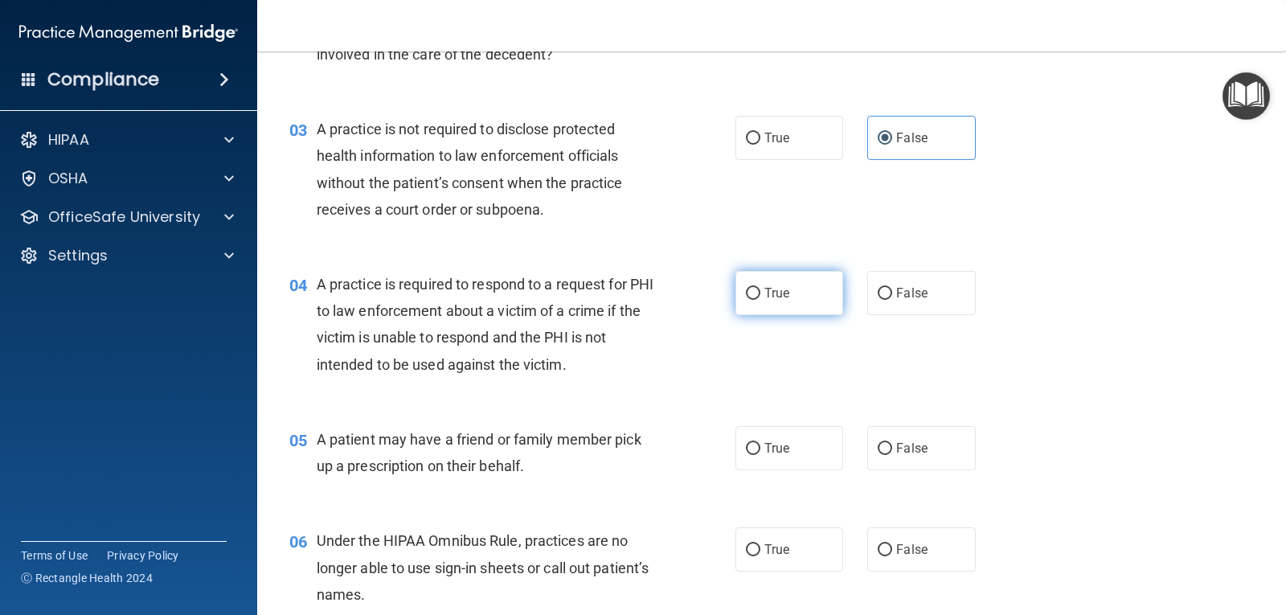
click at [771, 300] on span "True" at bounding box center [776, 292] width 25 height 15
click at [760, 300] on input "True" at bounding box center [753, 294] width 14 height 12
radio input "true"
click at [797, 469] on label "True" at bounding box center [789, 448] width 108 height 44
click at [760, 455] on input "True" at bounding box center [753, 449] width 14 height 12
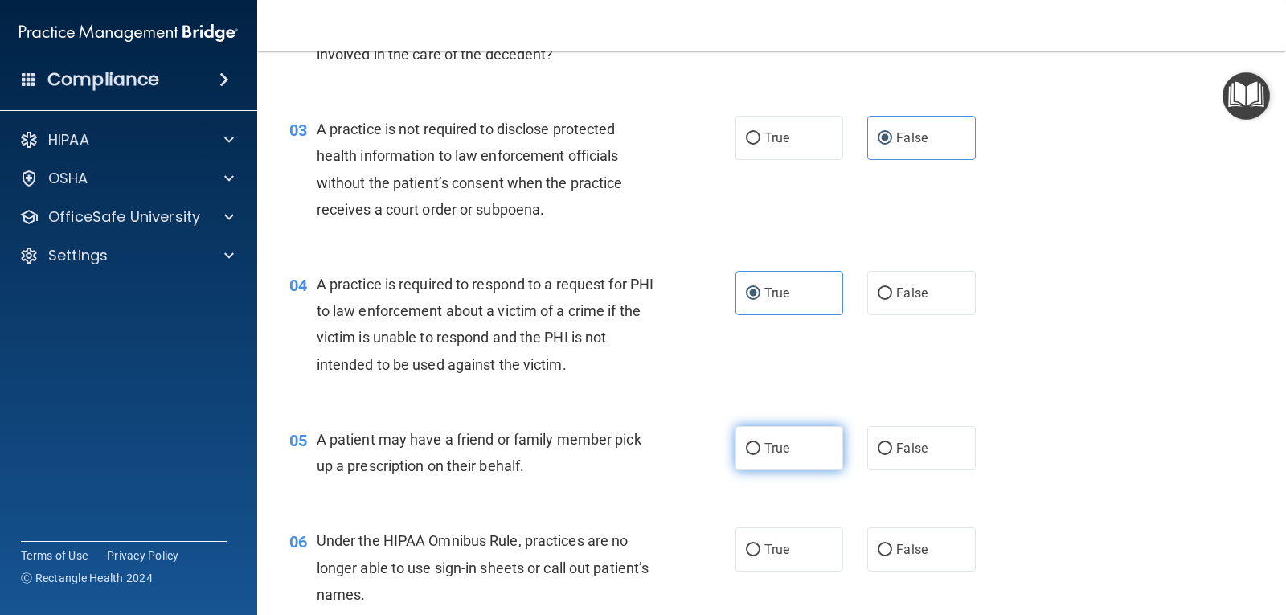
radio input "true"
click at [896, 556] on span "False" at bounding box center [911, 549] width 31 height 15
click at [890, 556] on input "False" at bounding box center [885, 550] width 14 height 12
radio input "true"
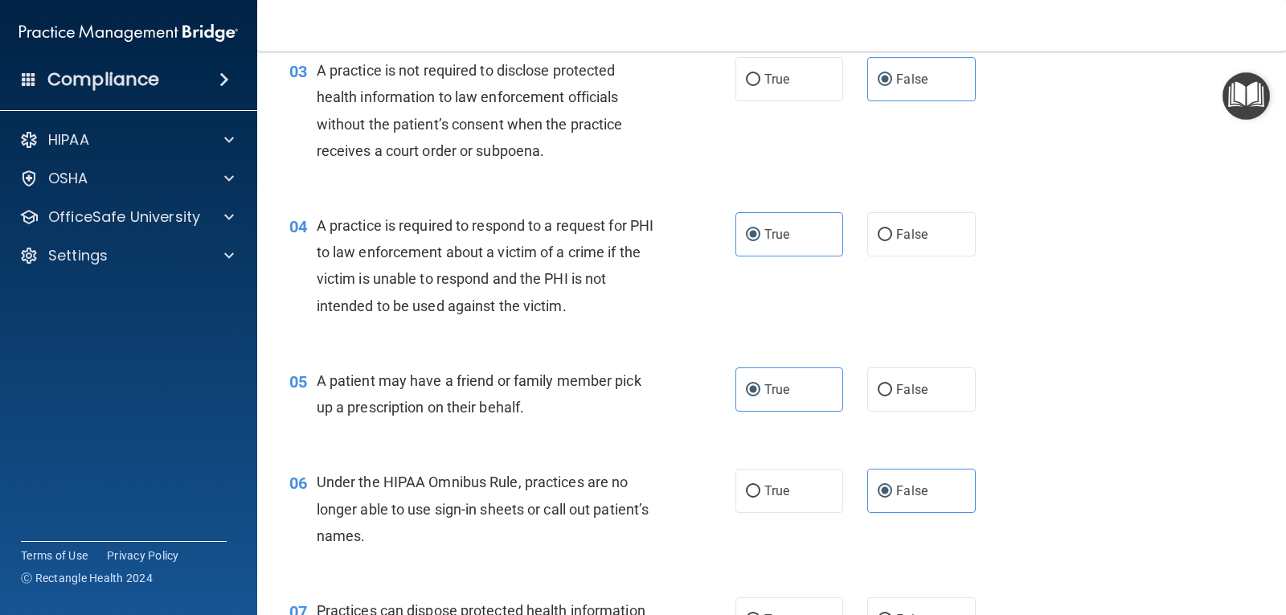
scroll to position [563, 0]
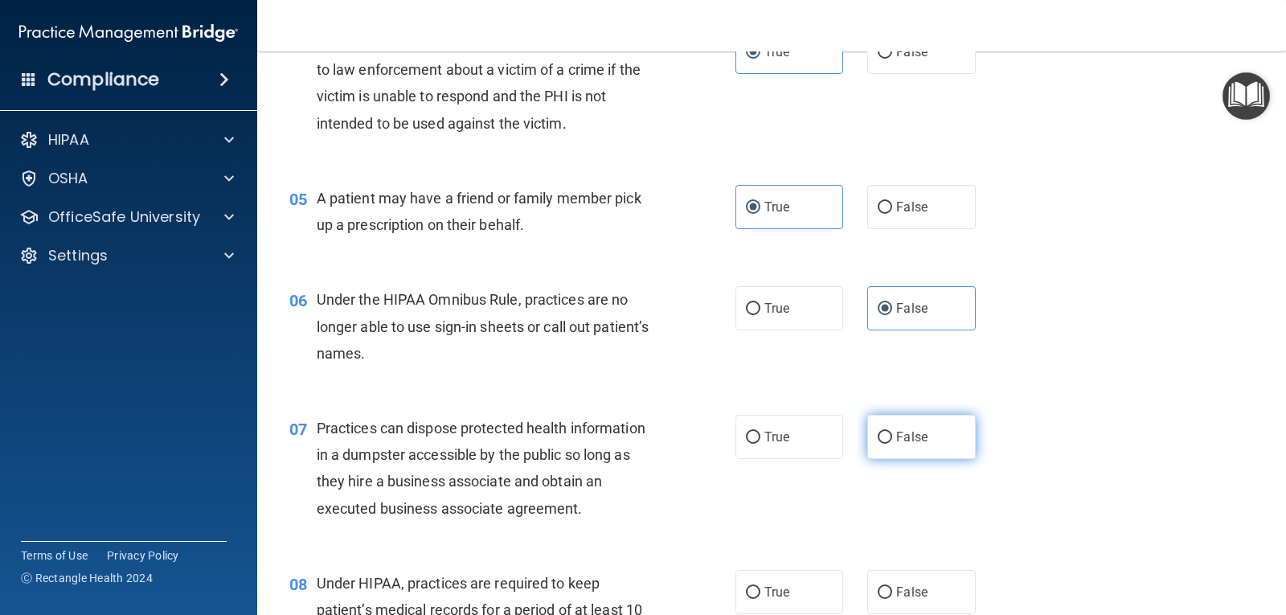
click at [916, 444] on span "False" at bounding box center [911, 436] width 31 height 15
click at [892, 444] on input "False" at bounding box center [885, 438] width 14 height 12
radio input "true"
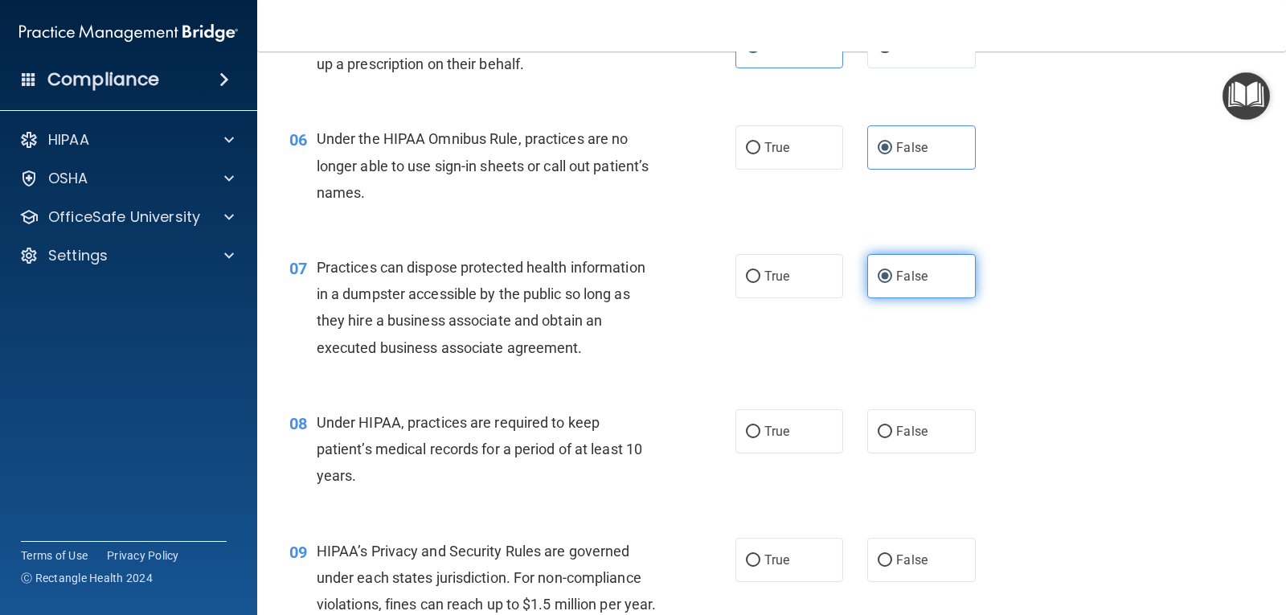
scroll to position [804, 0]
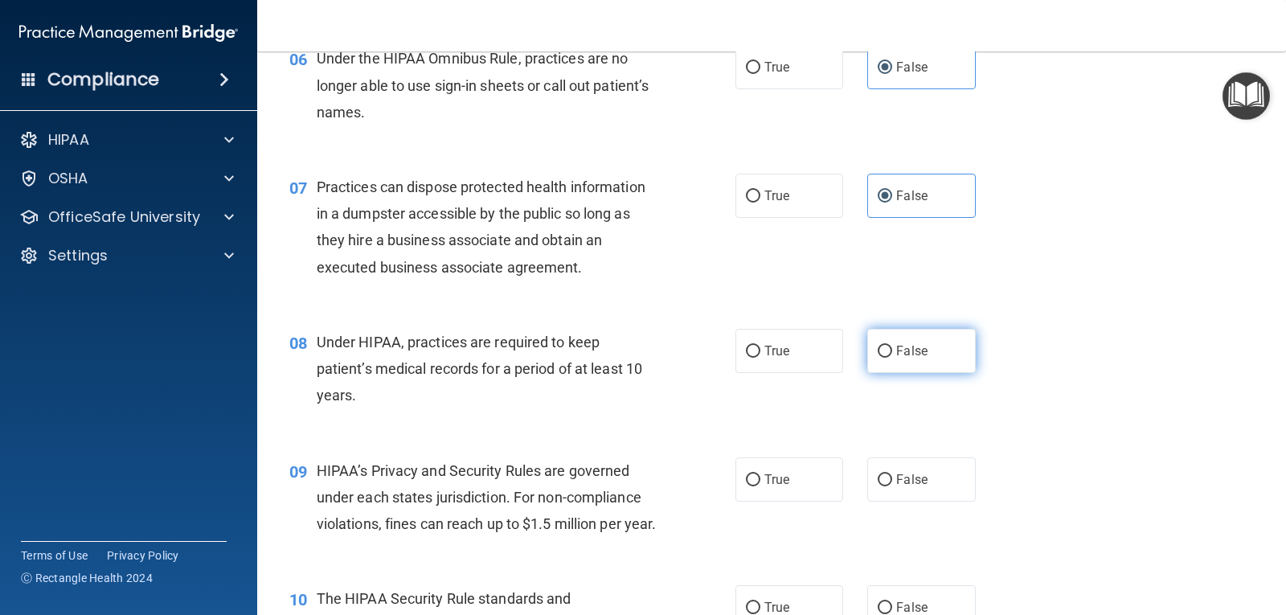
click at [896, 348] on span "False" at bounding box center [911, 350] width 31 height 15
click at [891, 348] on input "False" at bounding box center [885, 352] width 14 height 12
radio input "true"
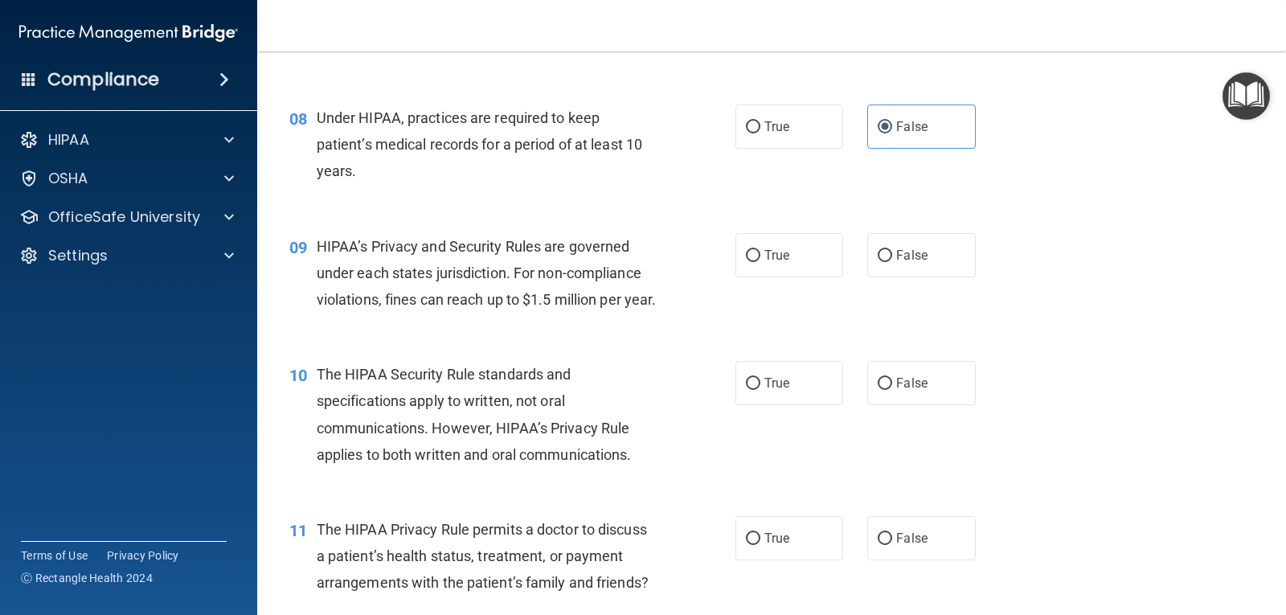
scroll to position [1125, 0]
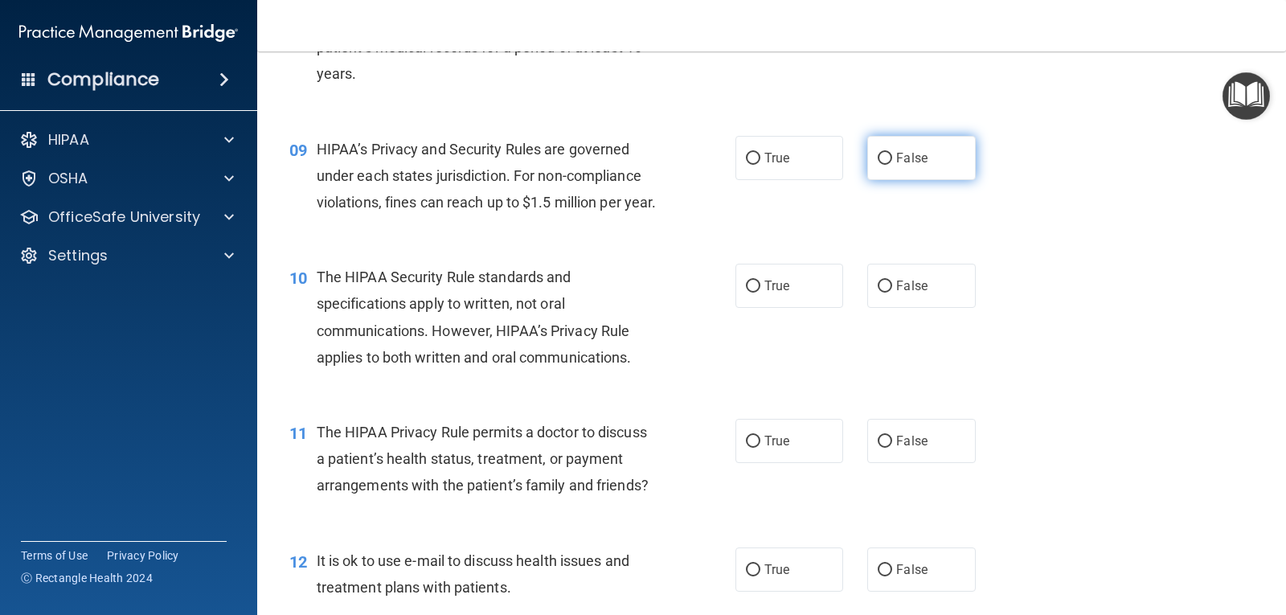
click at [890, 166] on label "False" at bounding box center [921, 158] width 108 height 44
click at [890, 165] on input "False" at bounding box center [885, 159] width 14 height 12
radio input "true"
click at [764, 293] on span "True" at bounding box center [776, 285] width 25 height 15
click at [760, 293] on input "True" at bounding box center [753, 286] width 14 height 12
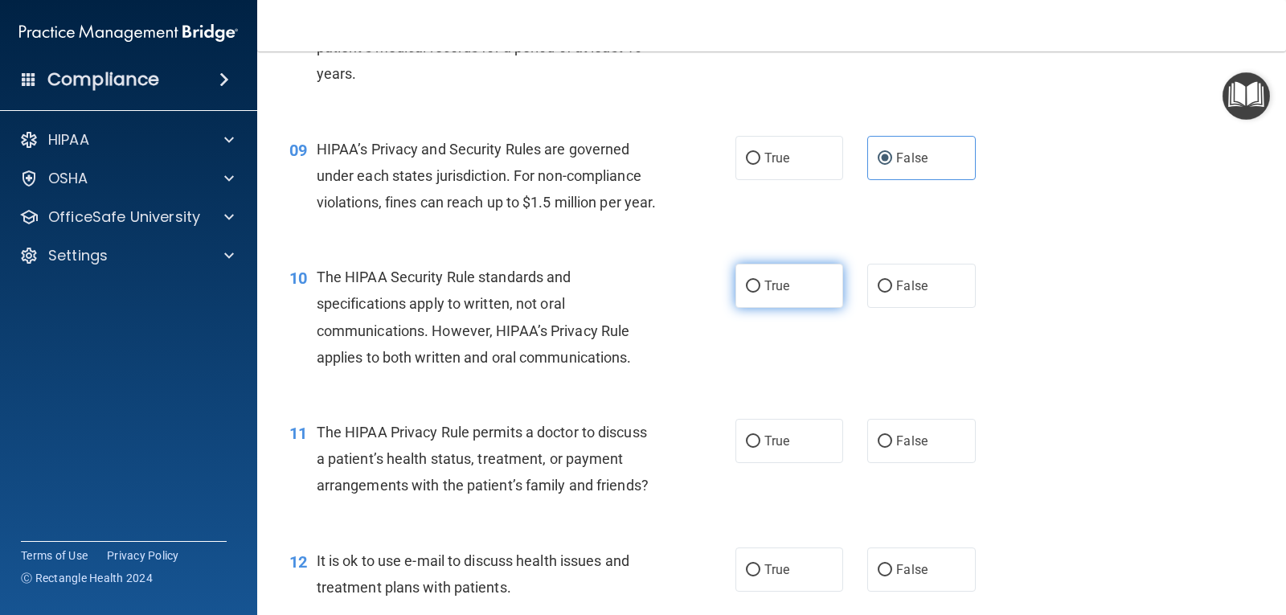
radio input "true"
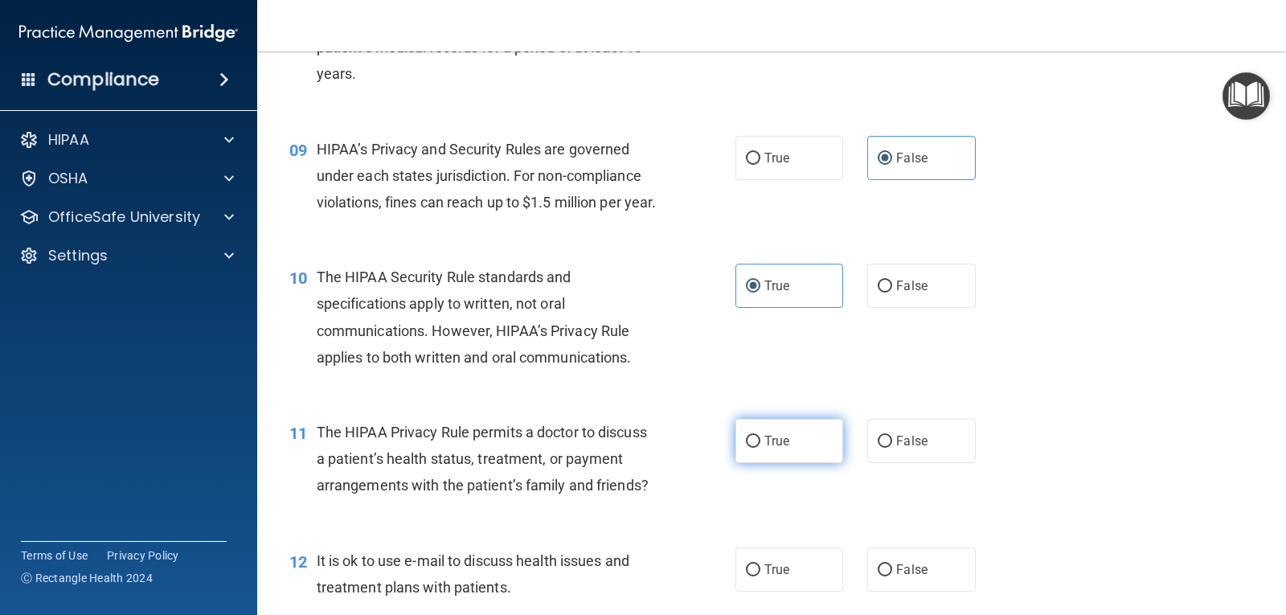
click at [804, 463] on label "True" at bounding box center [789, 441] width 108 height 44
click at [760, 448] on input "True" at bounding box center [753, 442] width 14 height 12
radio input "true"
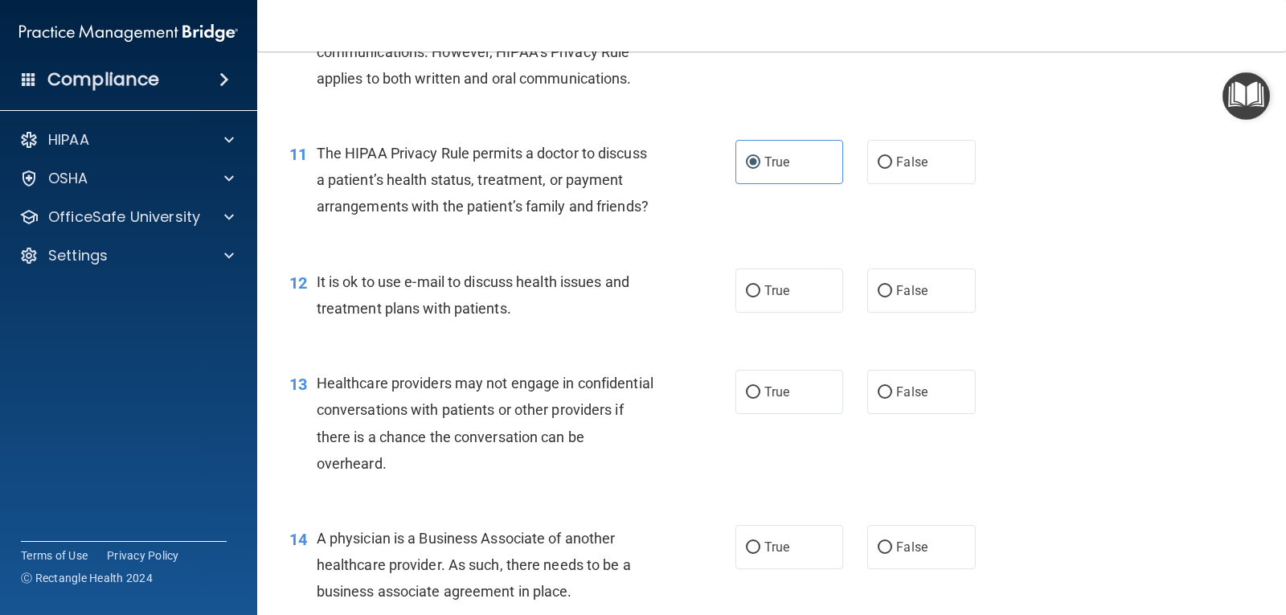
scroll to position [1447, 0]
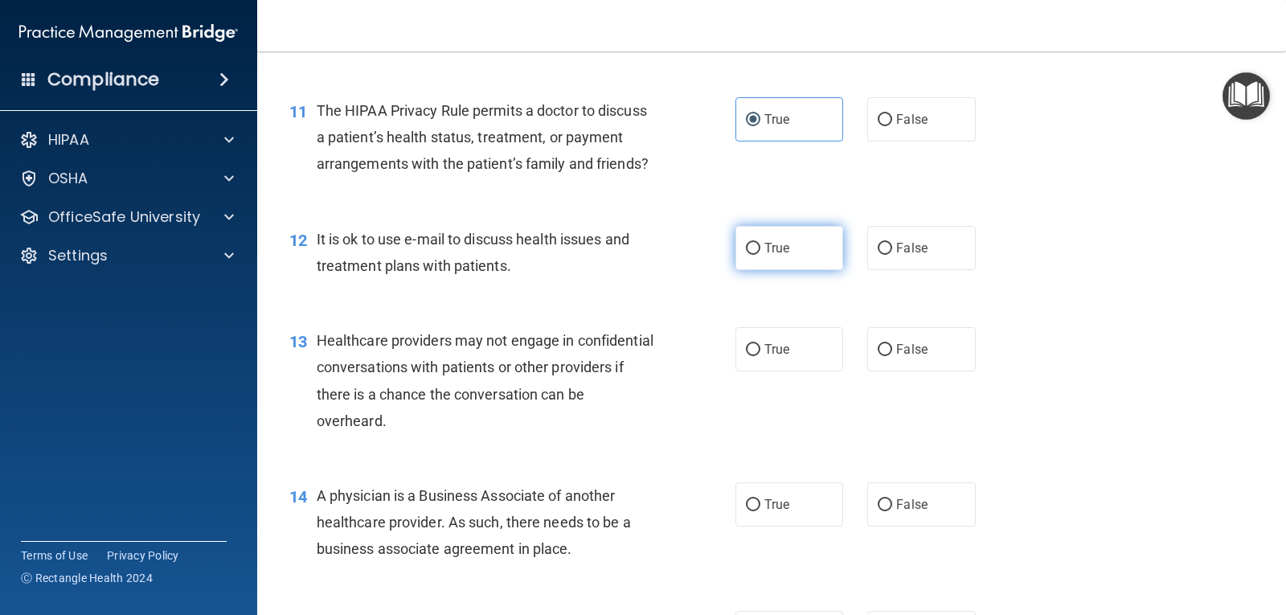
click at [779, 256] on span "True" at bounding box center [776, 247] width 25 height 15
click at [760, 255] on input "True" at bounding box center [753, 249] width 14 height 12
radio input "true"
click at [923, 371] on label "False" at bounding box center [921, 349] width 108 height 44
click at [892, 356] on input "False" at bounding box center [885, 350] width 14 height 12
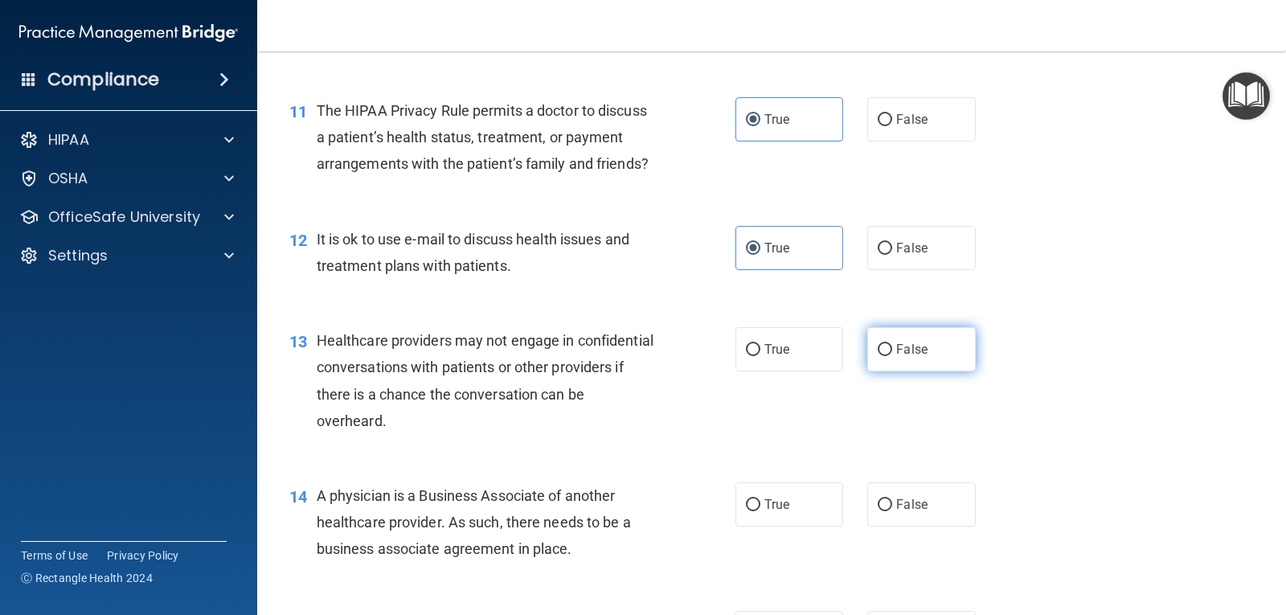
radio input "true"
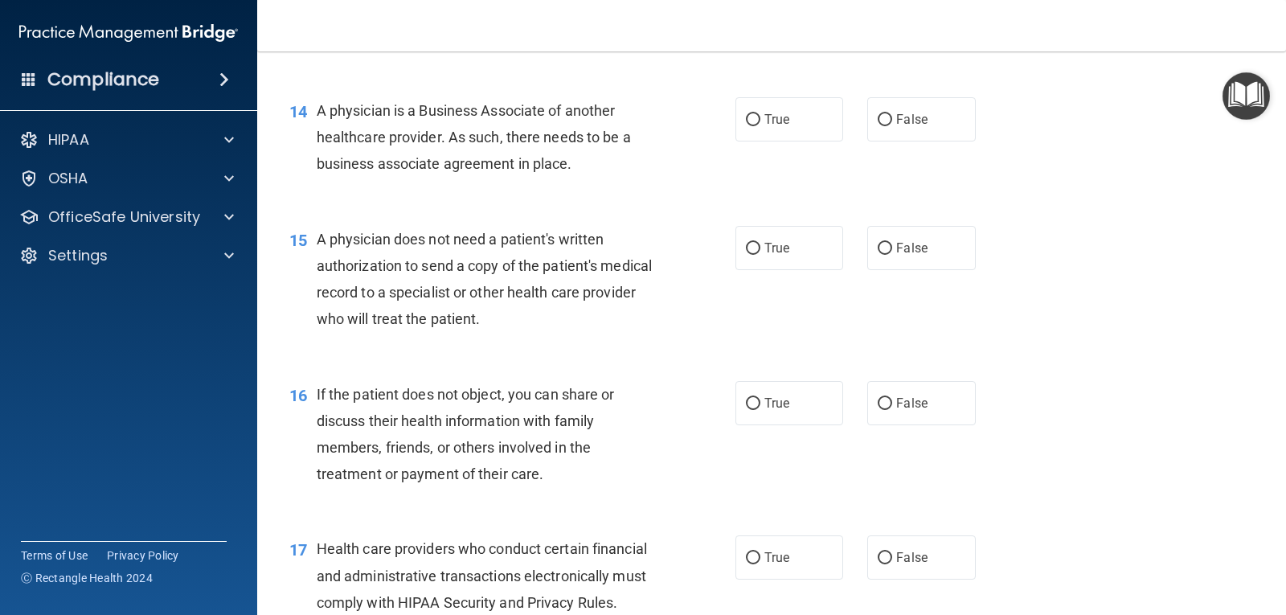
scroll to position [1849, 0]
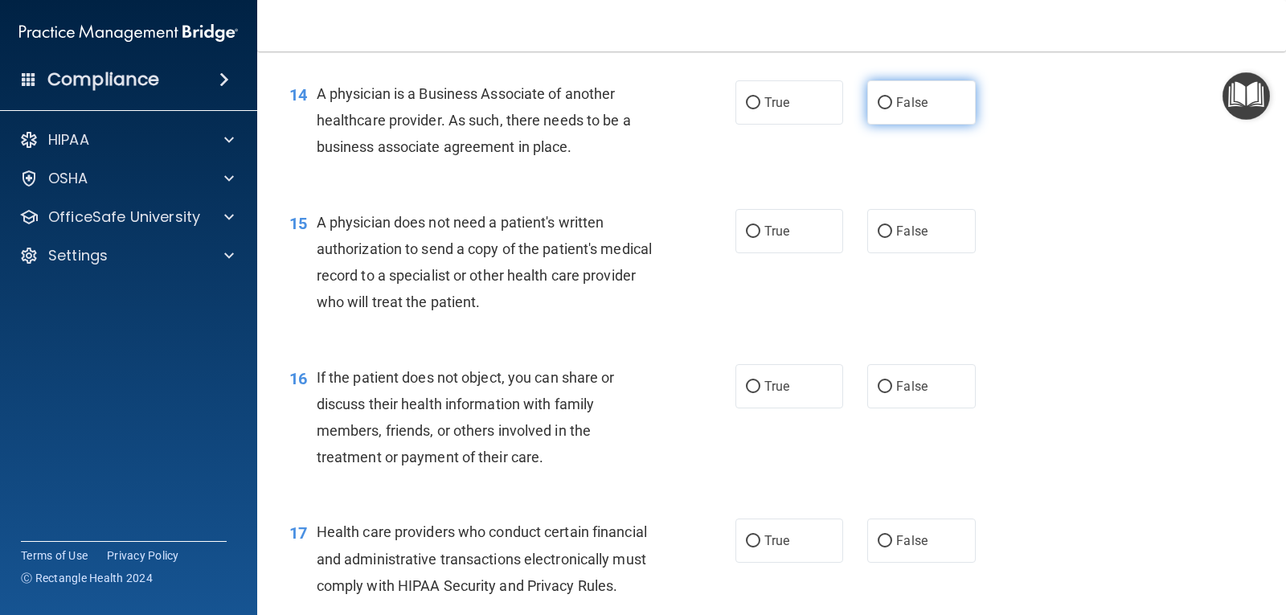
click at [885, 125] on label "False" at bounding box center [921, 102] width 108 height 44
click at [885, 109] on input "False" at bounding box center [885, 103] width 14 height 12
radio input "true"
click at [769, 239] on span "True" at bounding box center [776, 230] width 25 height 15
click at [760, 238] on input "True" at bounding box center [753, 232] width 14 height 12
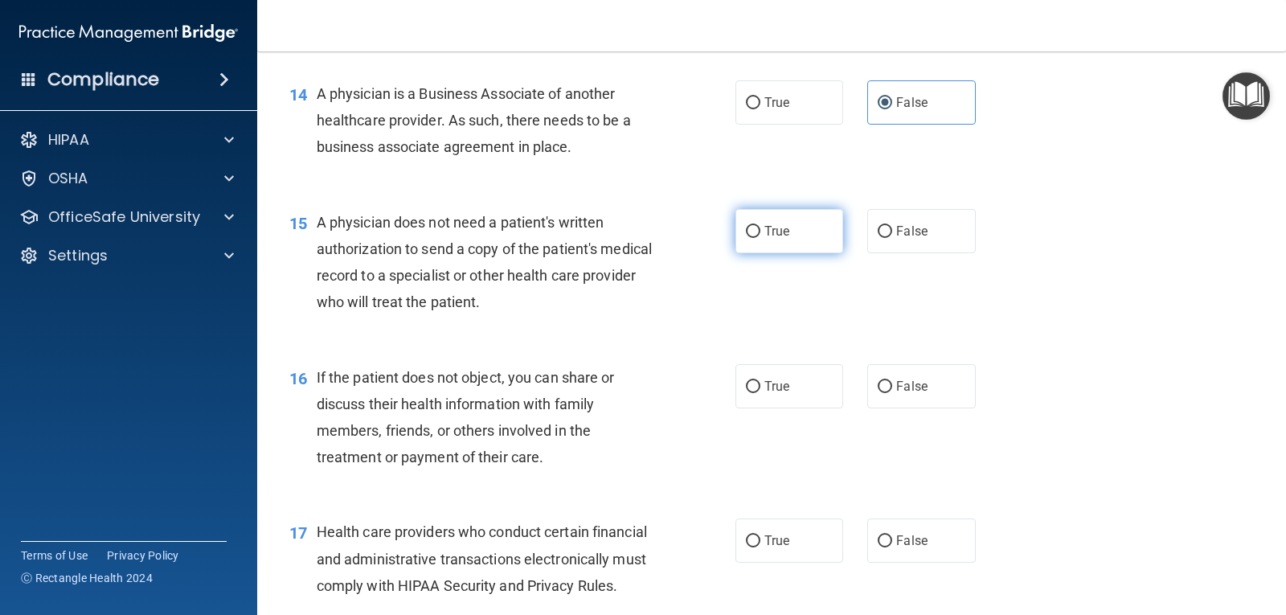
radio input "true"
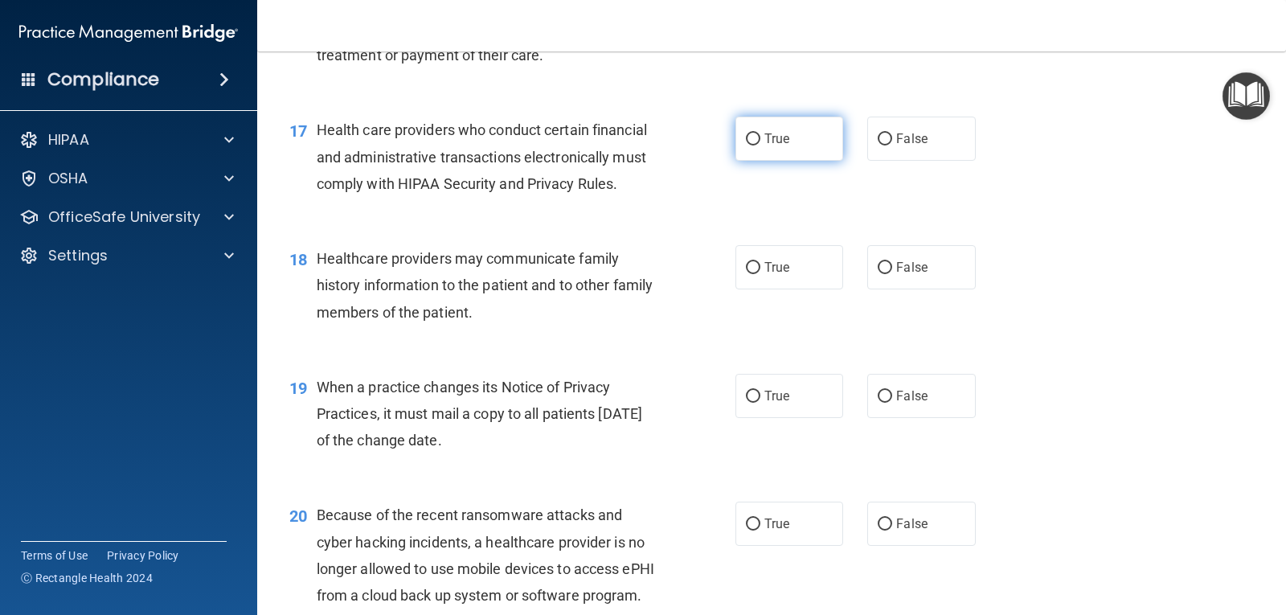
scroll to position [2331, 0]
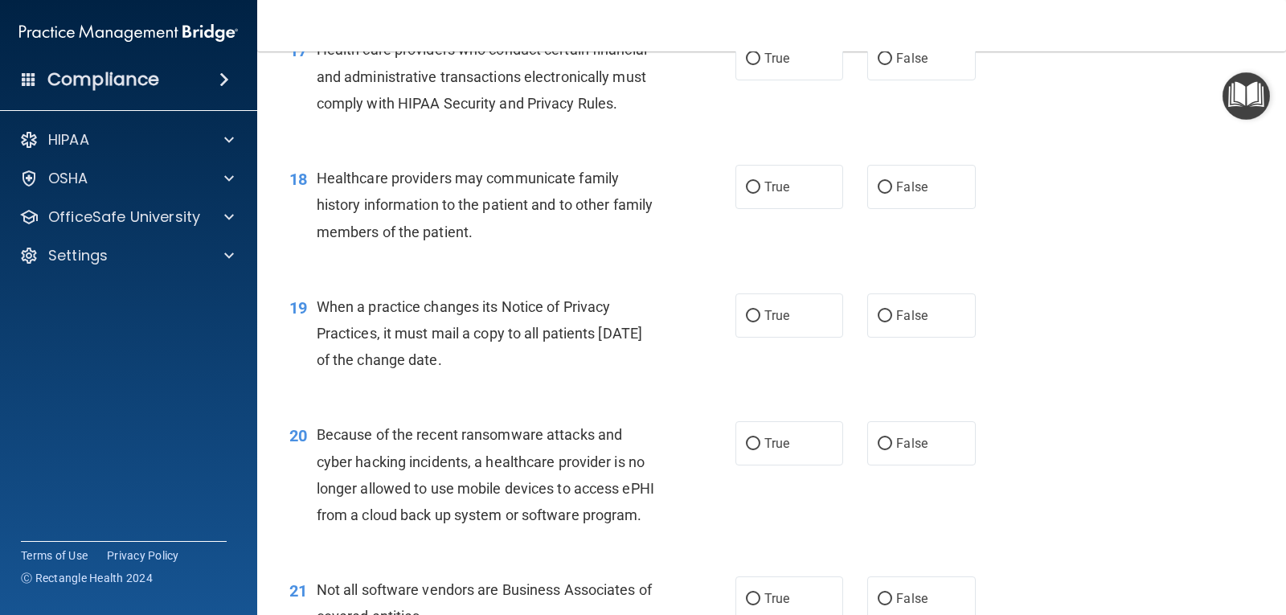
drag, startPoint x: 753, startPoint y: 105, endPoint x: 764, endPoint y: 154, distance: 50.3
click at [754, 80] on label "True" at bounding box center [789, 58] width 108 height 44
click at [754, 65] on input "True" at bounding box center [753, 59] width 14 height 12
radio input "true"
click at [772, 194] on span "True" at bounding box center [776, 186] width 25 height 15
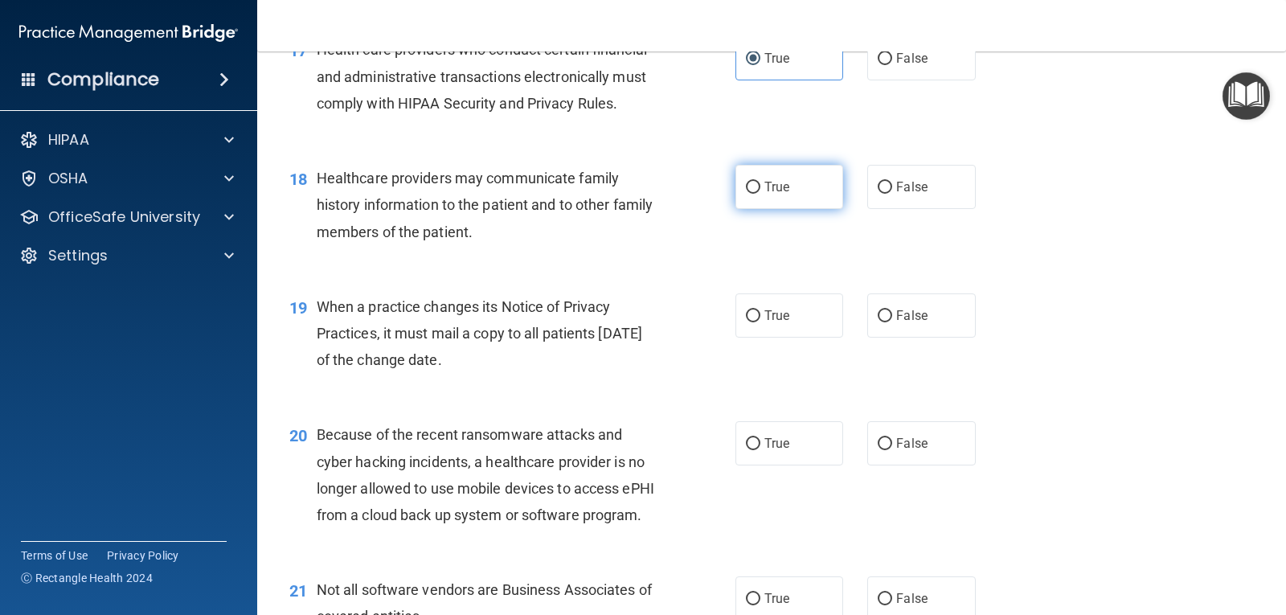
click at [760, 194] on input "True" at bounding box center [753, 188] width 14 height 12
radio input "true"
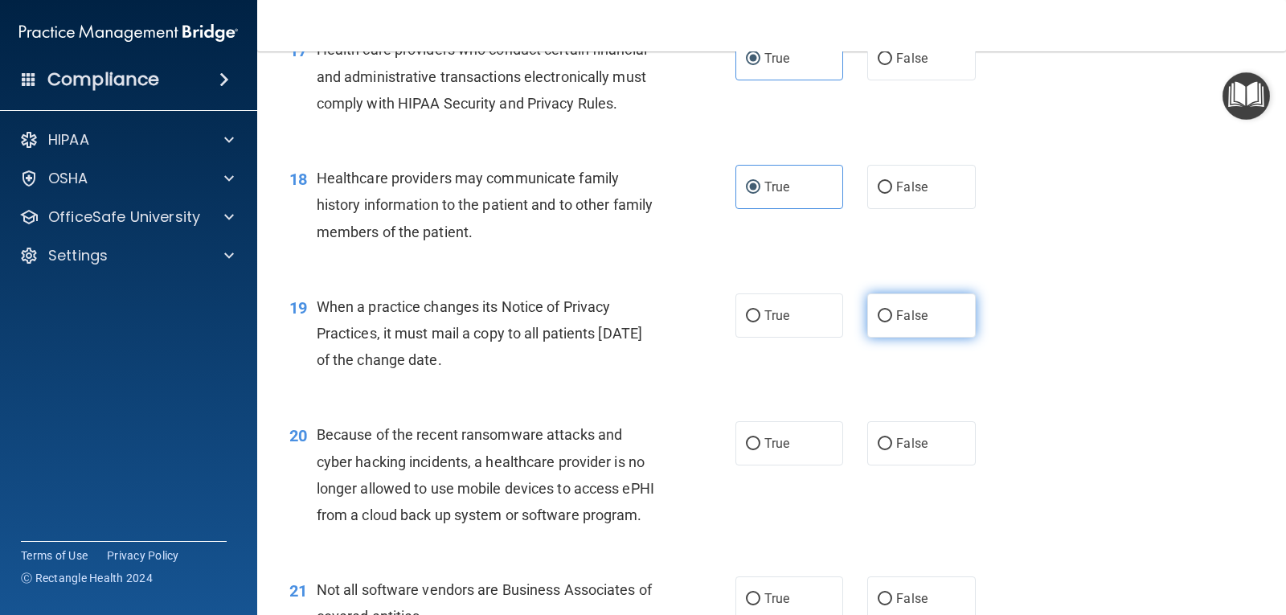
click at [924, 338] on label "False" at bounding box center [921, 315] width 108 height 44
click at [892, 322] on input "False" at bounding box center [885, 316] width 14 height 12
radio input "true"
click at [921, 338] on label "False" at bounding box center [921, 315] width 108 height 44
click at [892, 322] on input "False" at bounding box center [885, 316] width 14 height 12
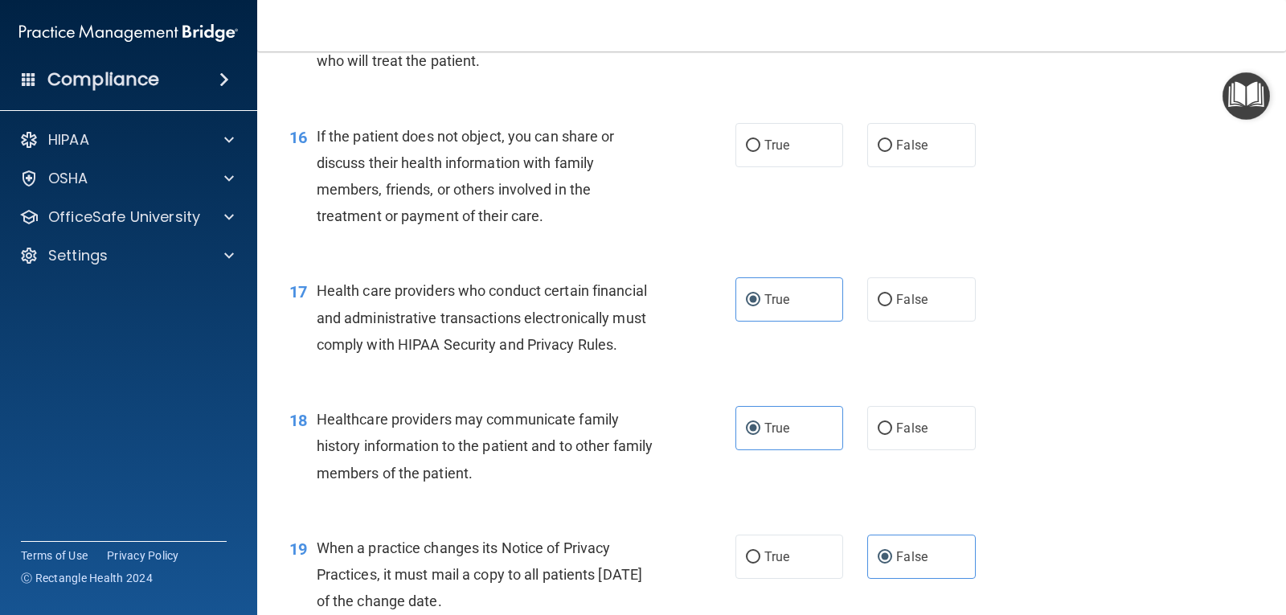
scroll to position [2009, 0]
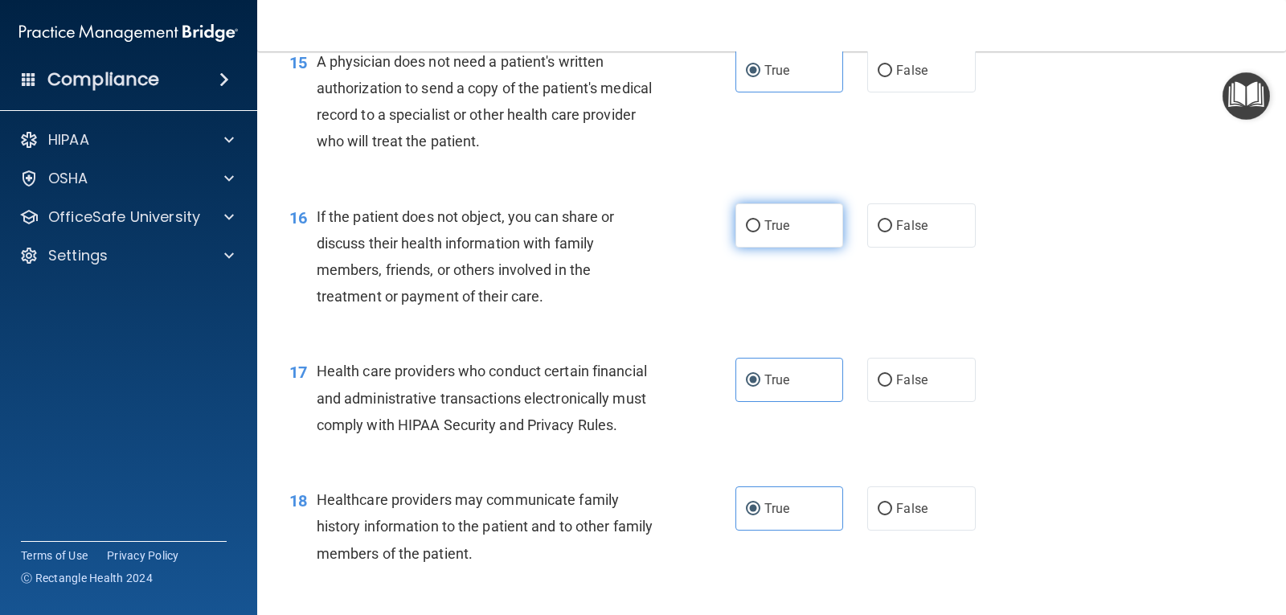
click at [764, 233] on span "True" at bounding box center [776, 225] width 25 height 15
click at [760, 232] on input "True" at bounding box center [753, 226] width 14 height 12
radio input "true"
click at [792, 402] on label "True" at bounding box center [789, 380] width 108 height 44
click at [760, 387] on input "True" at bounding box center [753, 381] width 14 height 12
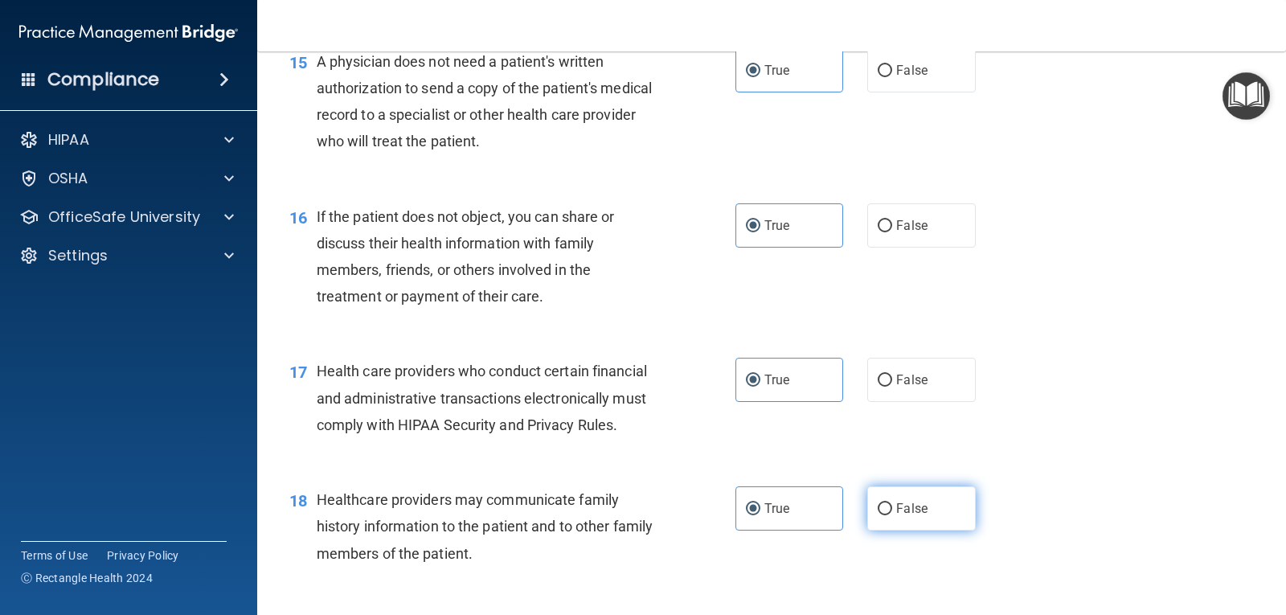
click at [915, 530] on label "False" at bounding box center [921, 508] width 108 height 44
click at [892, 515] on input "False" at bounding box center [885, 509] width 14 height 12
radio input "true"
radio input "false"
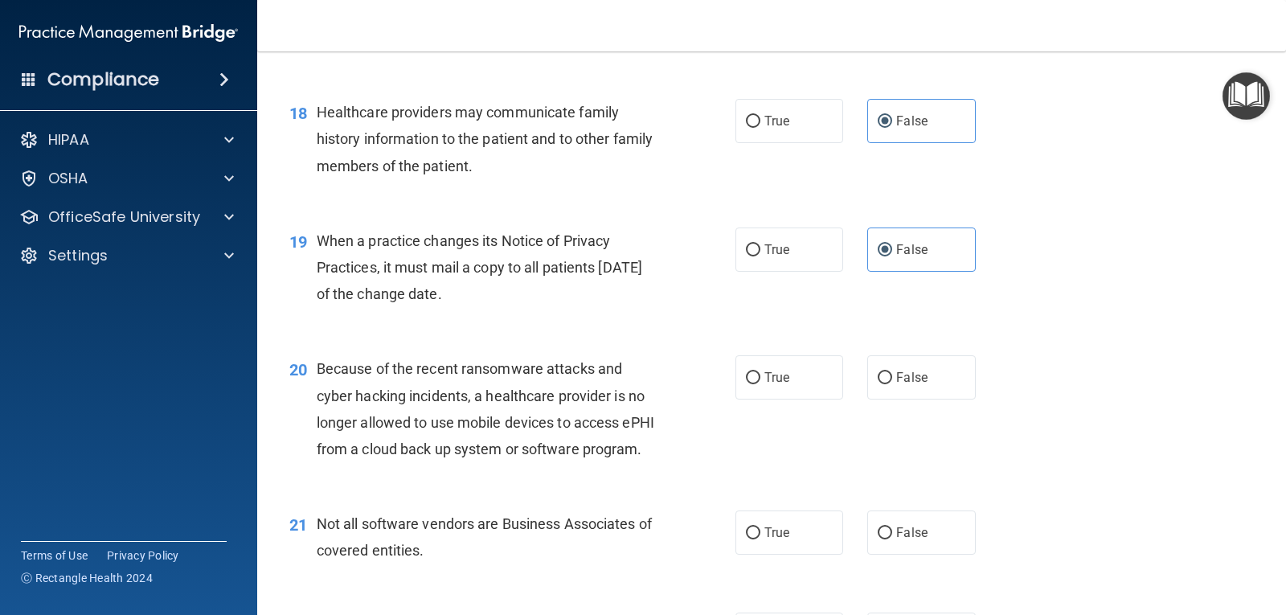
scroll to position [2411, 0]
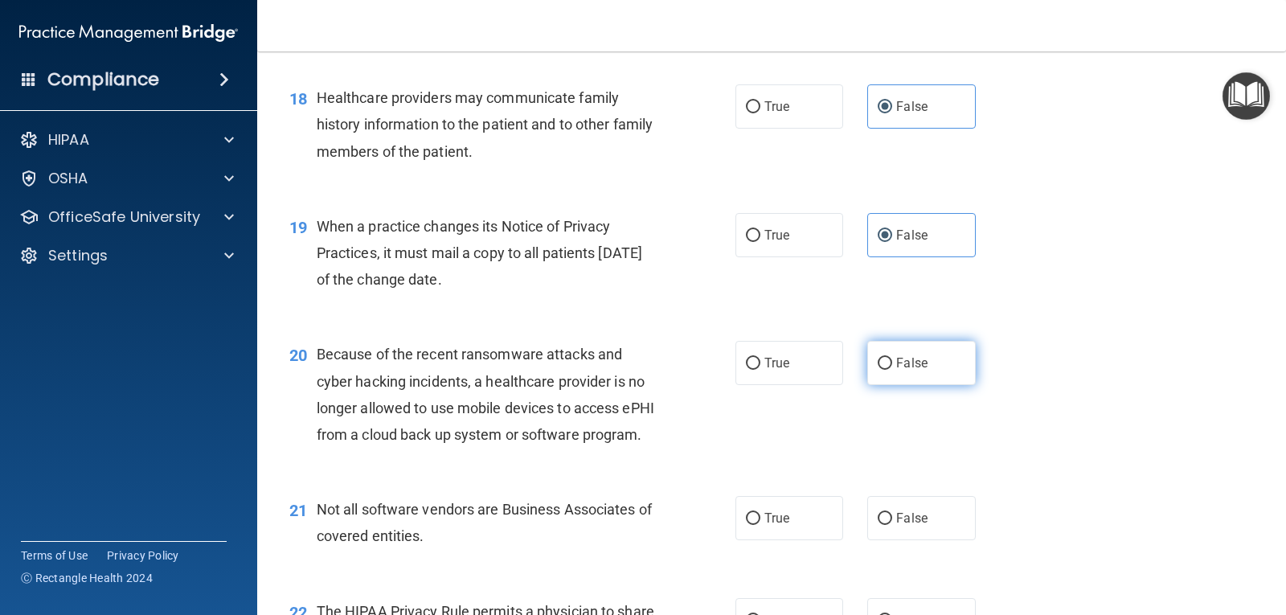
click at [924, 385] on label "False" at bounding box center [921, 363] width 108 height 44
click at [892, 370] on input "False" at bounding box center [885, 364] width 14 height 12
radio input "true"
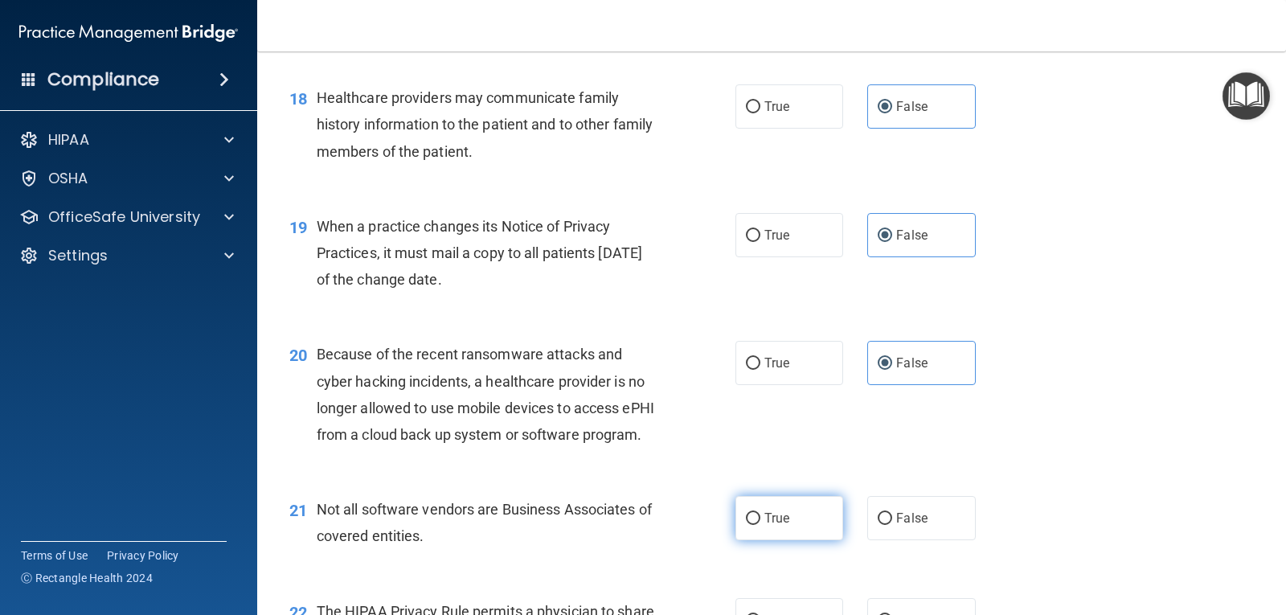
click at [738, 540] on label "True" at bounding box center [789, 518] width 108 height 44
click at [746, 525] on input "True" at bounding box center [753, 519] width 14 height 12
radio input "true"
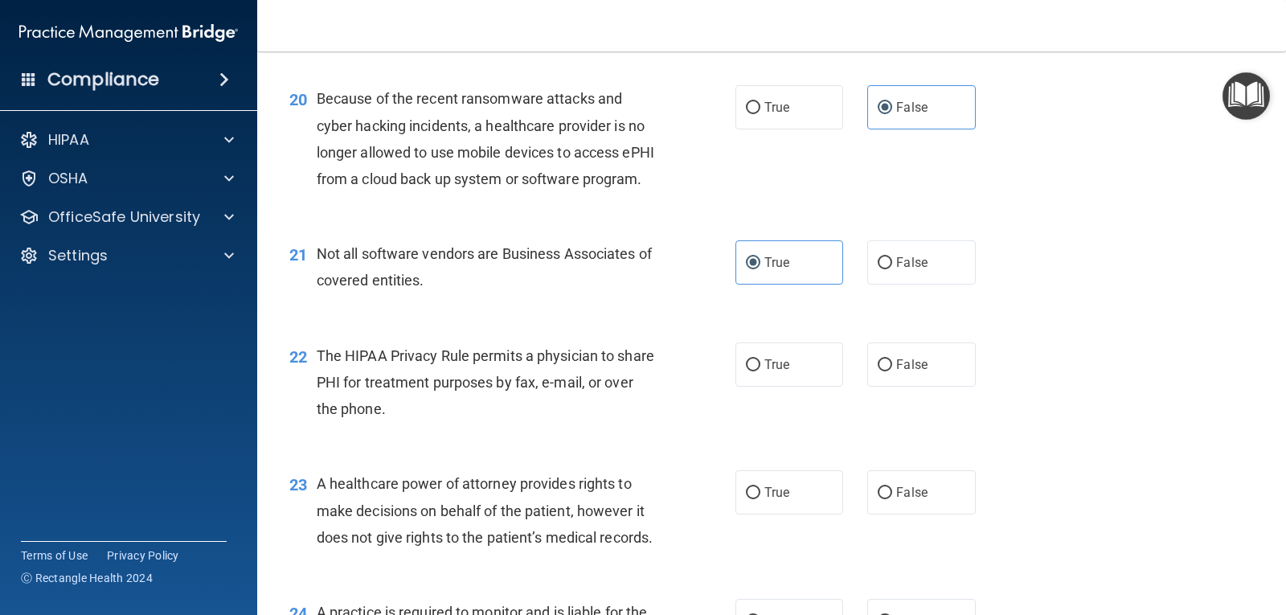
scroll to position [2733, 0]
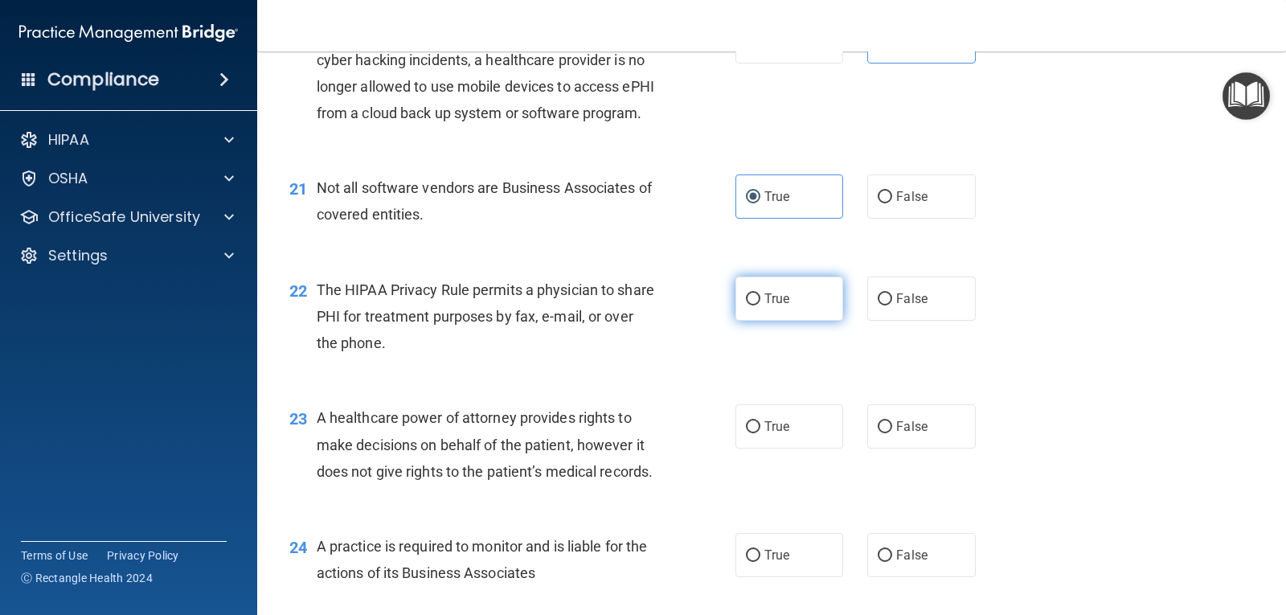
click at [800, 321] on label "True" at bounding box center [789, 298] width 108 height 44
click at [760, 305] on input "True" at bounding box center [753, 299] width 14 height 12
radio input "true"
click at [888, 448] on label "False" at bounding box center [921, 426] width 108 height 44
click at [888, 433] on input "False" at bounding box center [885, 427] width 14 height 12
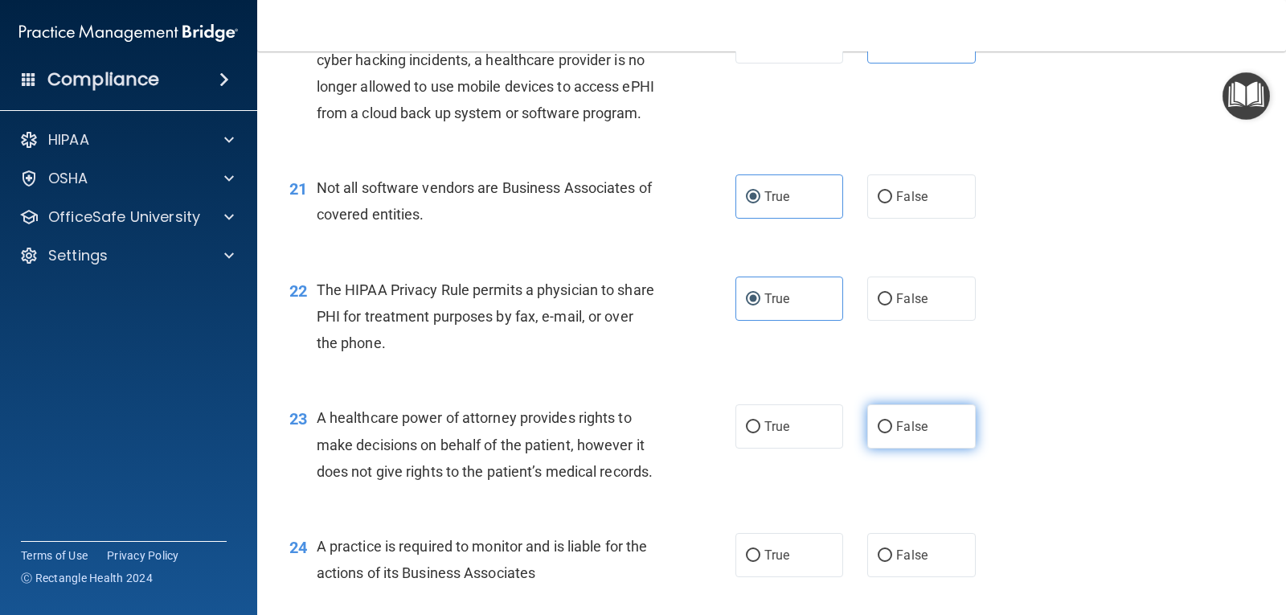
radio input "true"
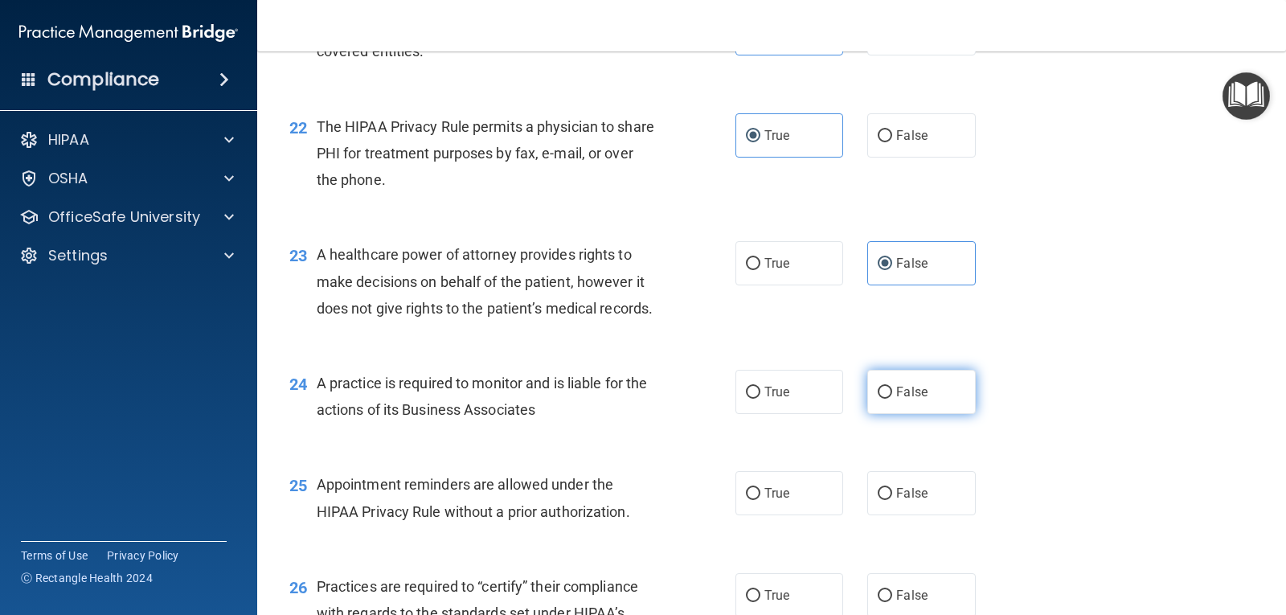
scroll to position [2974, 0]
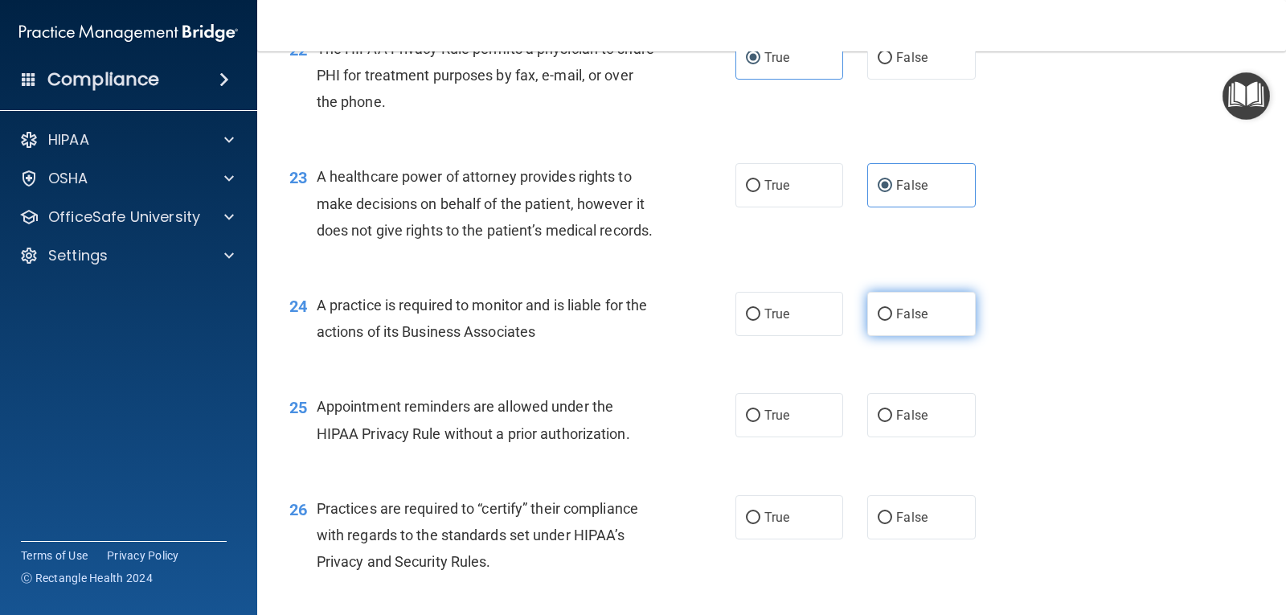
click at [912, 321] on span "False" at bounding box center [911, 313] width 31 height 15
click at [892, 321] on input "False" at bounding box center [885, 315] width 14 height 12
radio input "true"
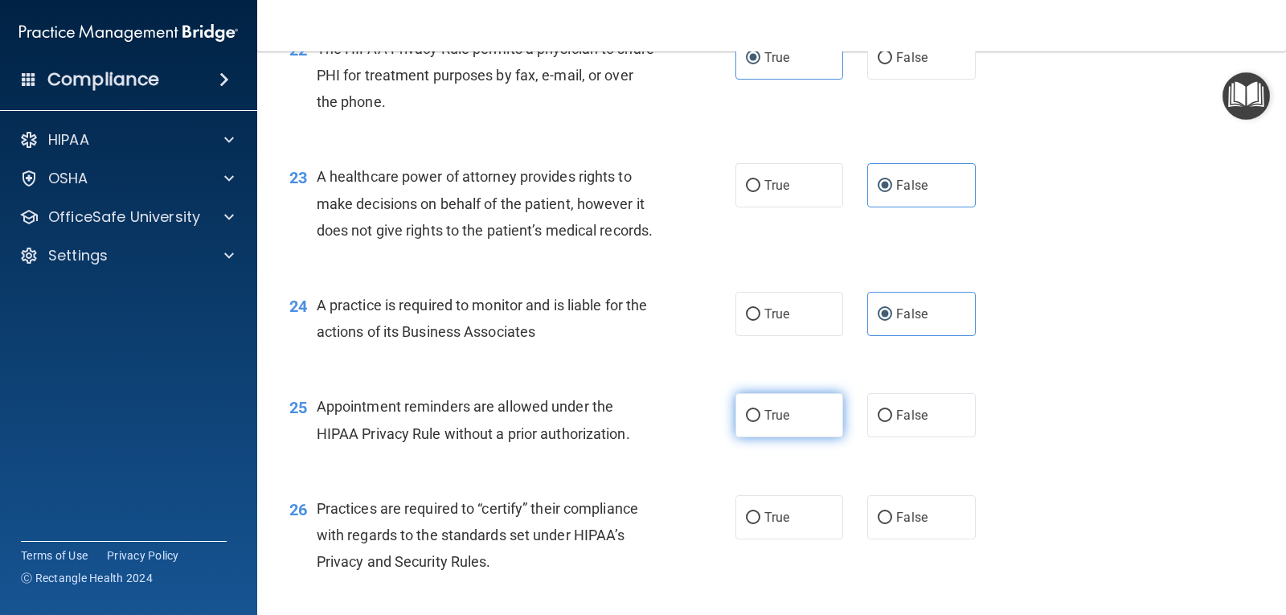
click at [797, 437] on label "True" at bounding box center [789, 415] width 108 height 44
click at [760, 422] on input "True" at bounding box center [753, 416] width 14 height 12
radio input "true"
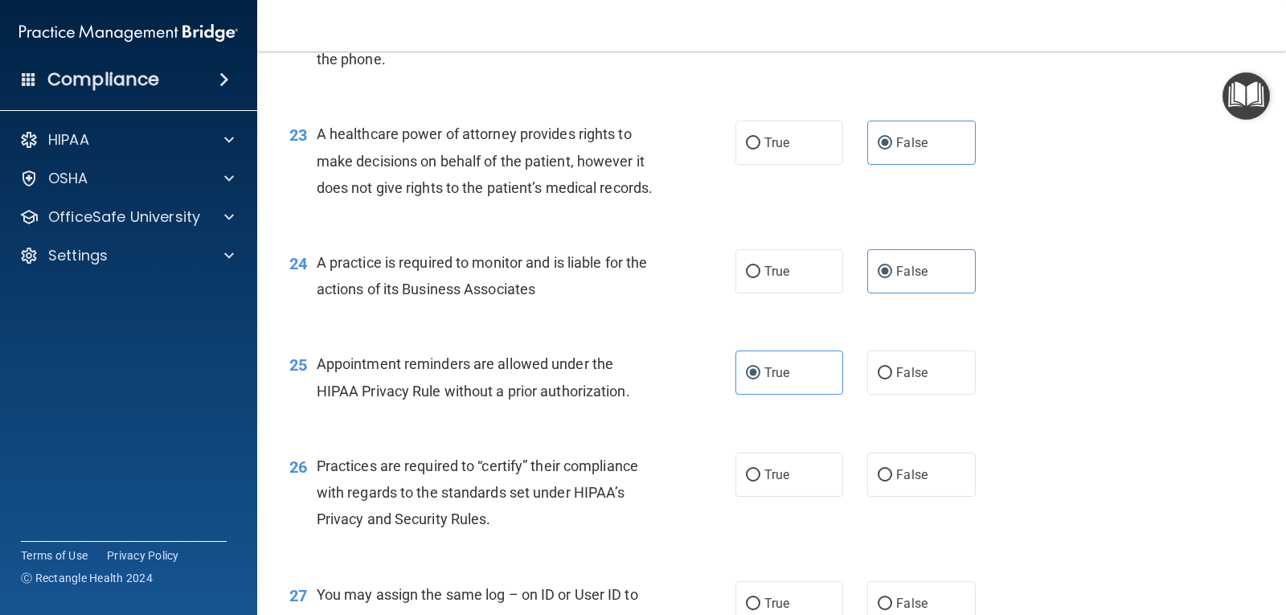
scroll to position [3054, 0]
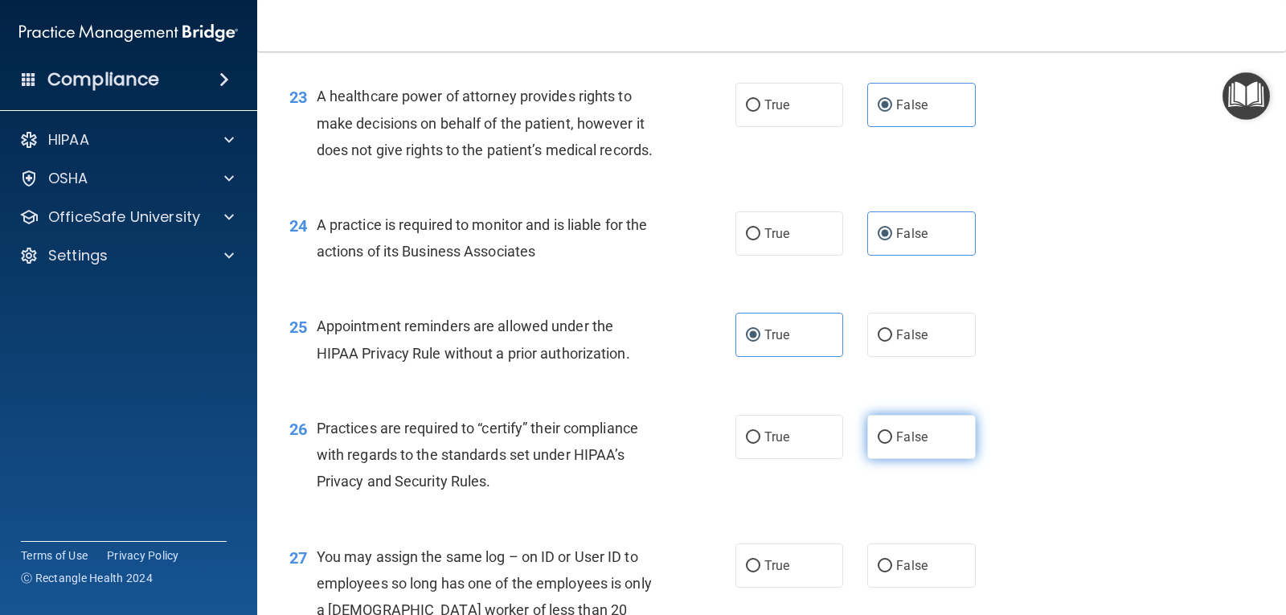
click at [902, 444] on span "False" at bounding box center [911, 436] width 31 height 15
click at [892, 444] on input "False" at bounding box center [885, 438] width 14 height 12
radio input "true"
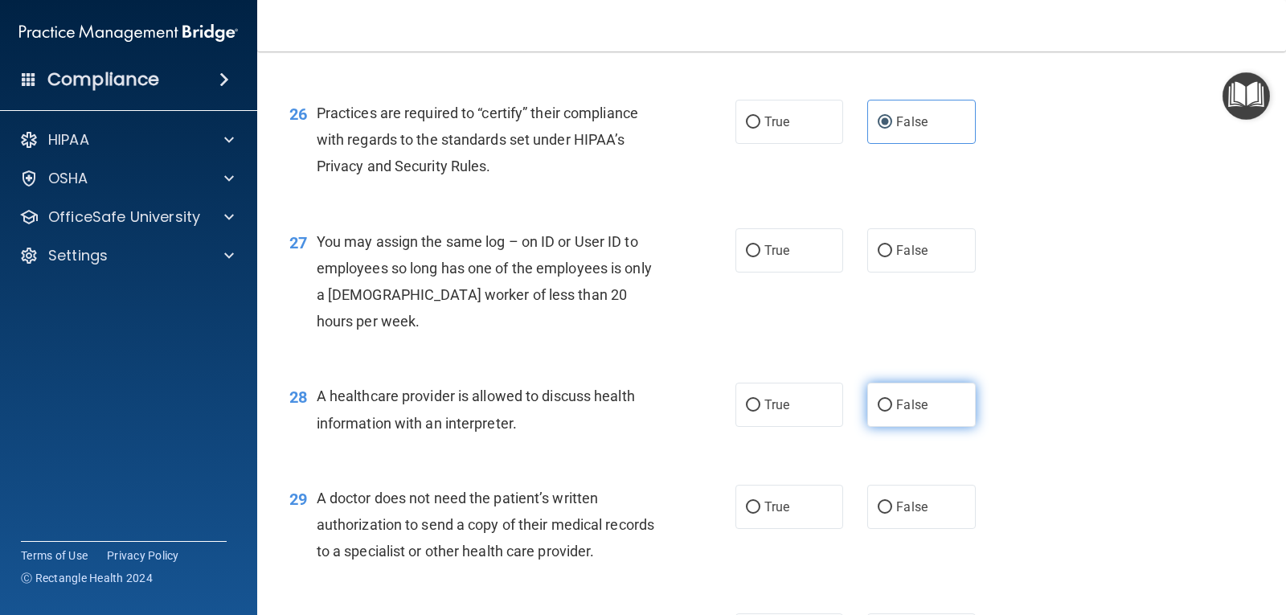
scroll to position [3376, 0]
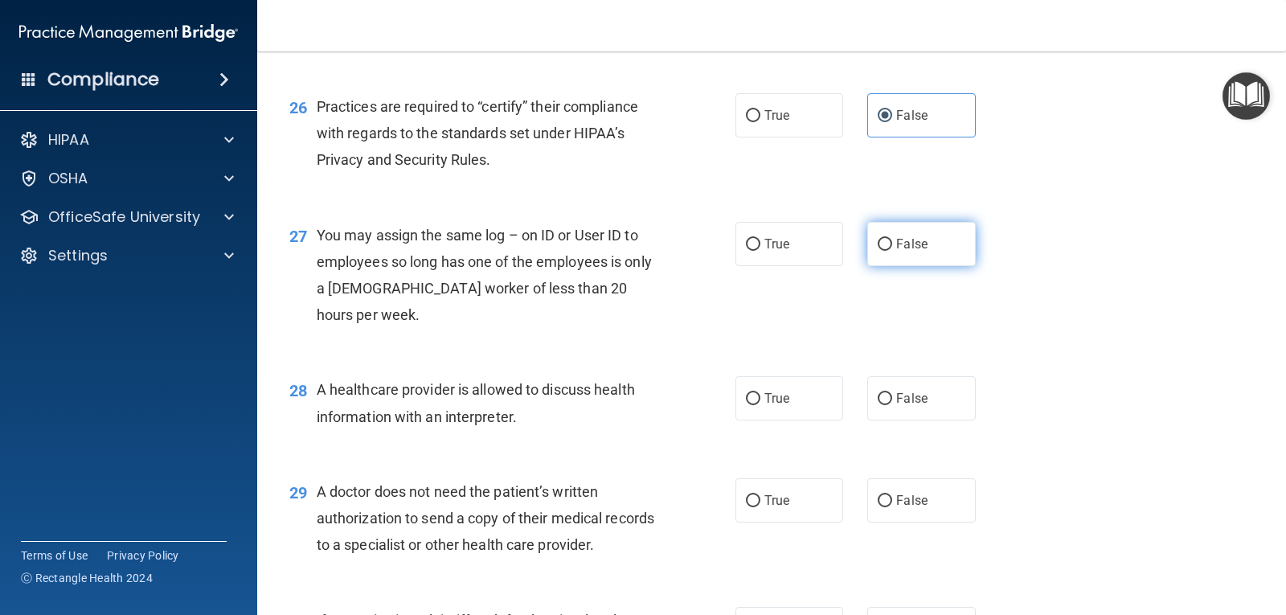
click at [911, 266] on label "False" at bounding box center [921, 244] width 108 height 44
click at [892, 251] on input "False" at bounding box center [885, 245] width 14 height 12
radio input "true"
click at [780, 406] on span "True" at bounding box center [776, 398] width 25 height 15
click at [760, 405] on input "True" at bounding box center [753, 399] width 14 height 12
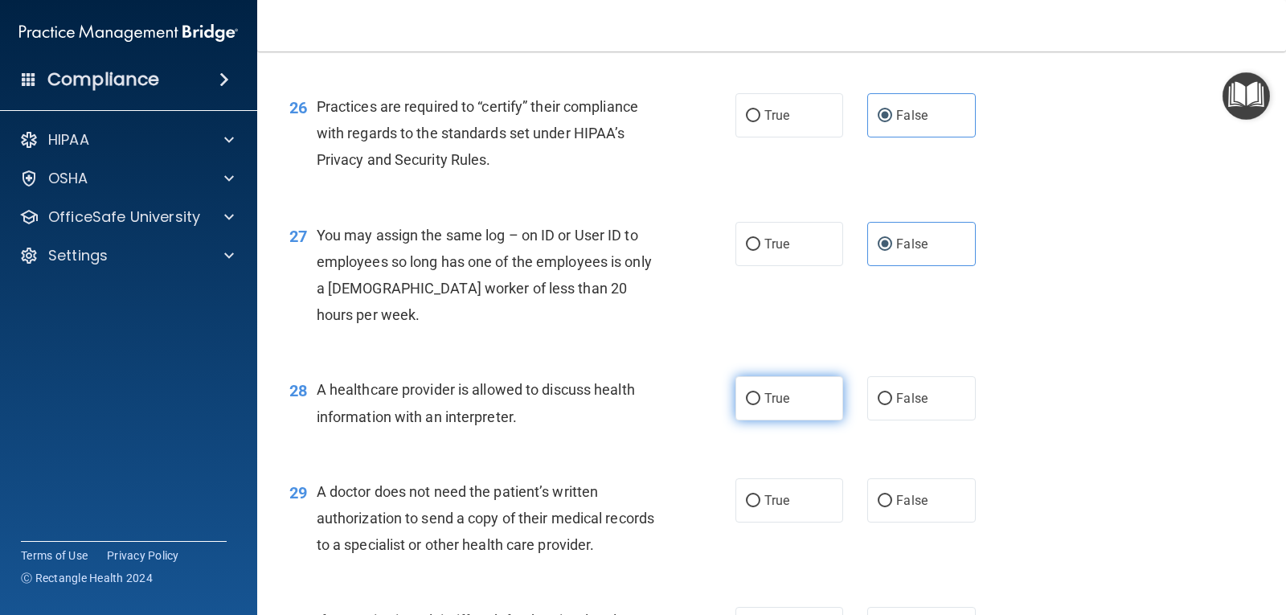
radio input "true"
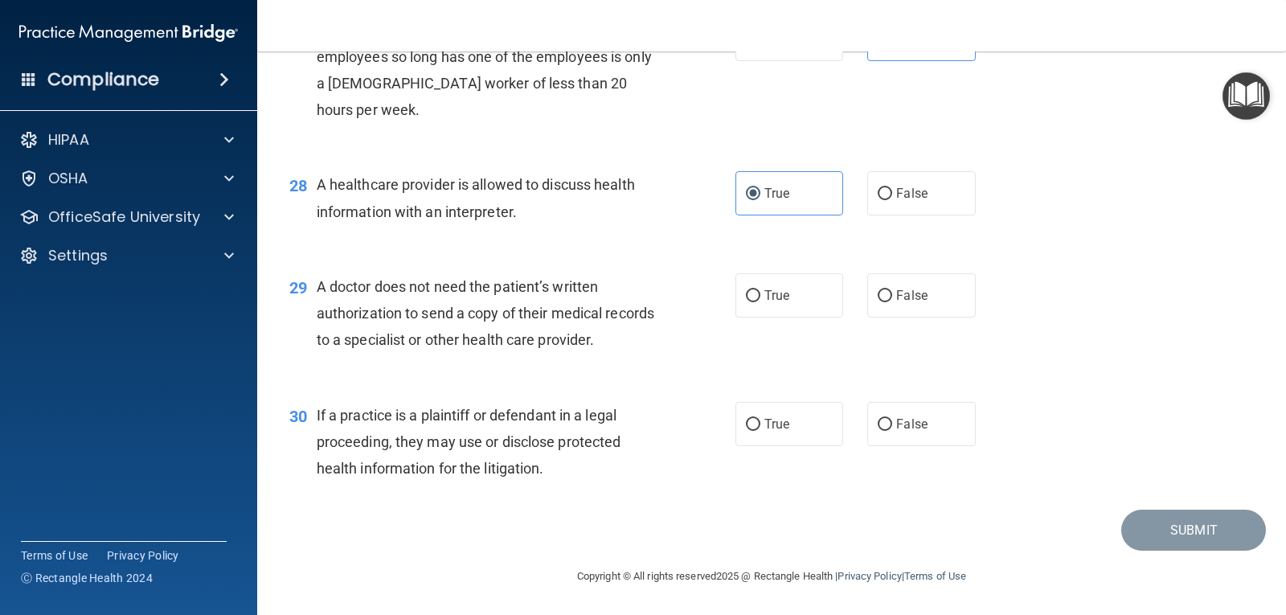
scroll to position [3660, 0]
click at [766, 305] on label "True" at bounding box center [789, 295] width 108 height 44
click at [760, 302] on input "True" at bounding box center [753, 296] width 14 height 12
radio input "true"
click at [804, 426] on label "True" at bounding box center [789, 424] width 108 height 44
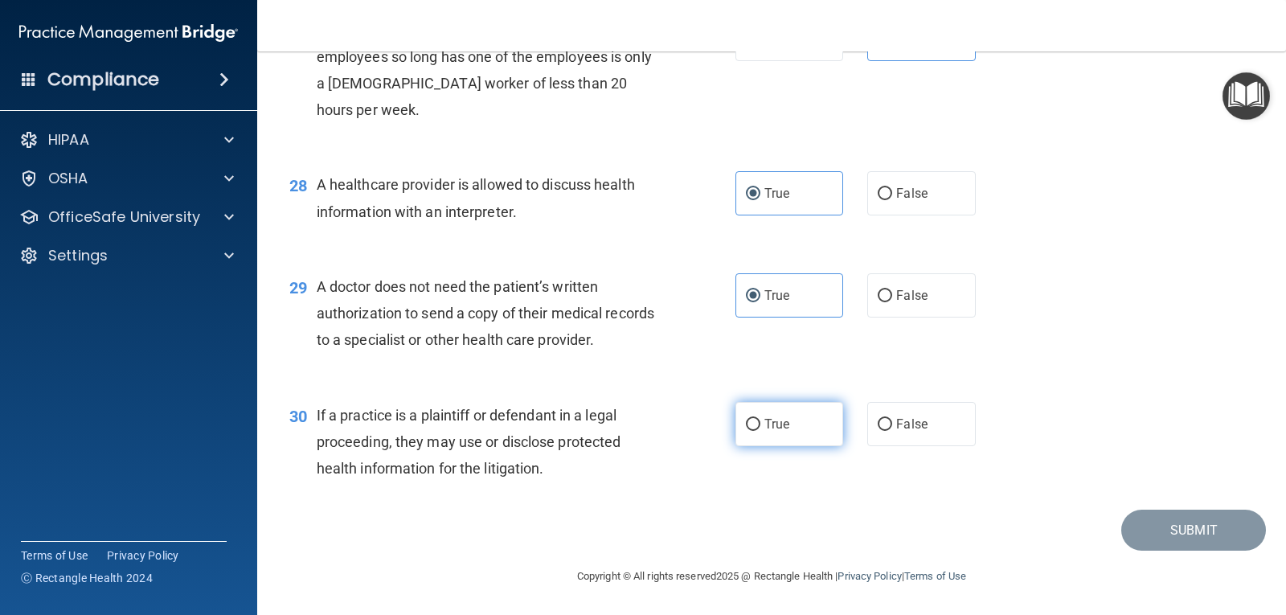
click at [760, 426] on input "True" at bounding box center [753, 425] width 14 height 12
radio input "true"
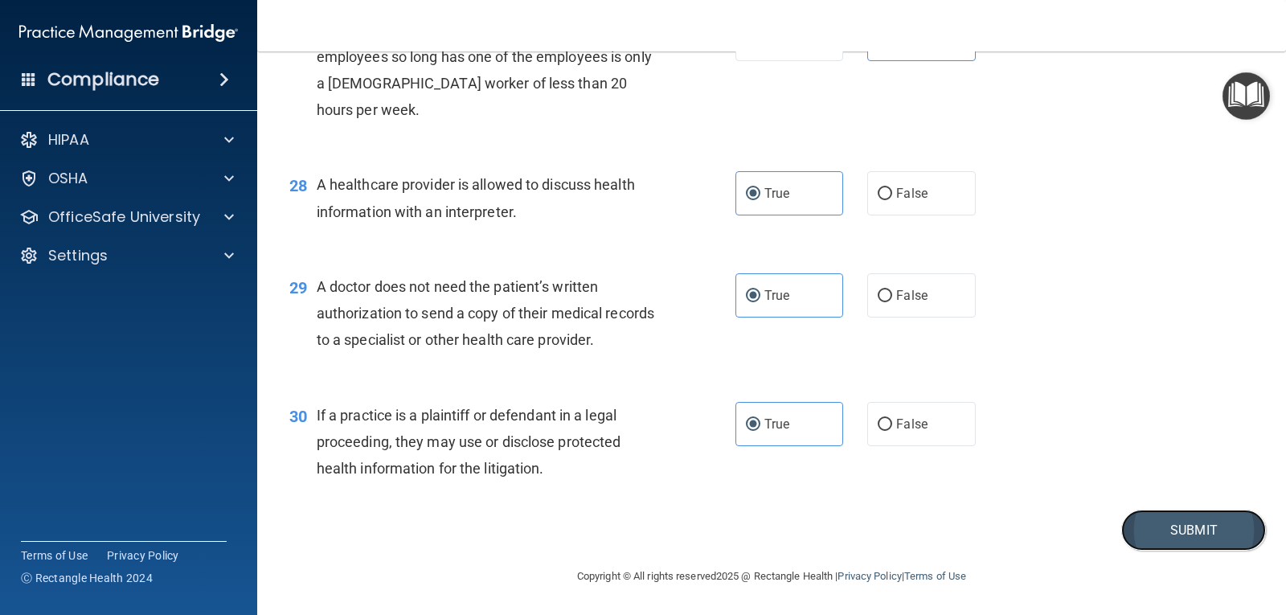
click at [1167, 522] on button "Submit" at bounding box center [1193, 530] width 145 height 41
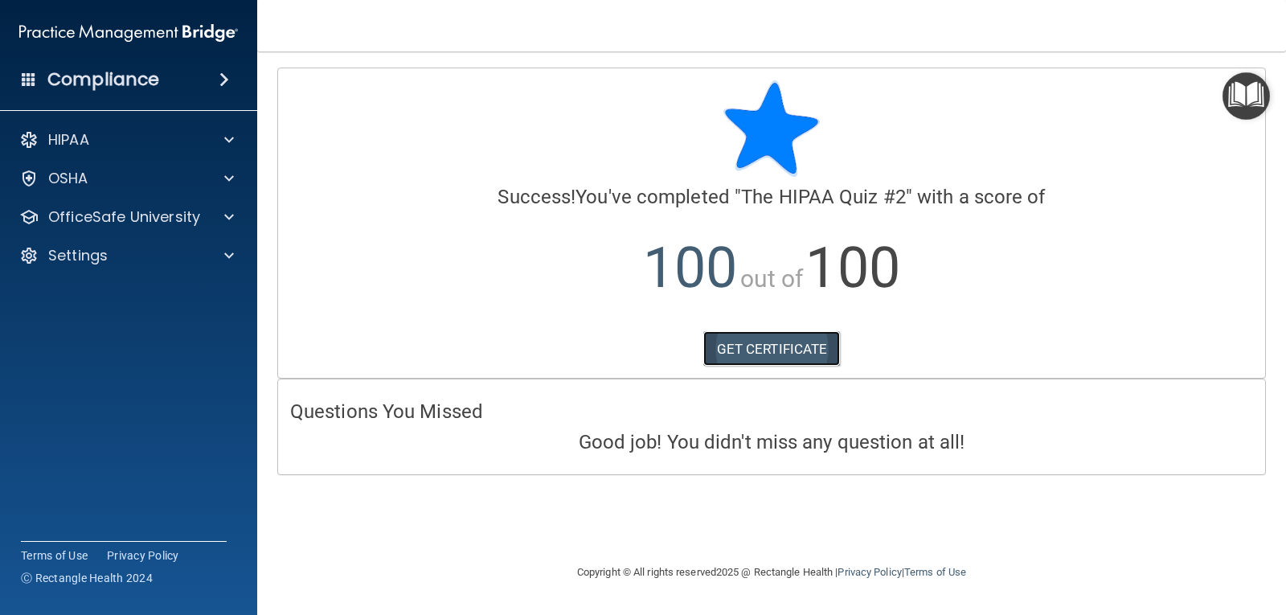
click at [796, 353] on link "GET CERTIFICATE" at bounding box center [771, 348] width 137 height 35
click at [223, 133] on div at bounding box center [227, 139] width 40 height 19
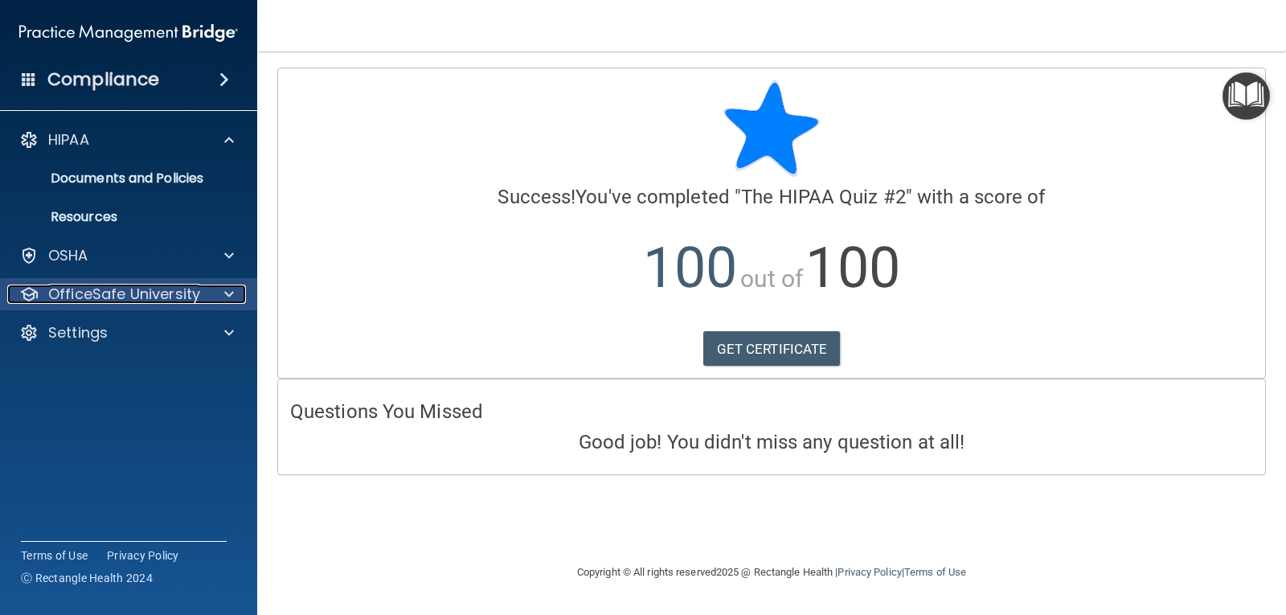
click at [199, 292] on div "OfficeSafe University" at bounding box center [106, 294] width 199 height 19
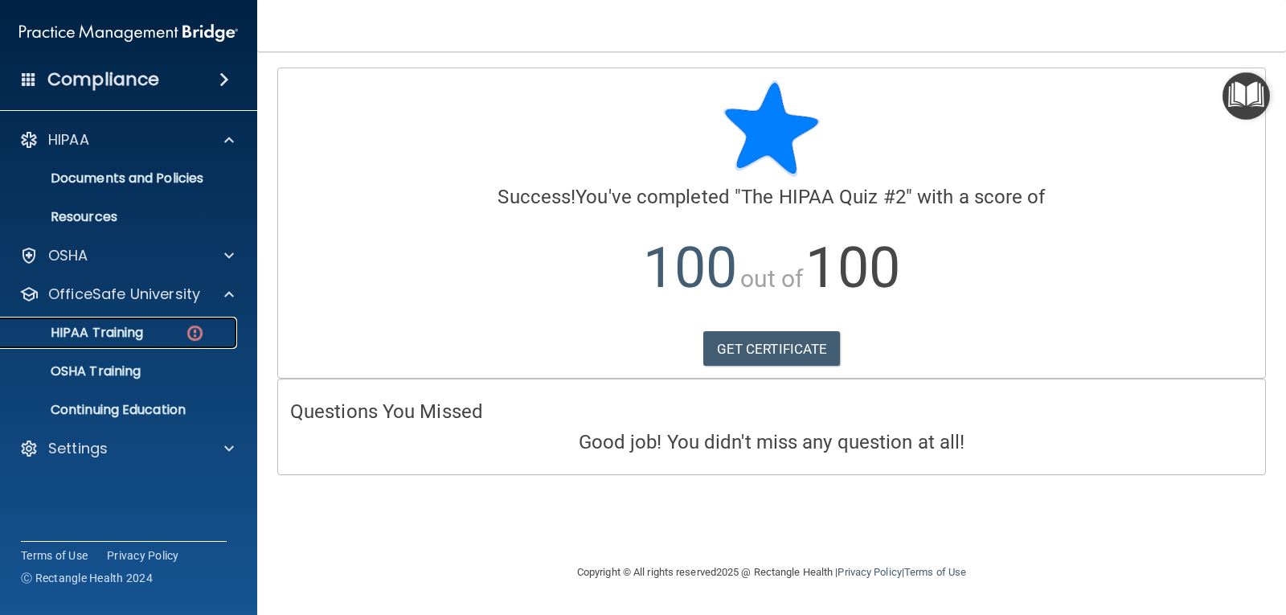
click at [174, 330] on div "HIPAA Training" at bounding box center [119, 333] width 219 height 16
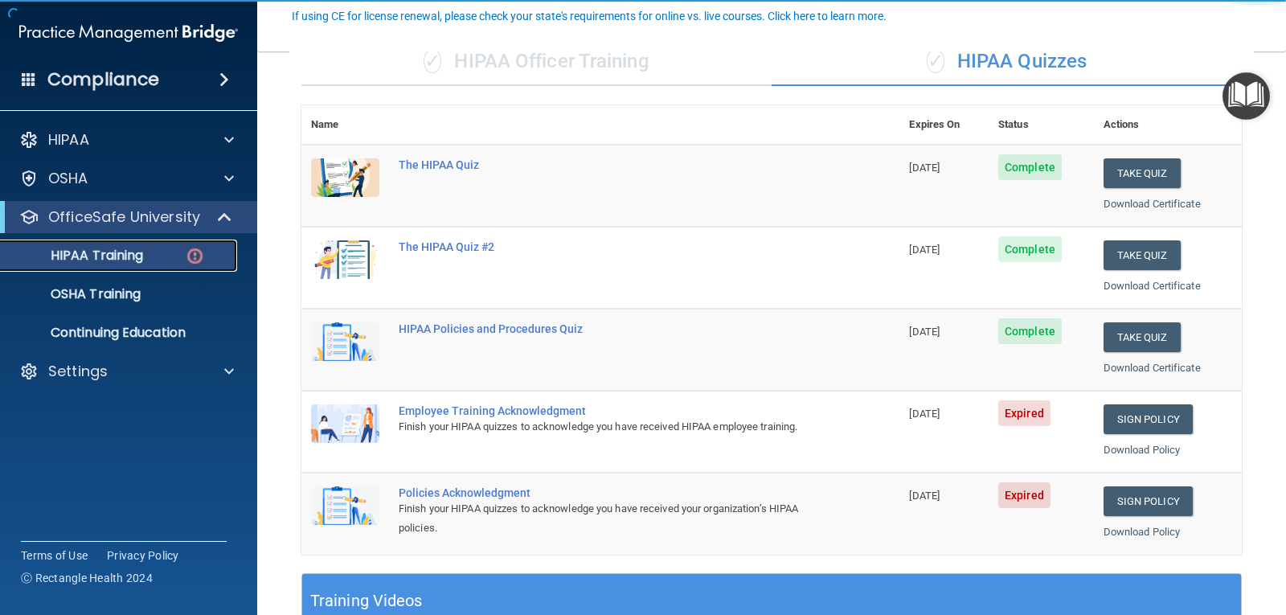
scroll to position [161, 0]
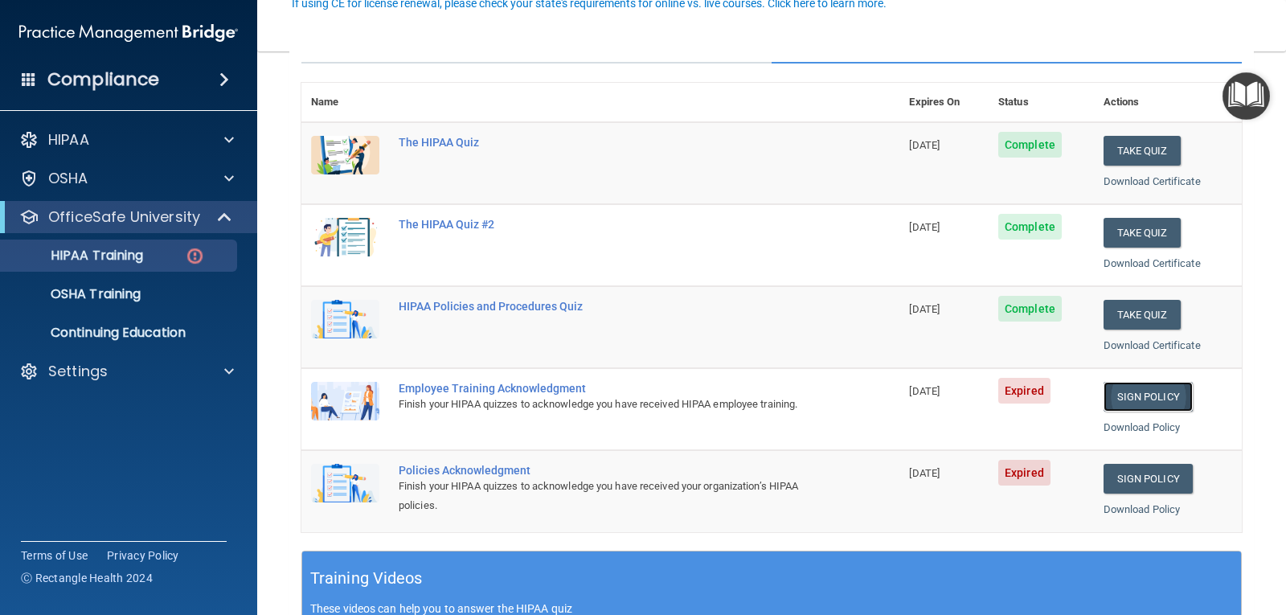
click at [1132, 399] on link "Sign Policy" at bounding box center [1147, 397] width 89 height 30
click at [1113, 397] on link "Sign Policy" at bounding box center [1147, 397] width 89 height 30
click at [1130, 398] on link "Sign Policy" at bounding box center [1147, 397] width 89 height 30
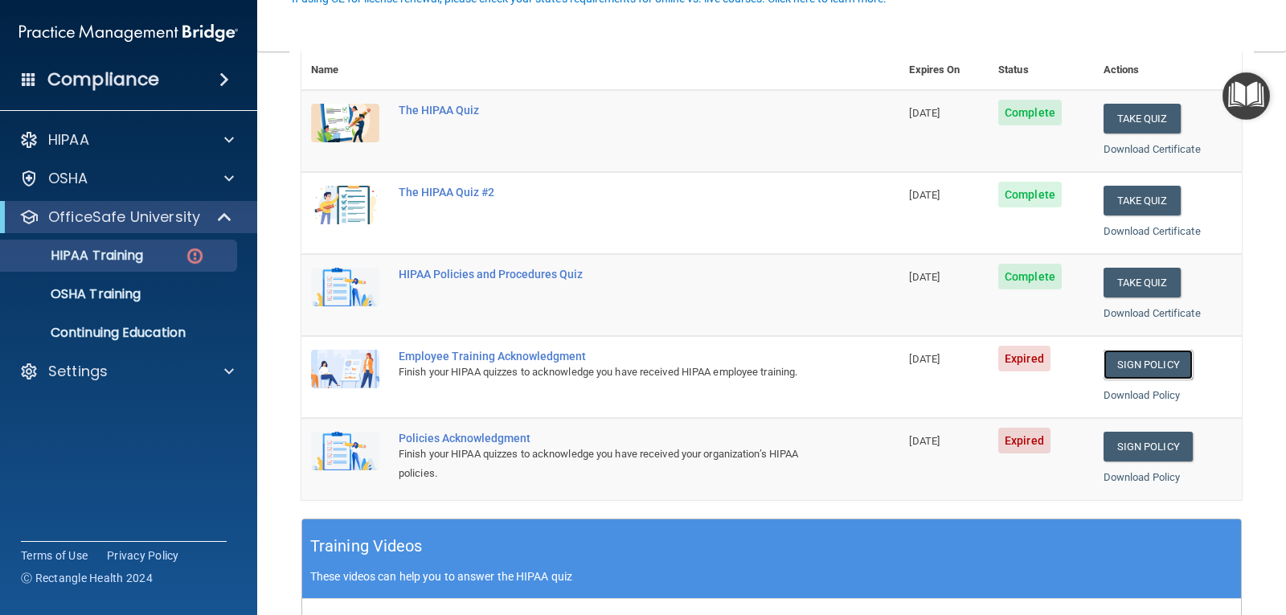
scroll to position [402, 0]
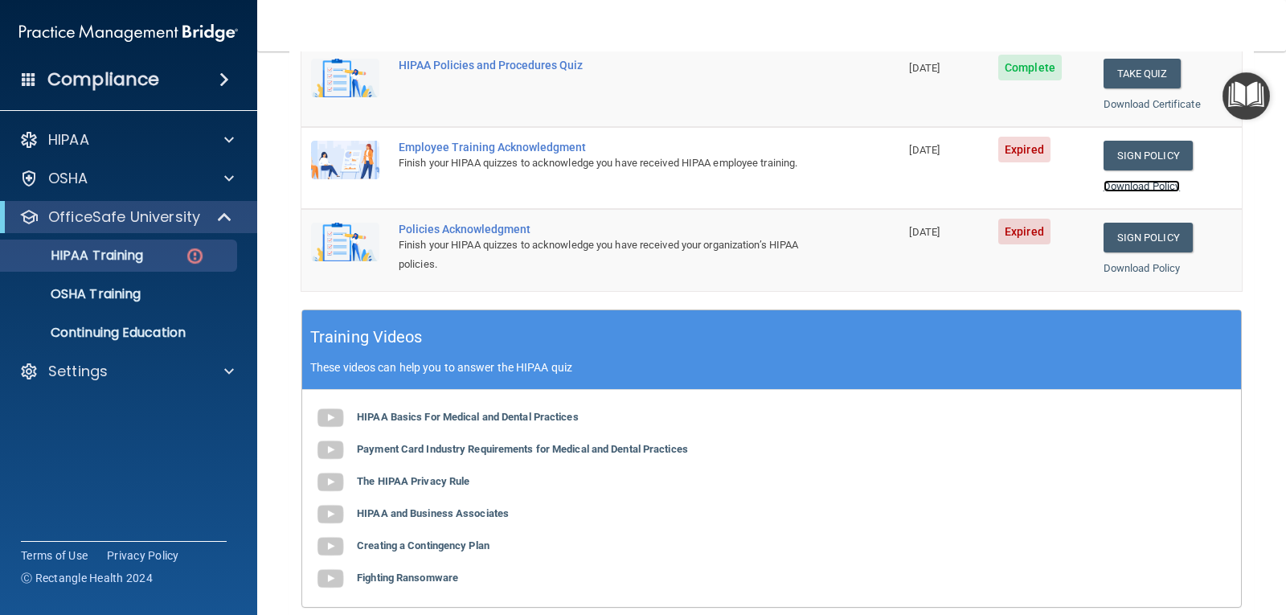
click at [1164, 183] on link "Download Policy" at bounding box center [1141, 186] width 77 height 12
click at [1147, 231] on link "Sign Policy" at bounding box center [1147, 238] width 89 height 30
click at [1153, 272] on link "Download Policy" at bounding box center [1141, 268] width 77 height 12
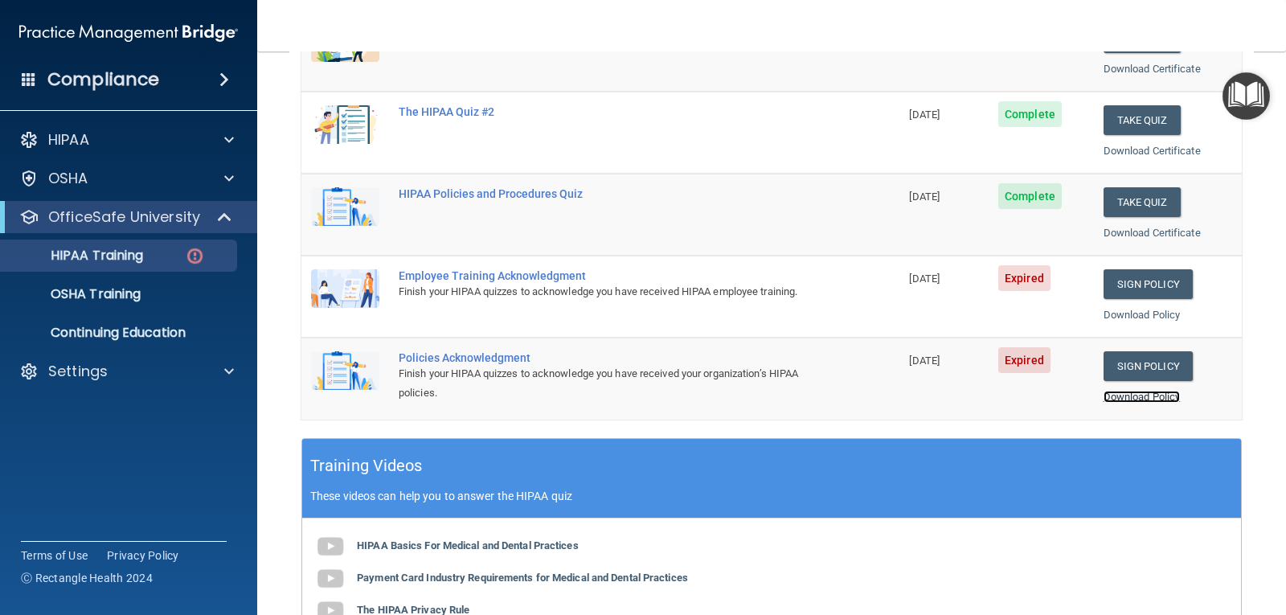
scroll to position [0, 0]
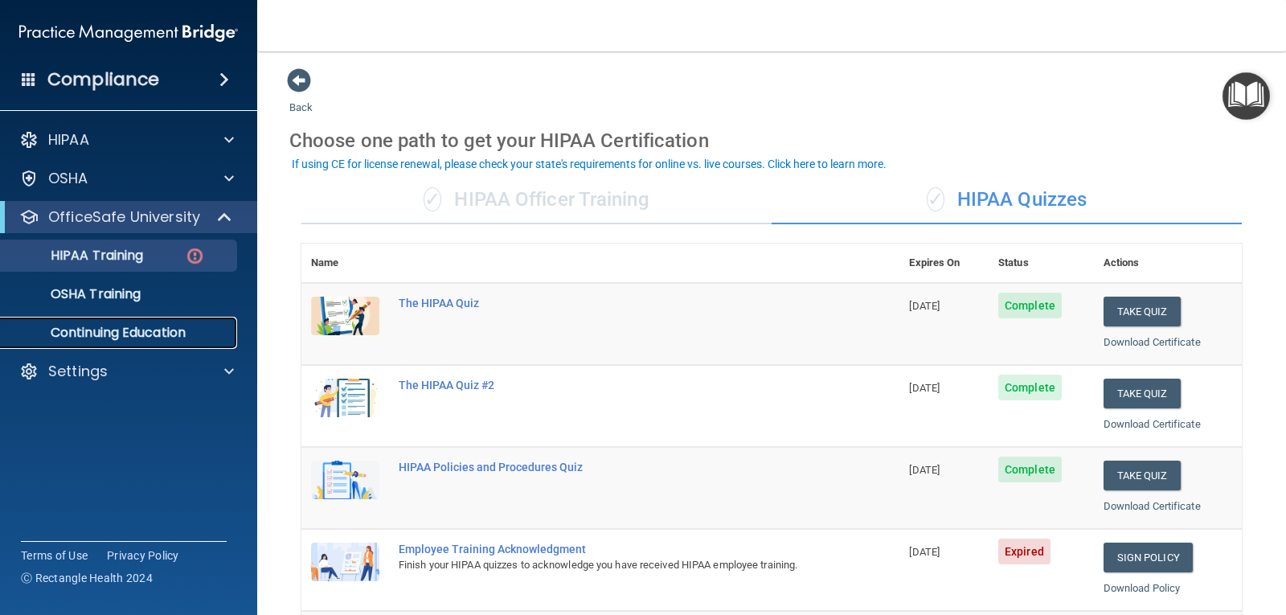
click at [145, 321] on link "Continuing Education" at bounding box center [110, 333] width 253 height 32
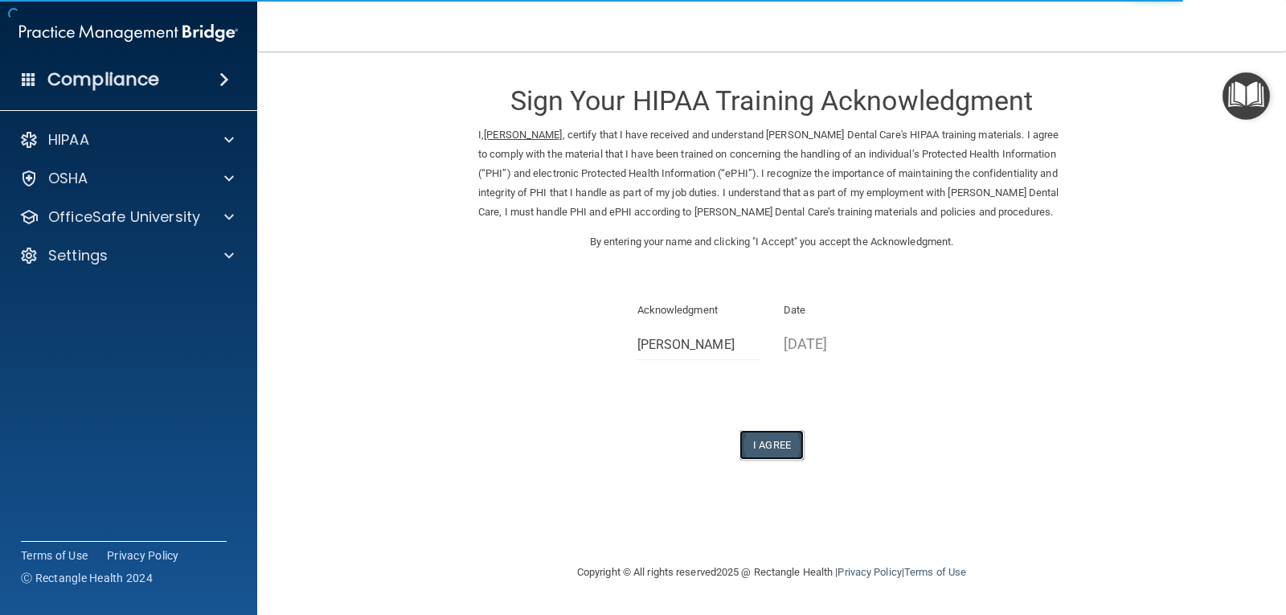
click at [771, 443] on button "I Agree" at bounding box center [771, 445] width 64 height 30
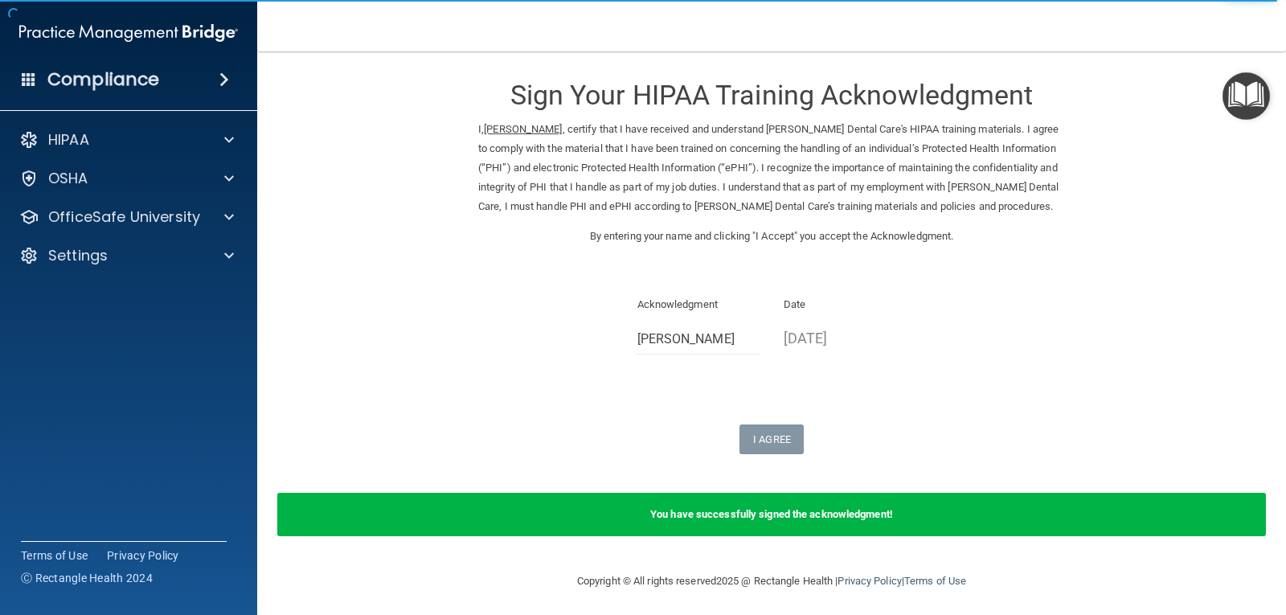
scroll to position [10, 0]
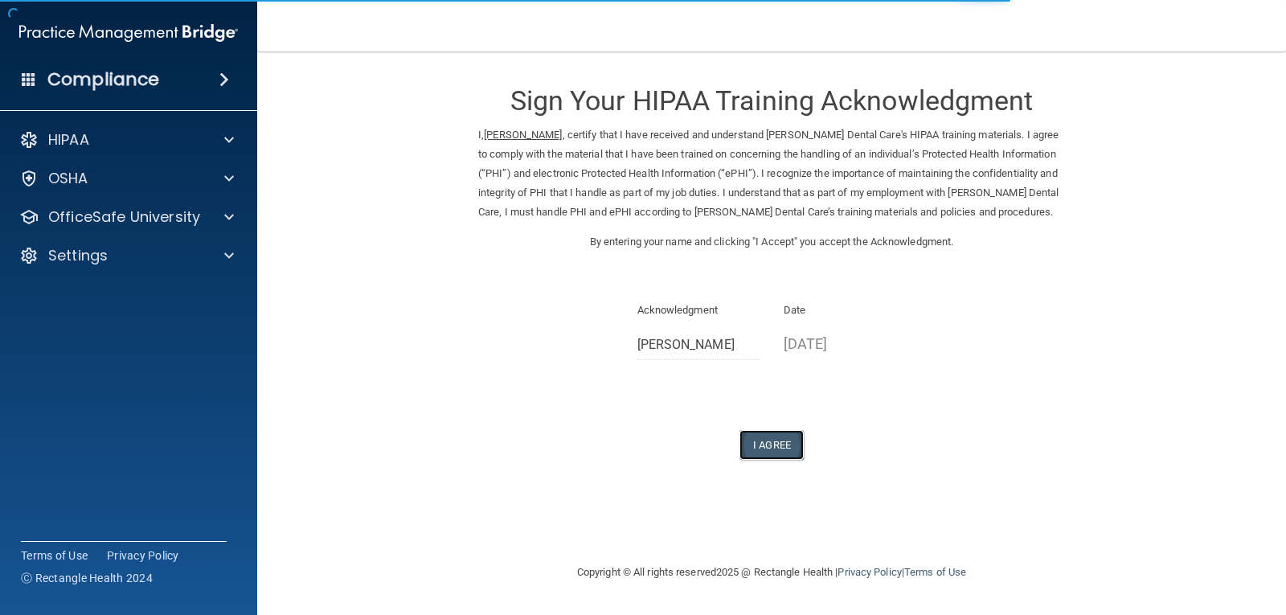
click at [769, 444] on button "I Agree" at bounding box center [771, 445] width 64 height 30
click at [792, 438] on button "I Agree" at bounding box center [771, 445] width 64 height 30
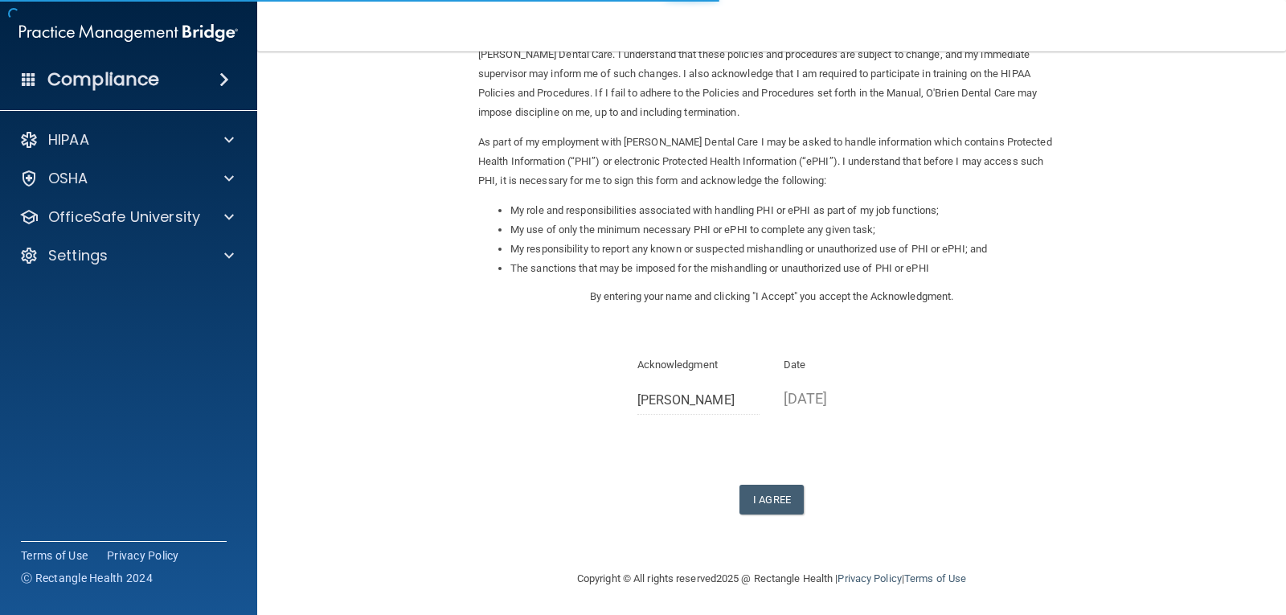
scroll to position [121, 0]
click at [780, 500] on button "I Agree" at bounding box center [771, 497] width 64 height 30
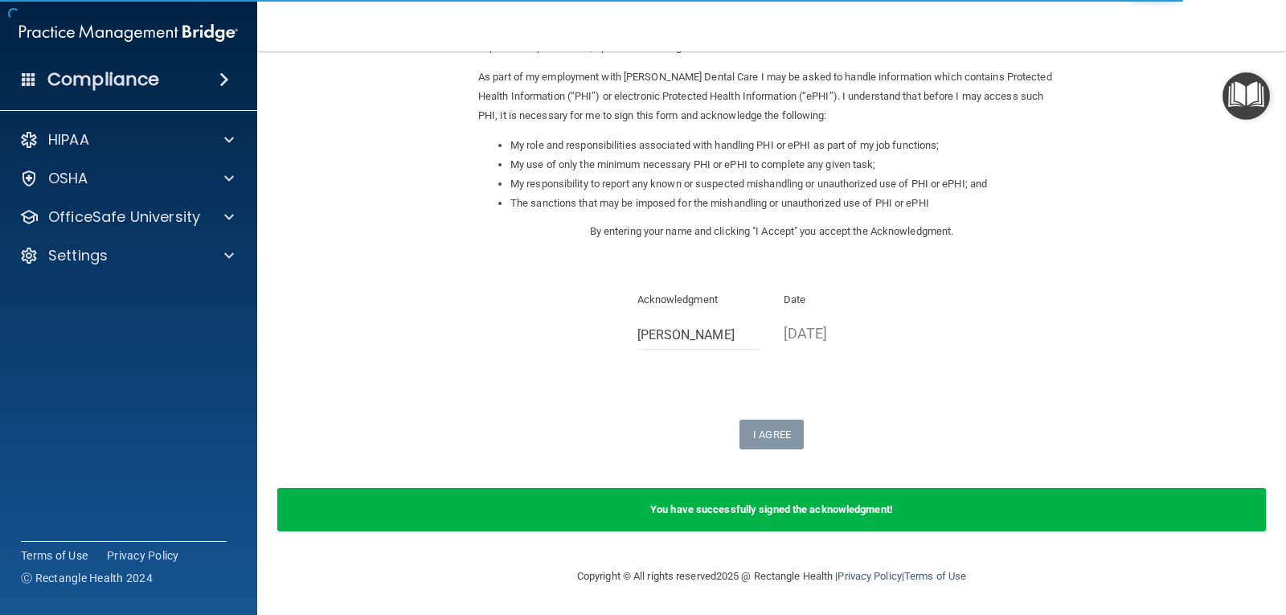
scroll to position [0, 0]
